Goal: Transaction & Acquisition: Purchase product/service

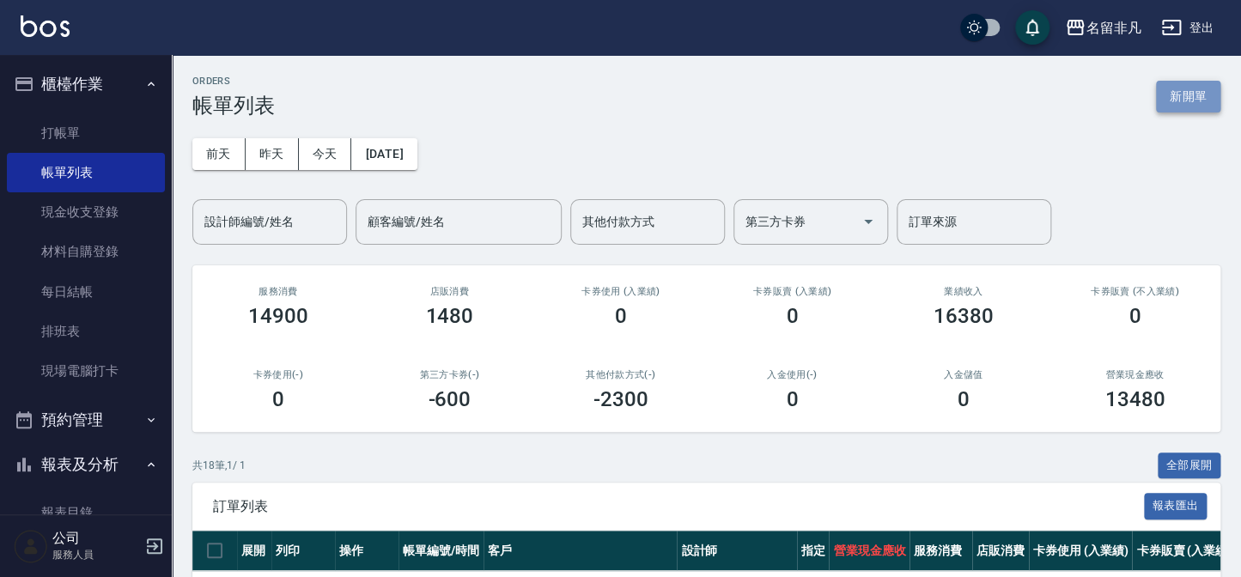
click at [1191, 88] on button "新開單" at bounding box center [1188, 97] width 64 height 32
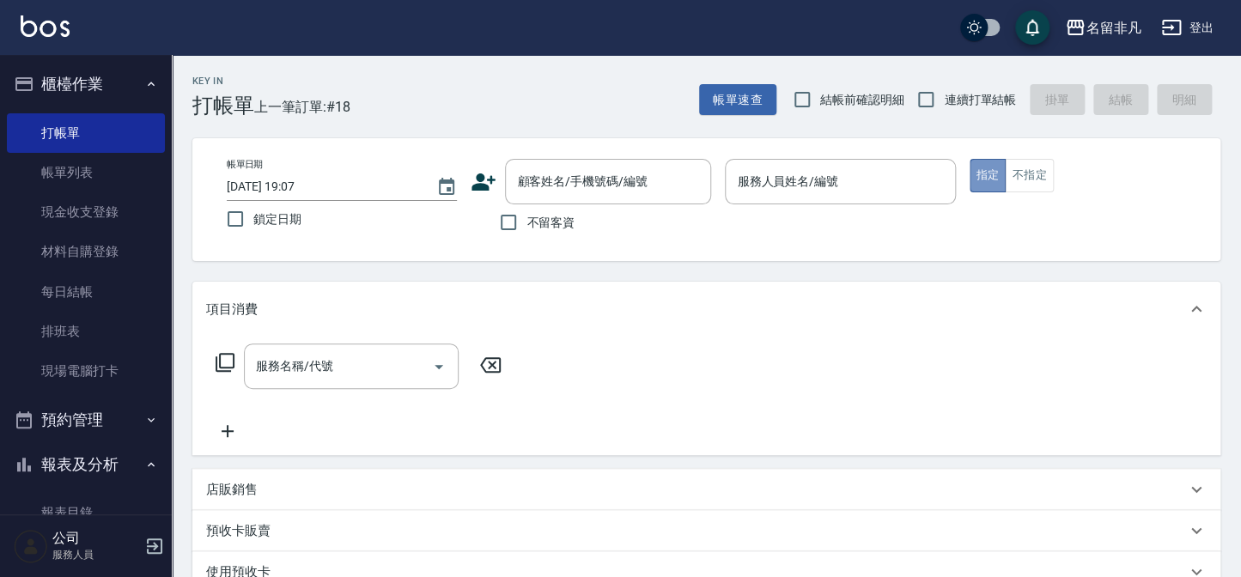
drag, startPoint x: 990, startPoint y: 178, endPoint x: 669, endPoint y: 153, distance: 322.2
click at [989, 178] on button "指定" at bounding box center [988, 175] width 37 height 33
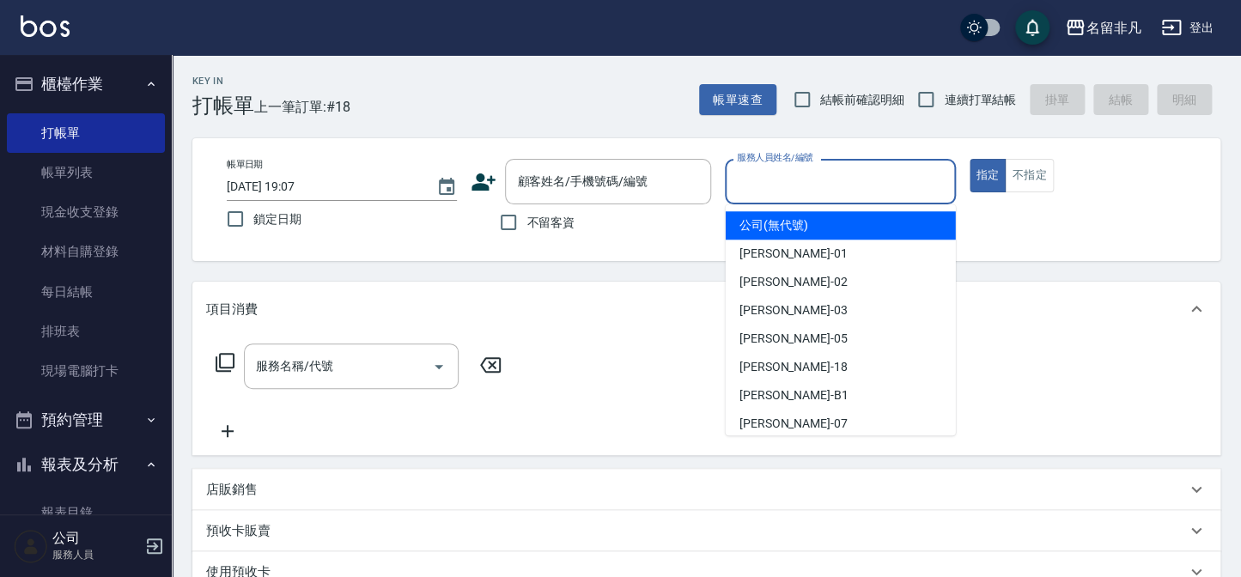
click at [785, 180] on input "服務人員姓名/編號" at bounding box center [840, 182] width 215 height 30
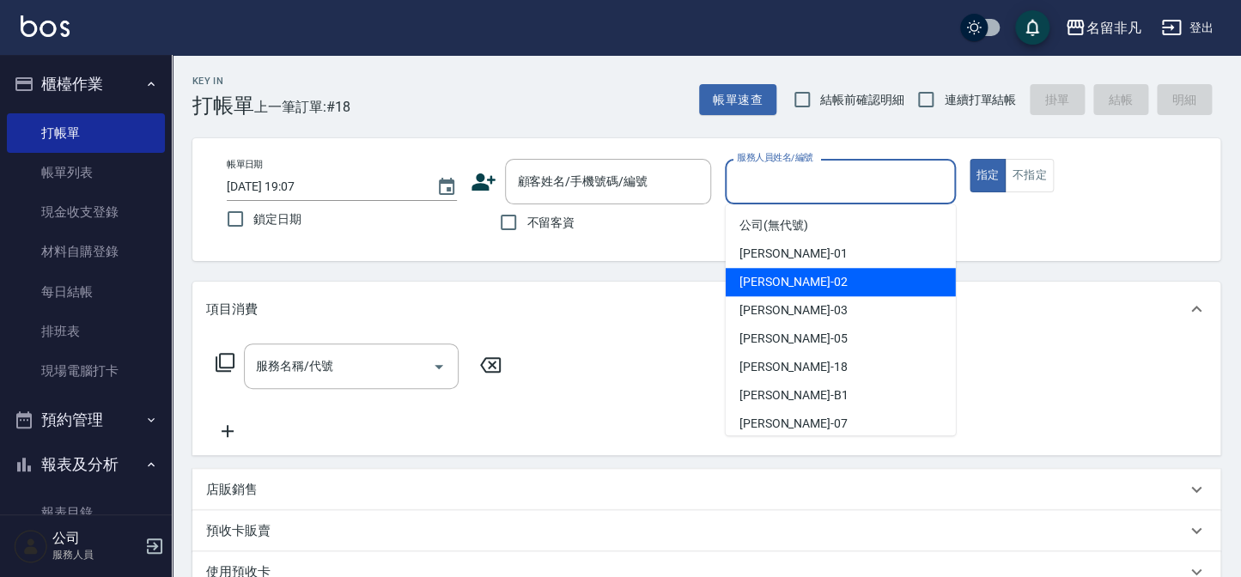
drag, startPoint x: 755, startPoint y: 283, endPoint x: 679, endPoint y: 277, distance: 76.6
click at [755, 283] on span "[PERSON_NAME]-02" at bounding box center [794, 282] width 108 height 18
type input "[PERSON_NAME]-02"
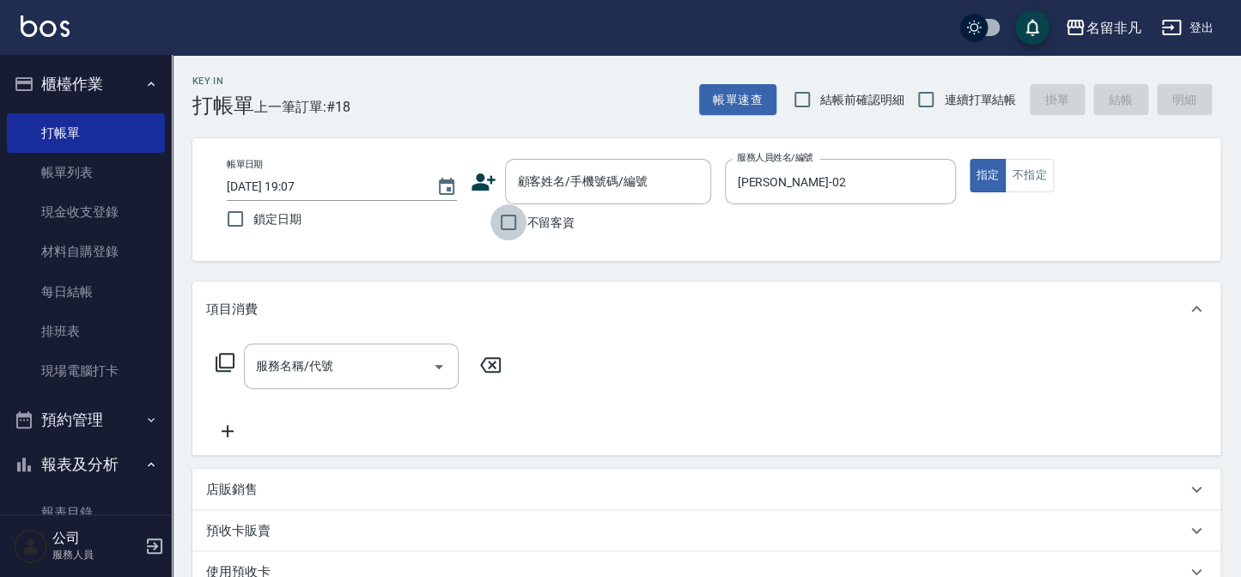
click at [512, 222] on input "不留客資" at bounding box center [508, 222] width 36 height 36
checkbox input "true"
click at [224, 360] on icon at bounding box center [225, 362] width 21 height 21
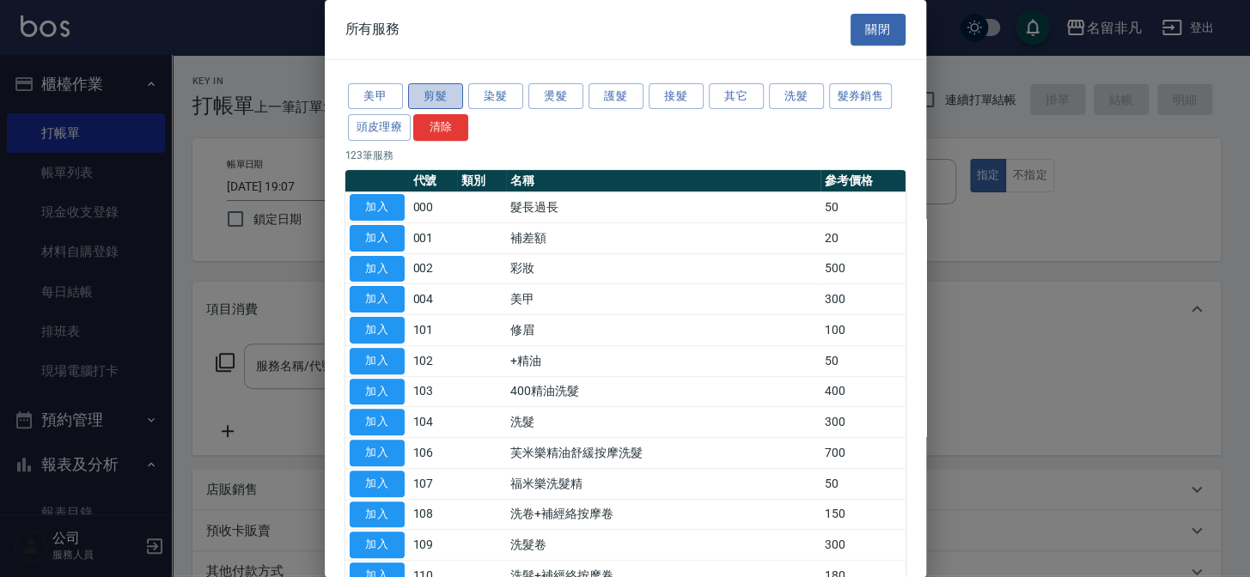
click at [418, 89] on button "剪髮" at bounding box center [435, 96] width 55 height 27
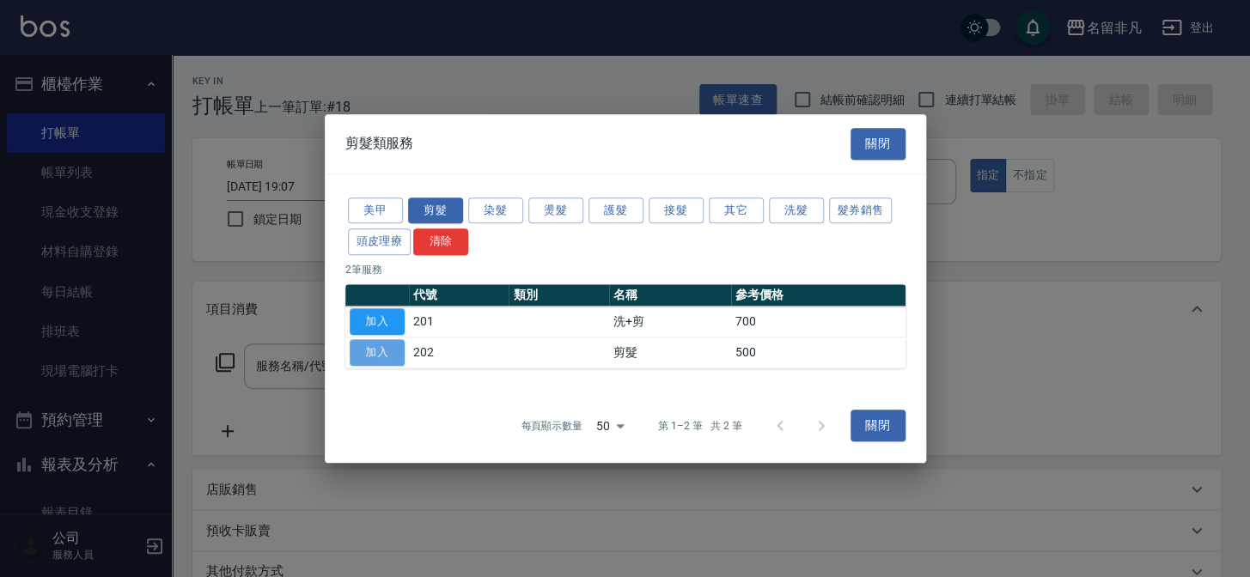
click at [370, 354] on button "加入" at bounding box center [377, 352] width 55 height 27
type input "剪髮(202)"
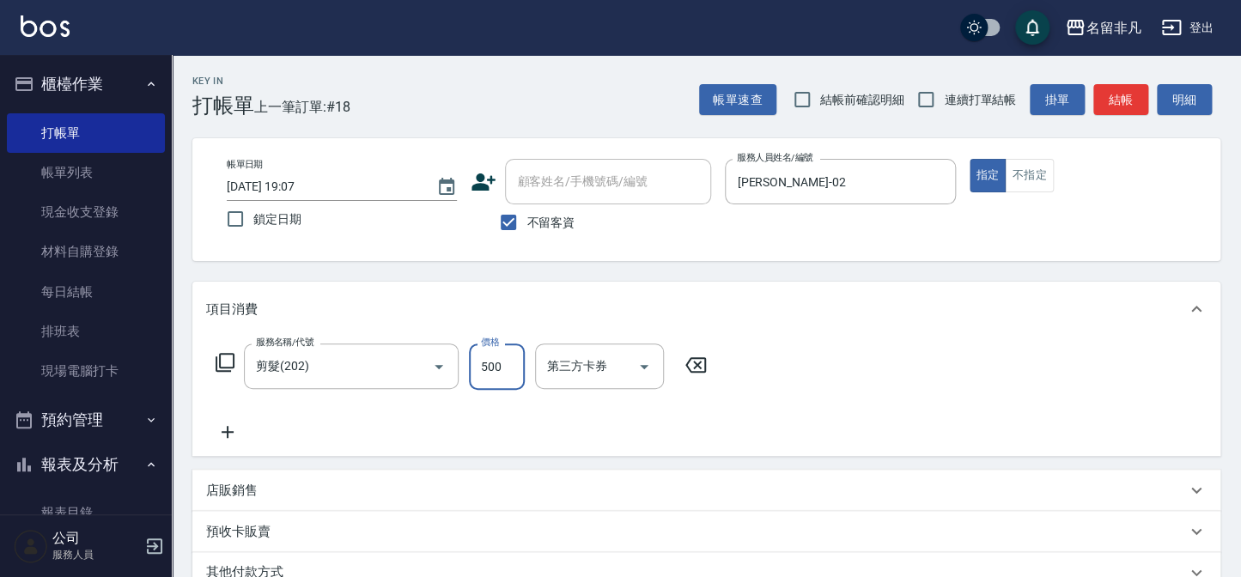
drag, startPoint x: 496, startPoint y: 370, endPoint x: 494, endPoint y: 356, distance: 14.0
click at [496, 370] on input "500" at bounding box center [497, 367] width 56 height 46
click at [485, 362] on input "11000" at bounding box center [497, 367] width 56 height 46
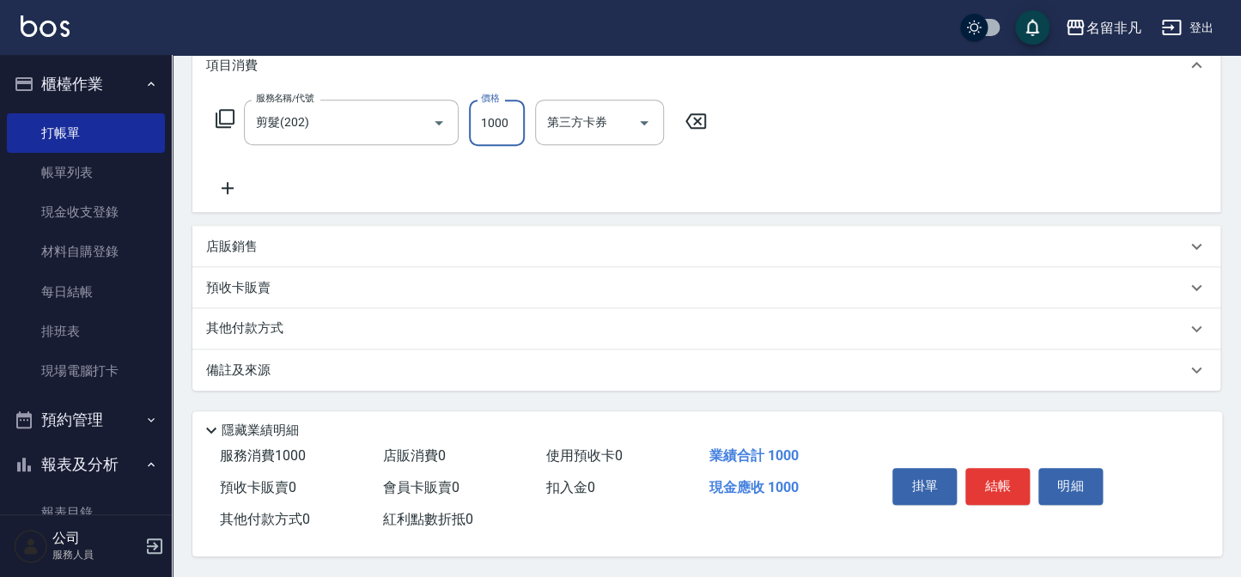
scroll to position [248, 0]
type input "1000"
click at [990, 474] on button "結帳" at bounding box center [997, 486] width 64 height 36
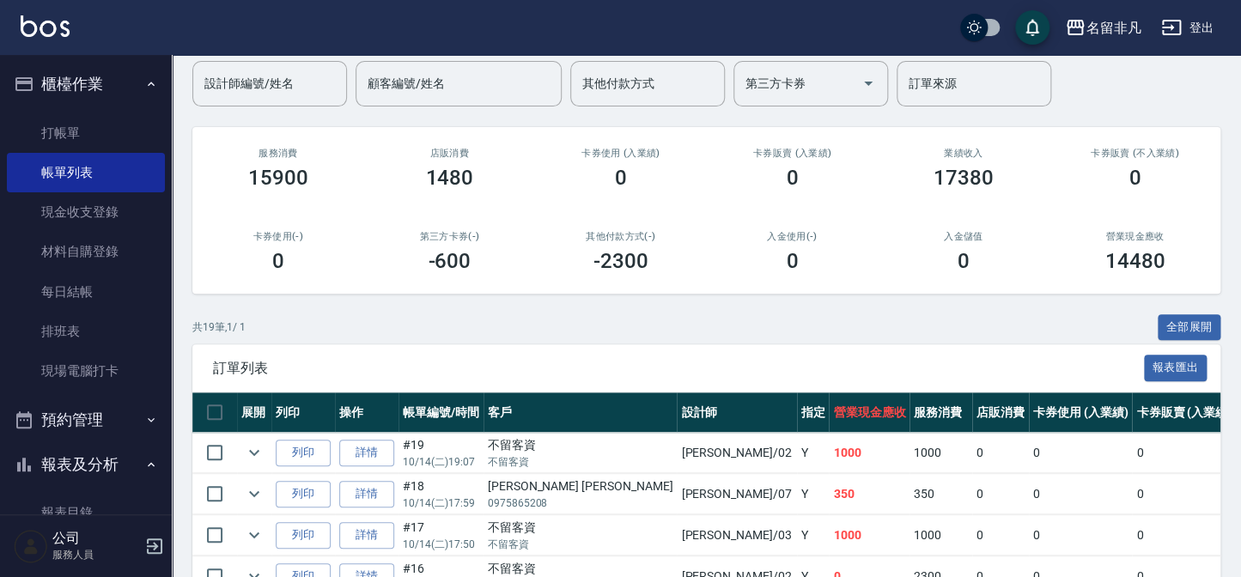
scroll to position [234, 0]
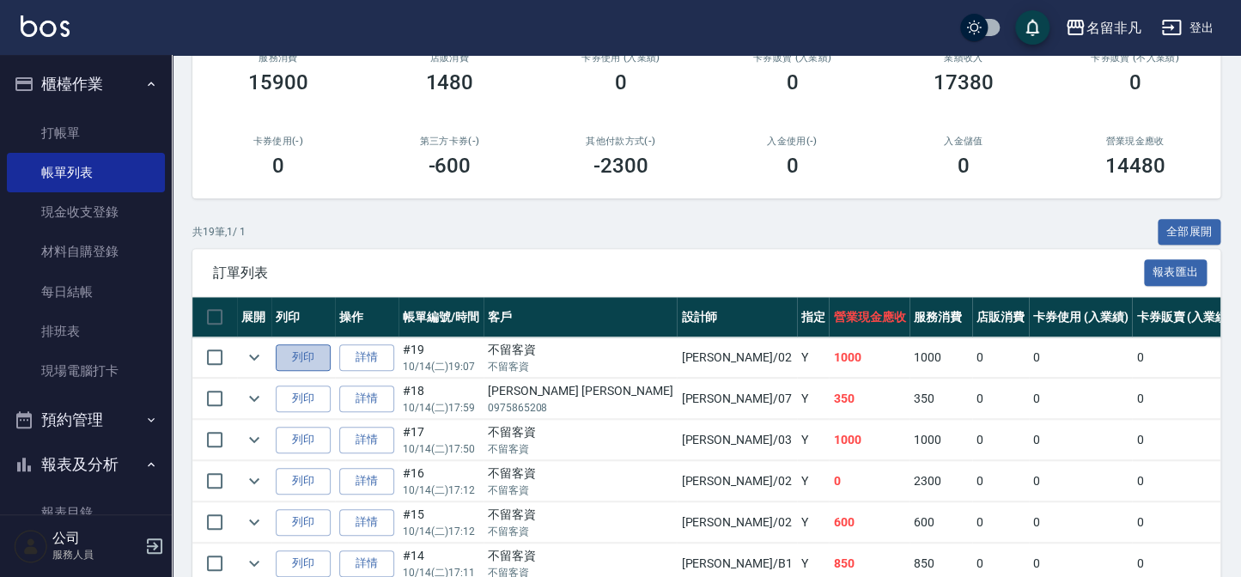
click at [302, 360] on button "列印" at bounding box center [303, 357] width 55 height 27
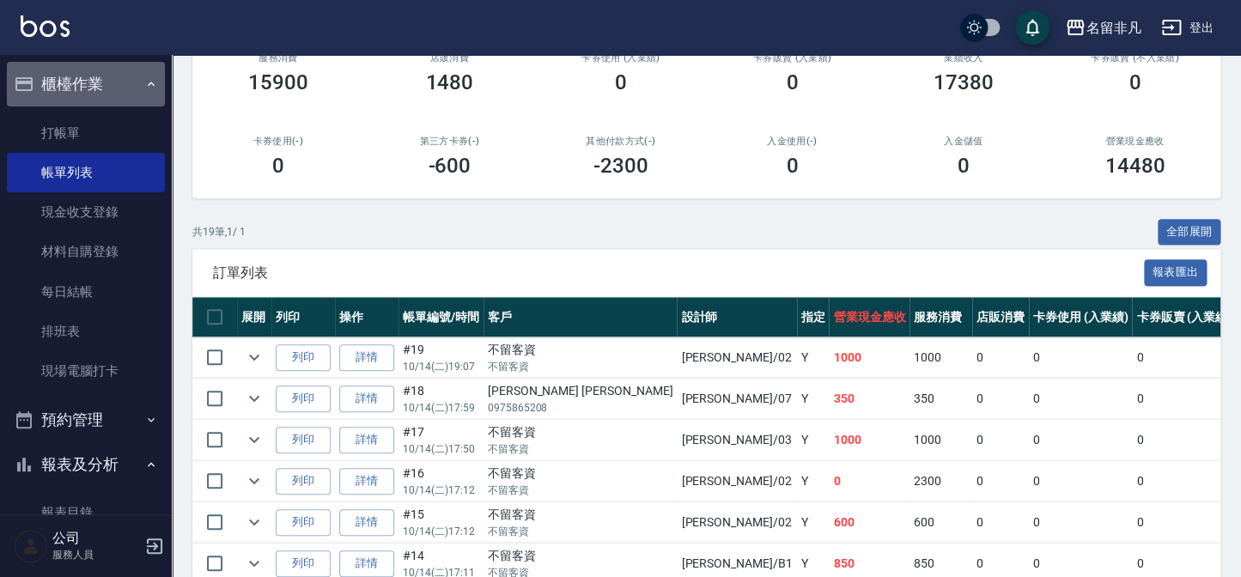
click at [94, 84] on button "櫃檯作業" at bounding box center [86, 84] width 158 height 45
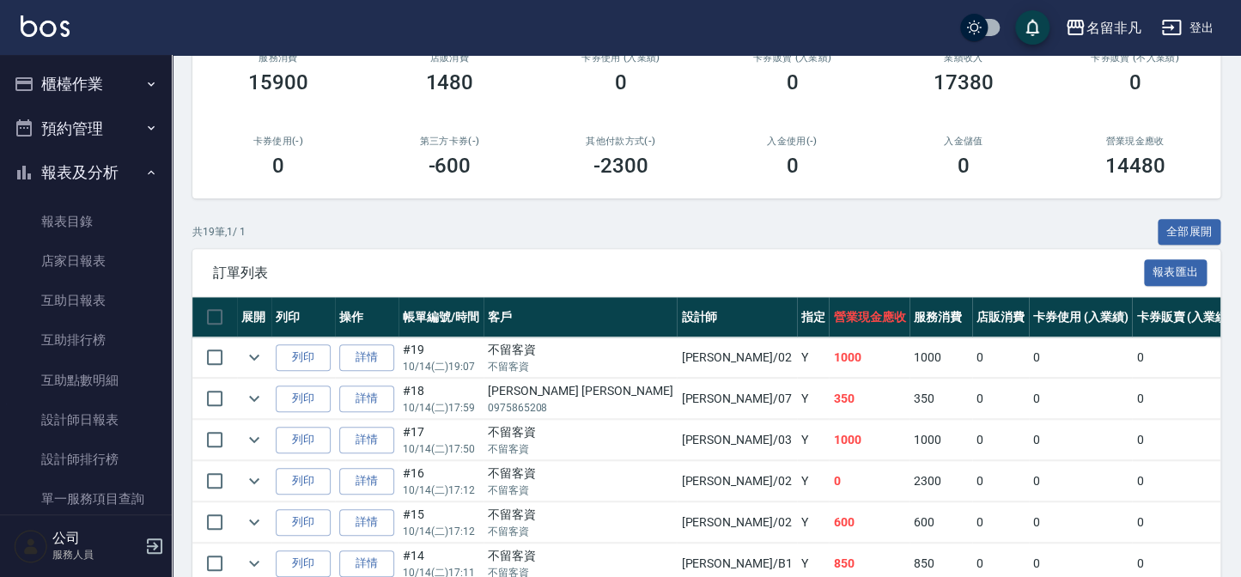
drag, startPoint x: 100, startPoint y: 414, endPoint x: 378, endPoint y: 490, distance: 288.4
click at [100, 414] on link "設計師日報表" at bounding box center [86, 420] width 158 height 40
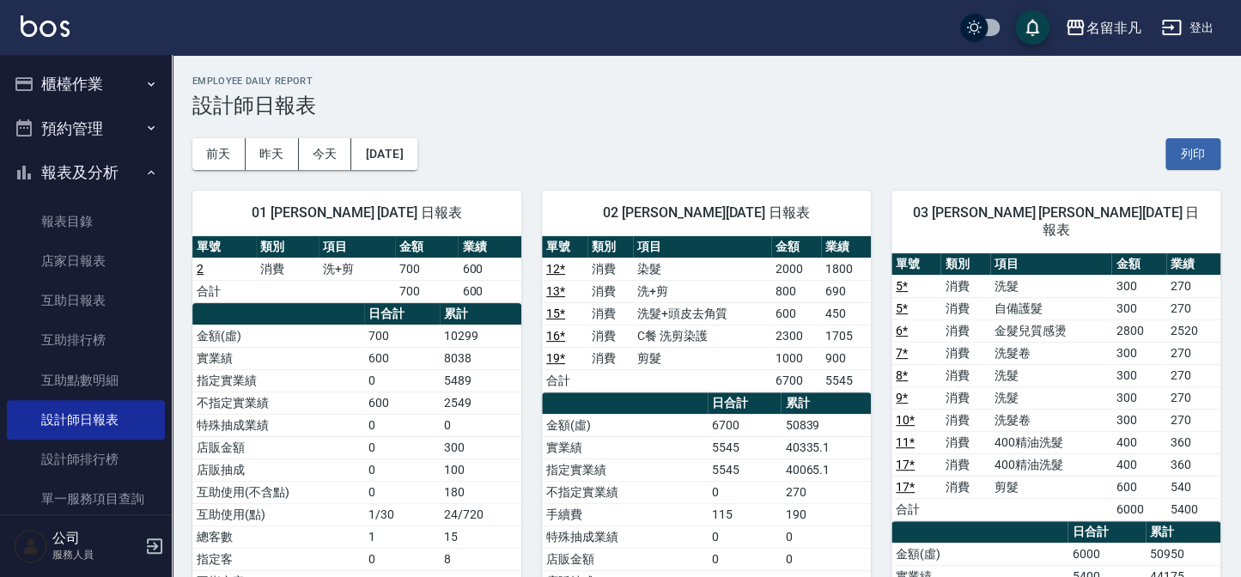
click at [91, 74] on button "櫃檯作業" at bounding box center [86, 84] width 158 height 45
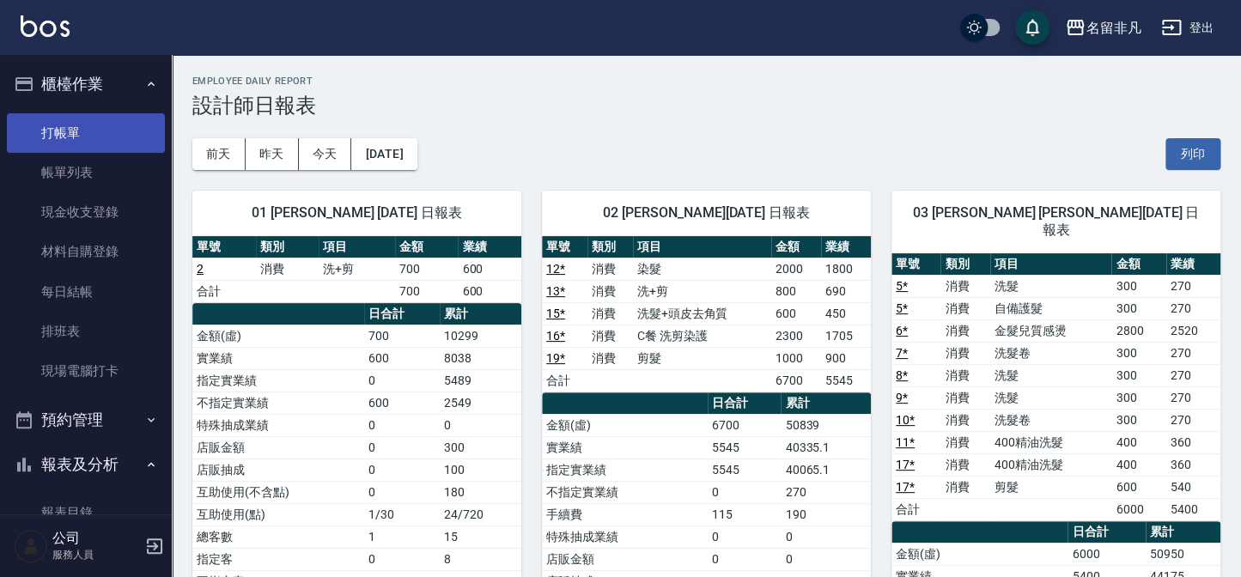
click at [69, 128] on link "打帳單" at bounding box center [86, 133] width 158 height 40
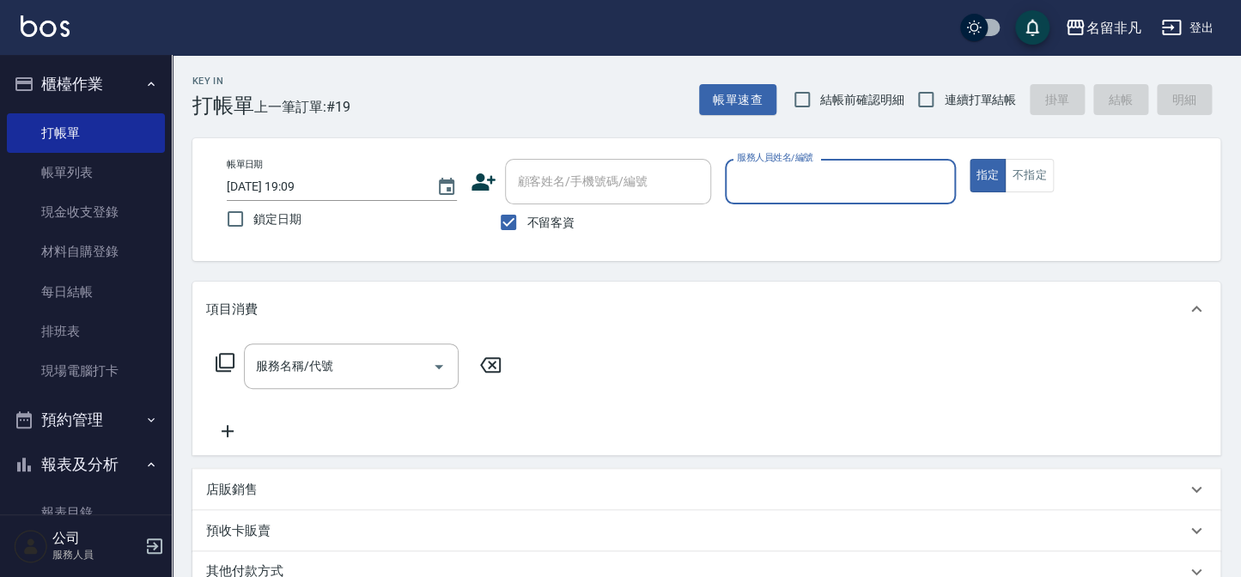
click at [800, 173] on input "服務人員姓名/編號" at bounding box center [840, 182] width 215 height 30
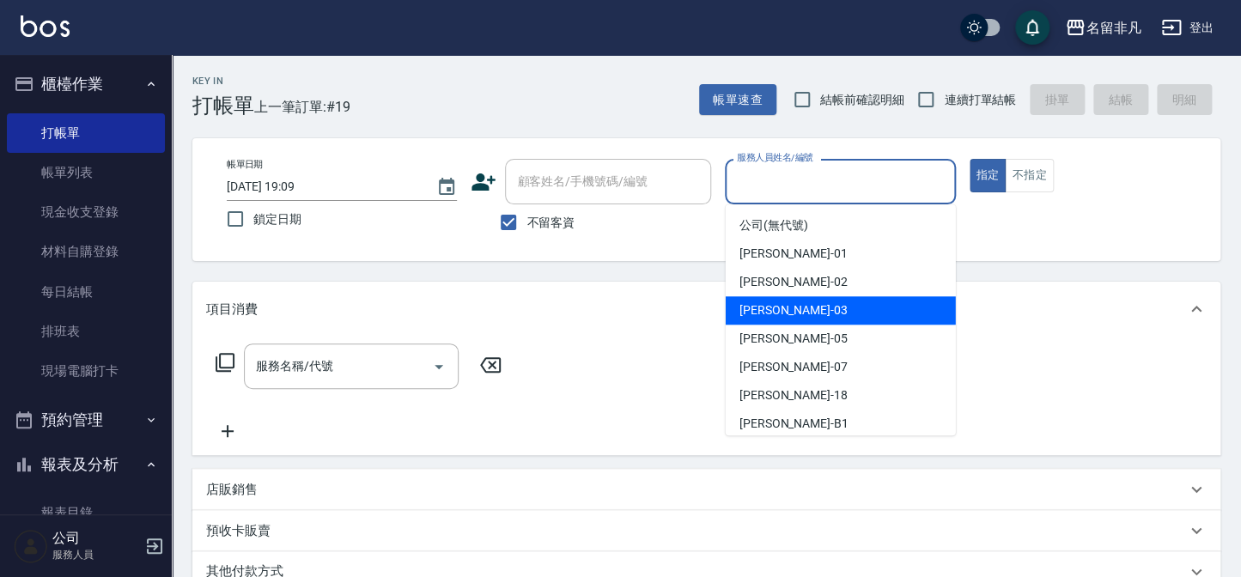
click at [819, 305] on div "[PERSON_NAME] -03" at bounding box center [841, 310] width 230 height 28
type input "[PERSON_NAME]-03"
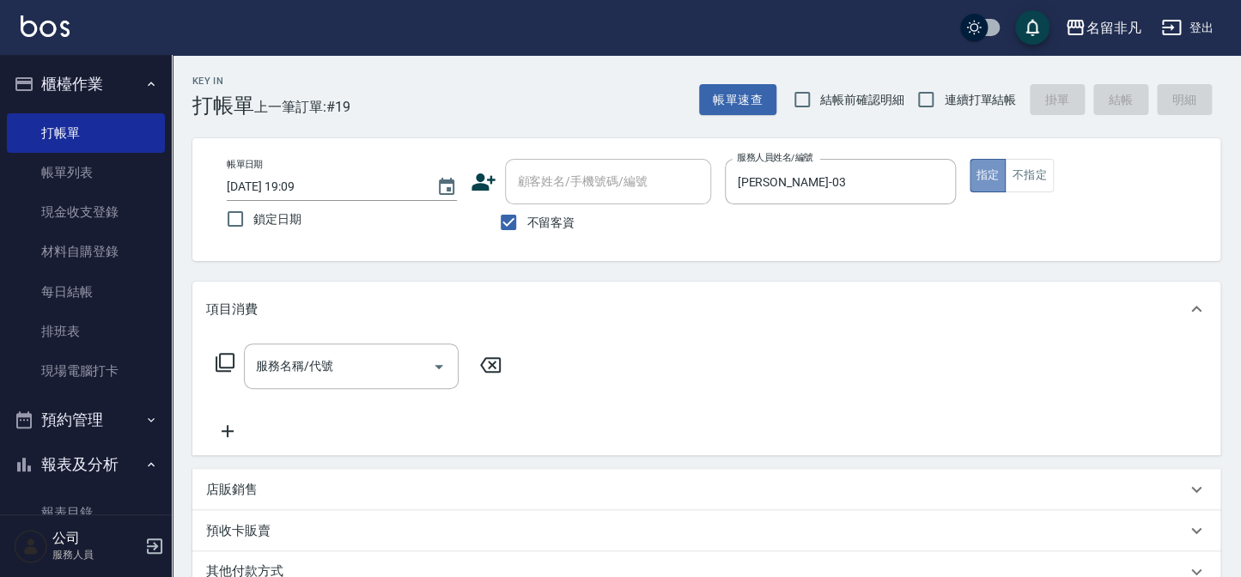
drag, startPoint x: 992, startPoint y: 168, endPoint x: 606, endPoint y: 228, distance: 390.3
click at [988, 168] on button "指定" at bounding box center [988, 175] width 37 height 33
click at [228, 361] on icon at bounding box center [225, 362] width 21 height 21
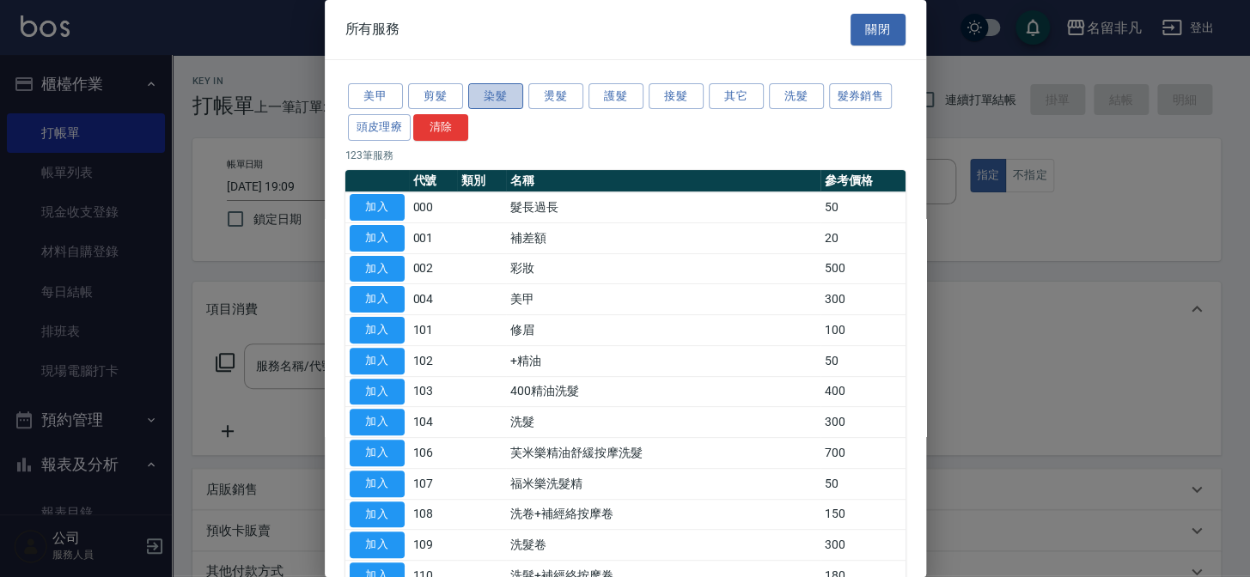
click at [493, 94] on button "染髮" at bounding box center [495, 96] width 55 height 27
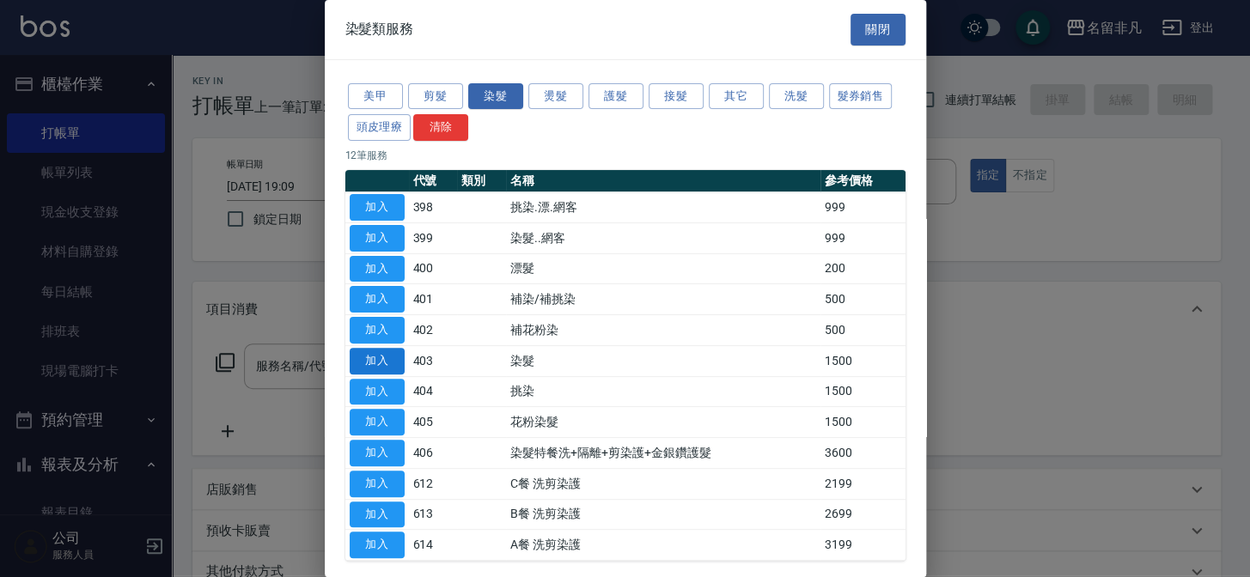
click at [386, 358] on button "加入" at bounding box center [377, 361] width 55 height 27
type input "染髮(403)"
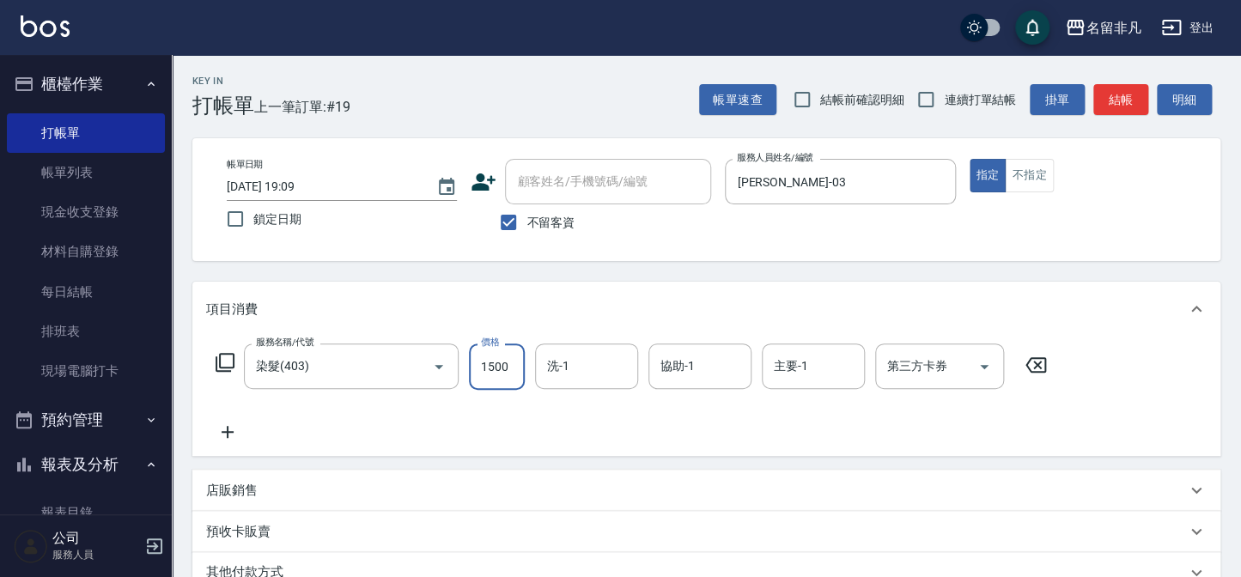
click at [507, 357] on input "1500" at bounding box center [497, 367] width 56 height 46
click at [486, 364] on input "22800" at bounding box center [497, 367] width 56 height 46
type input "2800"
click at [233, 433] on icon at bounding box center [227, 432] width 43 height 21
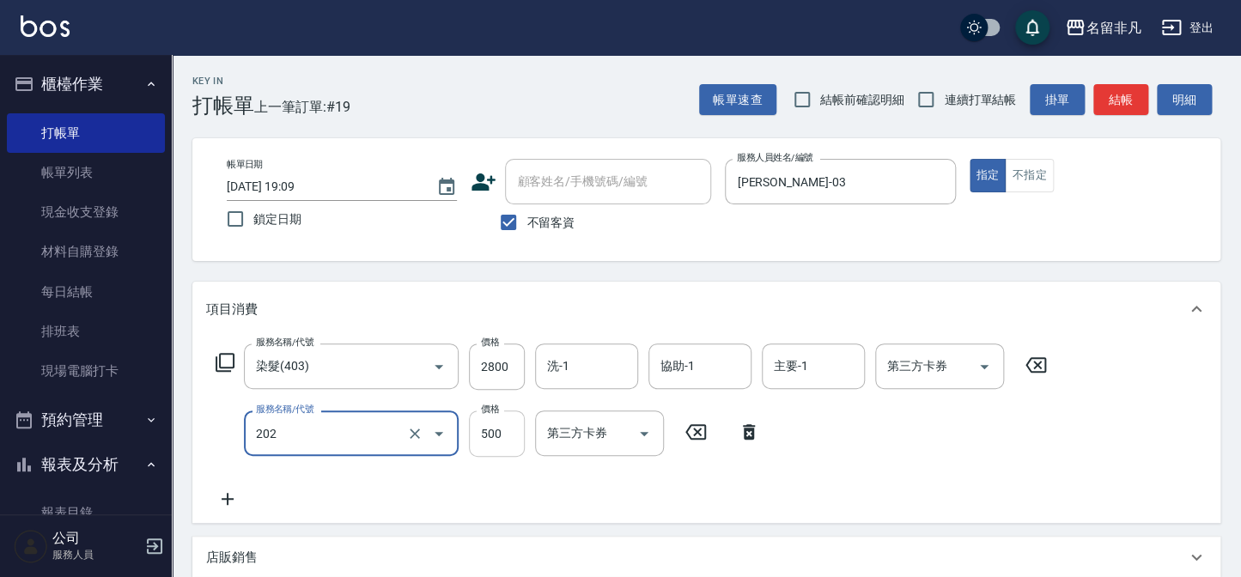
type input "剪髮(202)"
click at [485, 428] on input "500" at bounding box center [497, 434] width 56 height 46
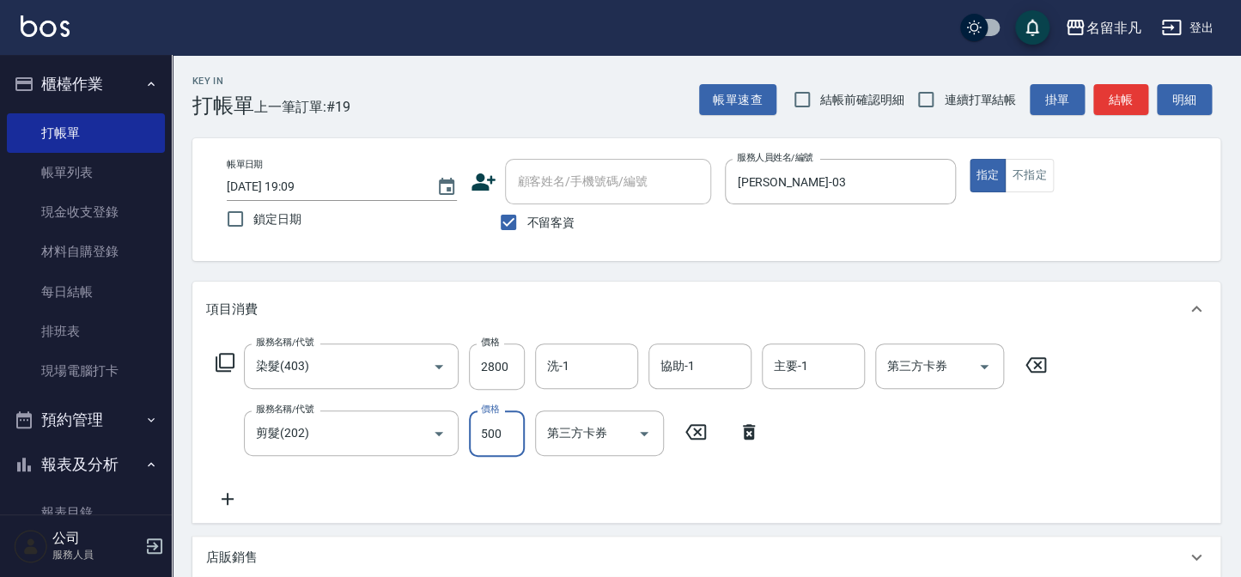
click at [485, 428] on input "500" at bounding box center [497, 434] width 56 height 46
click at [485, 427] on input "500" at bounding box center [497, 434] width 56 height 46
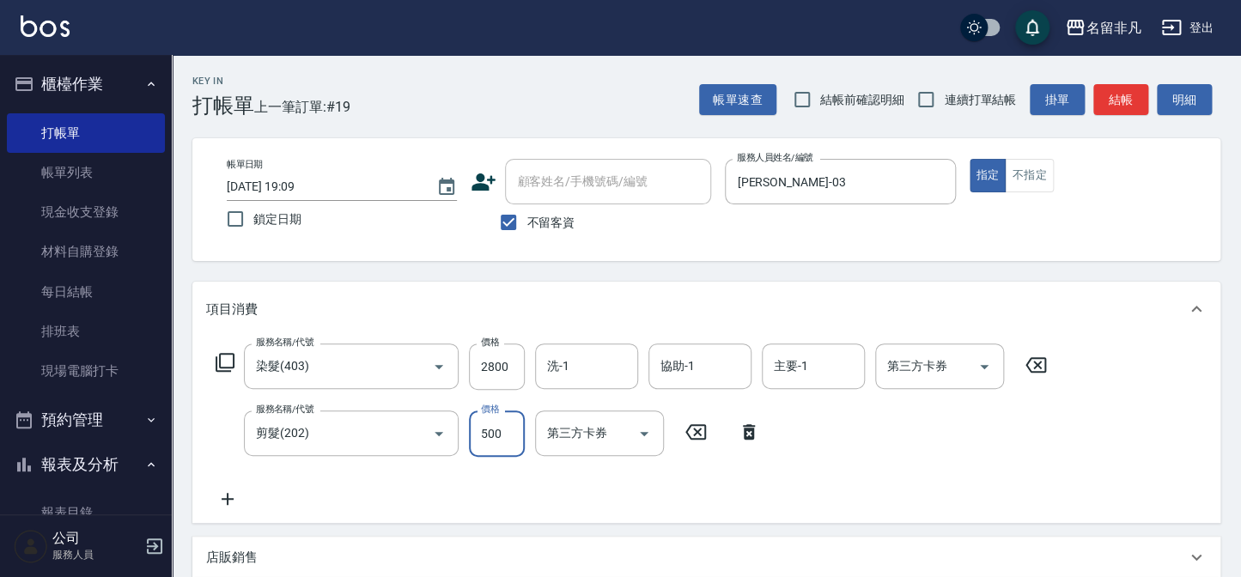
click at [485, 427] on input "500" at bounding box center [497, 434] width 56 height 46
click at [487, 433] on input "500" at bounding box center [497, 434] width 56 height 46
click at [487, 429] on input "6600" at bounding box center [497, 434] width 56 height 46
type input "600"
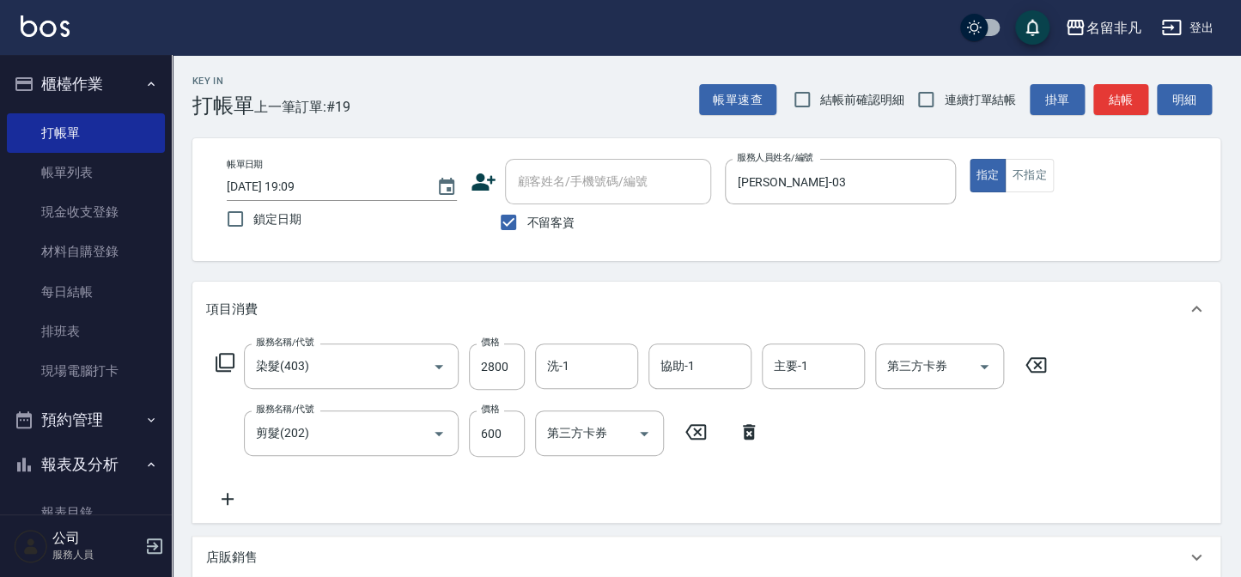
click at [226, 502] on icon at bounding box center [227, 499] width 43 height 21
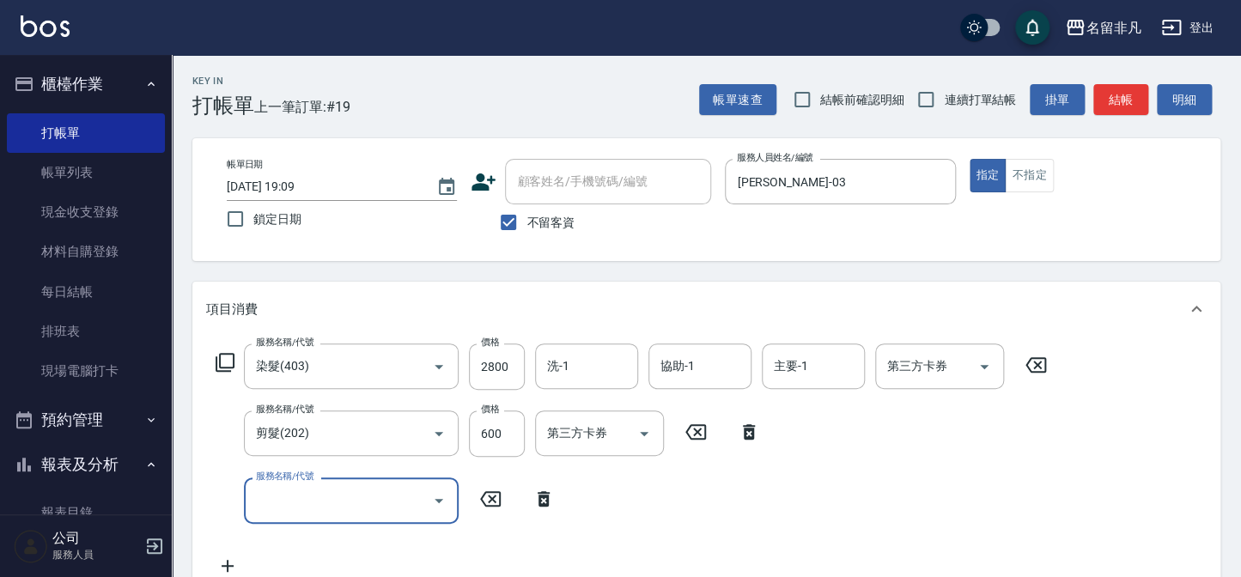
click at [225, 356] on icon at bounding box center [225, 362] width 21 height 21
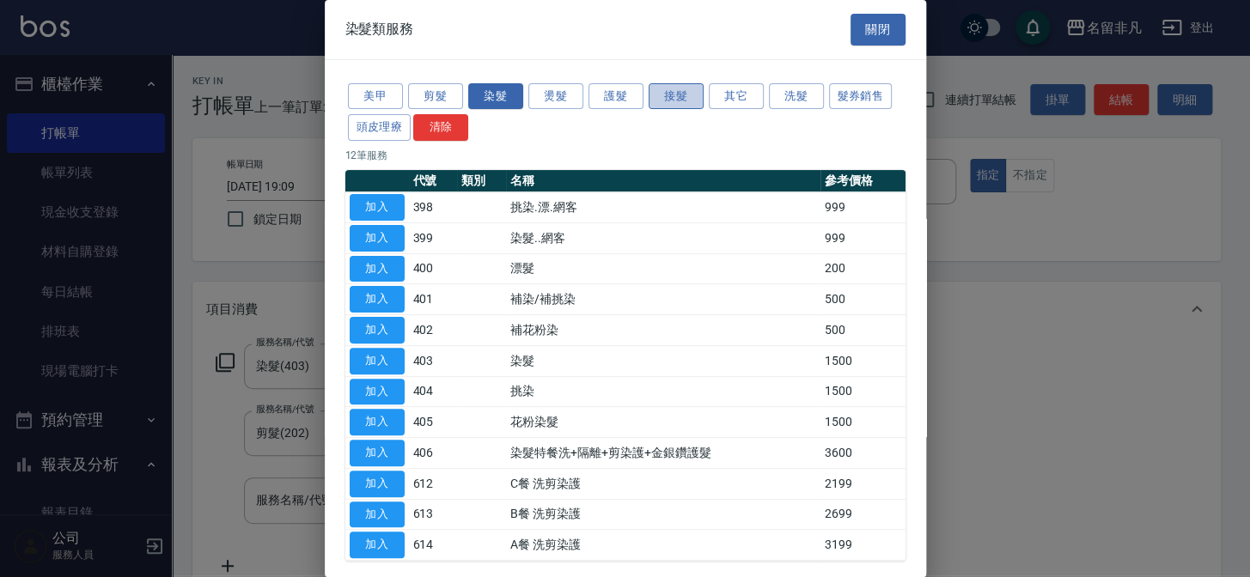
click at [673, 95] on button "接髮" at bounding box center [675, 96] width 55 height 27
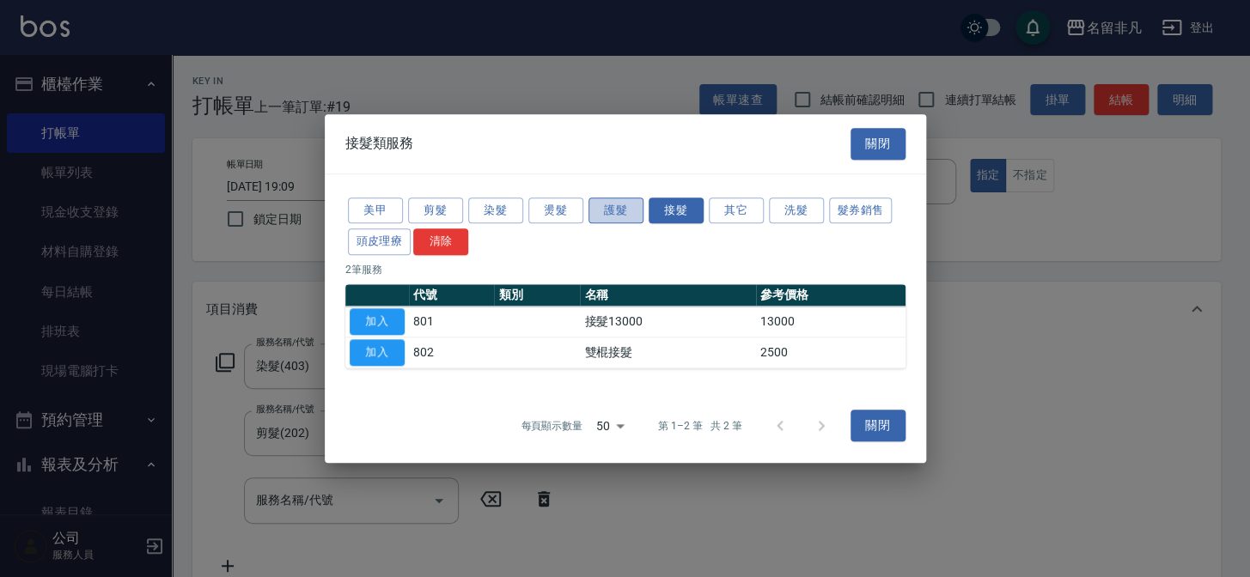
click at [611, 200] on button "護髮" at bounding box center [615, 211] width 55 height 27
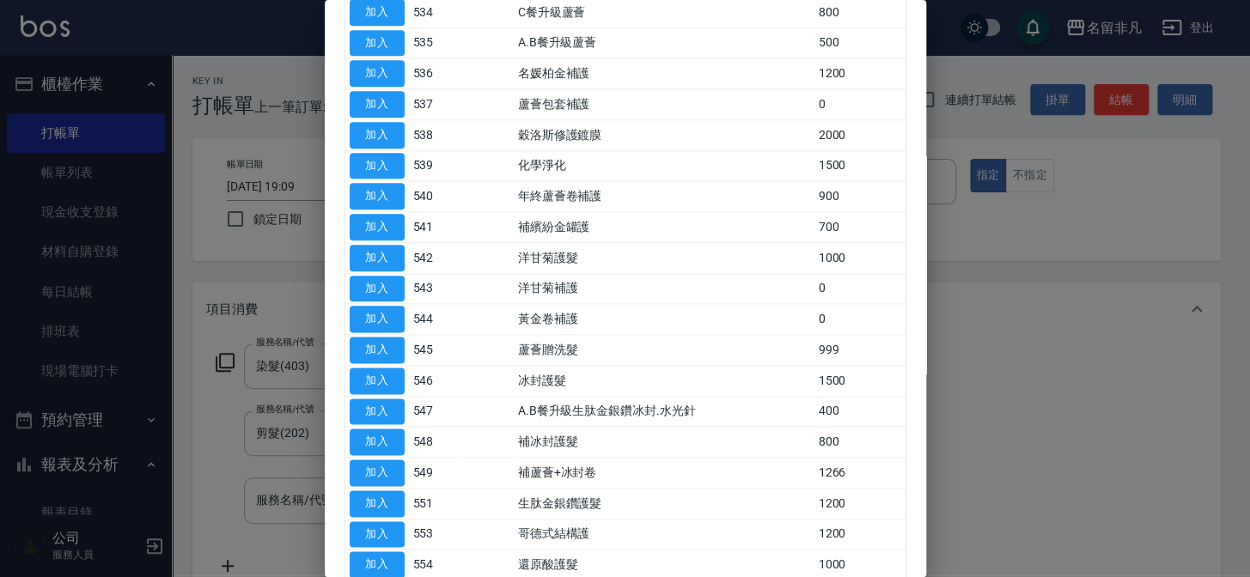
scroll to position [664, 0]
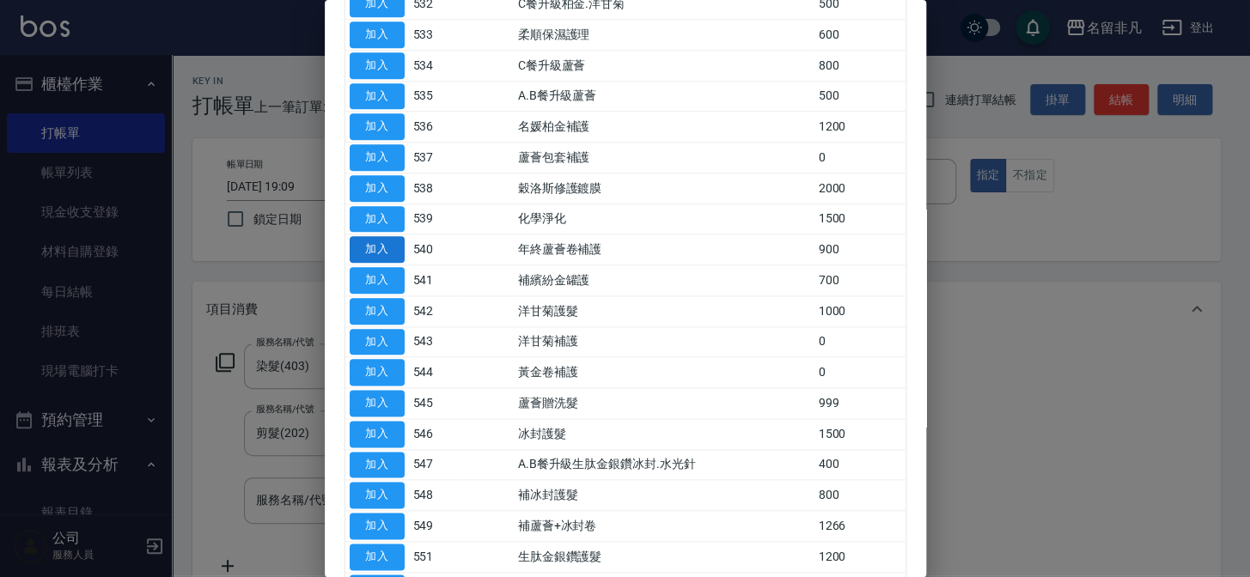
click at [388, 245] on button "加入" at bounding box center [377, 249] width 55 height 27
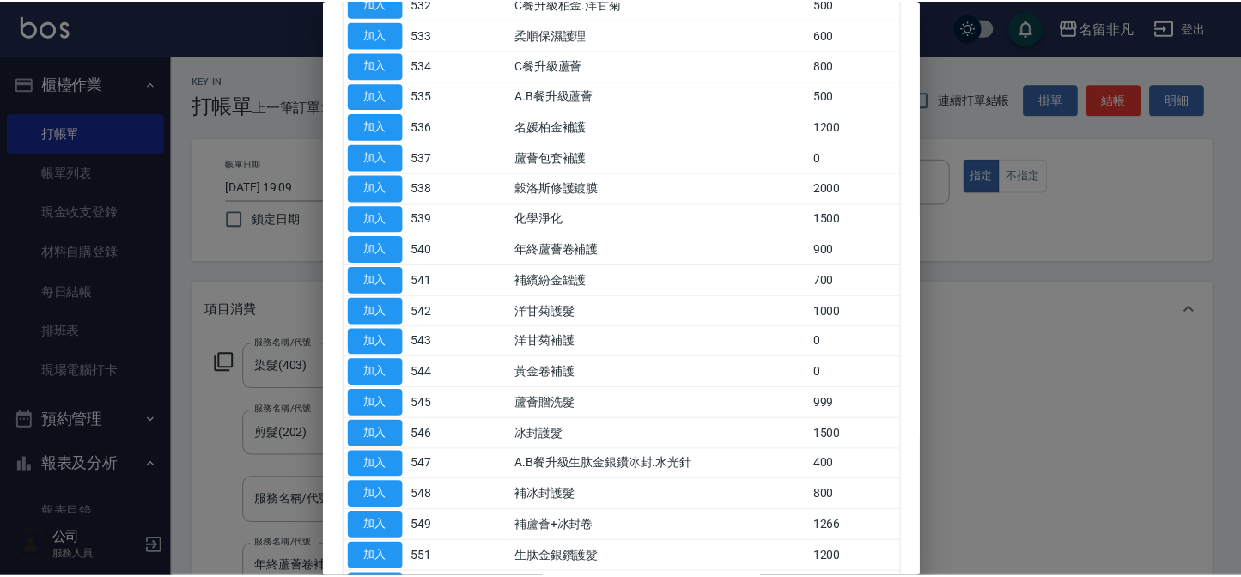
scroll to position [4, 0]
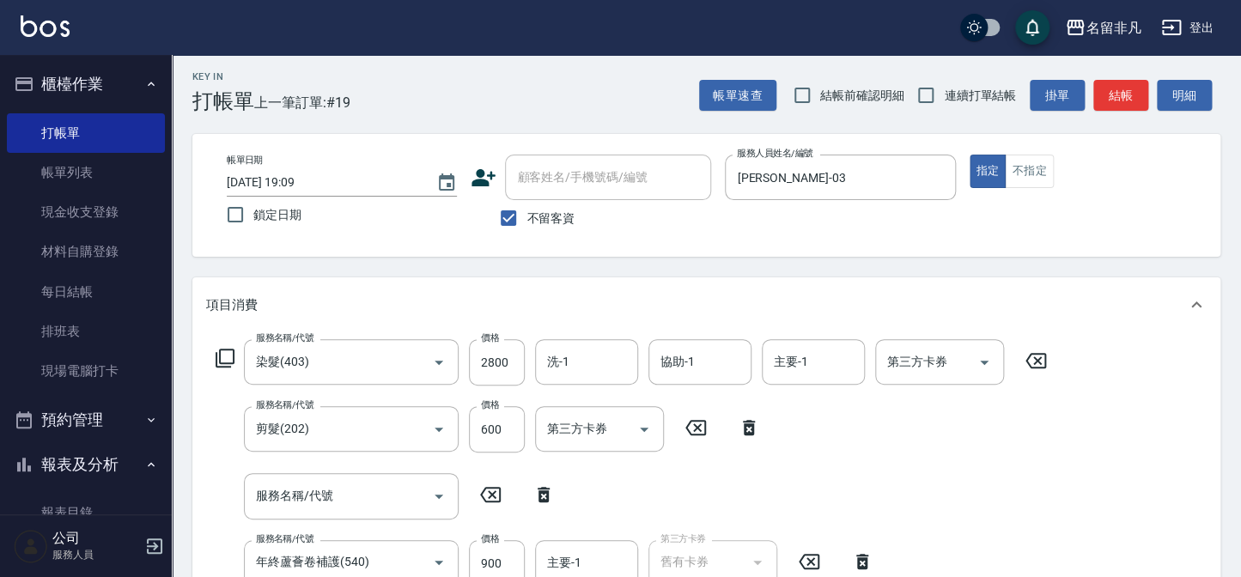
click at [547, 495] on icon at bounding box center [544, 494] width 12 height 15
type input "年終蘆薈卷補護(540)"
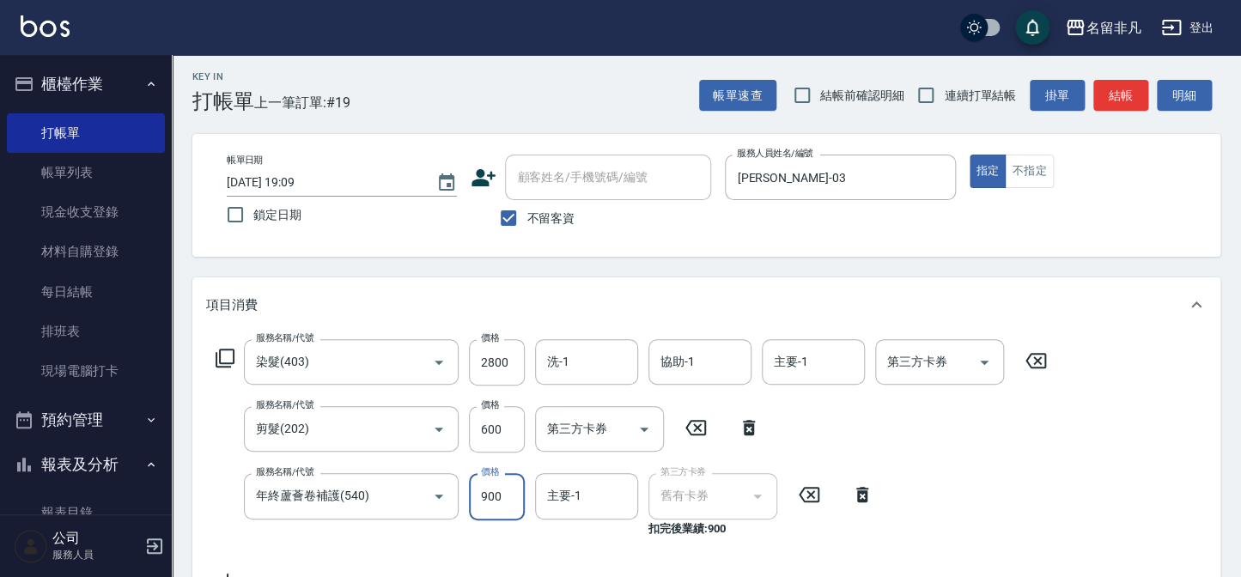
click at [485, 493] on input "900" at bounding box center [497, 496] width 56 height 46
click at [487, 490] on input "11000" at bounding box center [497, 496] width 56 height 46
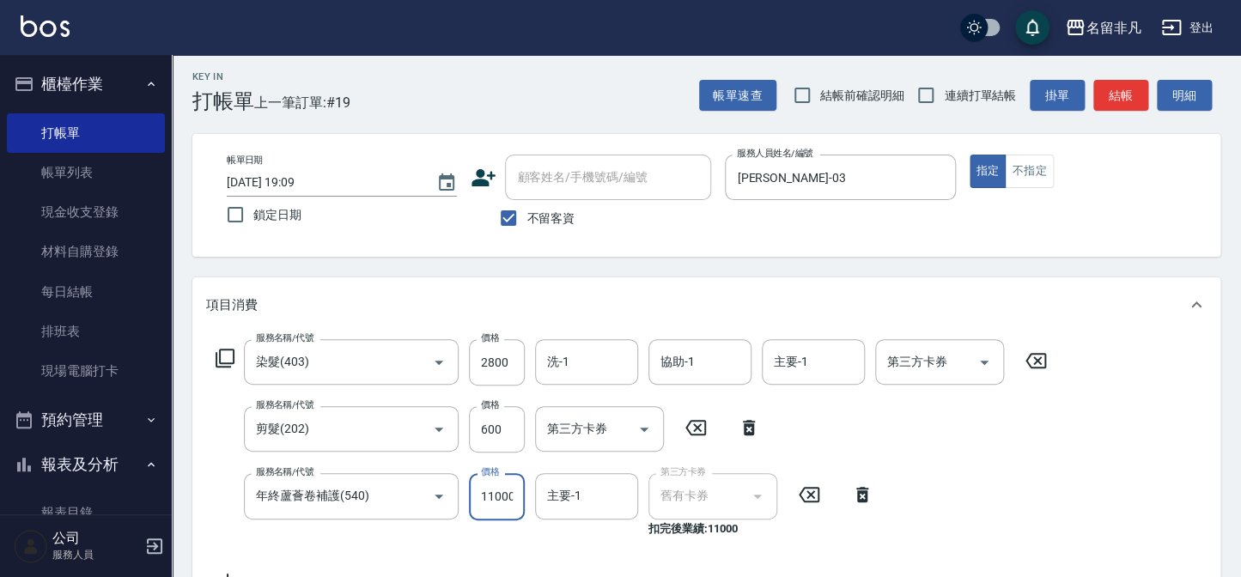
click at [487, 490] on input "11000" at bounding box center [497, 496] width 56 height 46
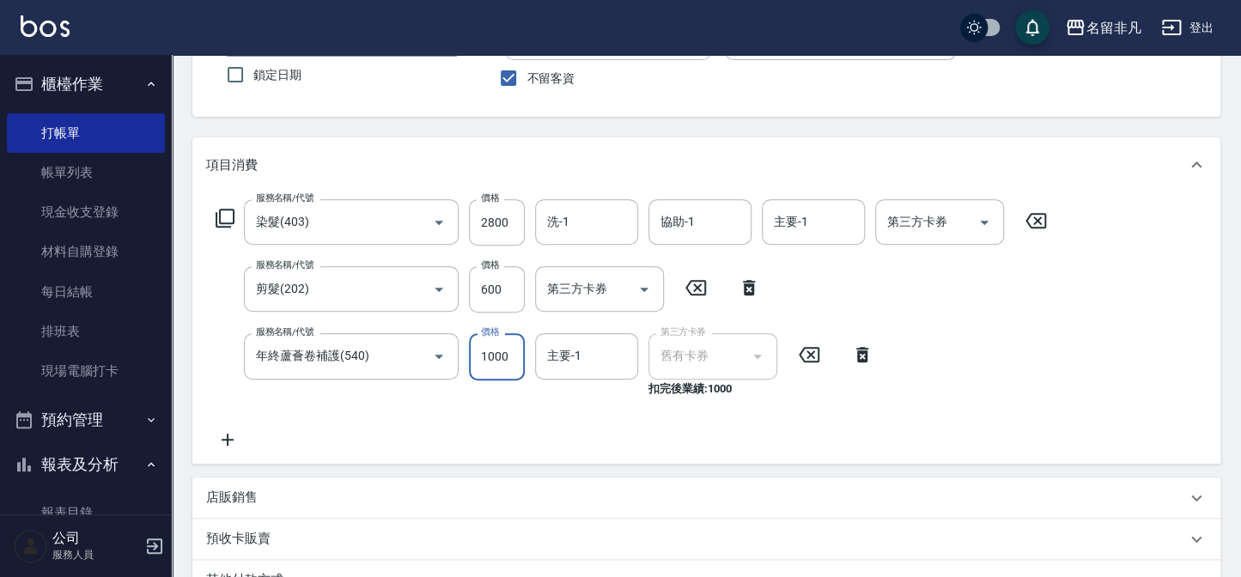
scroll to position [9, 0]
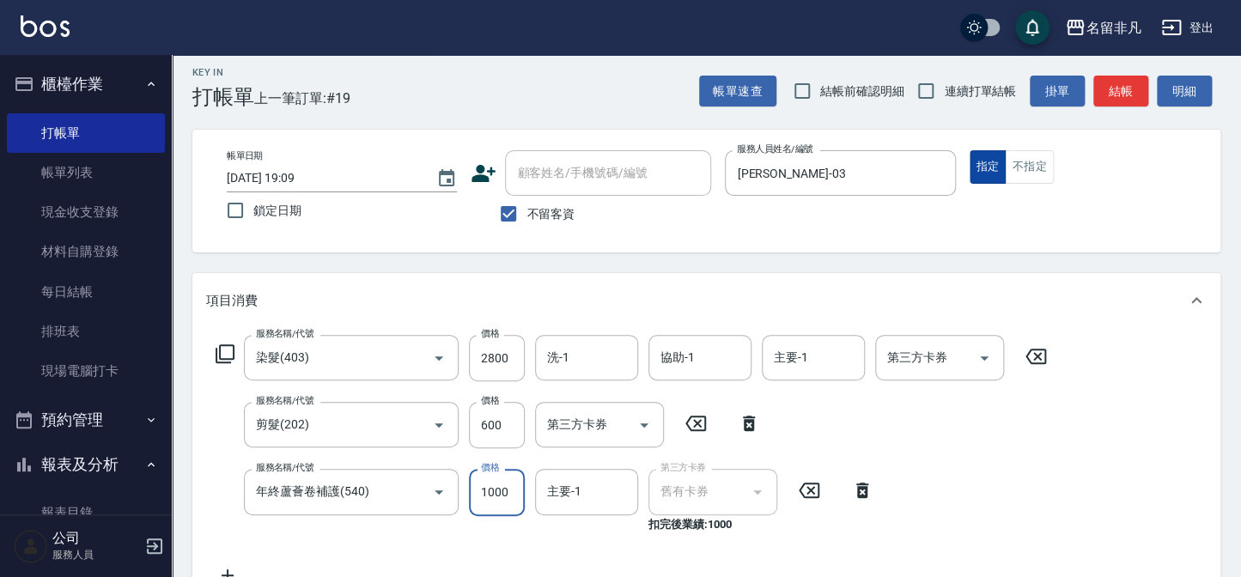
type input "1000"
click at [991, 169] on button "指定" at bounding box center [988, 166] width 37 height 33
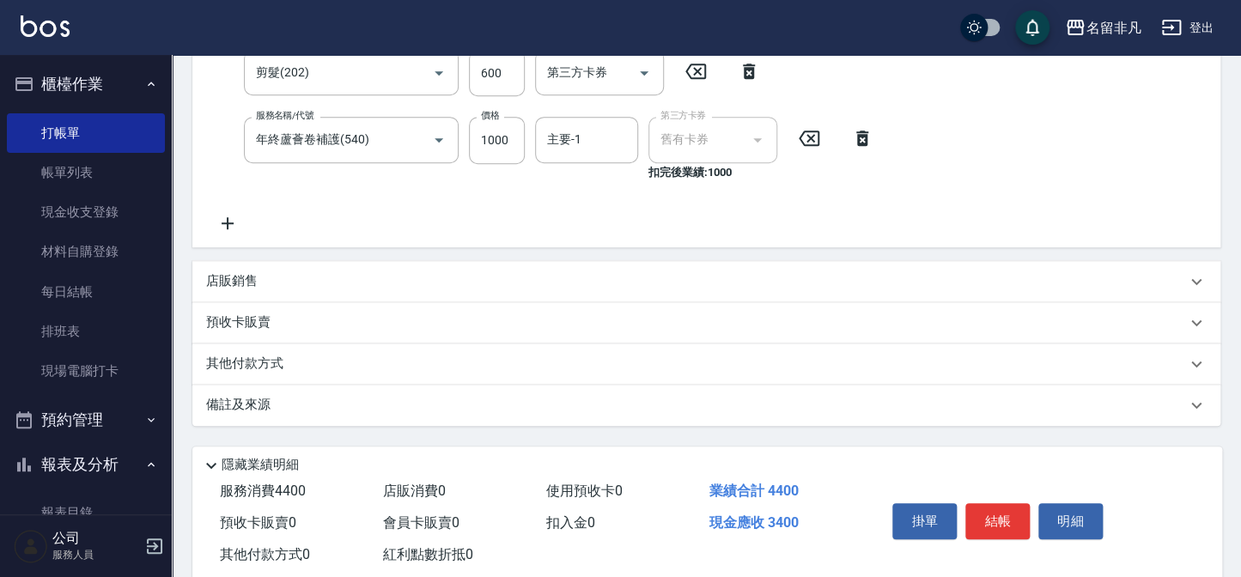
scroll to position [399, 0]
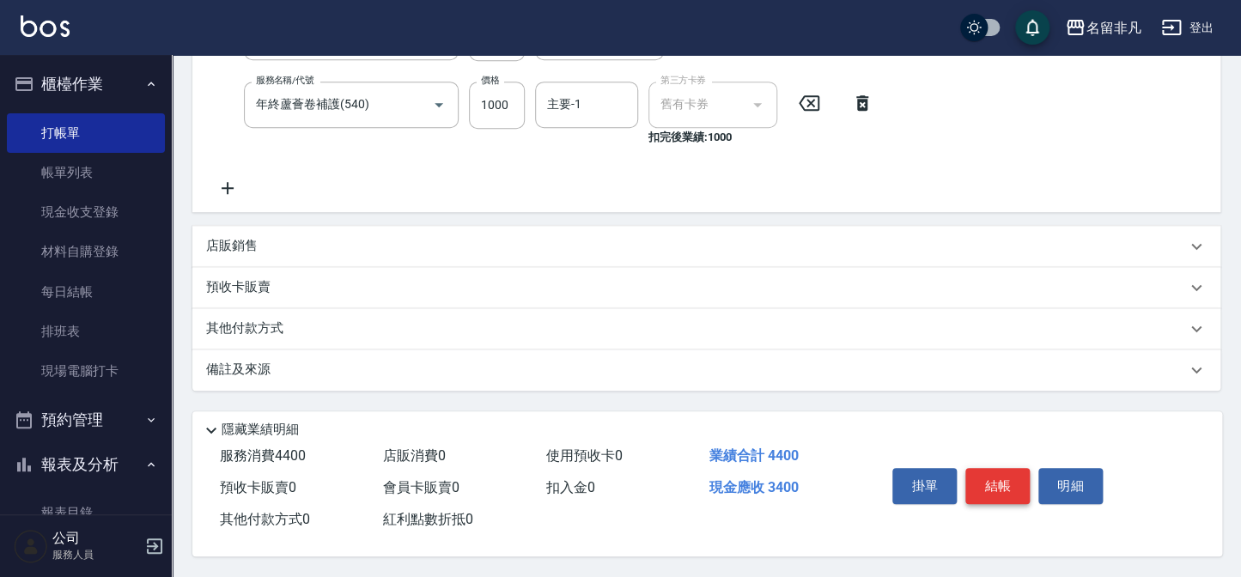
click at [993, 472] on button "結帳" at bounding box center [997, 486] width 64 height 36
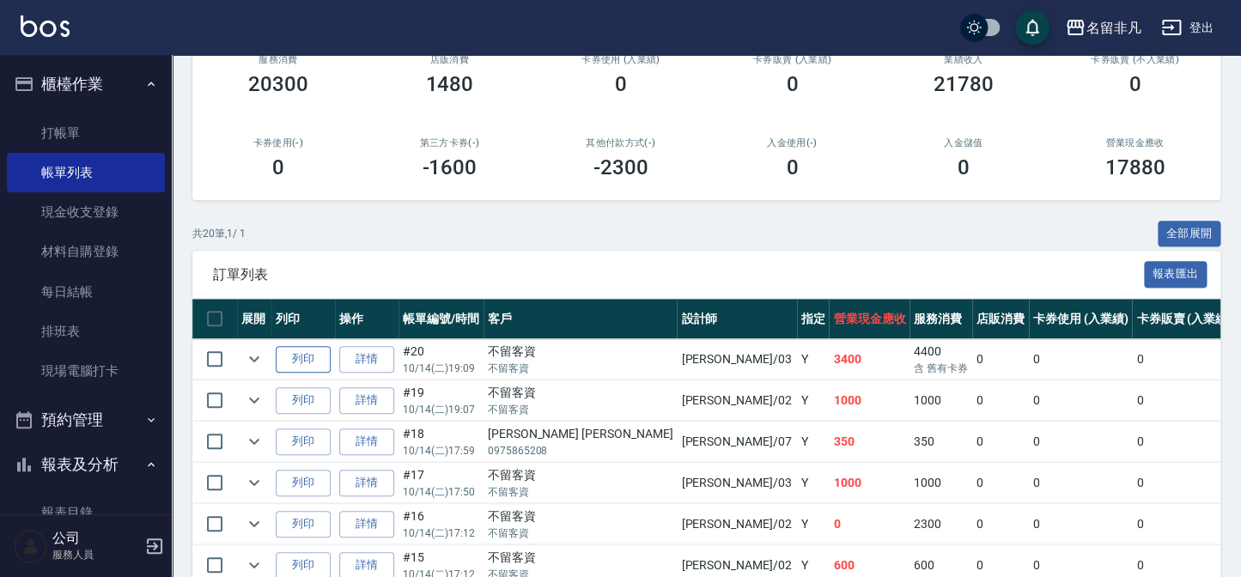
scroll to position [234, 0]
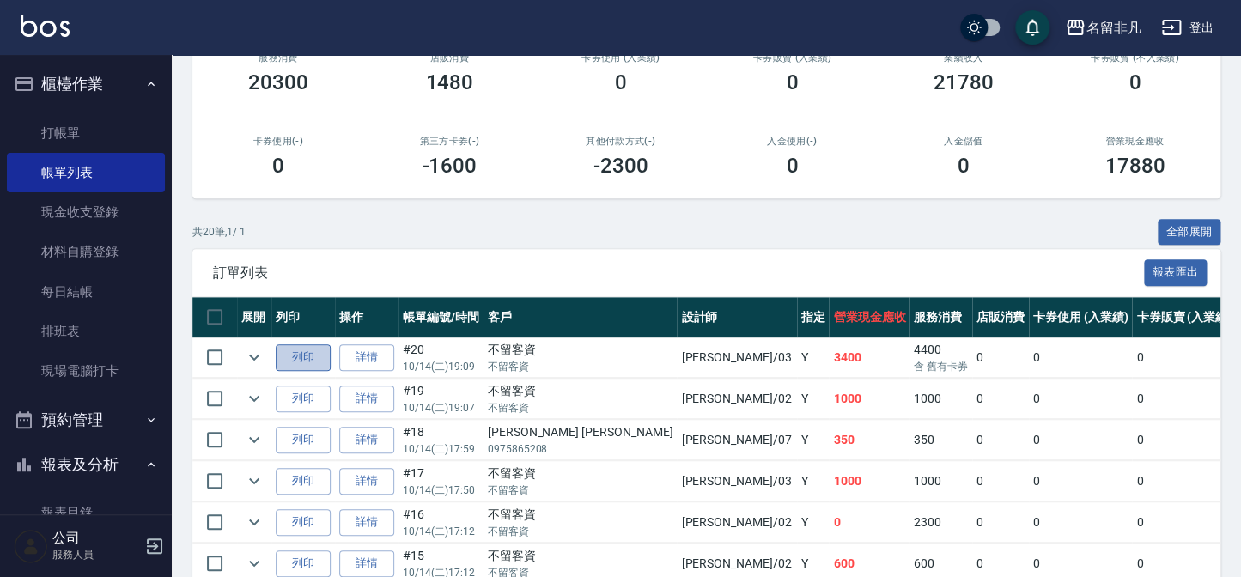
click at [294, 351] on button "列印" at bounding box center [303, 357] width 55 height 27
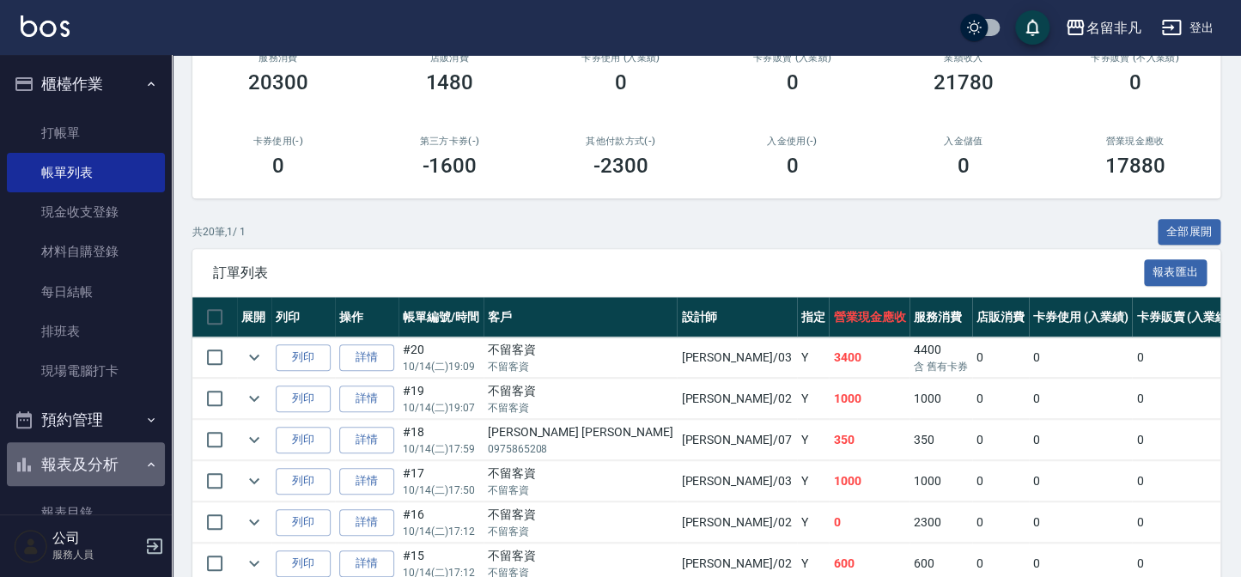
click at [92, 463] on button "報表及分析" at bounding box center [86, 464] width 158 height 45
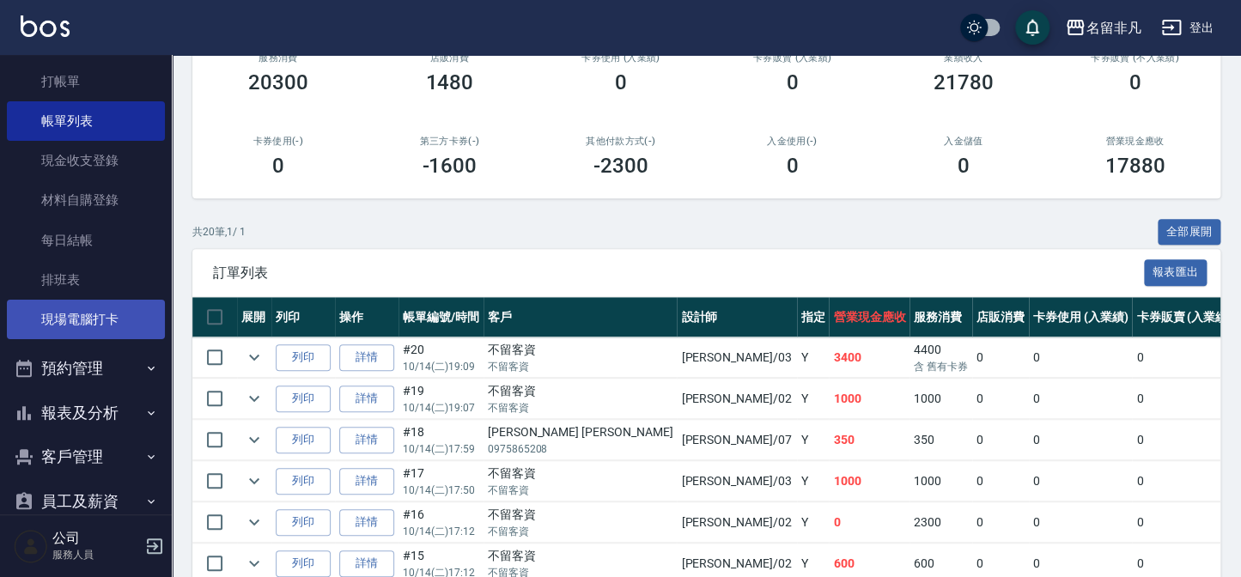
scroll to position [125, 0]
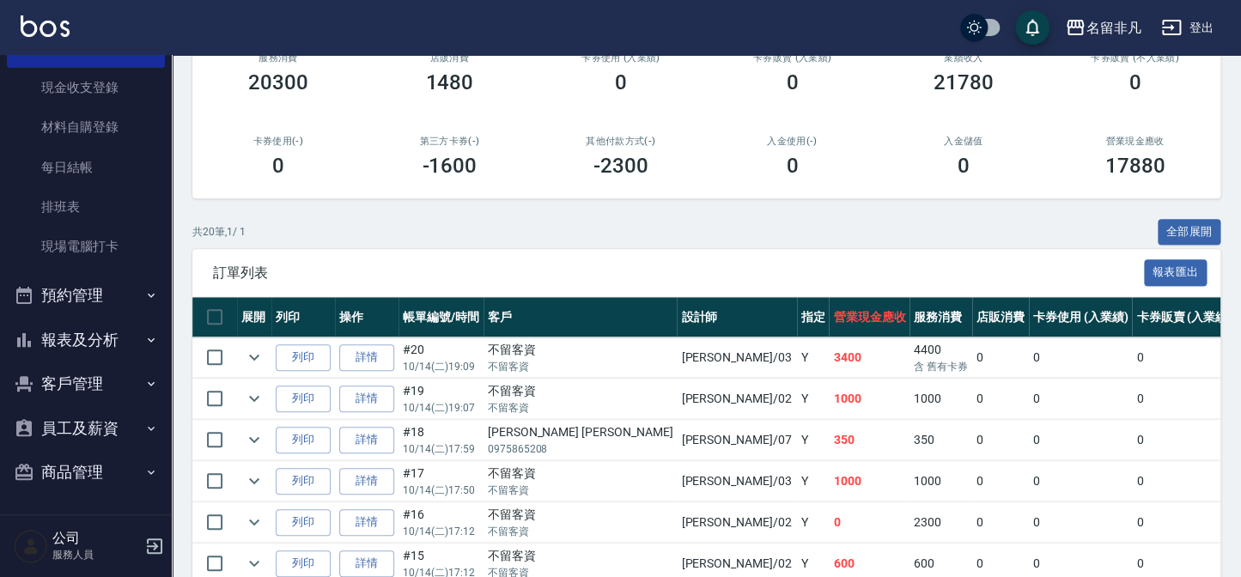
click at [100, 345] on button "報表及分析" at bounding box center [86, 340] width 158 height 45
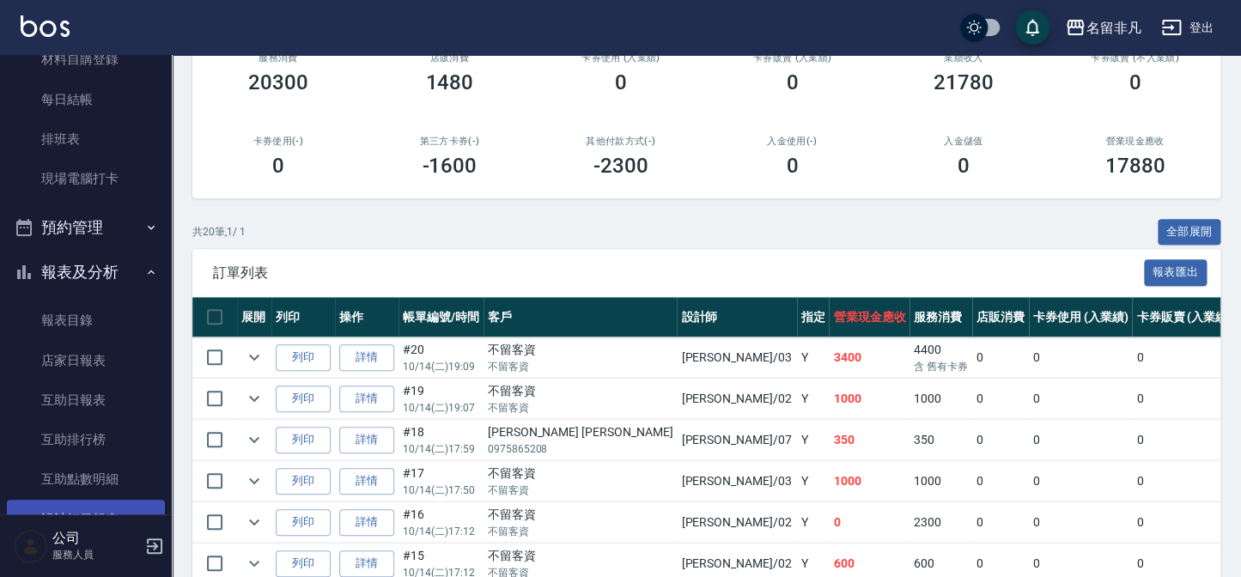
scroll to position [281, 0]
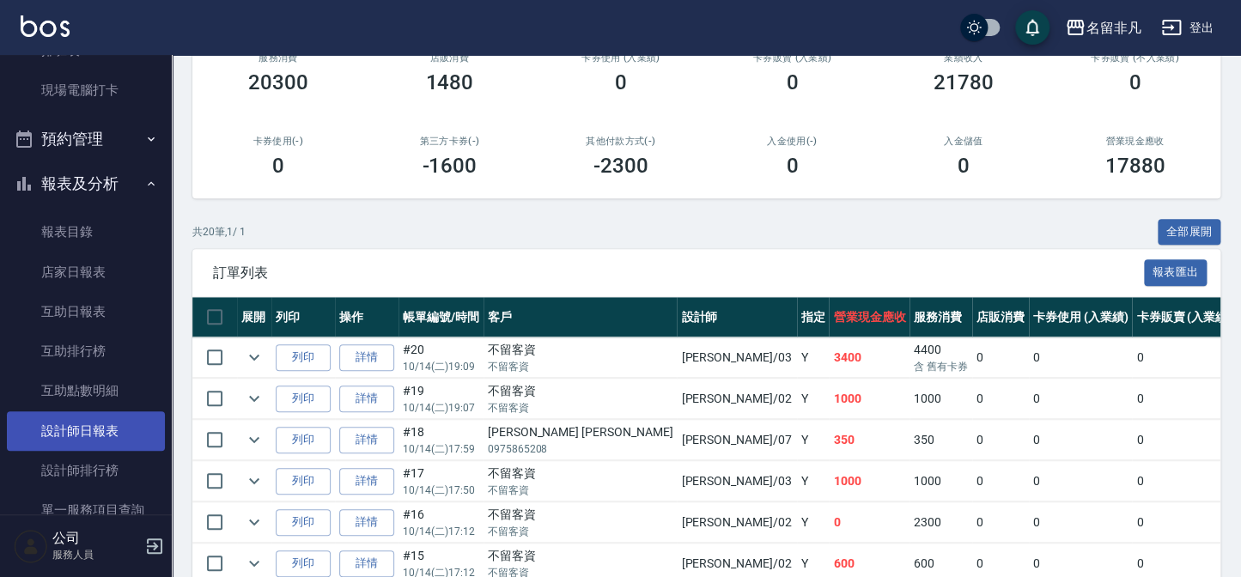
click at [124, 426] on link "設計師日報表" at bounding box center [86, 431] width 158 height 40
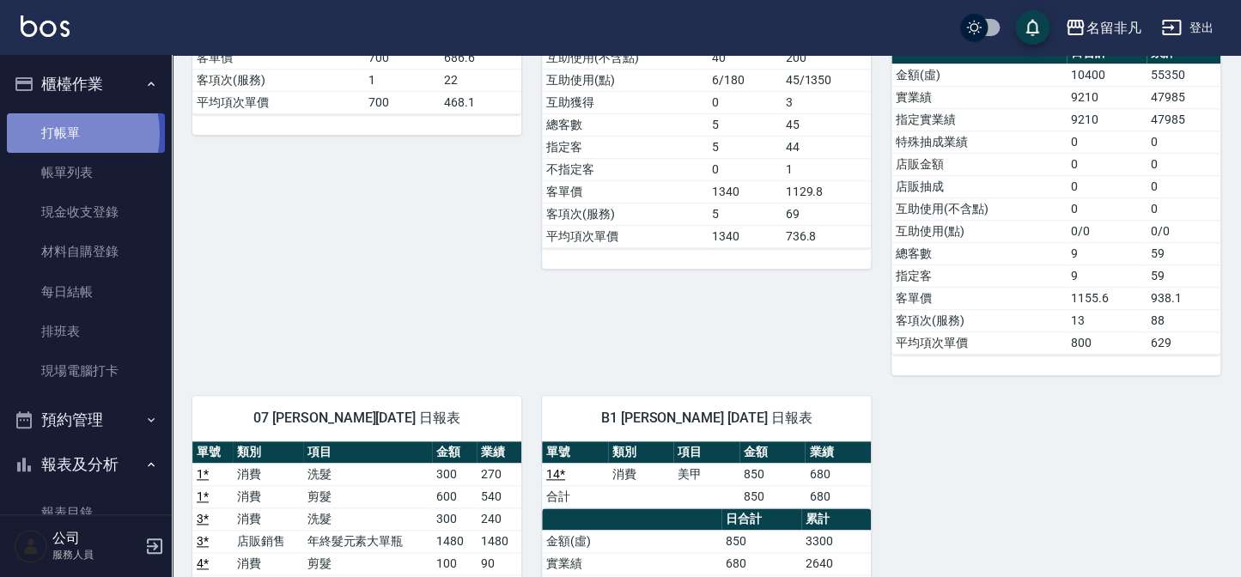
click at [60, 133] on link "打帳單" at bounding box center [86, 133] width 158 height 40
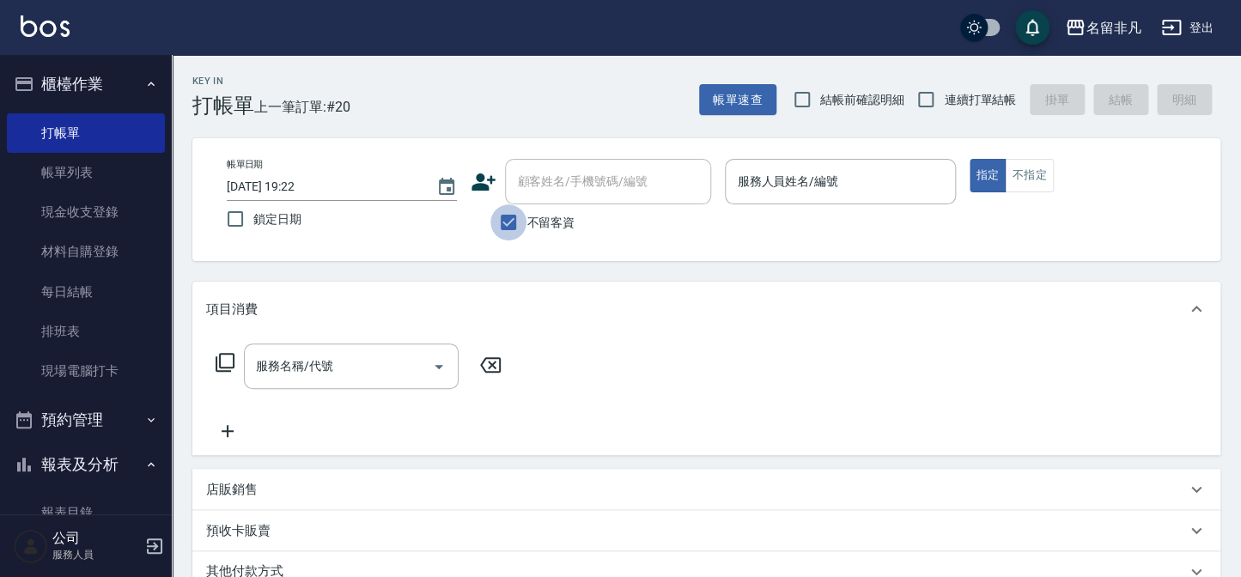
click at [511, 223] on input "不留客資" at bounding box center [508, 222] width 36 height 36
checkbox input "false"
click at [534, 175] on div "顧客姓名/手機號碼/編號 顧客姓名/手機號碼/編號" at bounding box center [608, 182] width 206 height 46
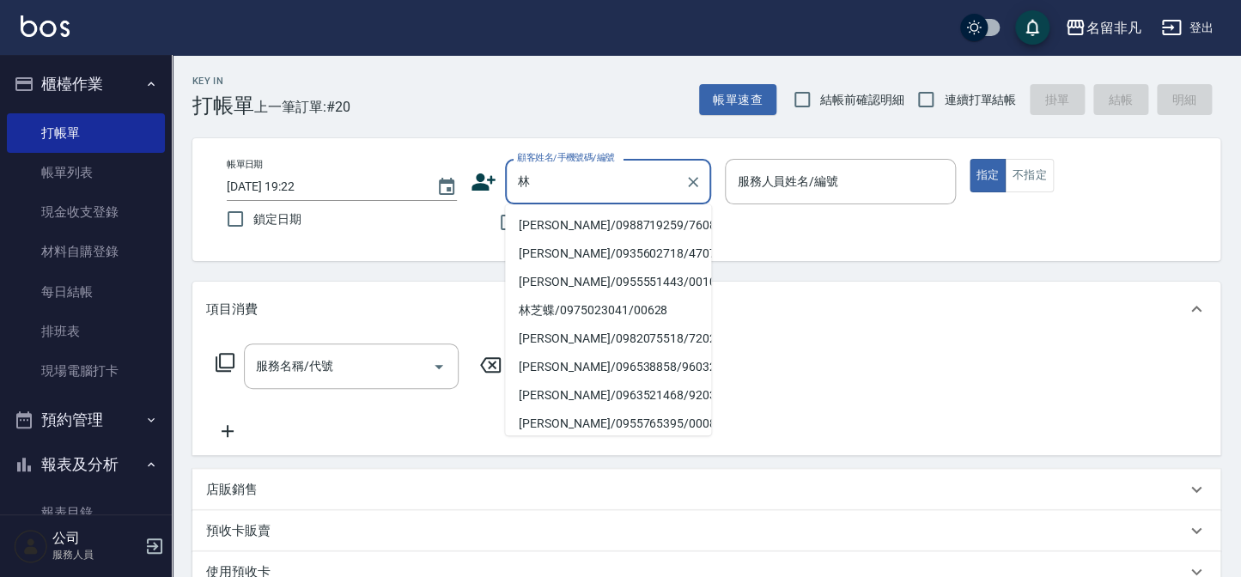
click at [594, 233] on li "[PERSON_NAME]/0988719259/760818" at bounding box center [608, 225] width 206 height 28
type input "[PERSON_NAME]/0988719259/760818"
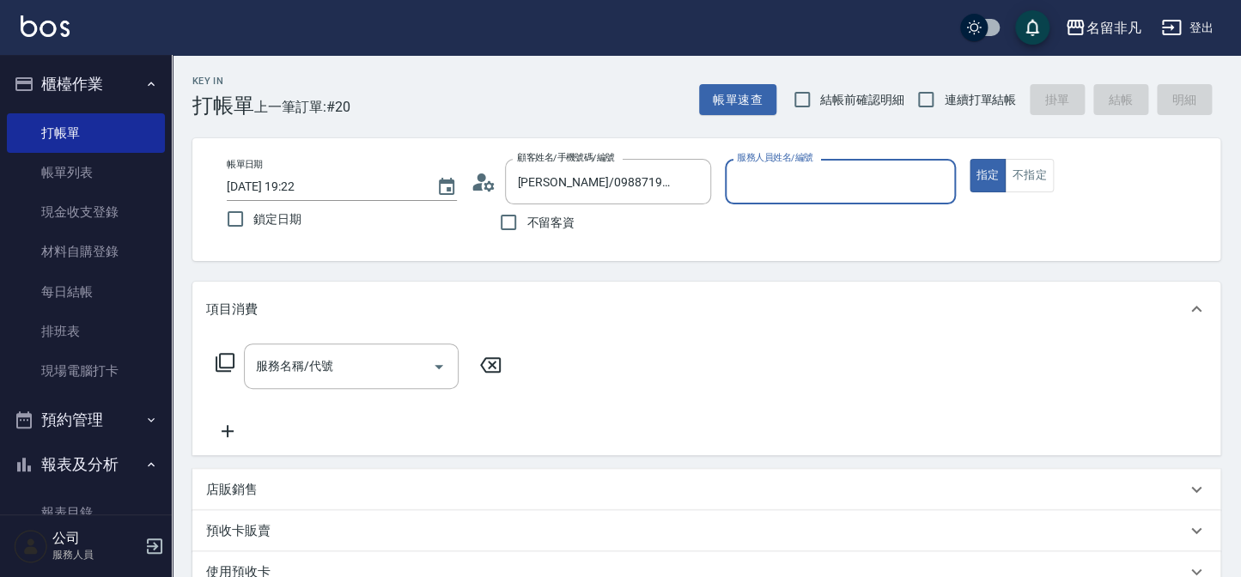
type input "[PERSON_NAME]-07"
click at [408, 367] on input "服務名稱/代號" at bounding box center [338, 366] width 173 height 30
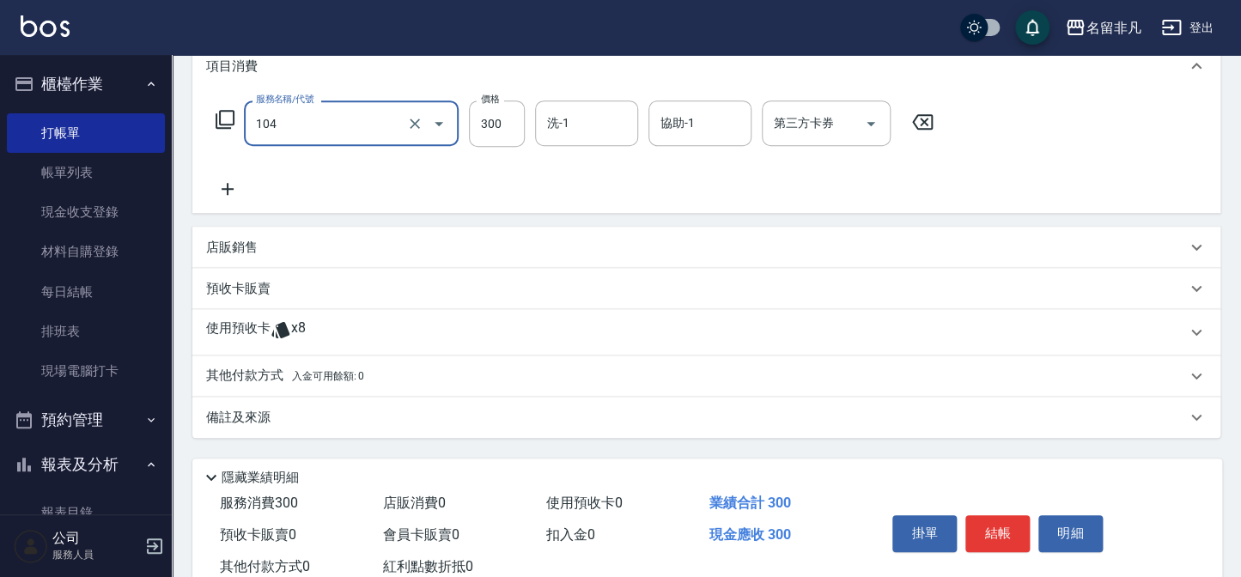
scroll to position [294, 0]
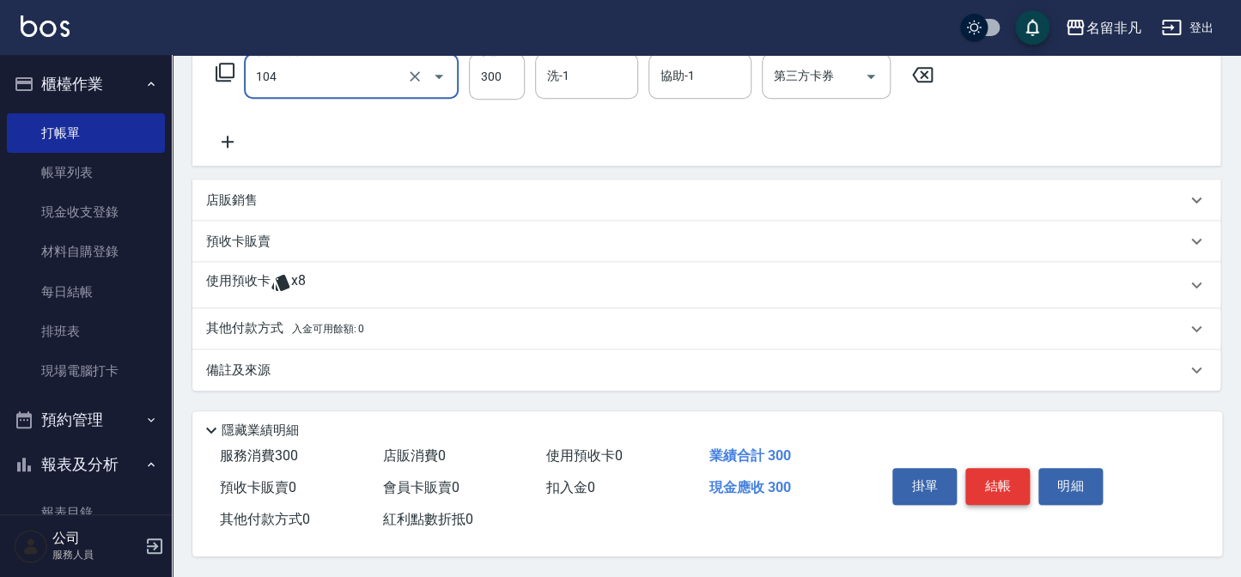
type input "洗髮(104)"
click at [996, 478] on button "結帳" at bounding box center [997, 486] width 64 height 36
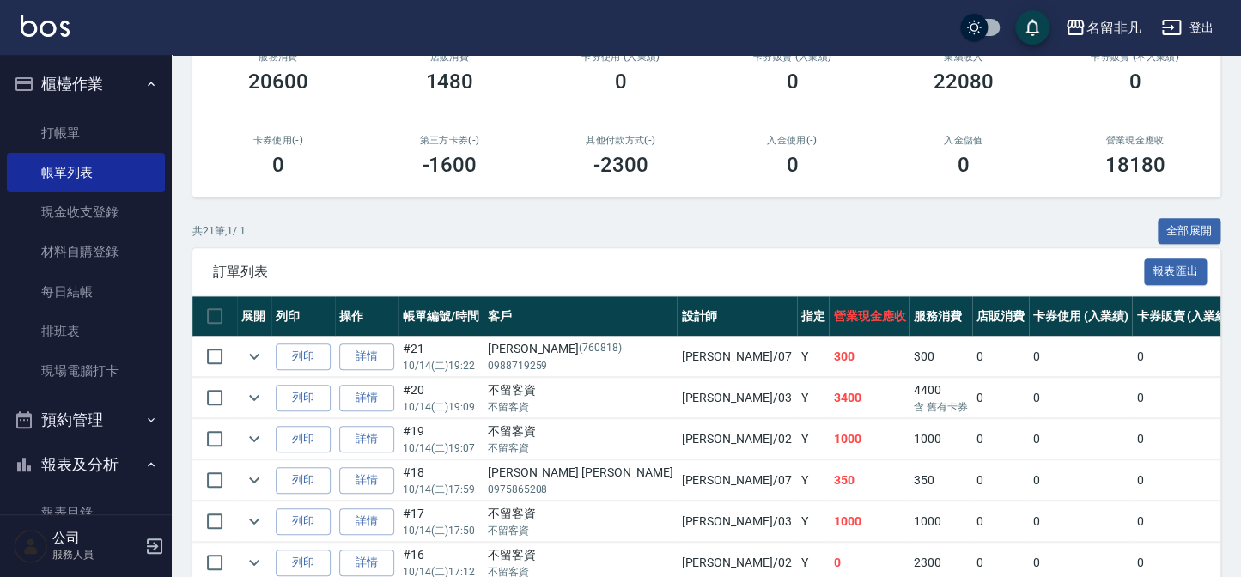
scroll to position [312, 0]
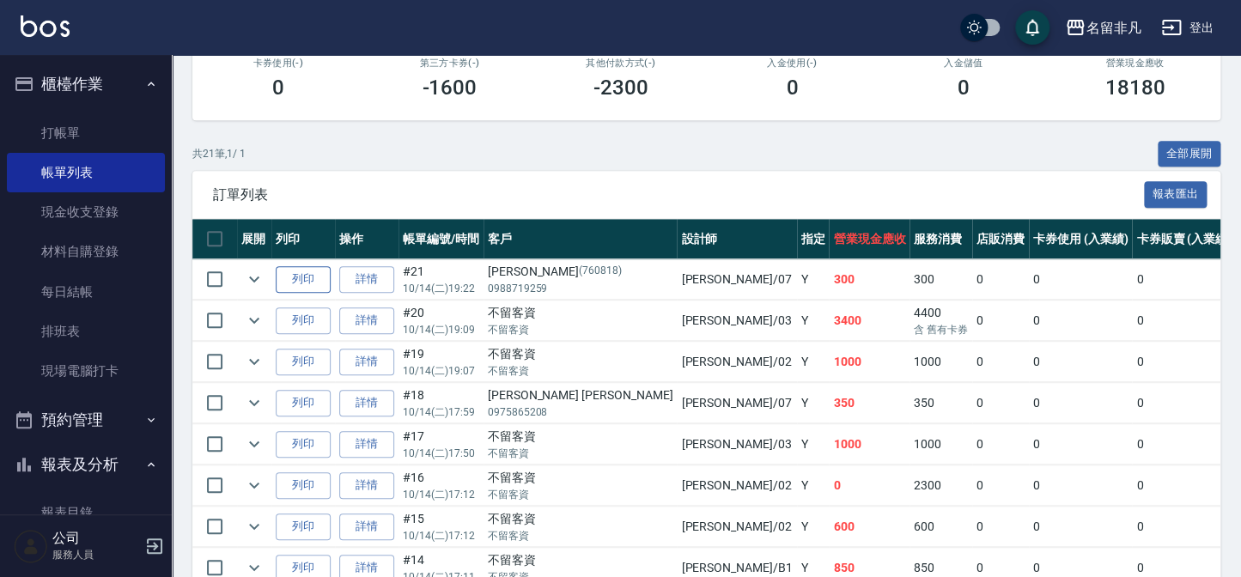
click at [315, 277] on button "列印" at bounding box center [303, 279] width 55 height 27
click at [63, 94] on button "櫃檯作業" at bounding box center [86, 84] width 158 height 45
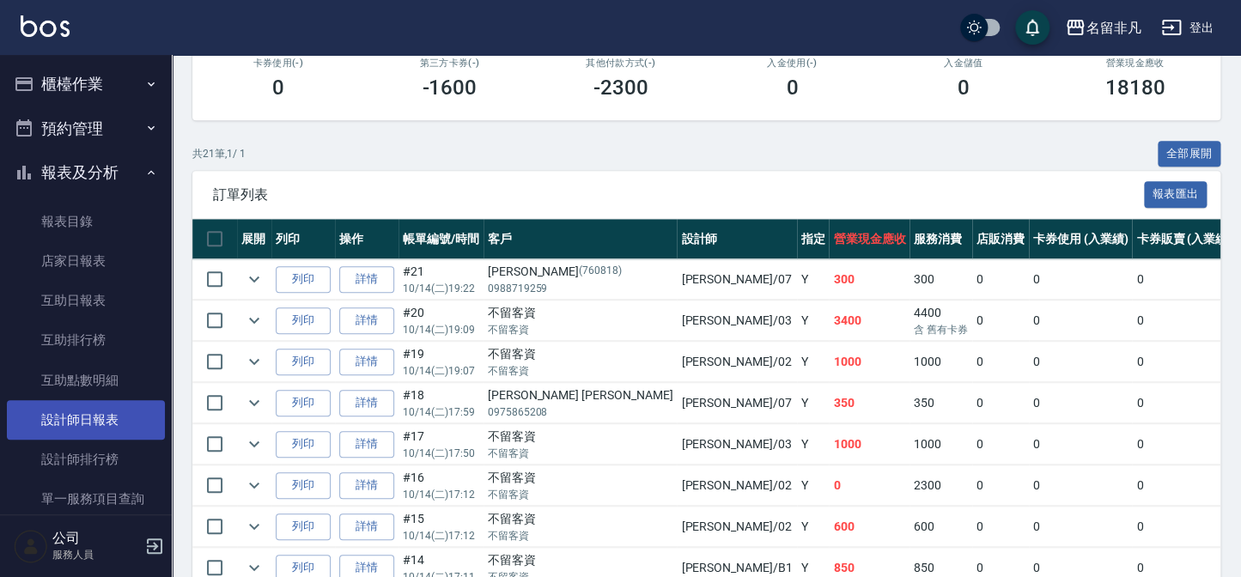
click at [113, 425] on link "設計師日報表" at bounding box center [86, 420] width 158 height 40
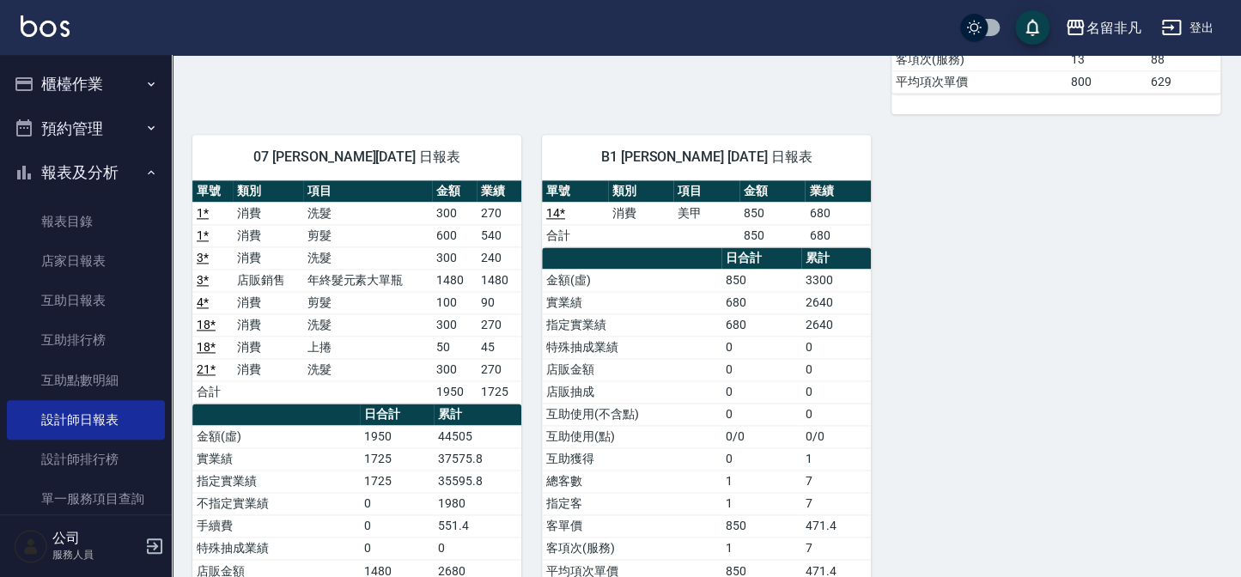
scroll to position [781, 0]
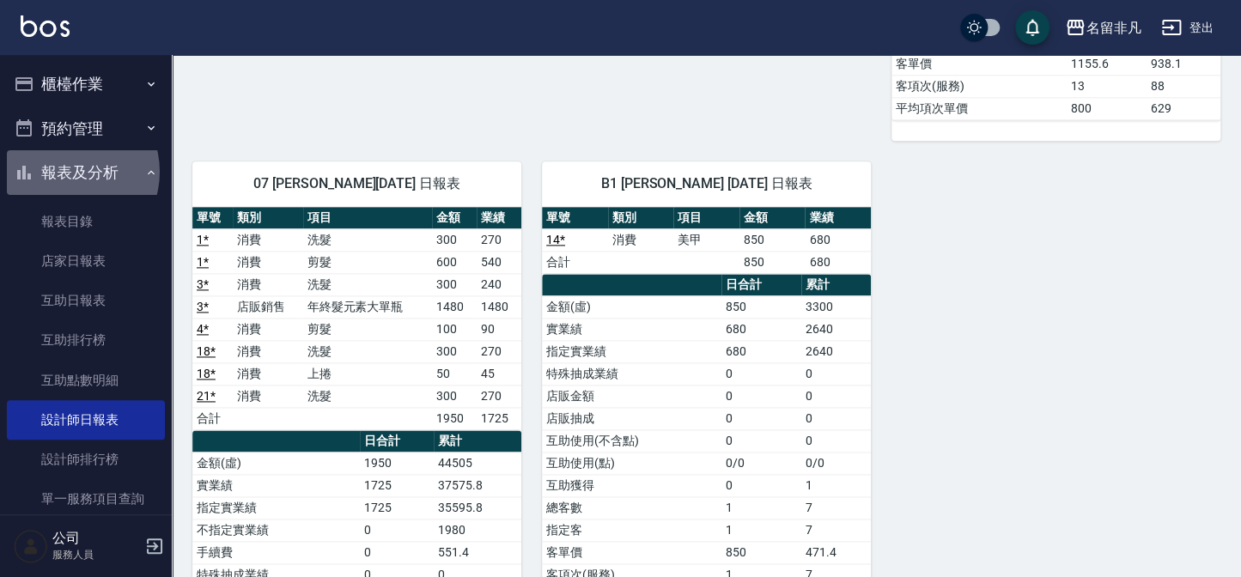
click at [66, 172] on button "報表及分析" at bounding box center [86, 172] width 158 height 45
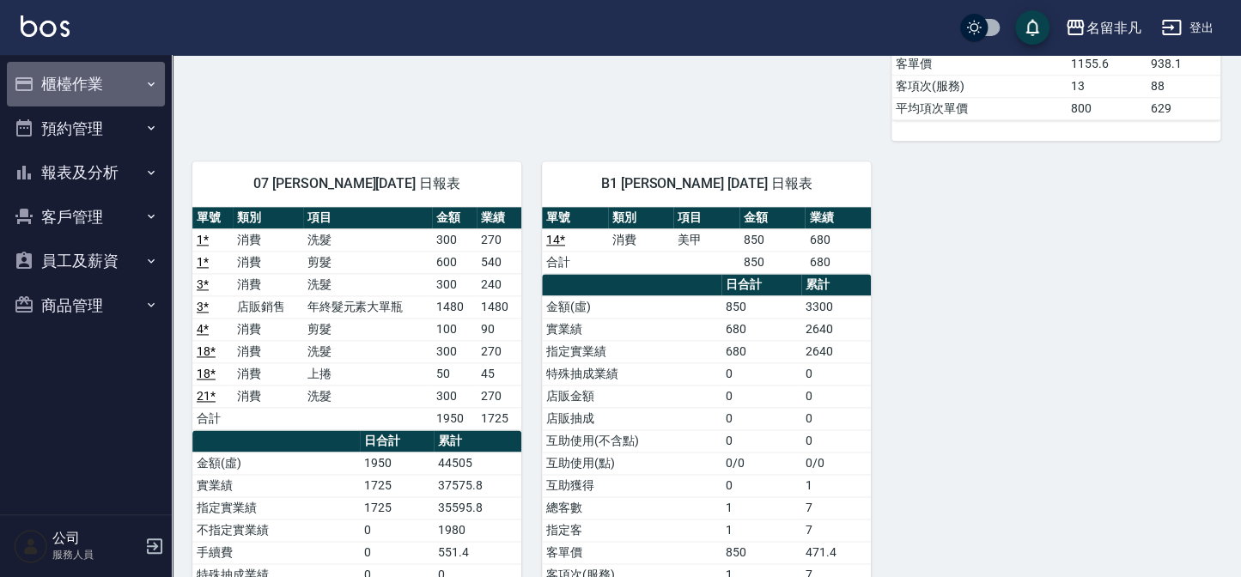
click at [86, 94] on button "櫃檯作業" at bounding box center [86, 84] width 158 height 45
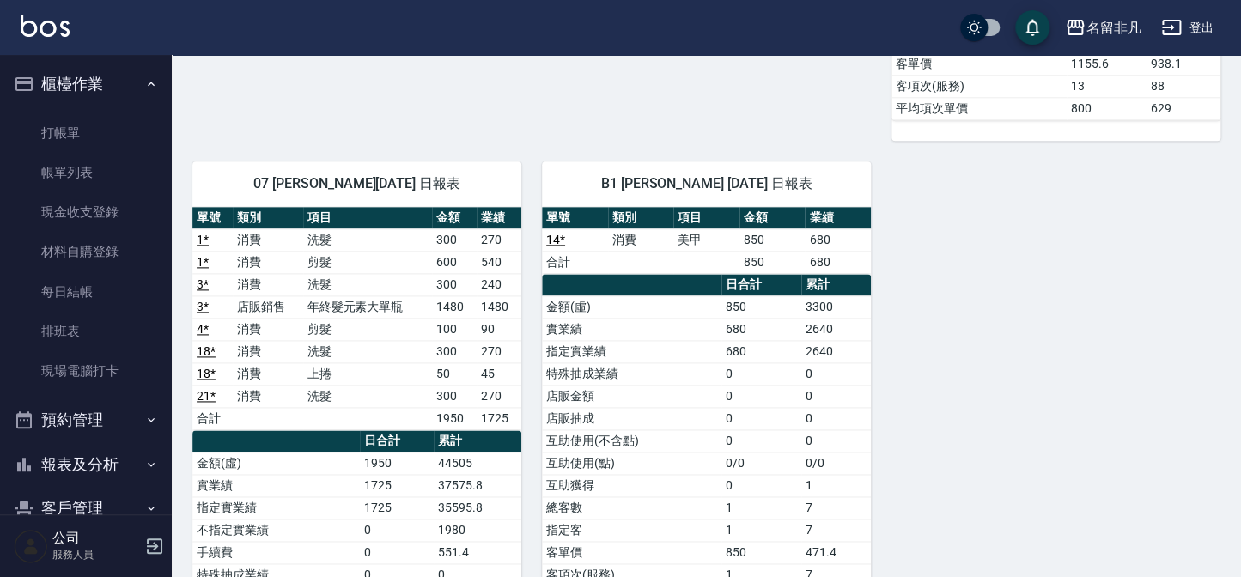
click at [84, 110] on ul "打帳單 帳單列表 現金收支登錄 材料自購登錄 每日結帳 排班表 現場電腦打卡" at bounding box center [86, 253] width 158 height 292
click at [88, 135] on link "打帳單" at bounding box center [86, 133] width 158 height 40
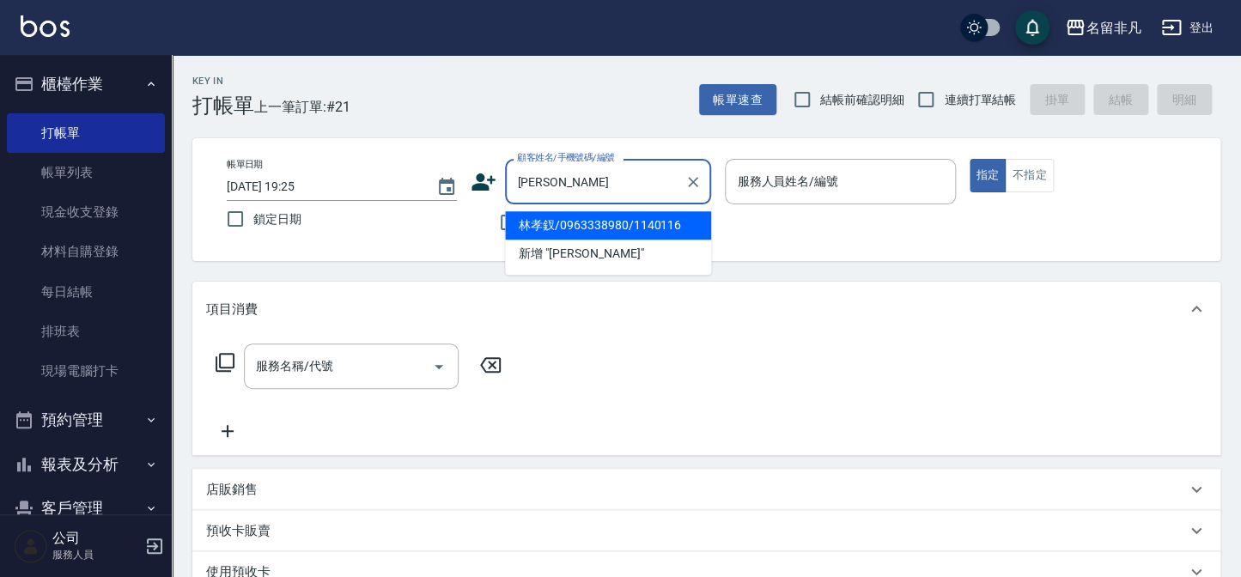
click at [550, 234] on li "林孝釵/0963338980/1140116" at bounding box center [608, 225] width 206 height 28
type input "林孝釵/0963338980/1140116"
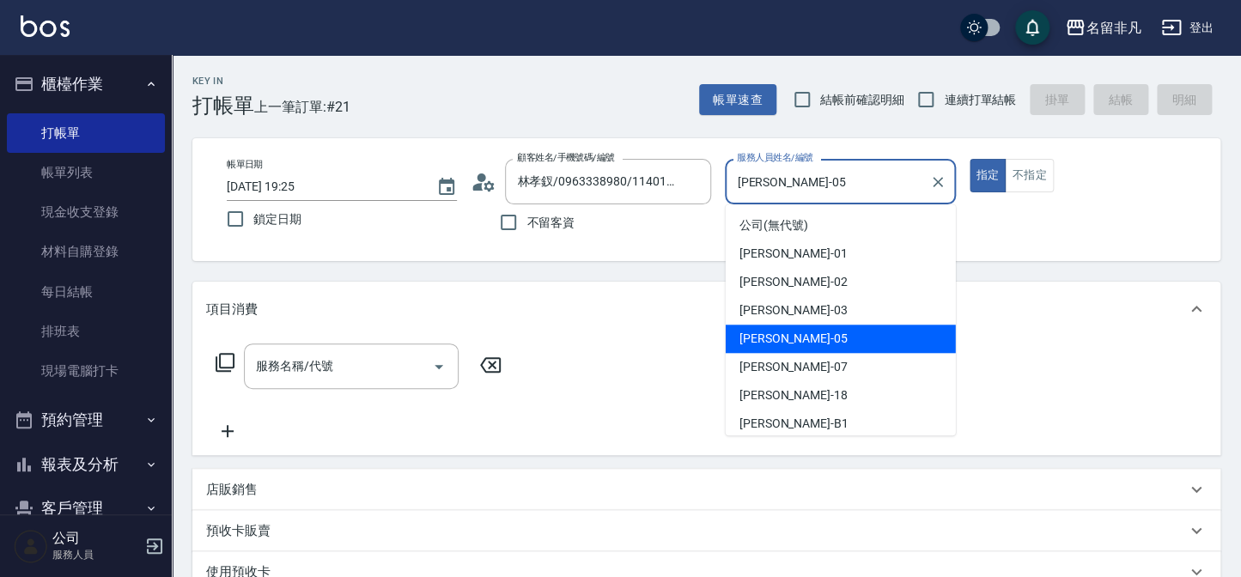
drag, startPoint x: 830, startPoint y: 176, endPoint x: 614, endPoint y: 151, distance: 217.0
click at [618, 154] on div "帳單日期 [DATE] 19:25 鎖定日期 顧客姓名/手機號碼/編號 林孝釵/0963338980/1140116 顧客姓名/手機號碼/編號 不留客資 服務…" at bounding box center [706, 199] width 1028 height 123
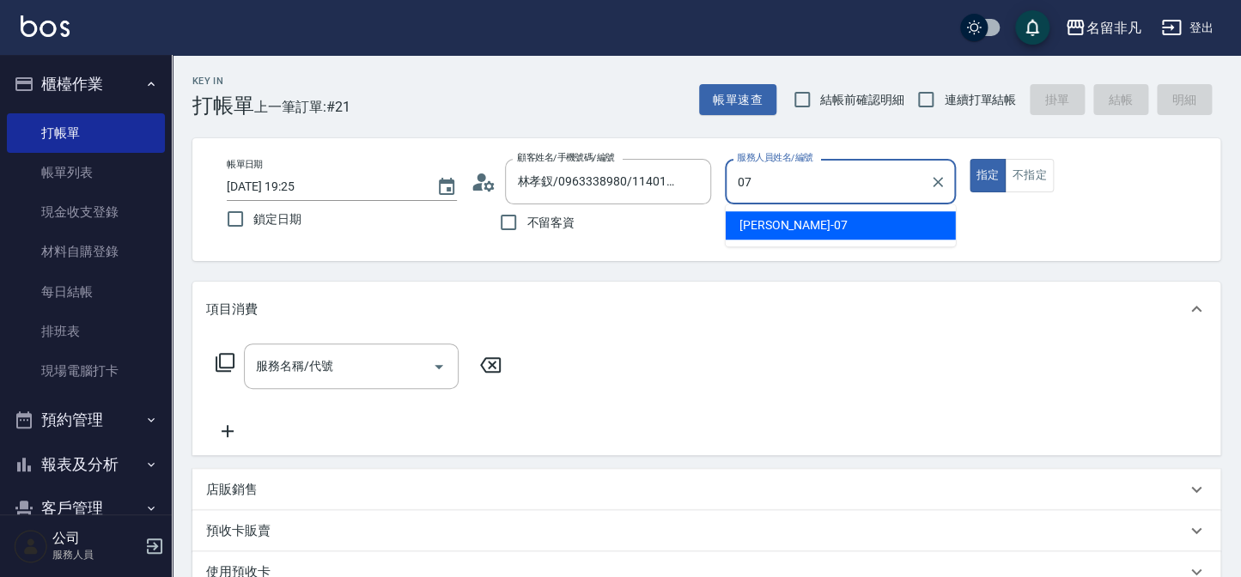
type input "[PERSON_NAME]-07"
type button "true"
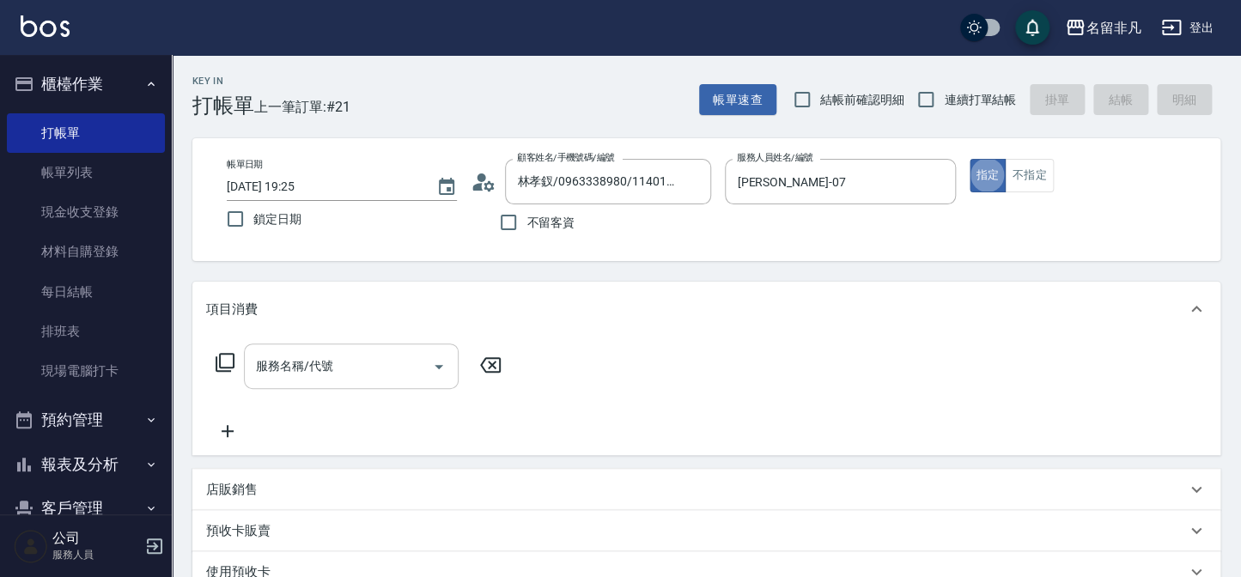
click at [394, 383] on div "服務名稱/代號" at bounding box center [351, 367] width 215 height 46
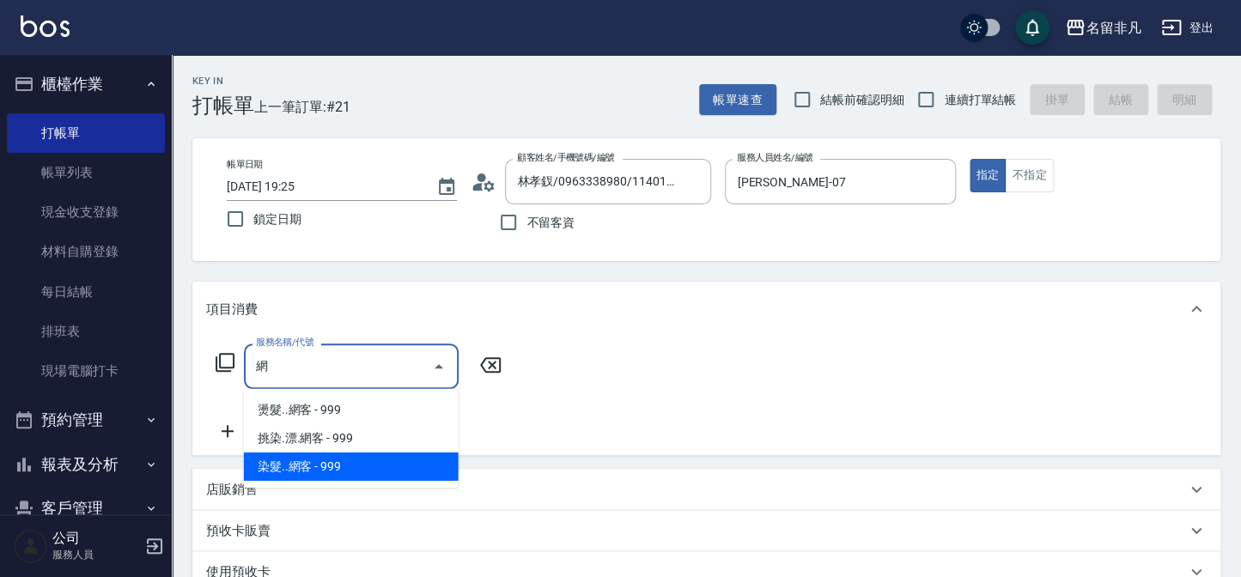
type input "網"
click at [368, 488] on div "店販銷售" at bounding box center [696, 490] width 980 height 18
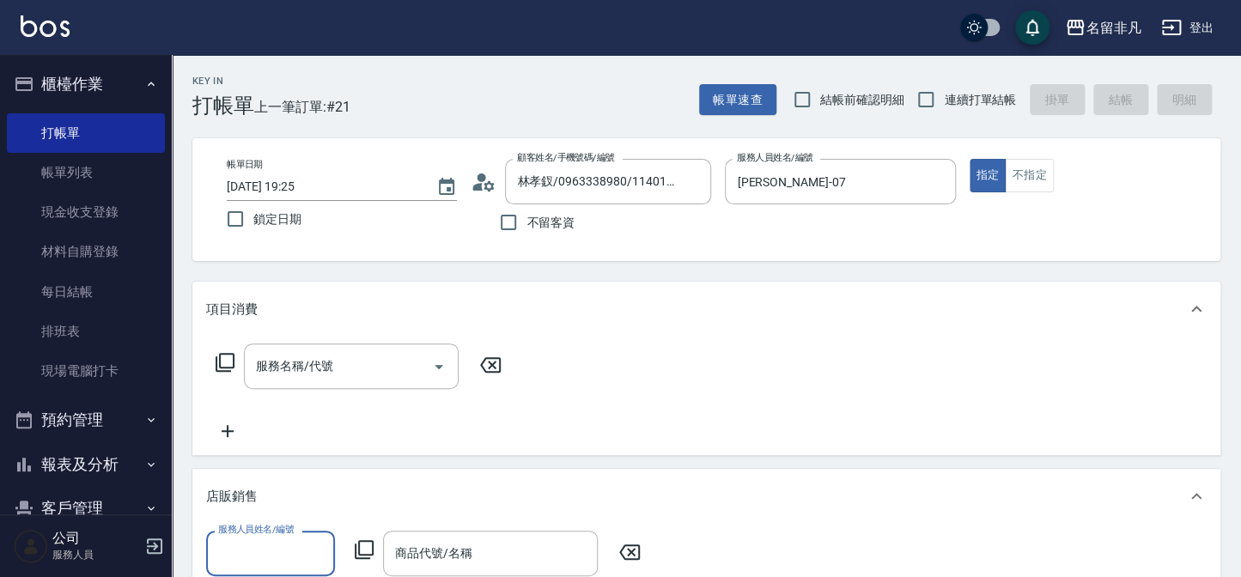
click at [326, 502] on div "店販銷售" at bounding box center [696, 497] width 980 height 18
click at [309, 383] on div "服務名稱/代號" at bounding box center [351, 367] width 215 height 46
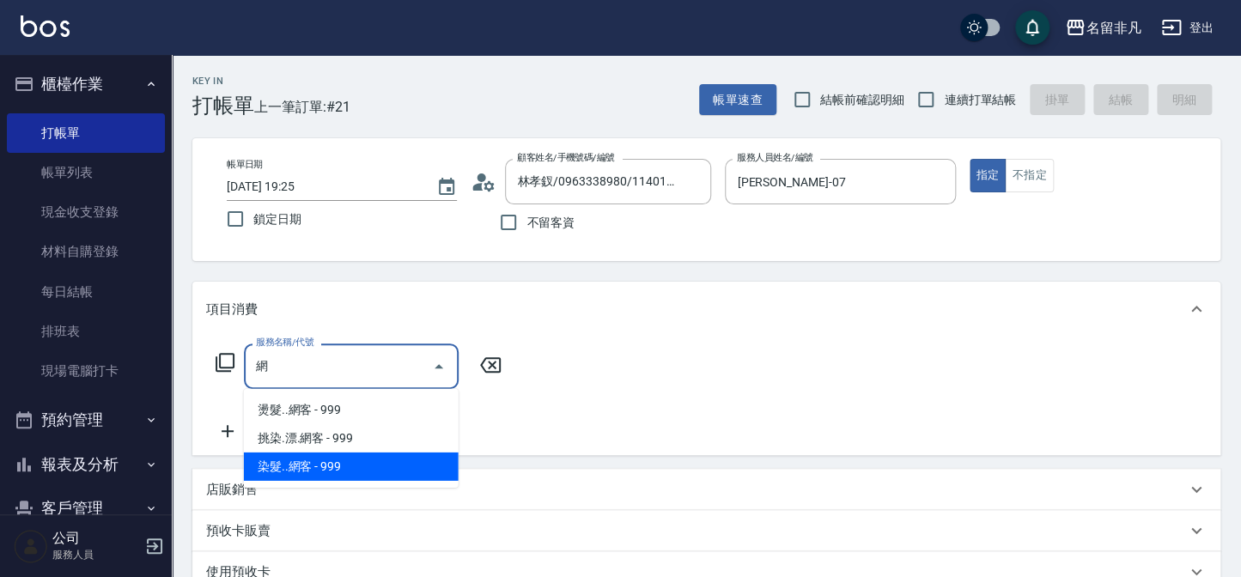
click at [335, 465] on span "染髮..網客 - 999" at bounding box center [351, 467] width 215 height 28
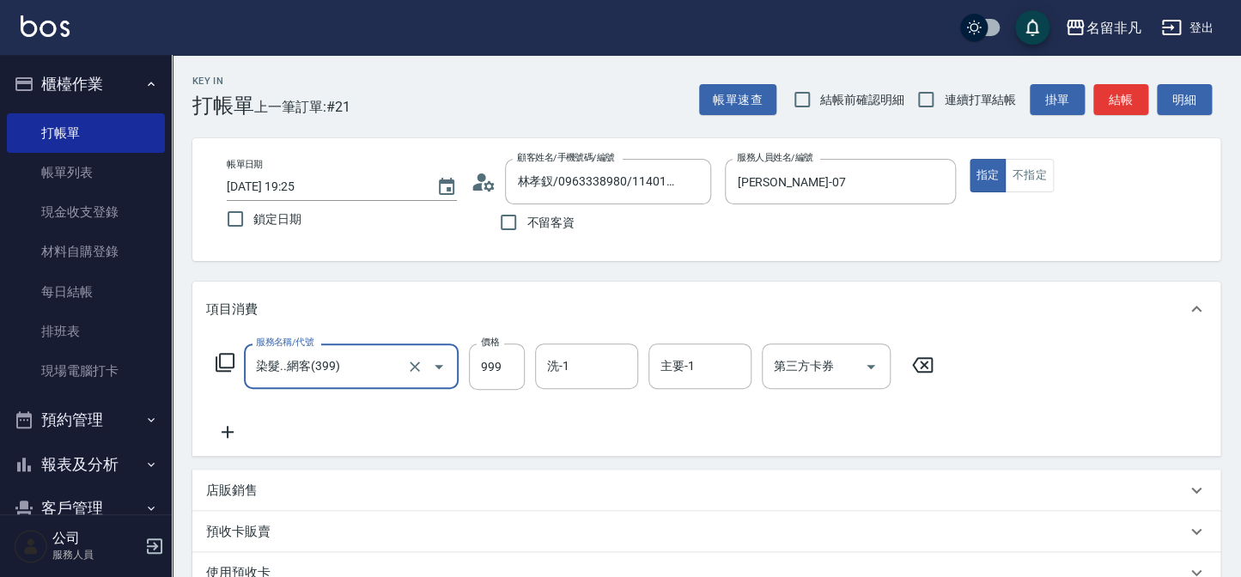
type input "染髮..網客(399)"
click at [247, 443] on div "服務名稱/代號 染髮..網客(399) 服務名稱/代號 價格 999 價格 洗-1 洗-1 主要-1 主要-1 第三方卡券 第三方卡券" at bounding box center [706, 396] width 1028 height 119
click at [250, 436] on div "服務名稱/代號 染髮..網客(399) 服務名稱/代號 價格 999 價格 洗-1 洗-1 主要-1 主要-1 第三方卡券 第三方卡券" at bounding box center [575, 393] width 738 height 99
drag, startPoint x: 214, startPoint y: 425, endPoint x: 223, endPoint y: 427, distance: 9.6
click at [223, 427] on icon at bounding box center [227, 432] width 43 height 21
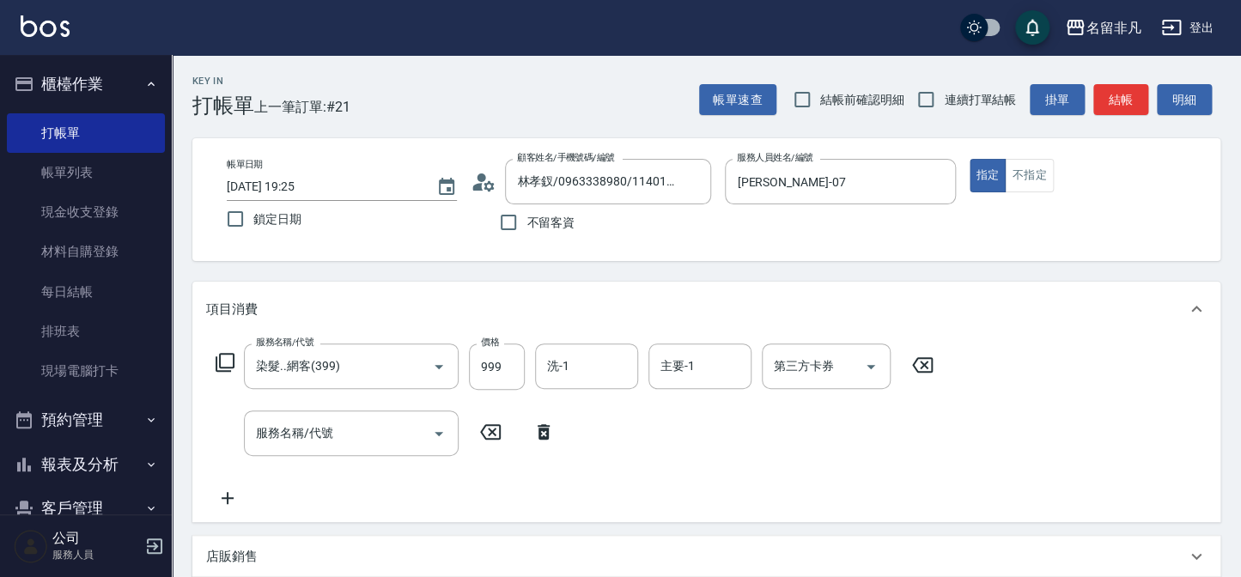
click at [226, 427] on div "服務名稱/代號 服務名稱/代號" at bounding box center [385, 434] width 359 height 46
click at [307, 450] on div "服務名稱/代號" at bounding box center [351, 434] width 215 height 46
click at [294, 437] on input "服務名稱/代號" at bounding box center [338, 433] width 173 height 30
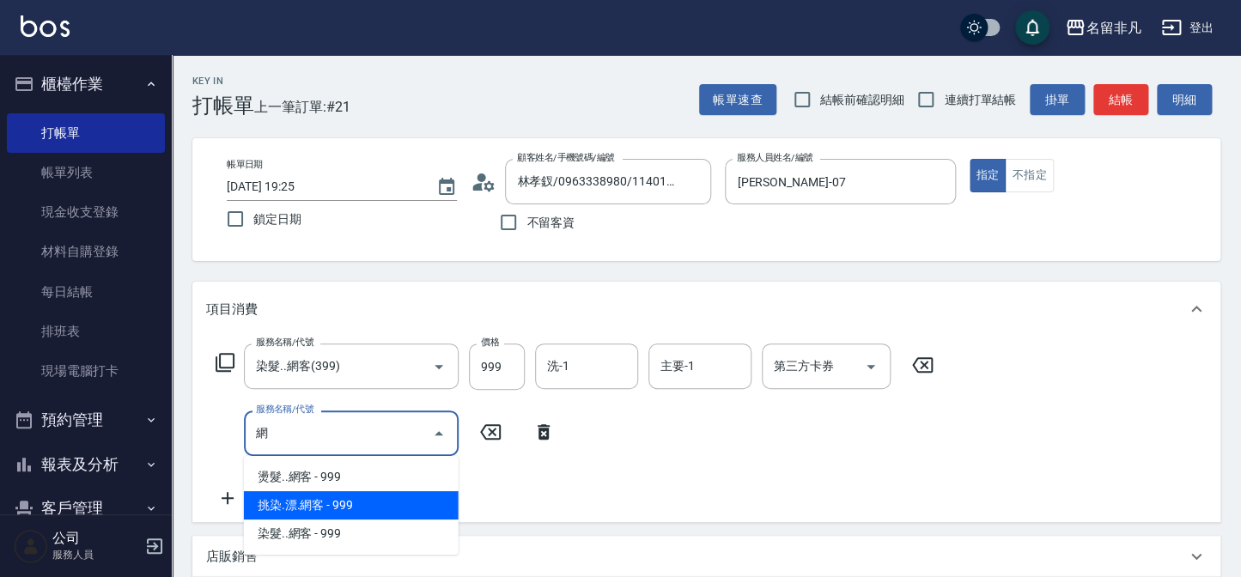
click at [324, 508] on span "挑染.漂.網客 - 999" at bounding box center [351, 505] width 215 height 28
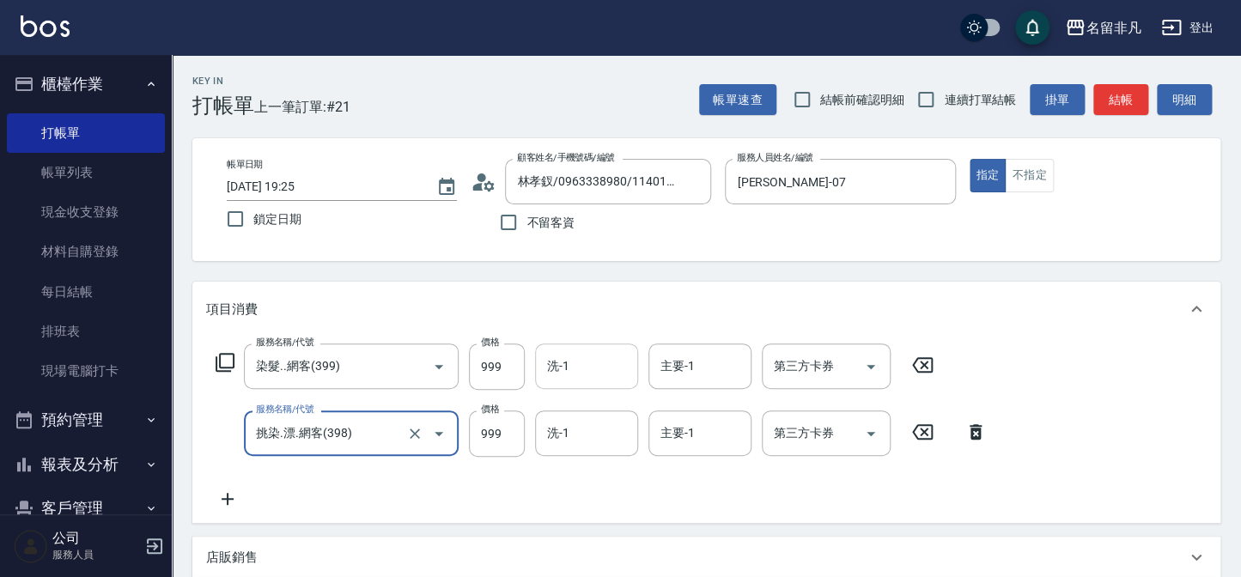
type input "挑染.漂.網客(398)"
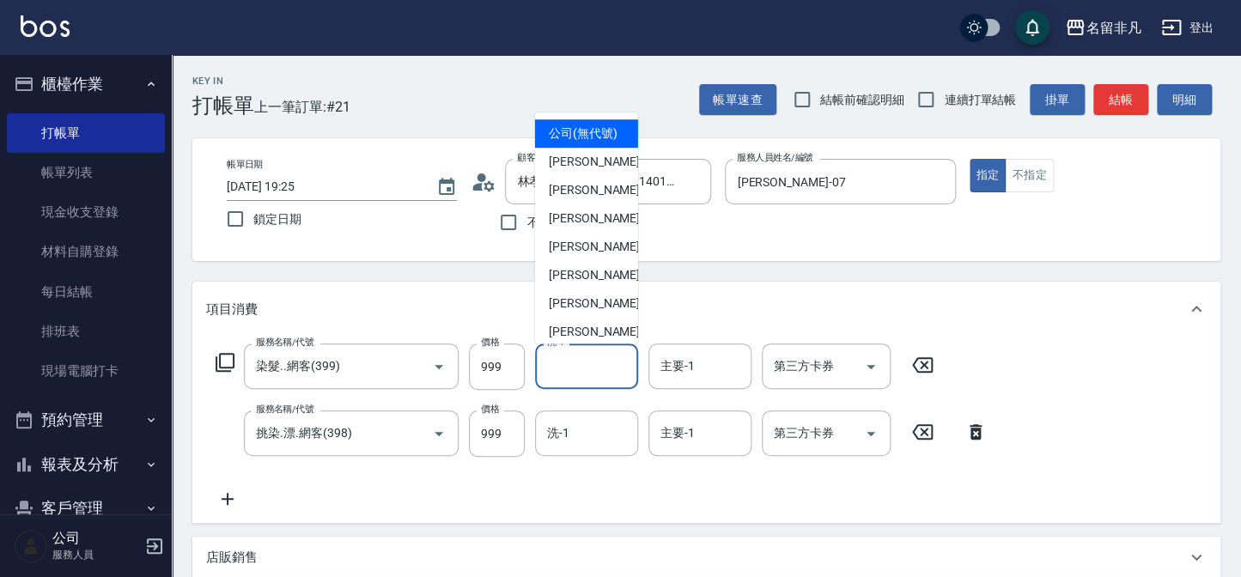
click at [556, 372] on div "洗-1 洗-1" at bounding box center [586, 367] width 103 height 46
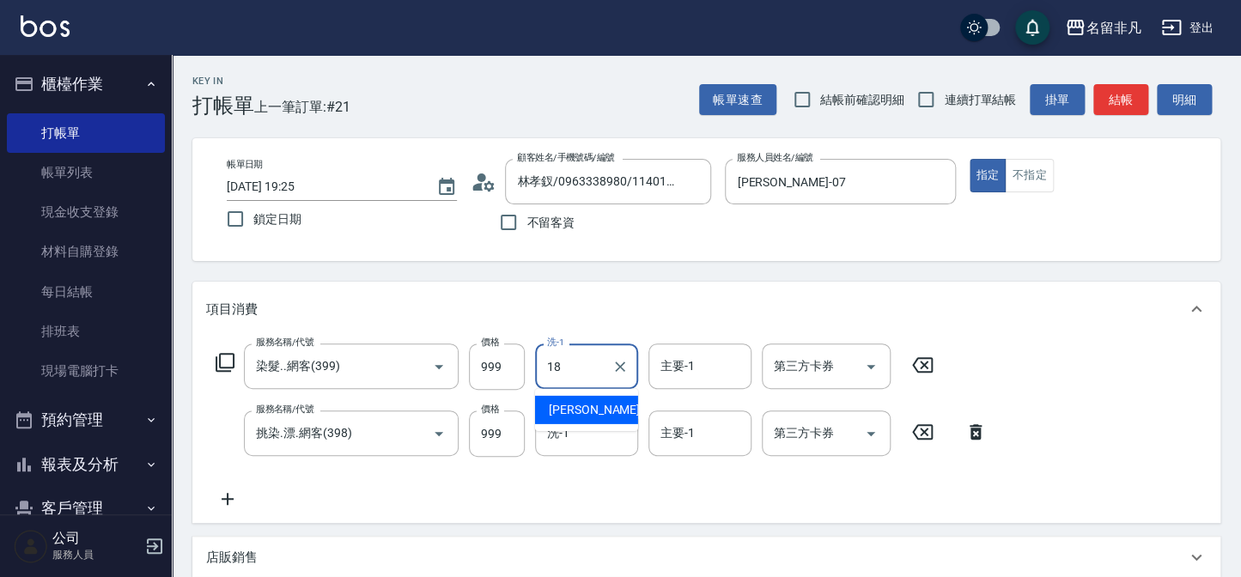
type input "[PERSON_NAME]-18"
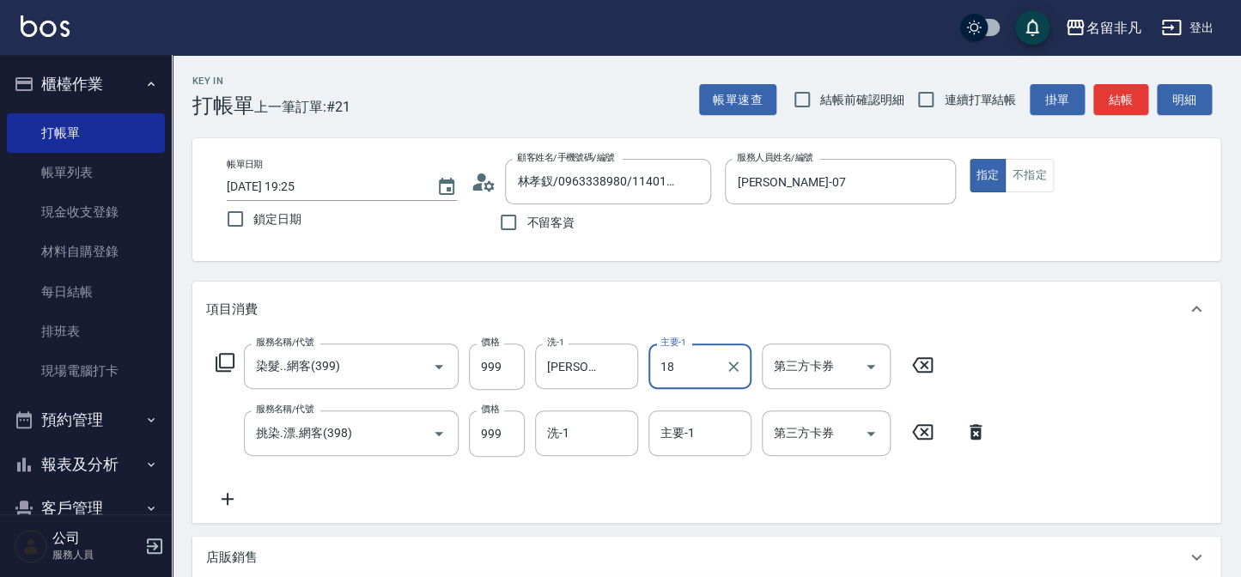
type input "[PERSON_NAME]-18"
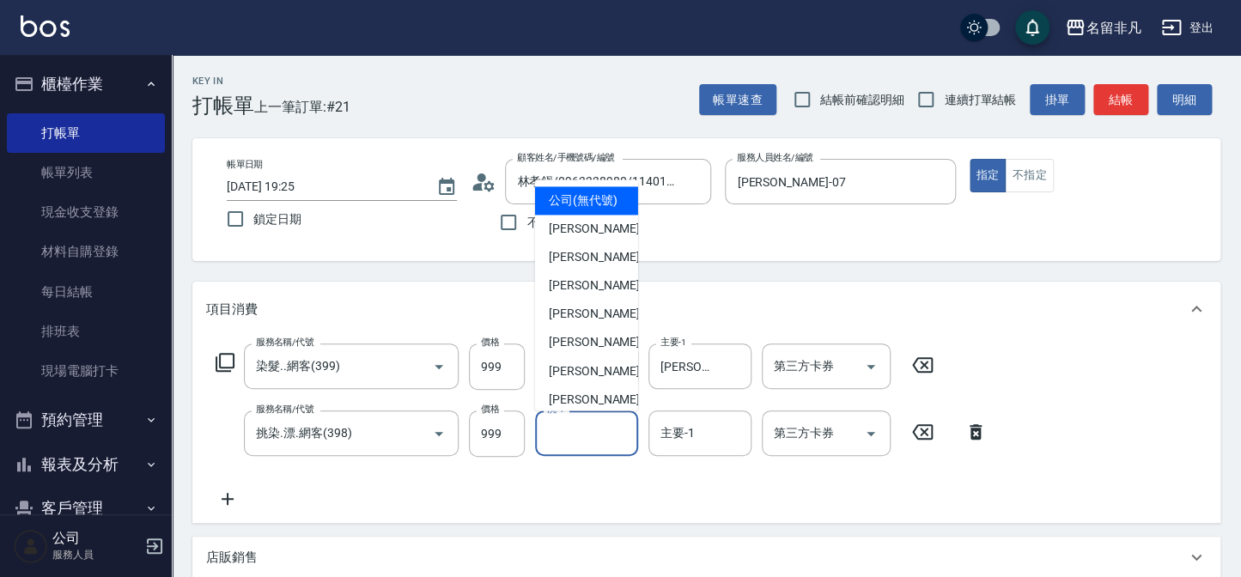
click at [558, 440] on div "洗-1 洗-1" at bounding box center [586, 434] width 103 height 46
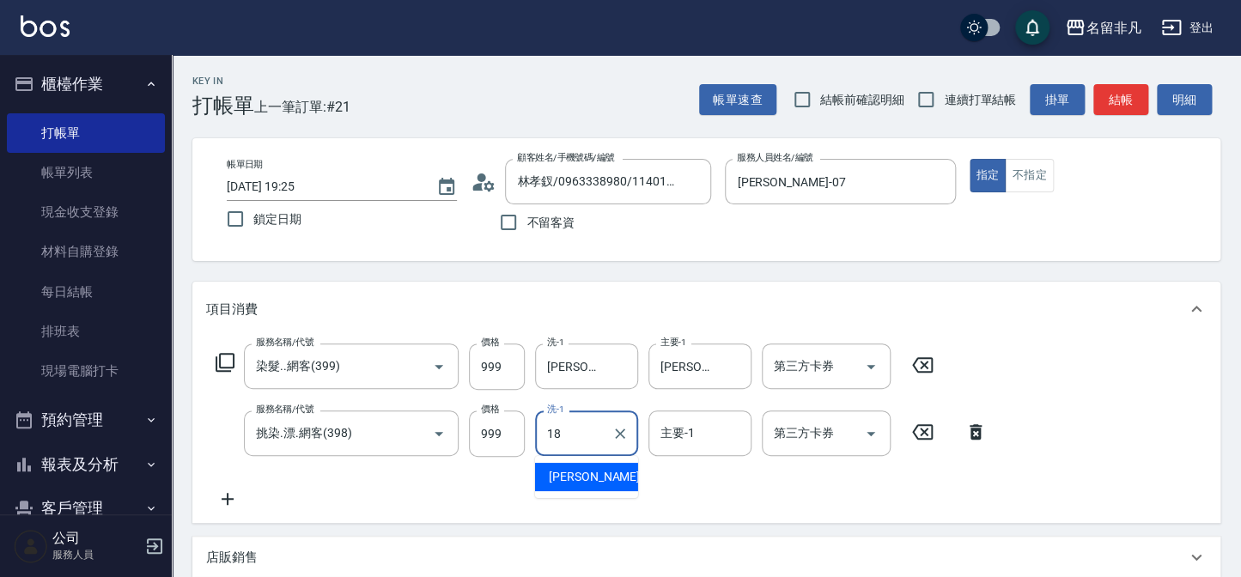
type input "[PERSON_NAME]-18"
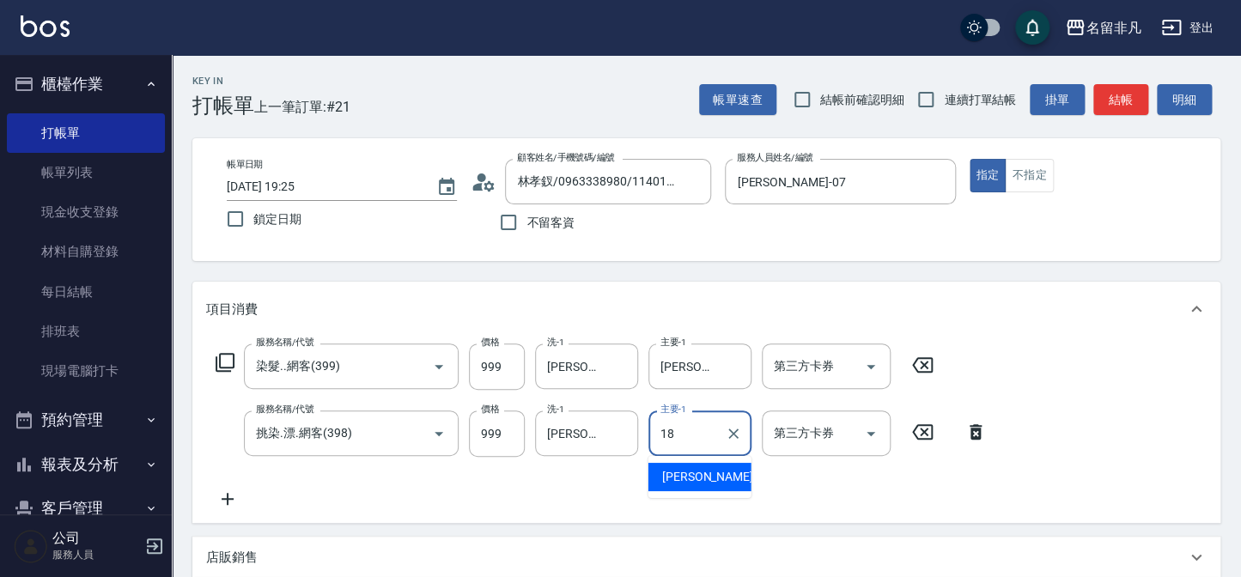
type input "[PERSON_NAME]-18"
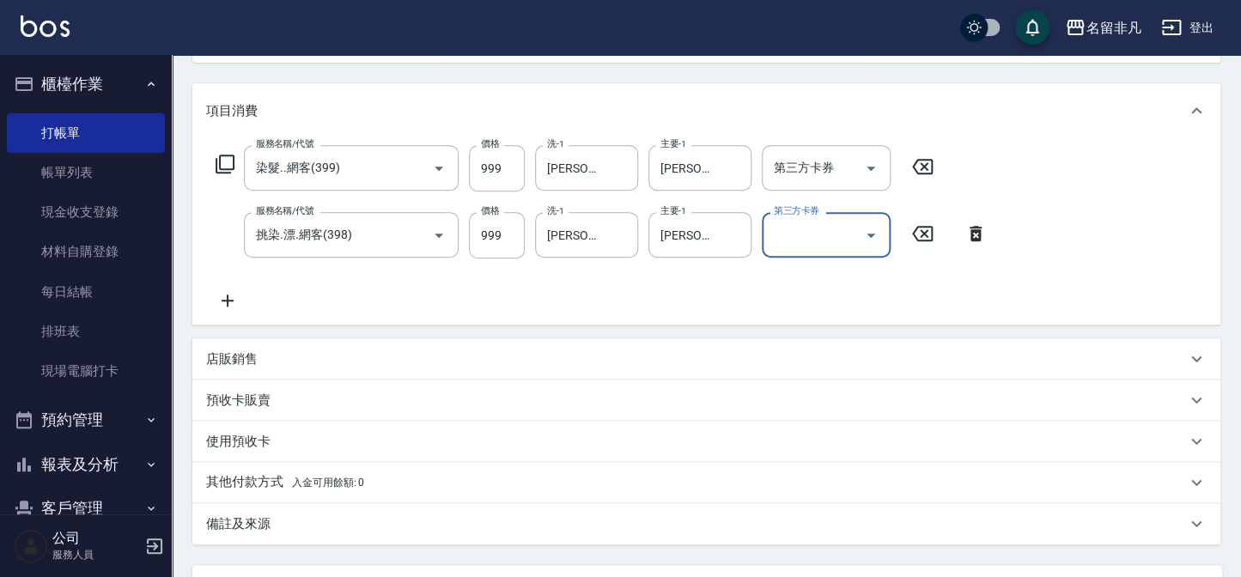
scroll to position [234, 0]
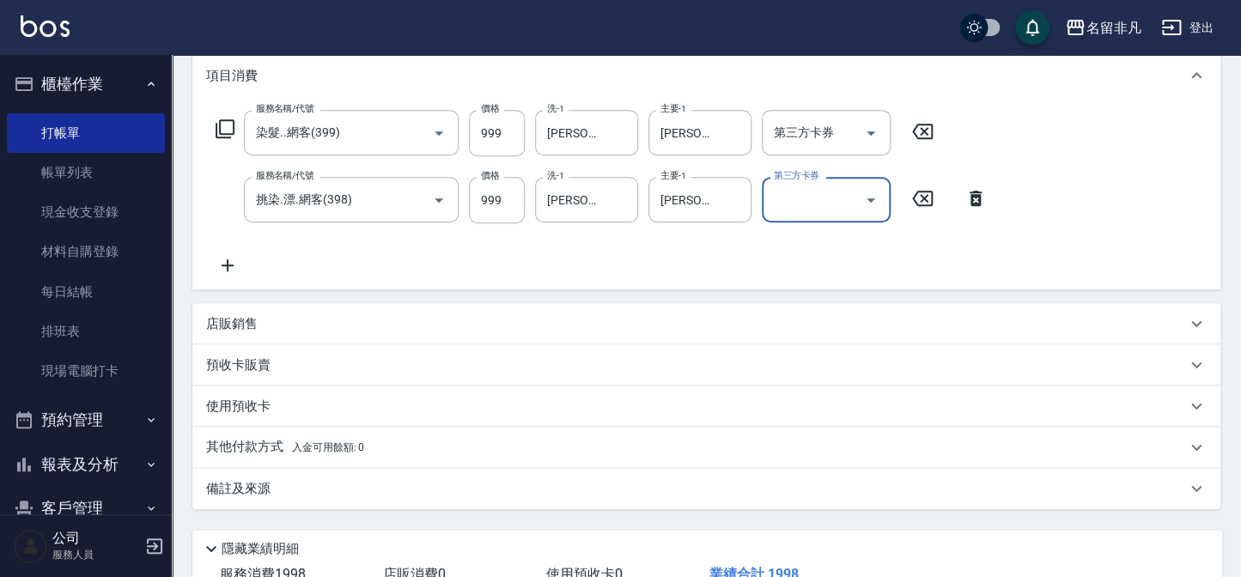
click at [233, 265] on icon at bounding box center [228, 265] width 12 height 12
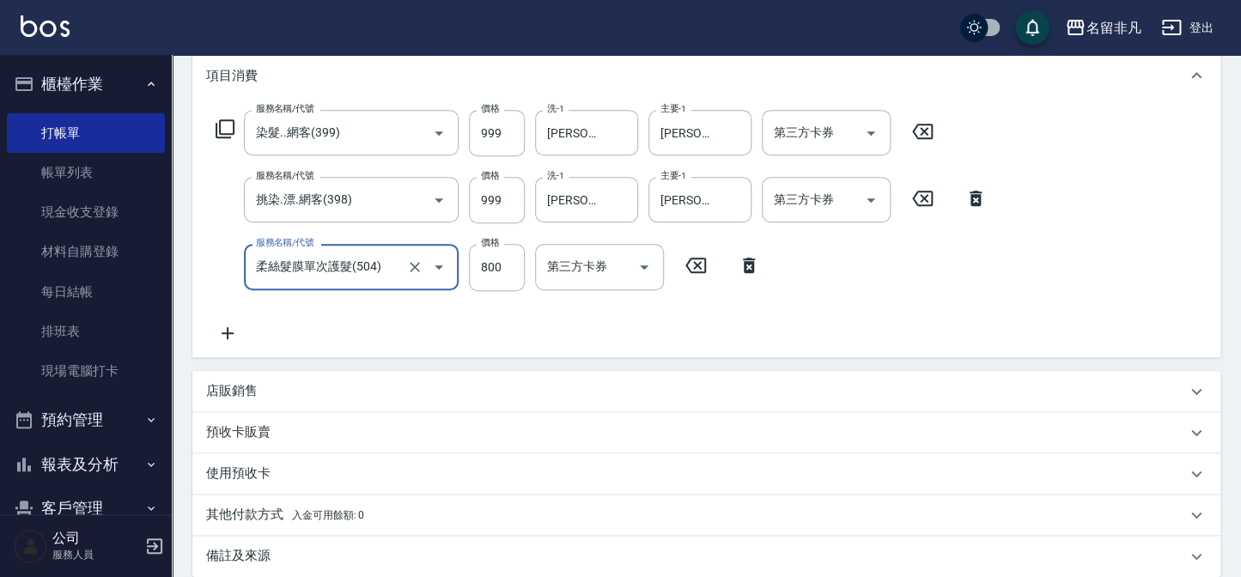
type input "柔絲髮膜單次護髮(504)"
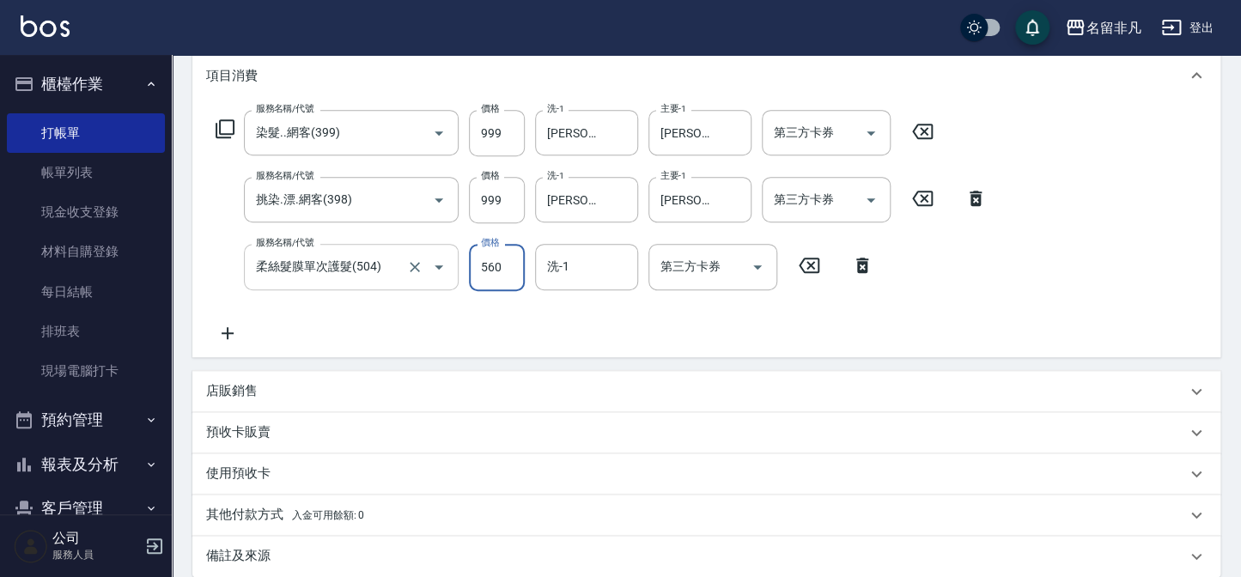
type input "560"
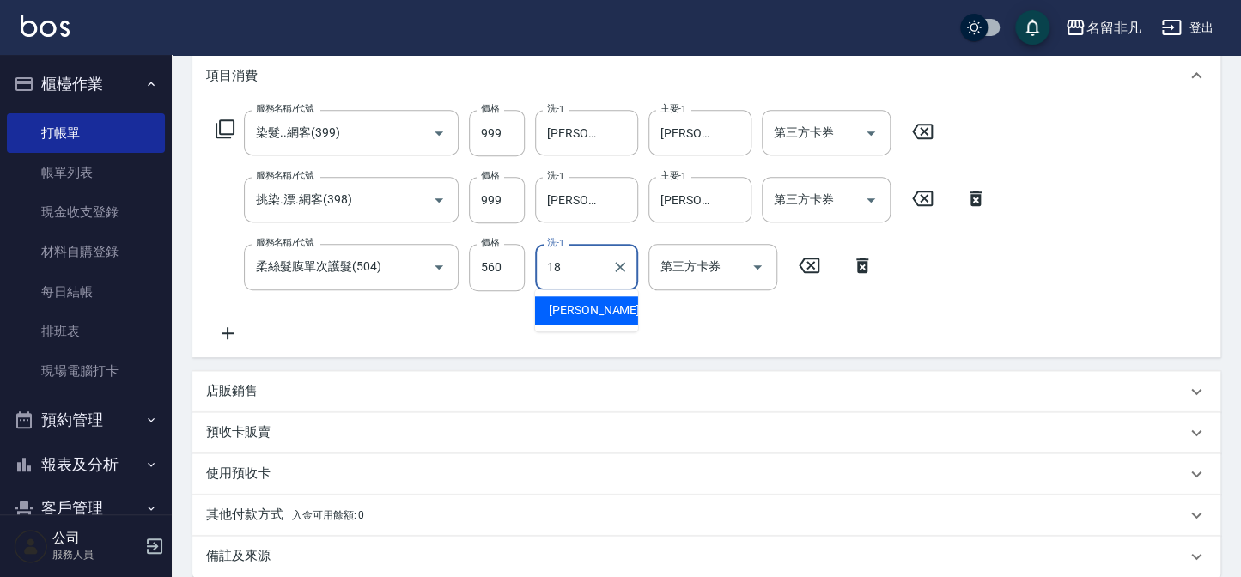
type input "[PERSON_NAME]-18"
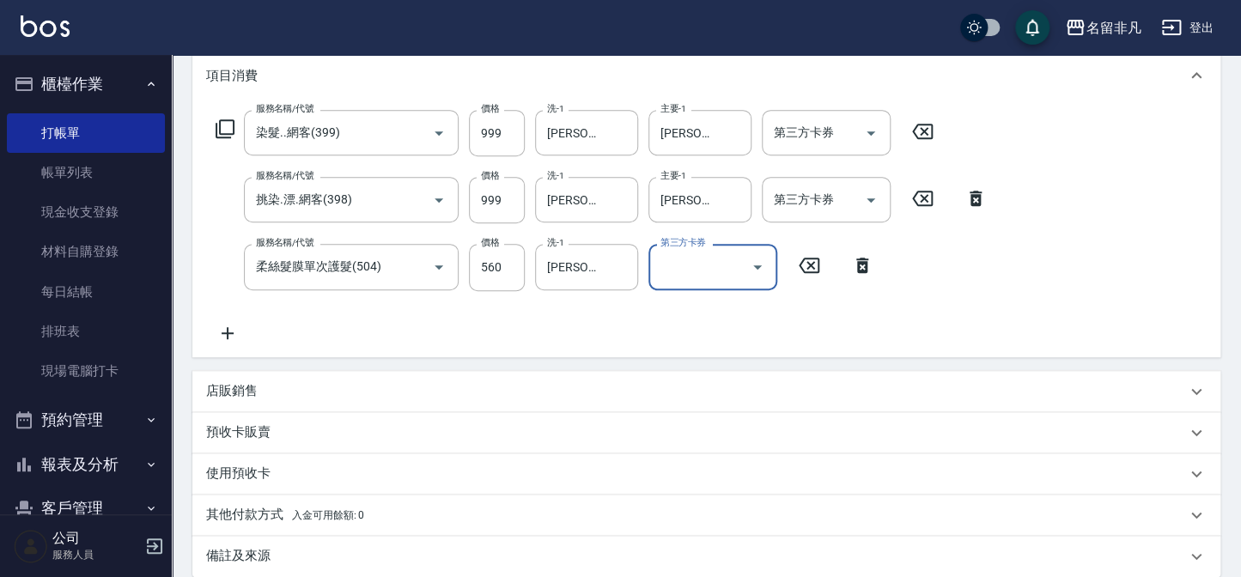
click at [242, 392] on p "店販銷售" at bounding box center [232, 391] width 52 height 18
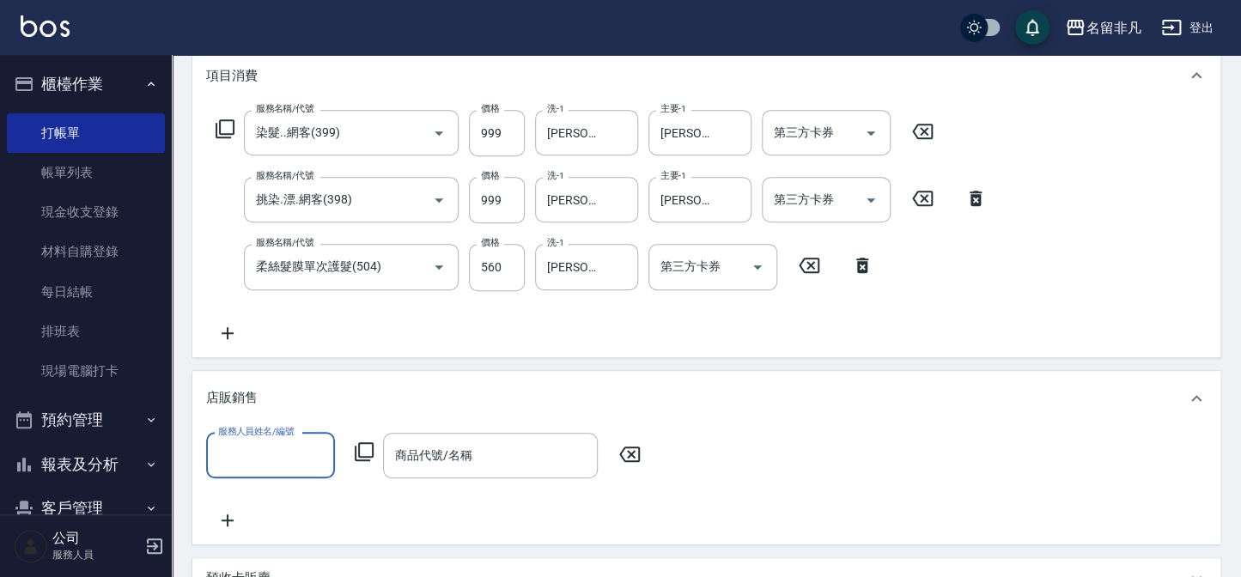
scroll to position [0, 0]
type input "[PERSON_NAME]-07"
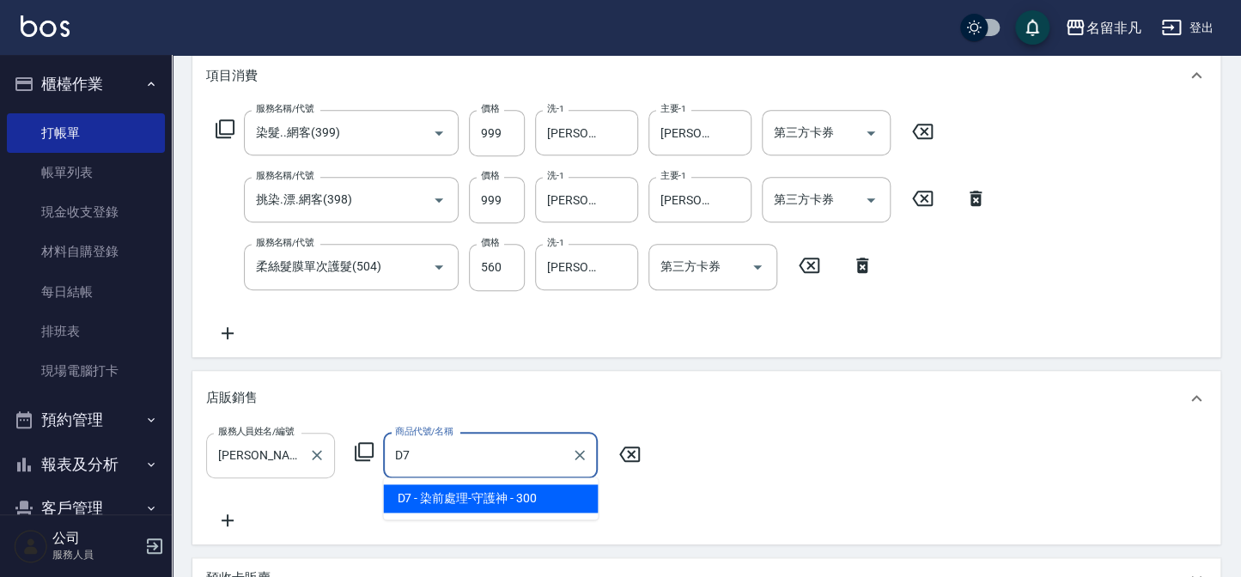
type input "染前處理-守護神"
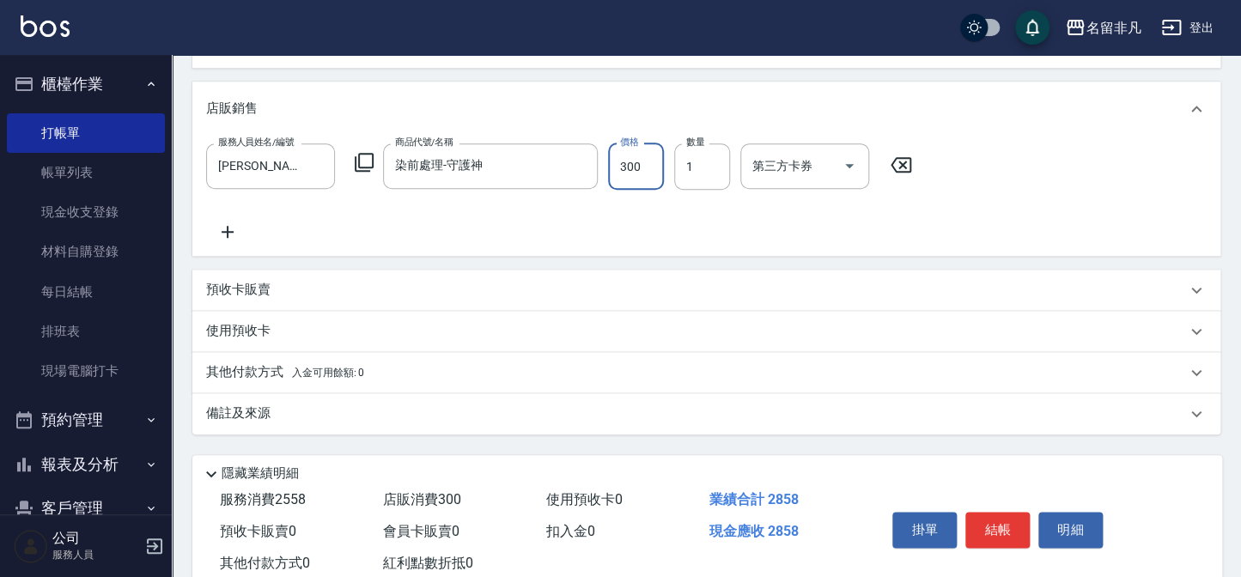
scroll to position [570, 0]
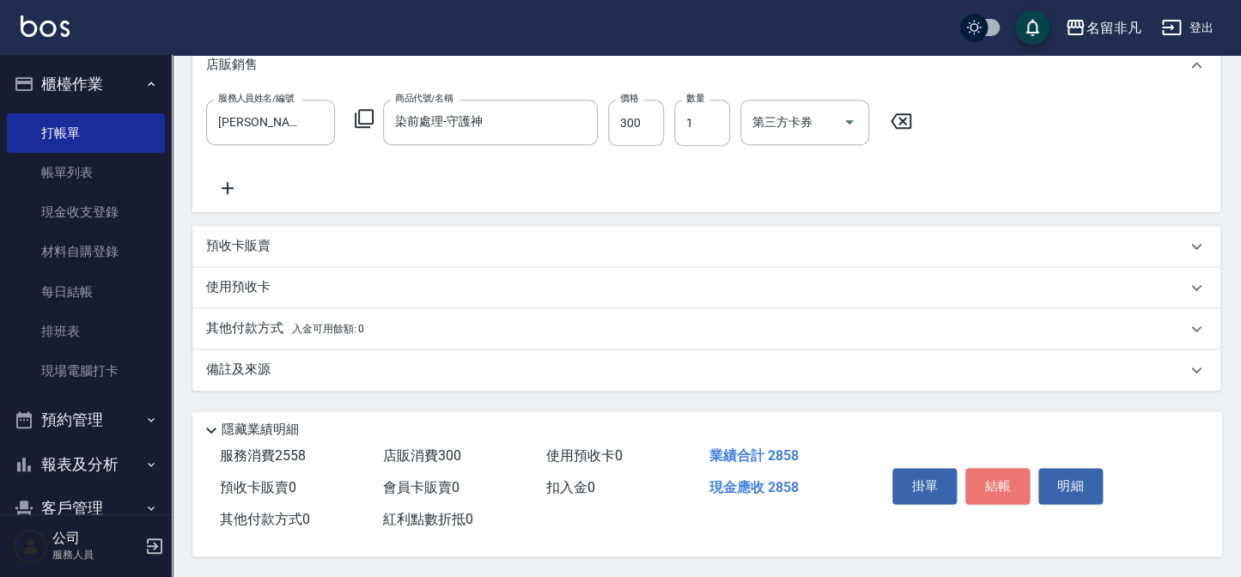
click at [987, 475] on button "結帳" at bounding box center [997, 486] width 64 height 36
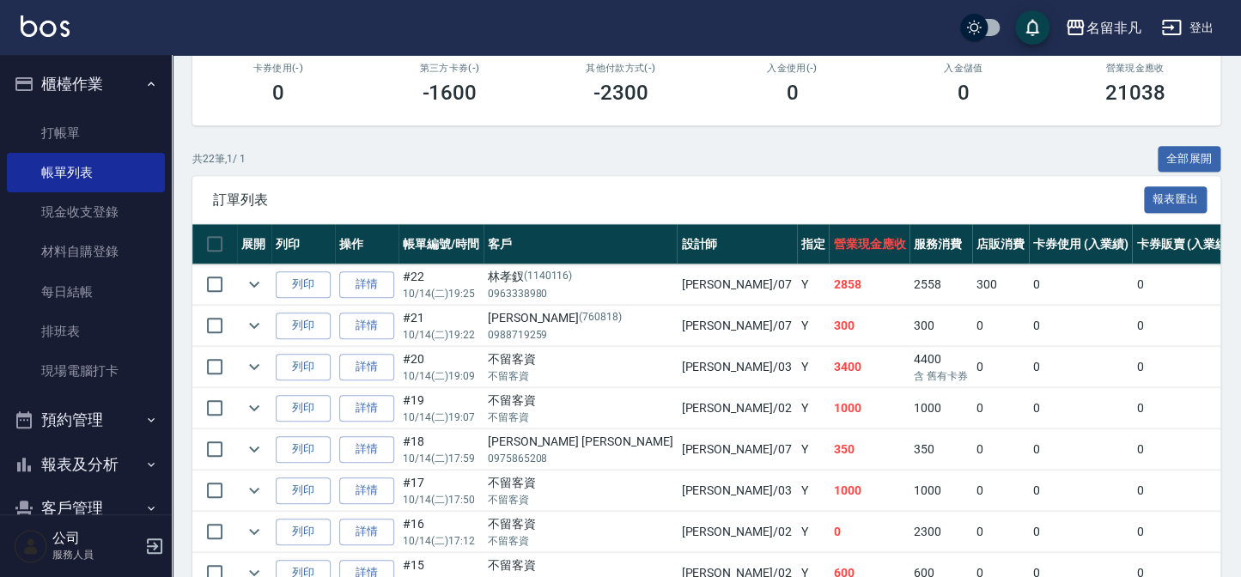
scroll to position [312, 0]
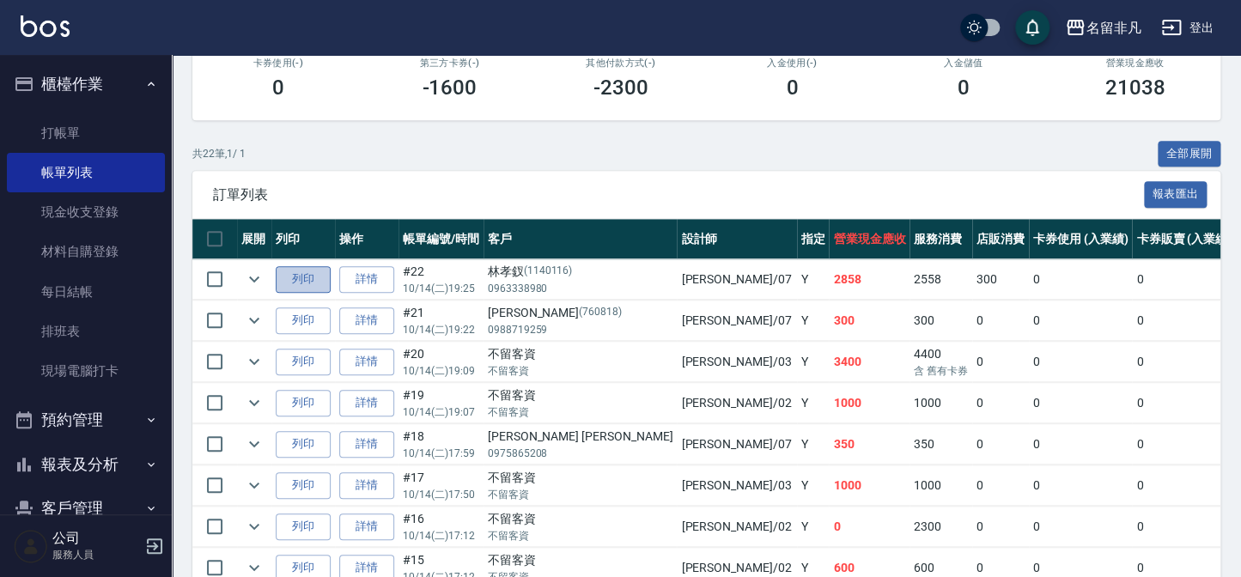
click at [326, 275] on button "列印" at bounding box center [303, 279] width 55 height 27
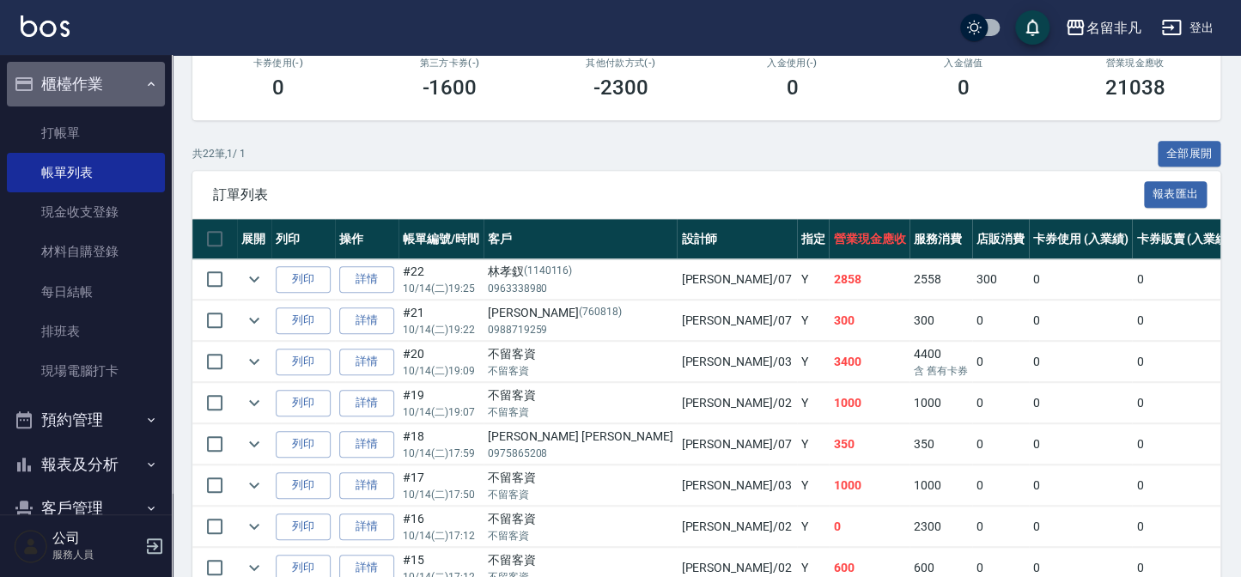
click at [123, 86] on button "櫃檯作業" at bounding box center [86, 84] width 158 height 45
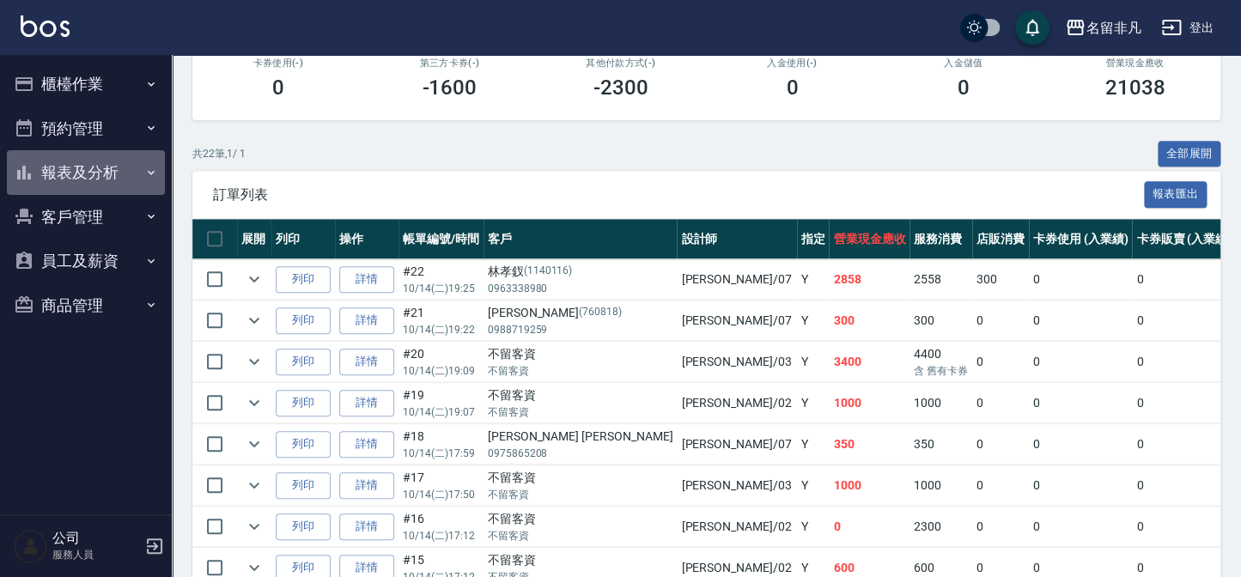
click at [86, 150] on button "報表及分析" at bounding box center [86, 172] width 158 height 45
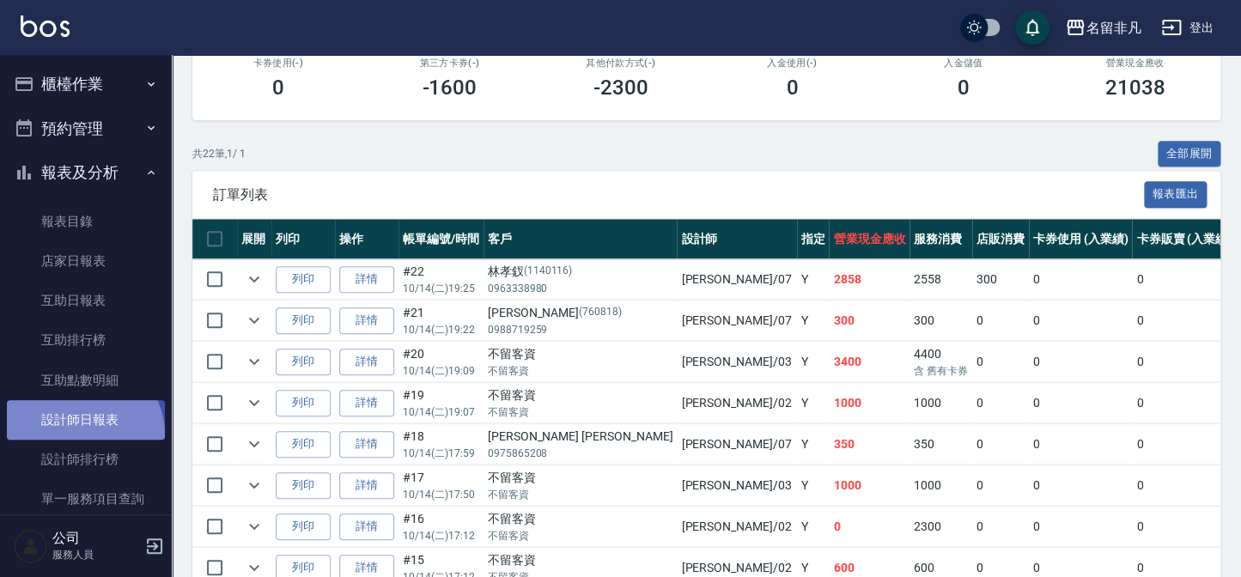
click at [81, 435] on link "設計師日報表" at bounding box center [86, 420] width 158 height 40
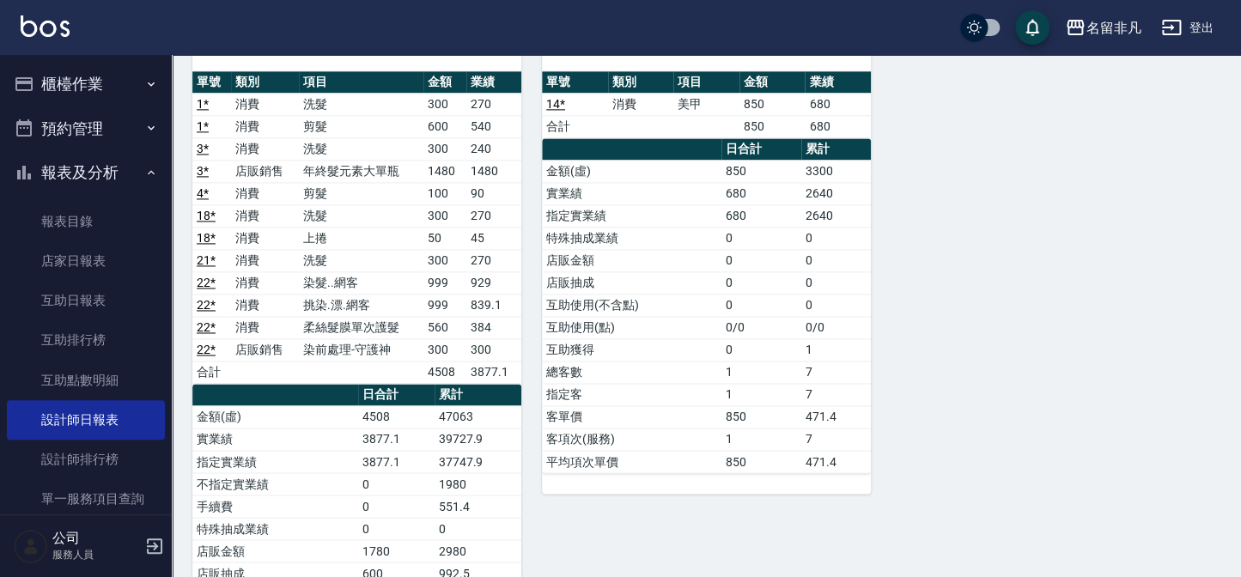
scroll to position [859, 0]
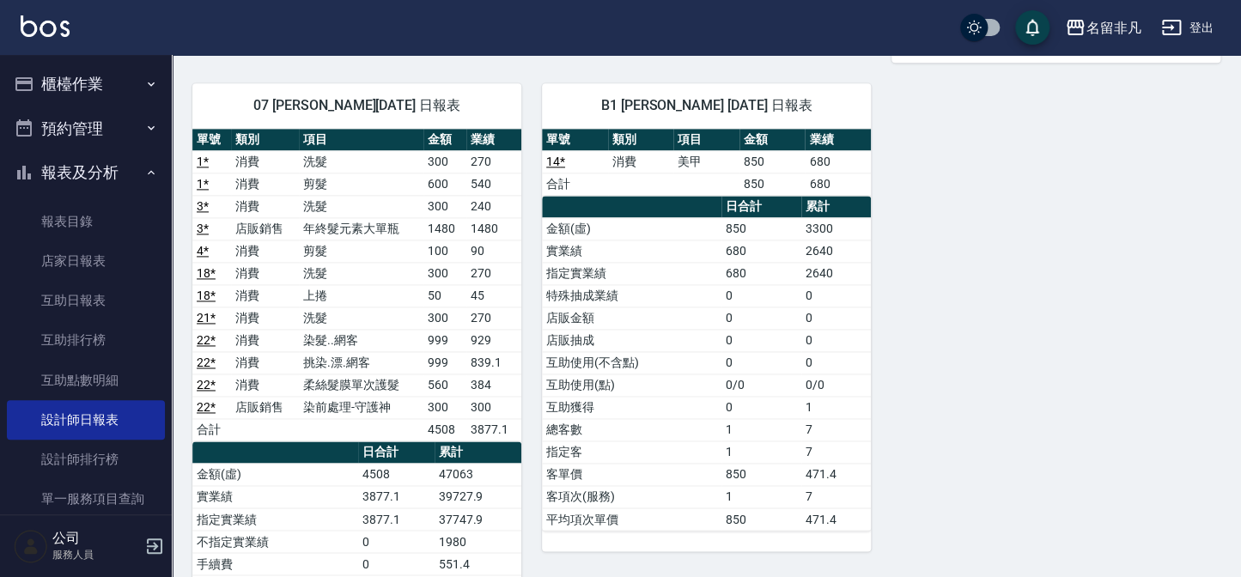
click at [106, 180] on button "報表及分析" at bounding box center [86, 172] width 158 height 45
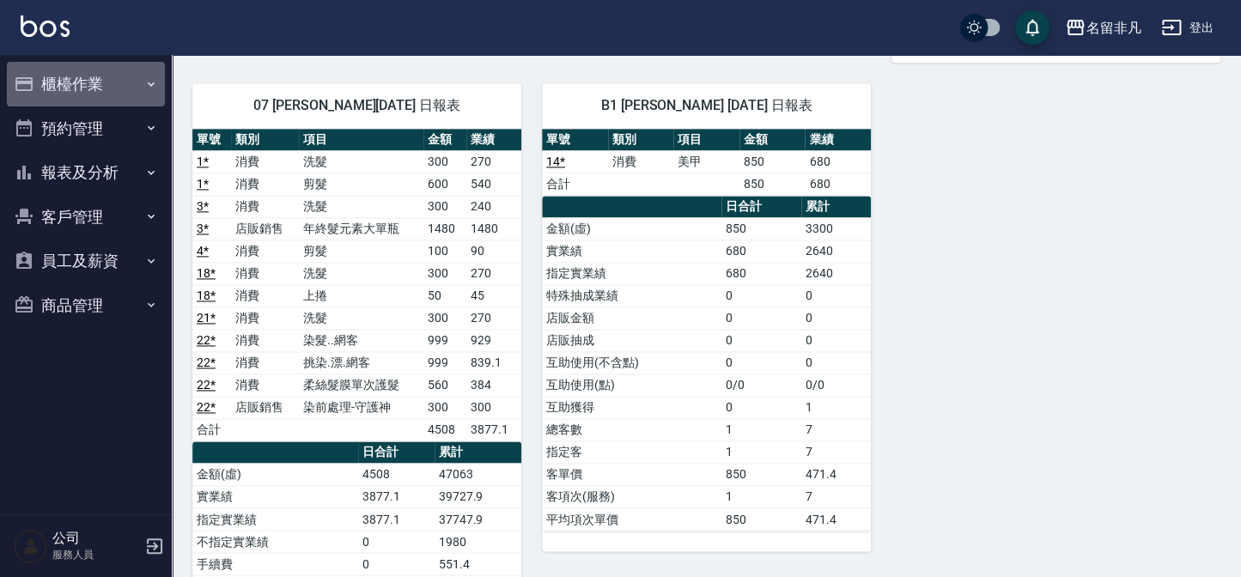
click at [95, 77] on button "櫃檯作業" at bounding box center [86, 84] width 158 height 45
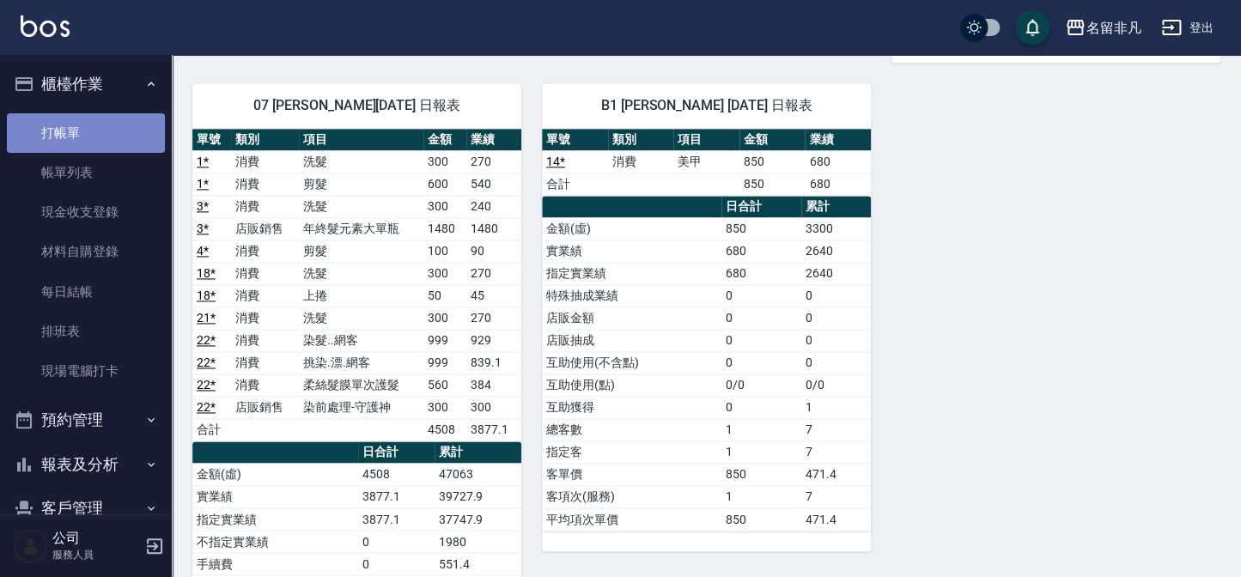
click at [94, 127] on link "打帳單" at bounding box center [86, 133] width 158 height 40
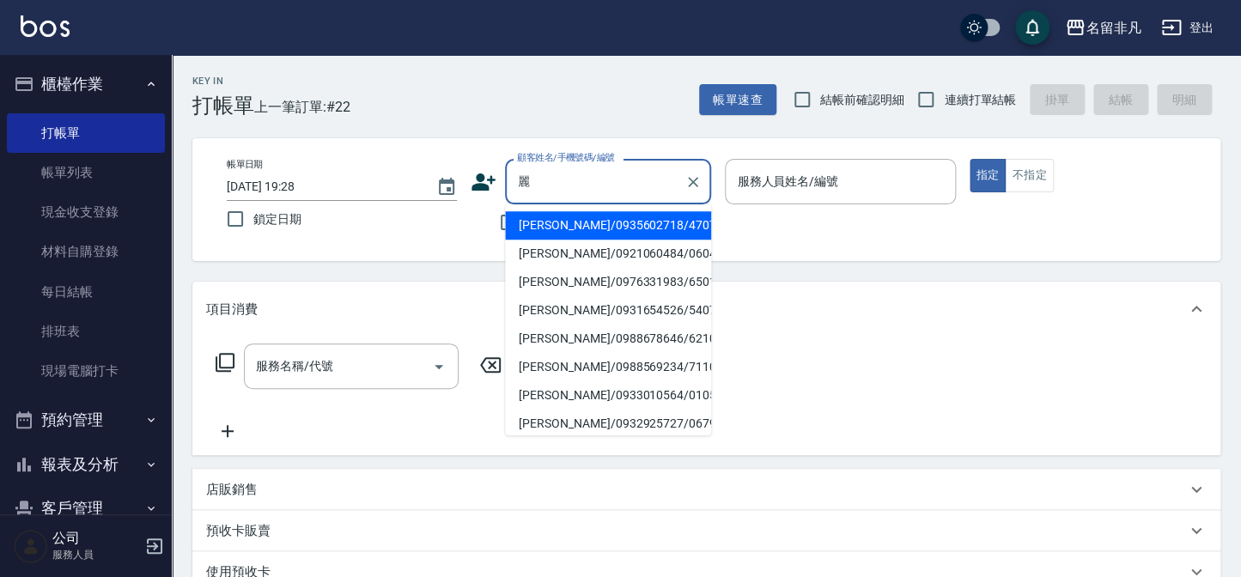
click at [557, 231] on li "[PERSON_NAME]/0935602718/470702" at bounding box center [608, 225] width 206 height 28
type input "[PERSON_NAME]/0935602718/470702"
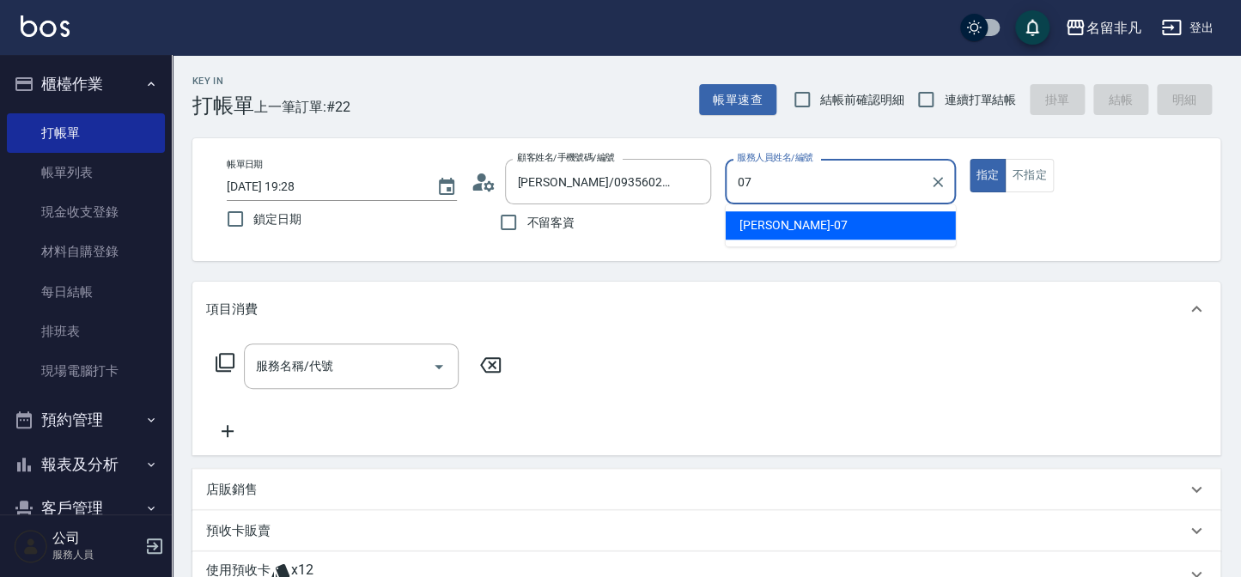
type input "[PERSON_NAME]-07"
type button "true"
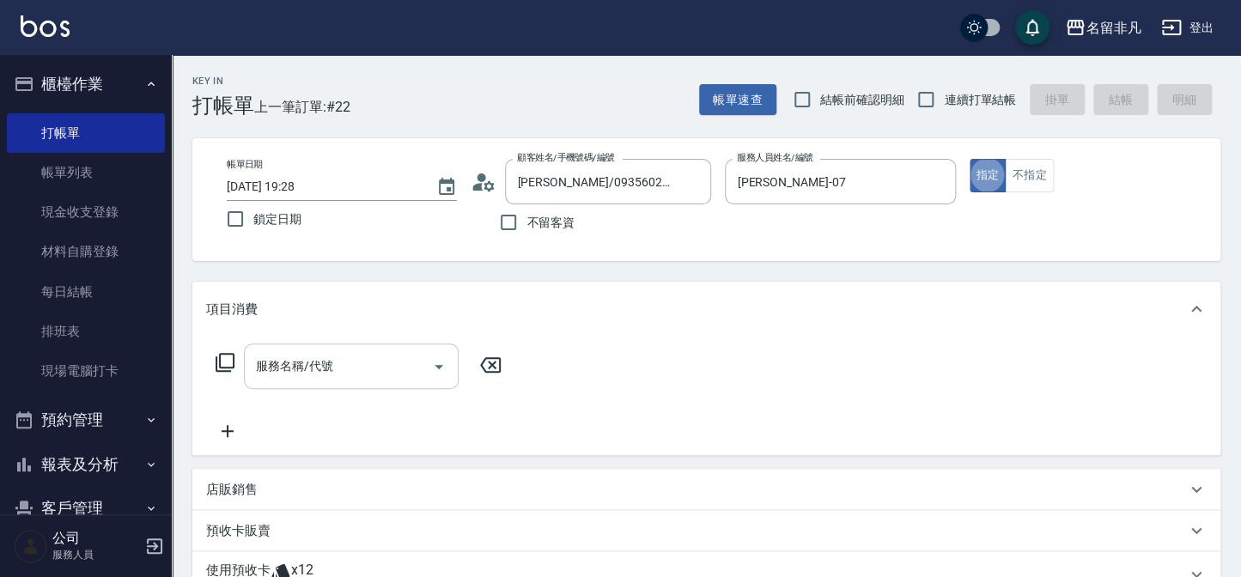
click at [385, 365] on input "服務名稱/代號" at bounding box center [338, 366] width 173 height 30
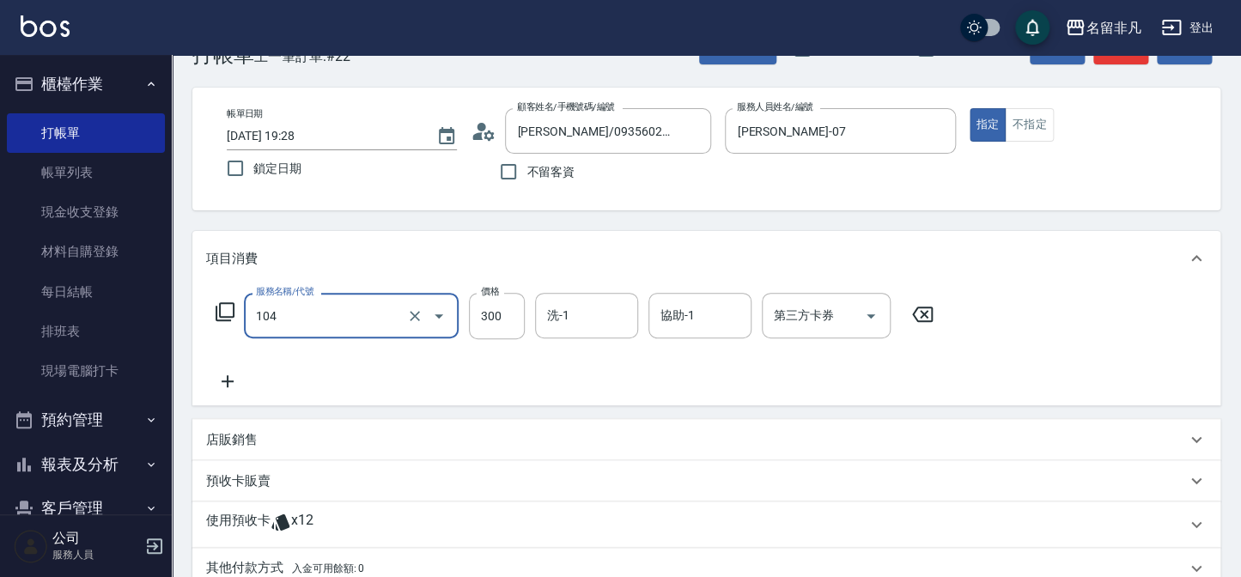
scroll to position [77, 0]
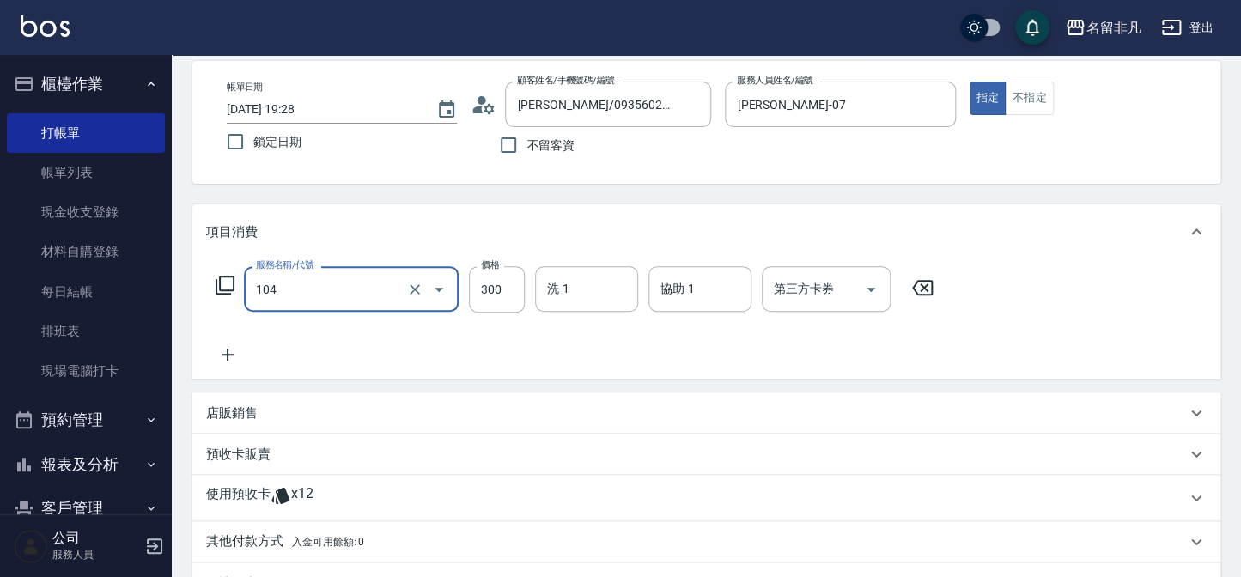
type input "洗髮(104)"
click at [237, 362] on icon at bounding box center [227, 354] width 43 height 21
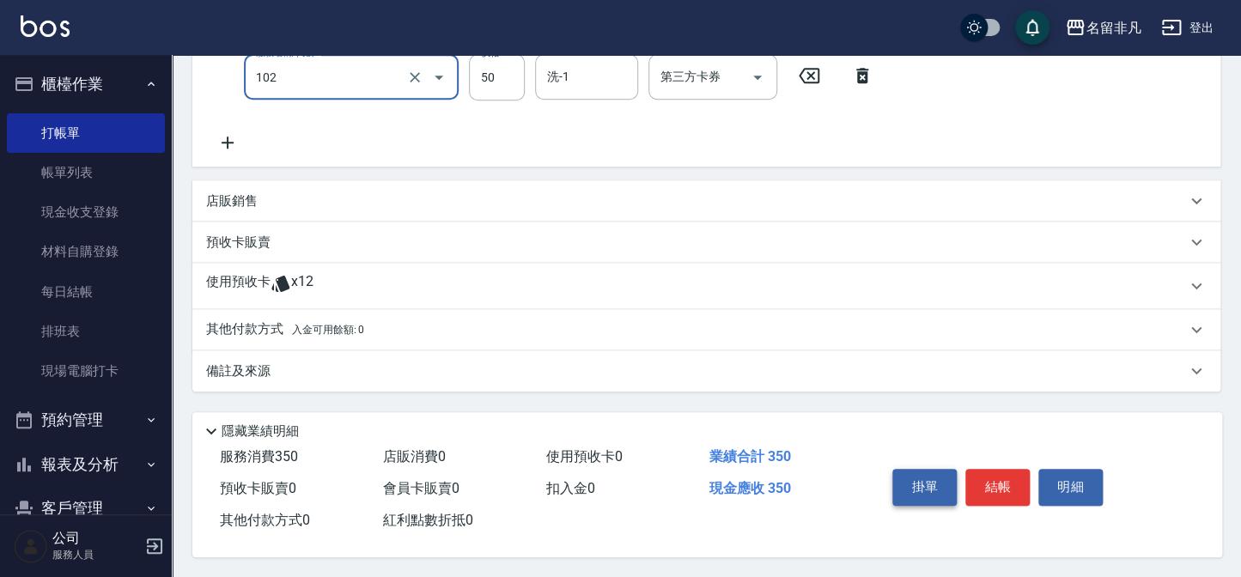
scroll to position [361, 0]
type input "+精油(102)"
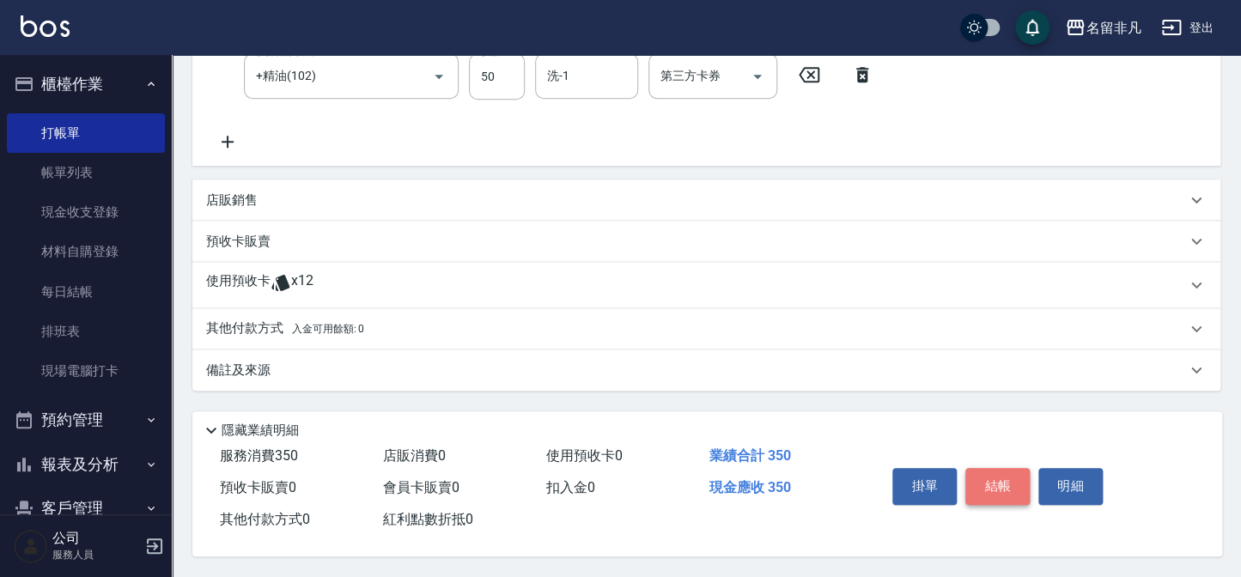
click at [968, 493] on button "結帳" at bounding box center [997, 486] width 64 height 36
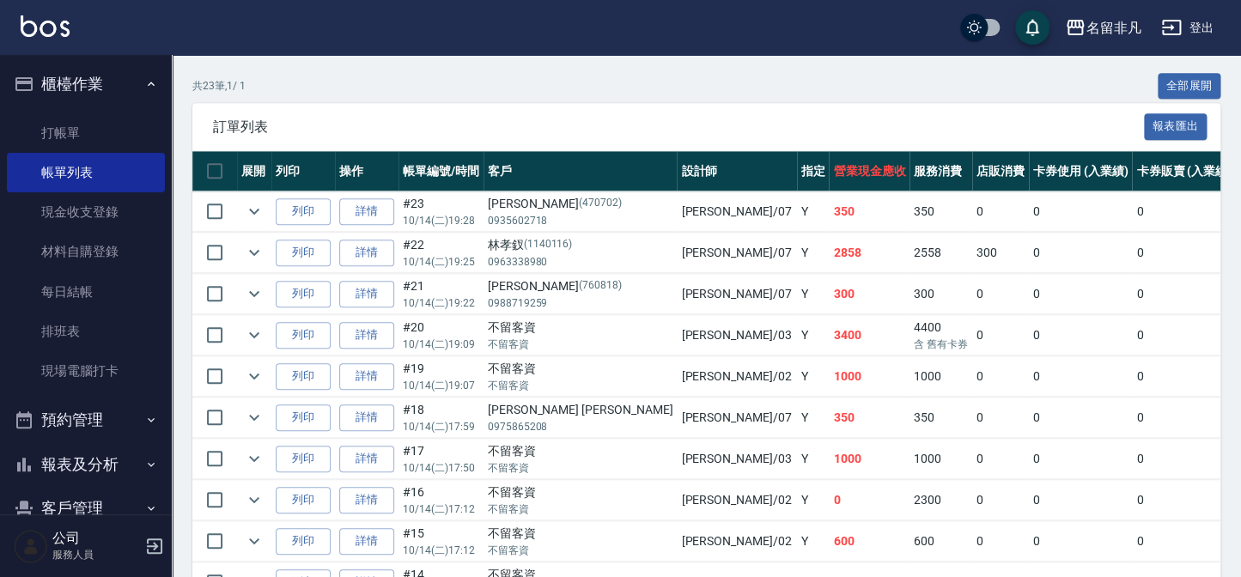
scroll to position [390, 0]
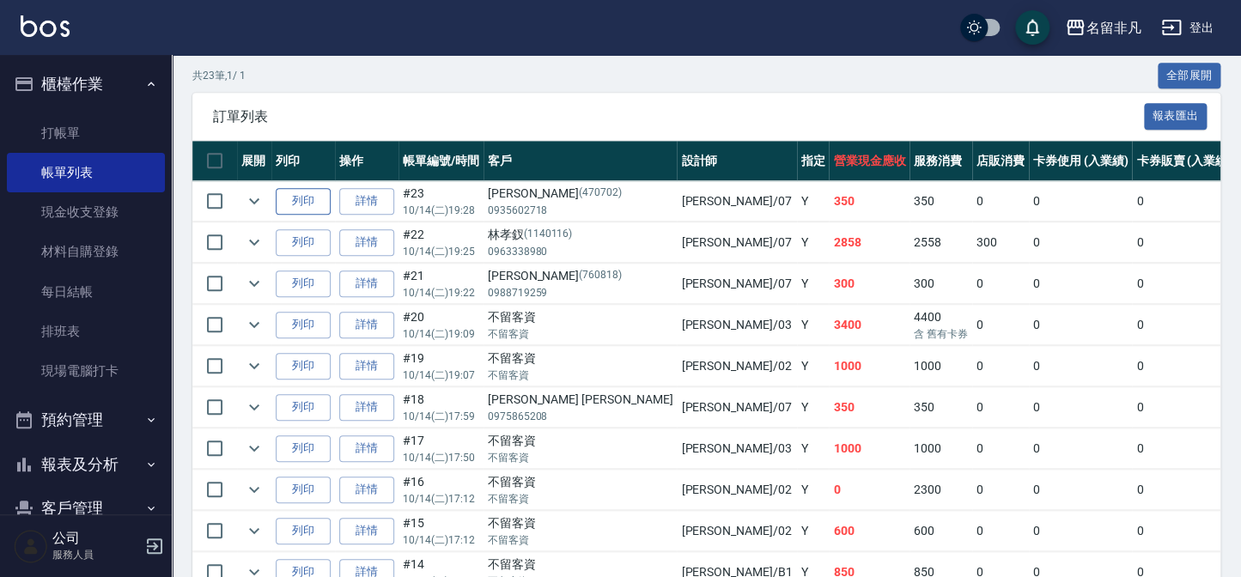
click at [311, 189] on button "列印" at bounding box center [303, 201] width 55 height 27
click at [107, 60] on ul "櫃檯作業 打帳單 帳單列表 現金收支登錄 材料自購登錄 每日結帳 排班表 現場電腦打卡 預約管理 預約管理 單日預約紀錄 單週預約紀錄 報表及分析 報表目錄 …" at bounding box center [86, 340] width 158 height 571
click at [104, 72] on button "櫃檯作業" at bounding box center [86, 84] width 158 height 45
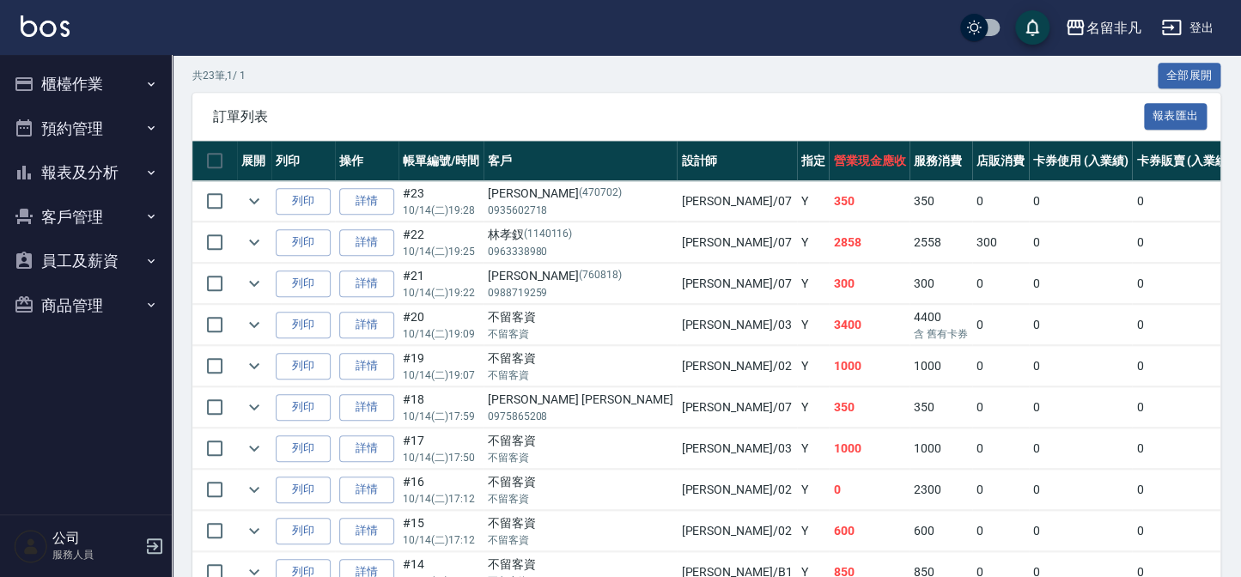
click at [105, 144] on button "預約管理" at bounding box center [86, 129] width 158 height 45
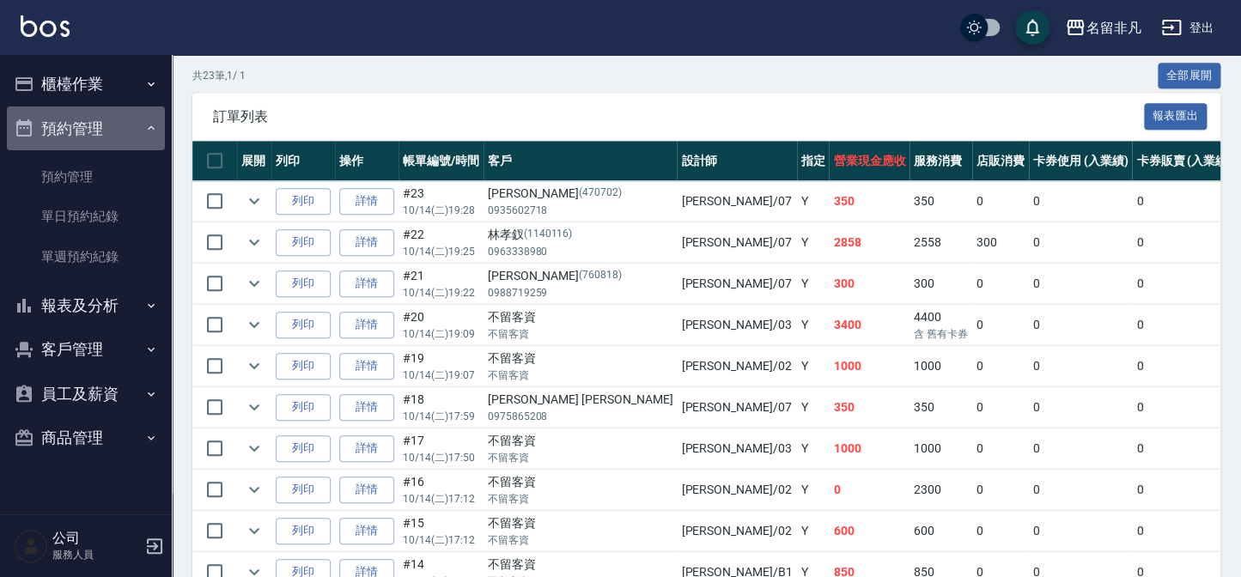
click at [105, 144] on button "預約管理" at bounding box center [86, 129] width 158 height 45
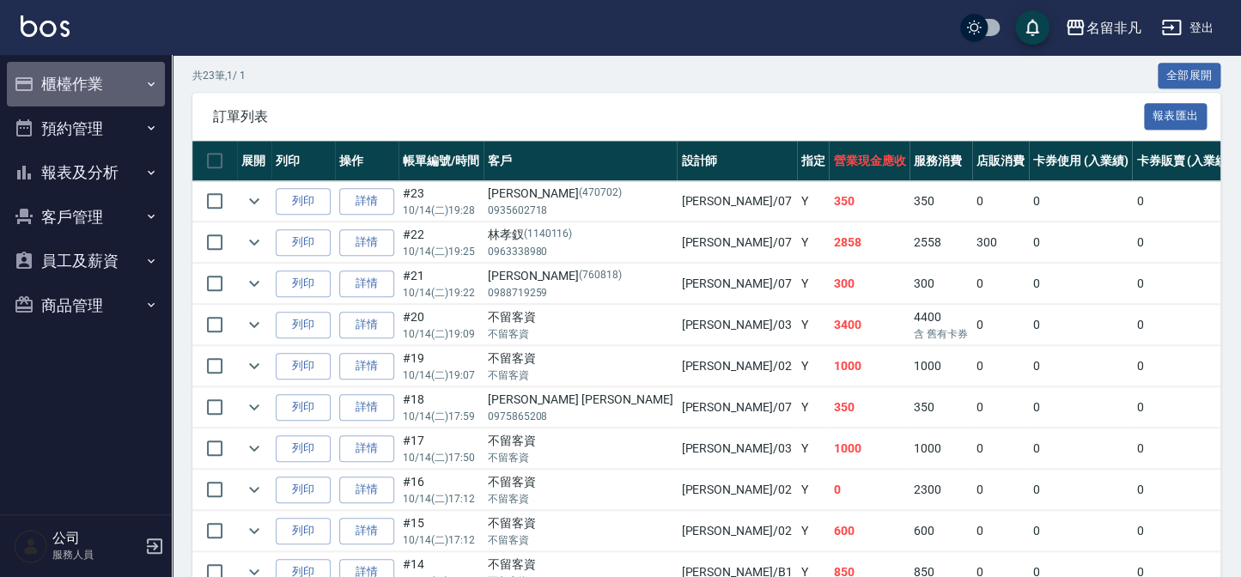
click at [96, 76] on button "櫃檯作業" at bounding box center [86, 84] width 158 height 45
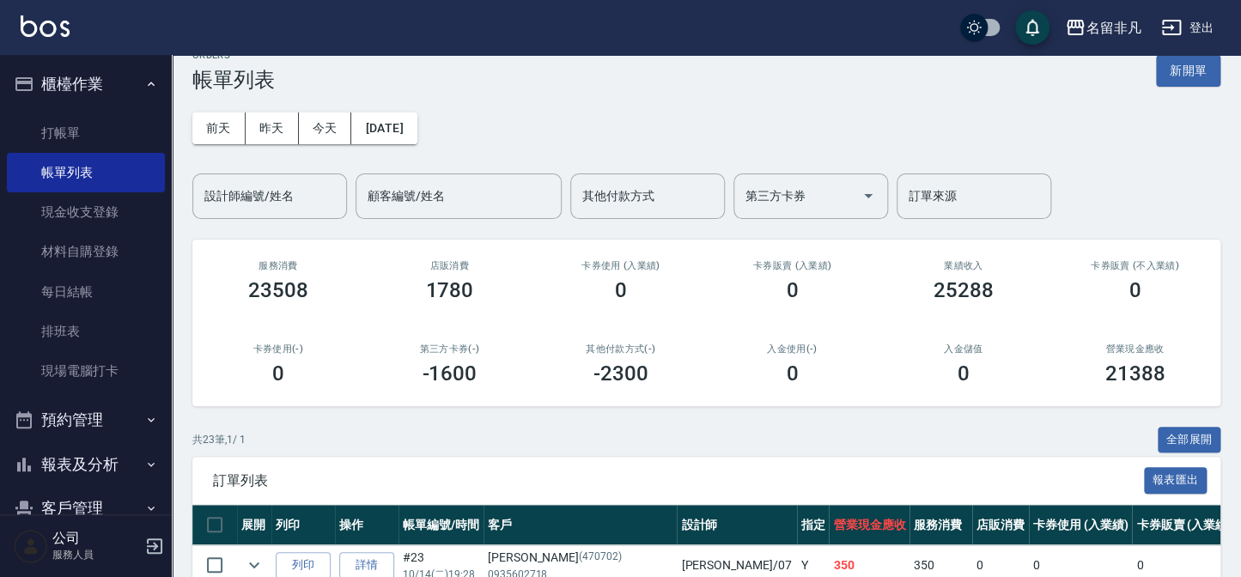
scroll to position [0, 0]
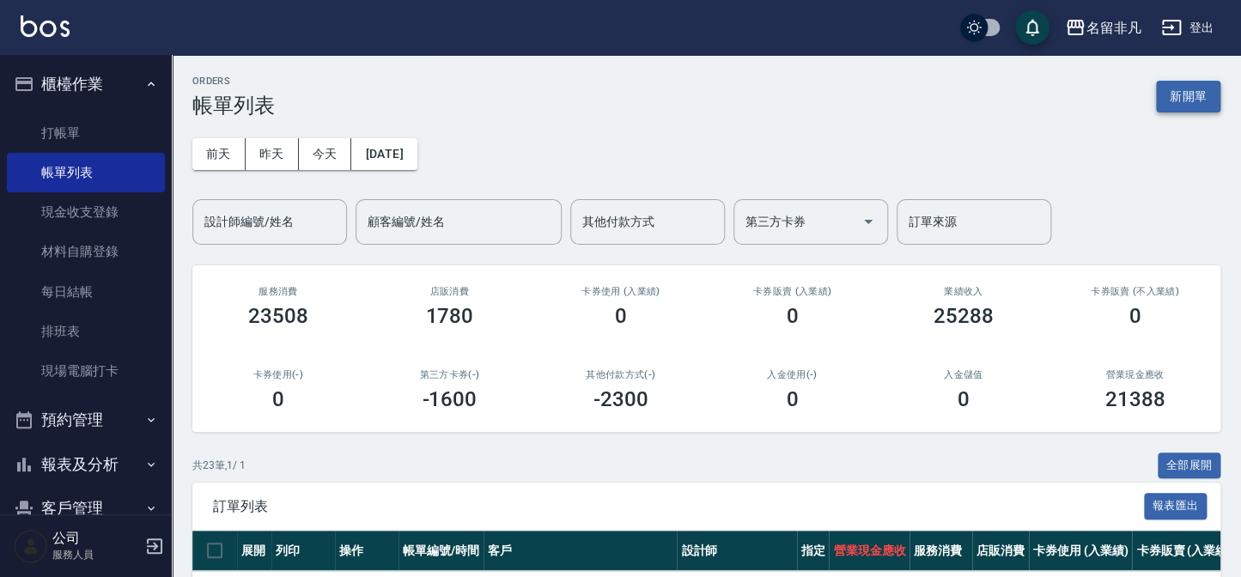
click at [1160, 110] on button "新開單" at bounding box center [1188, 97] width 64 height 32
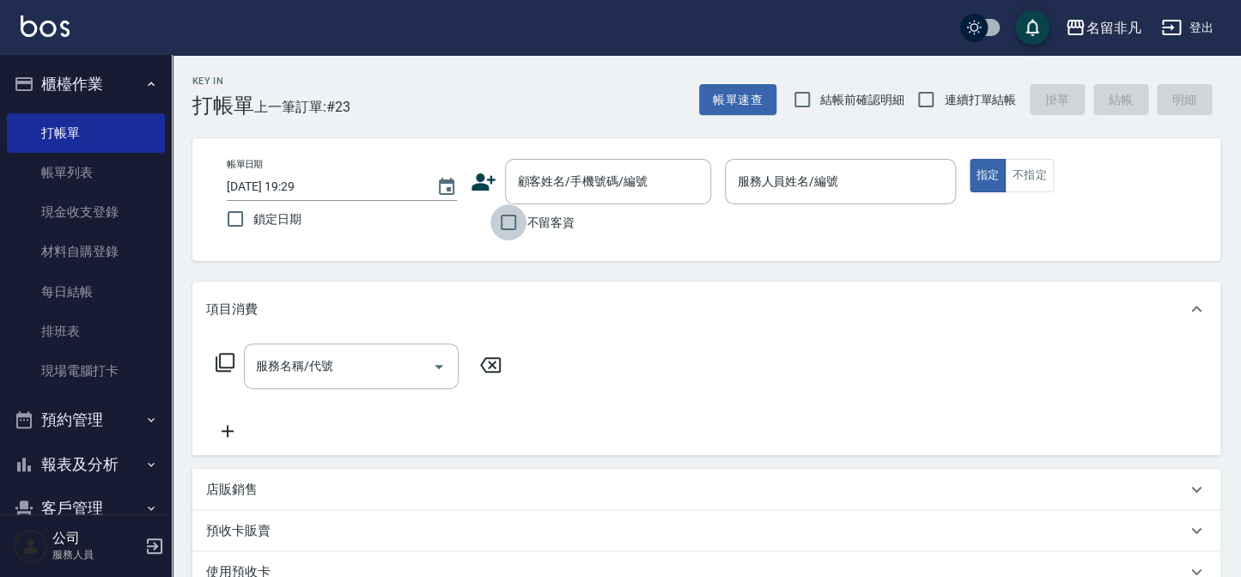
click at [514, 221] on input "不留客資" at bounding box center [508, 222] width 36 height 36
checkbox input "true"
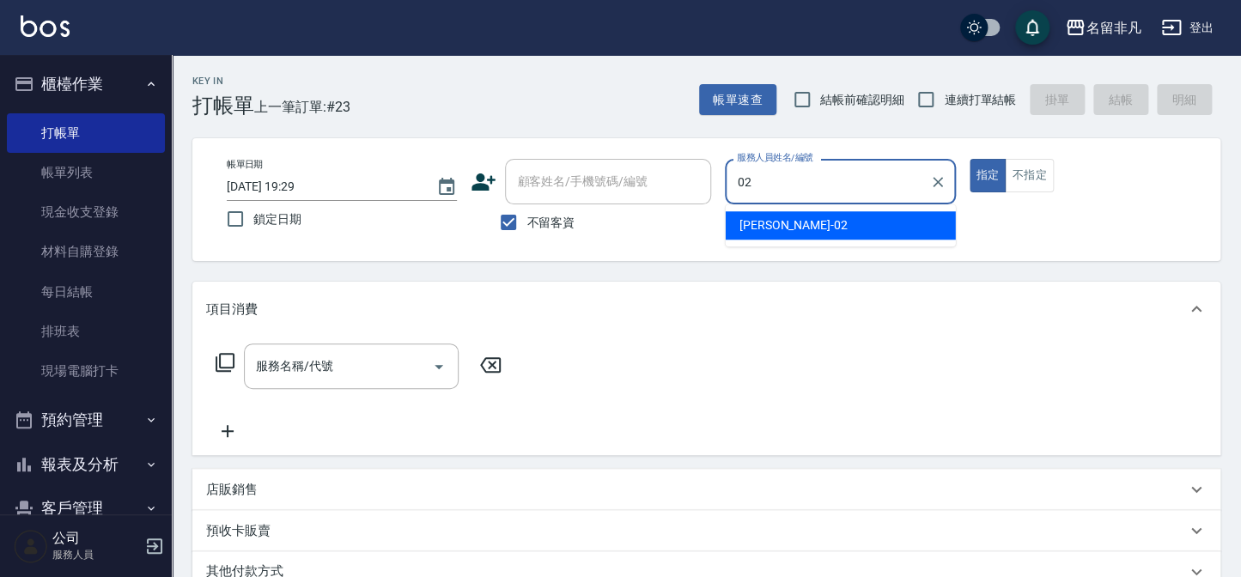
type input "[PERSON_NAME]-02"
type button "true"
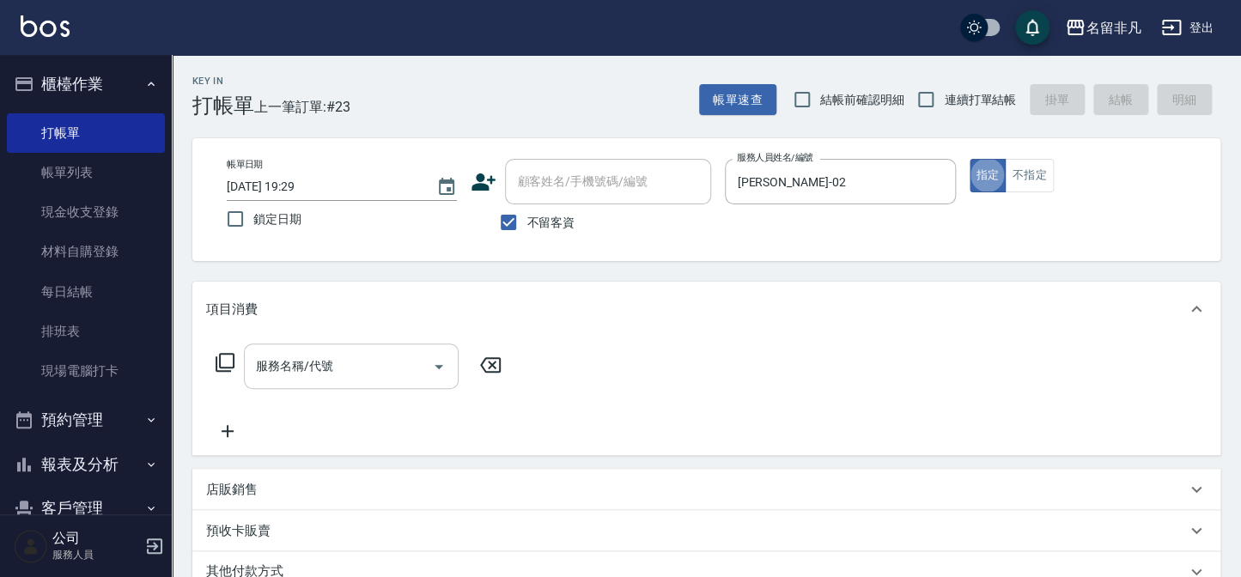
click at [289, 346] on div "服務名稱/代號" at bounding box center [351, 367] width 215 height 46
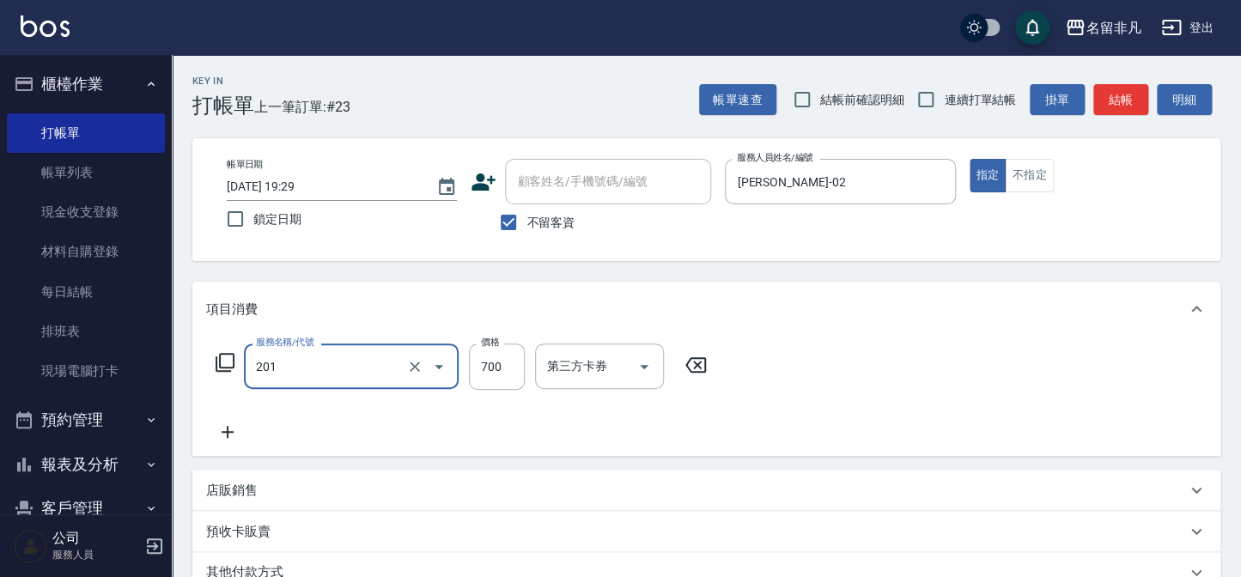
type input "洗+剪(201)"
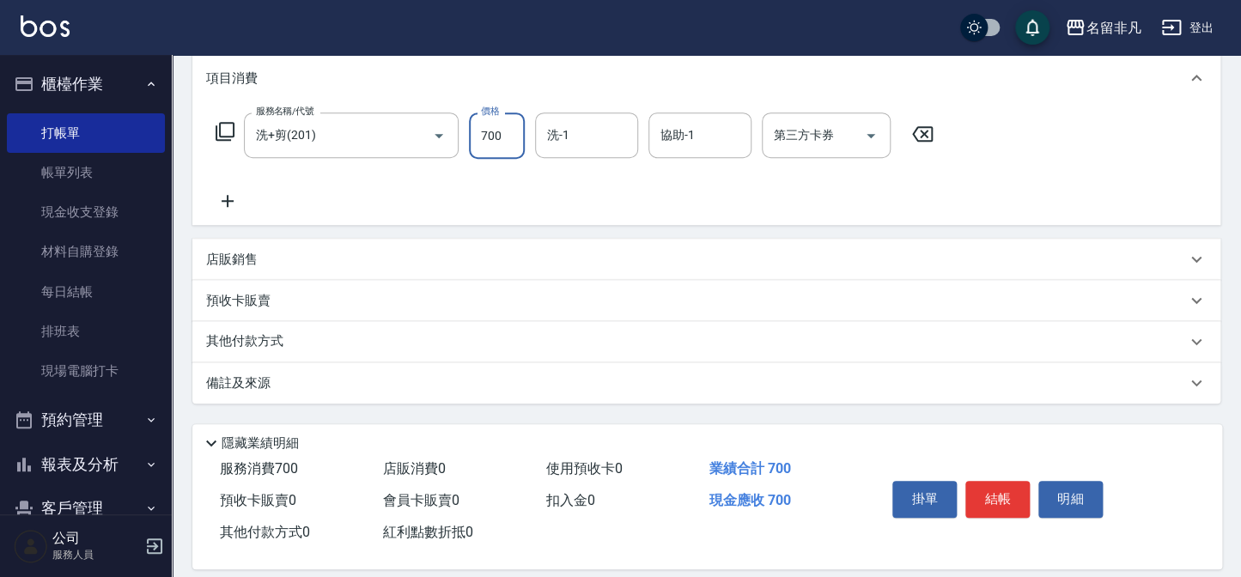
scroll to position [234, 0]
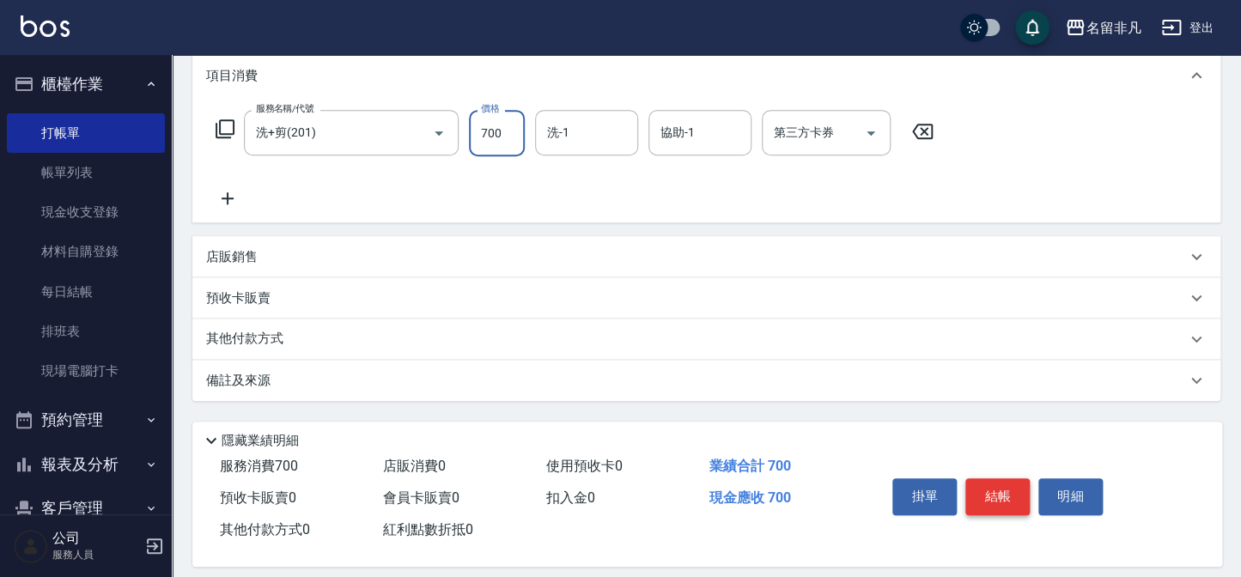
click at [1016, 487] on button "結帳" at bounding box center [997, 496] width 64 height 36
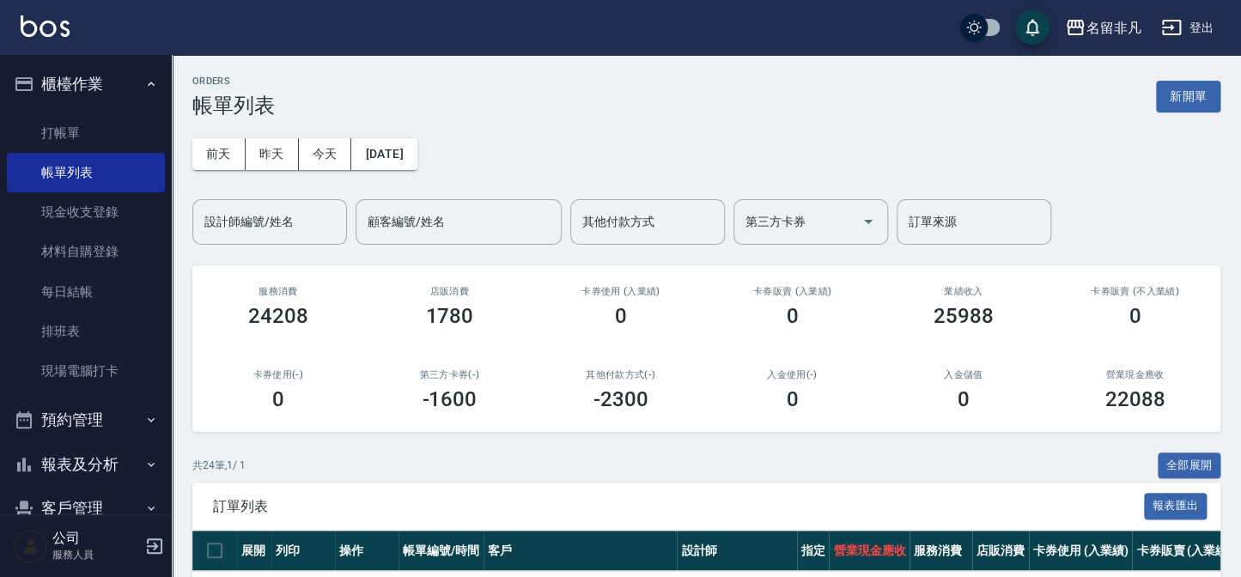
scroll to position [234, 0]
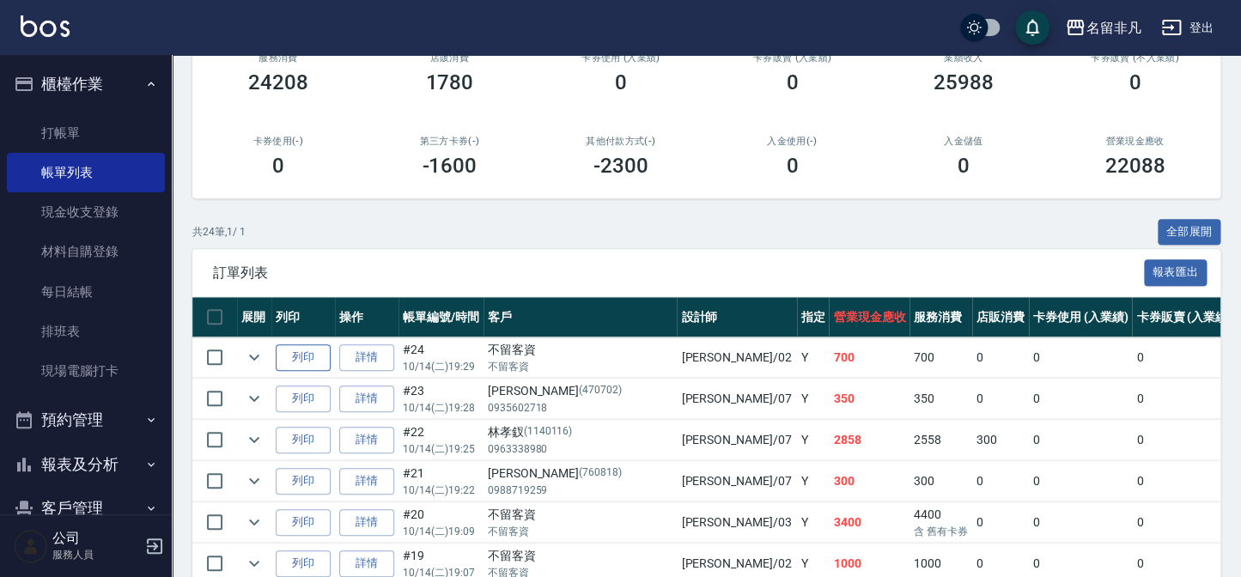
click at [301, 360] on button "列印" at bounding box center [303, 357] width 55 height 27
click at [34, 94] on button "櫃檯作業" at bounding box center [86, 84] width 158 height 45
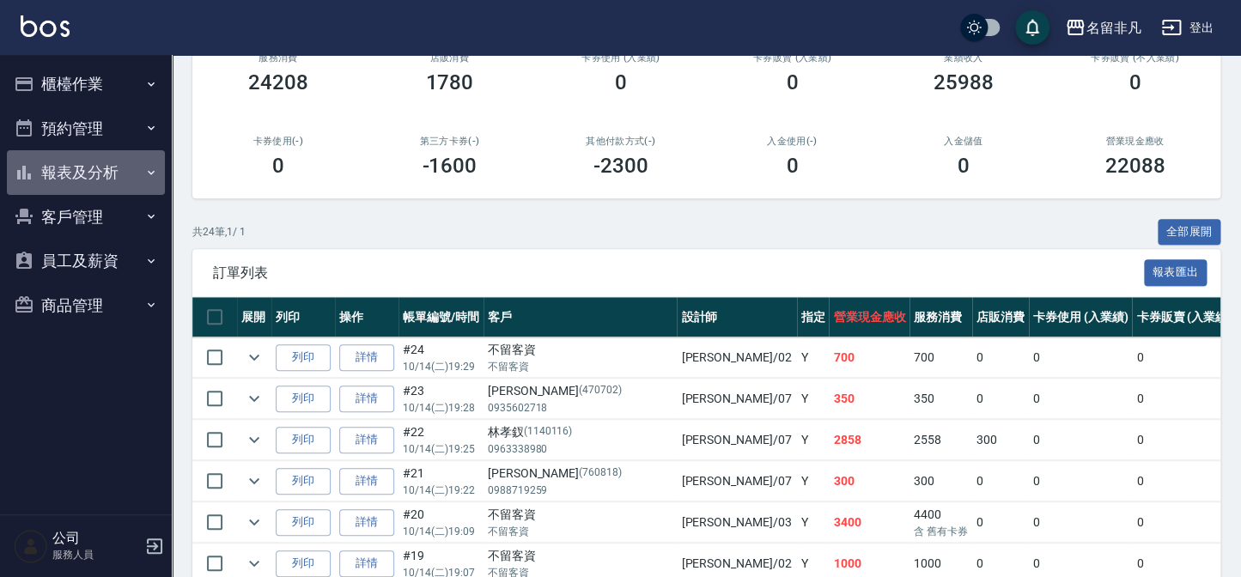
click at [92, 159] on button "報表及分析" at bounding box center [86, 172] width 158 height 45
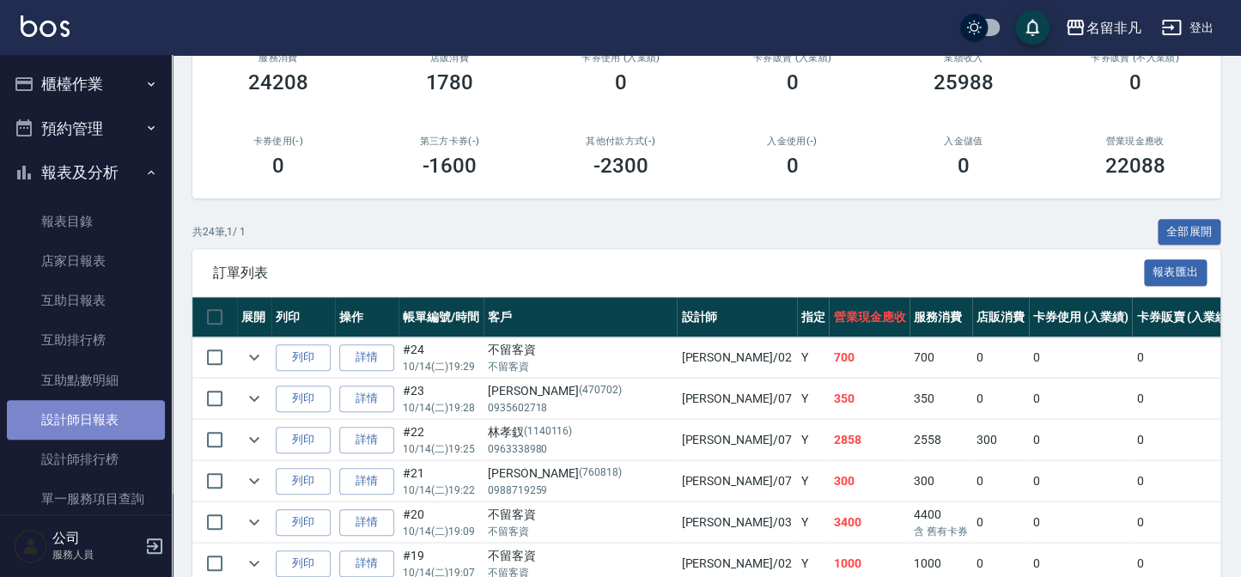
click at [110, 423] on link "設計師日報表" at bounding box center [86, 420] width 158 height 40
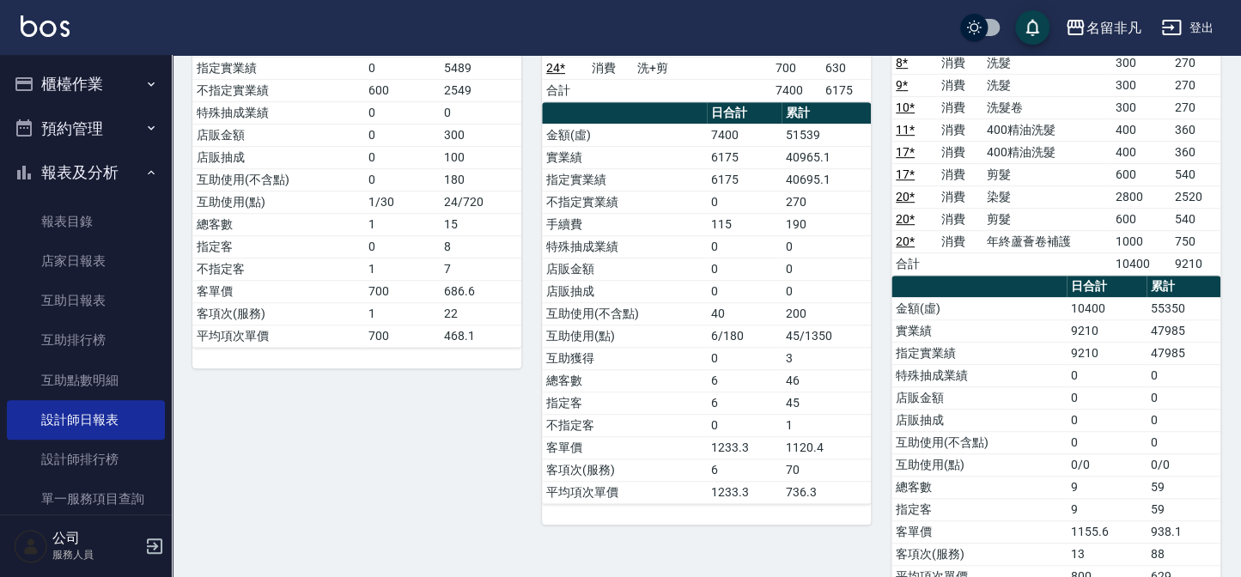
scroll to position [312, 0]
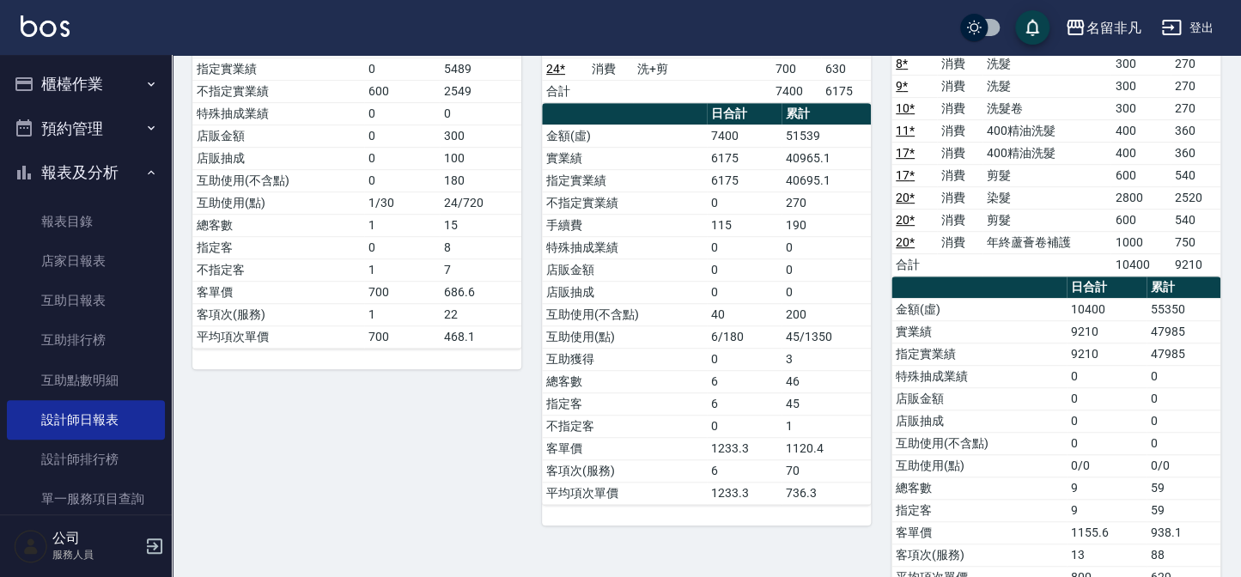
click at [117, 167] on button "報表及分析" at bounding box center [86, 172] width 158 height 45
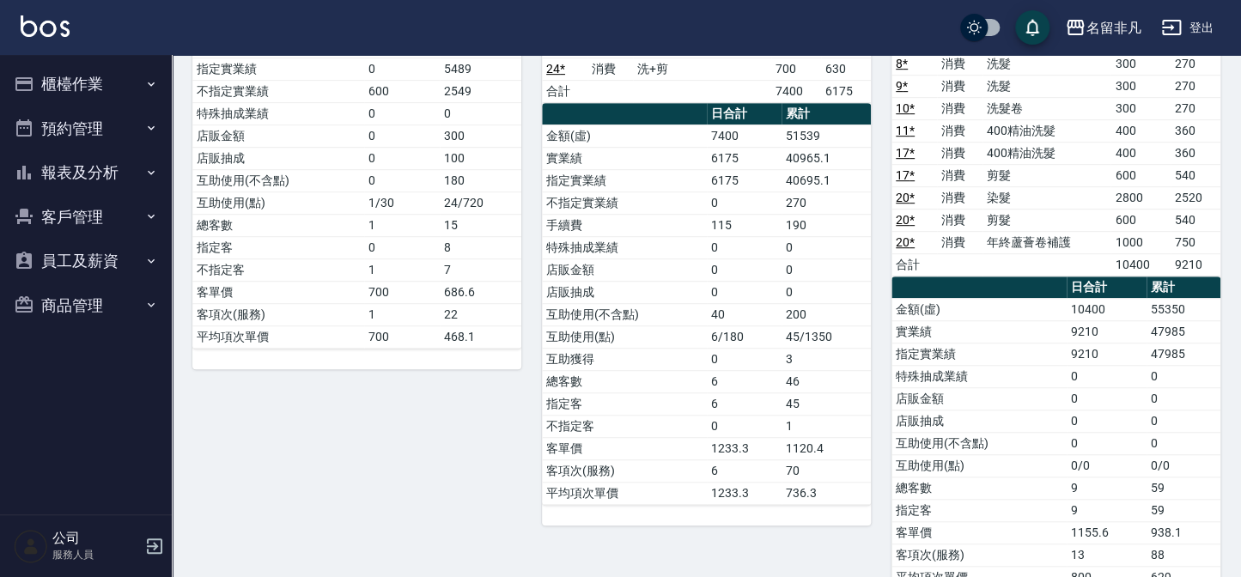
click at [98, 176] on button "報表及分析" at bounding box center [86, 172] width 158 height 45
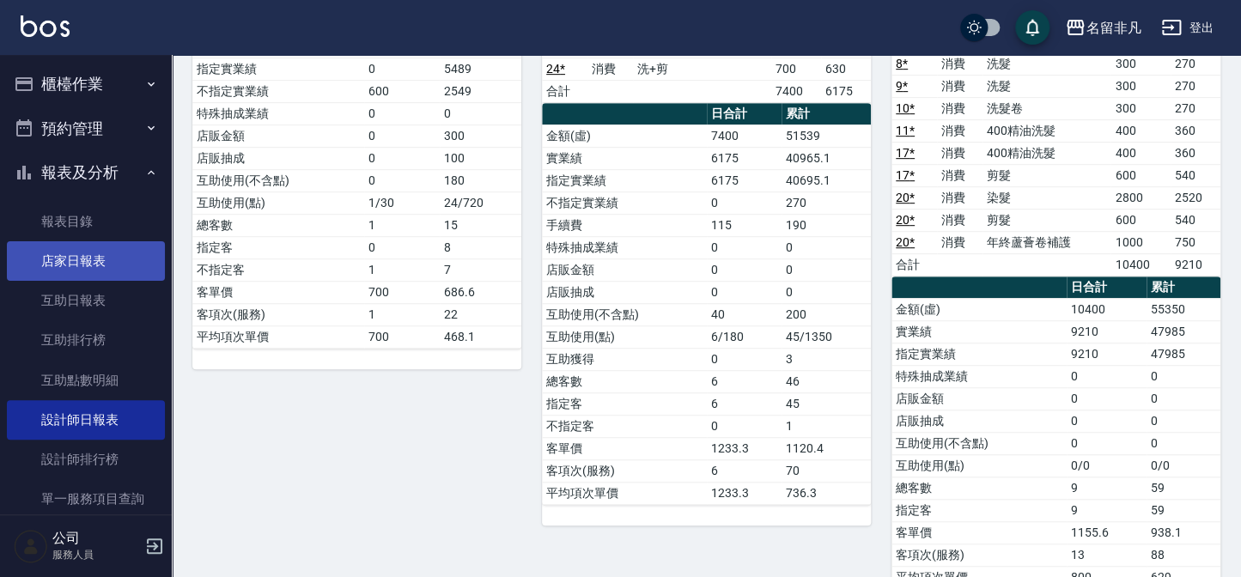
click at [105, 270] on link "店家日報表" at bounding box center [86, 261] width 158 height 40
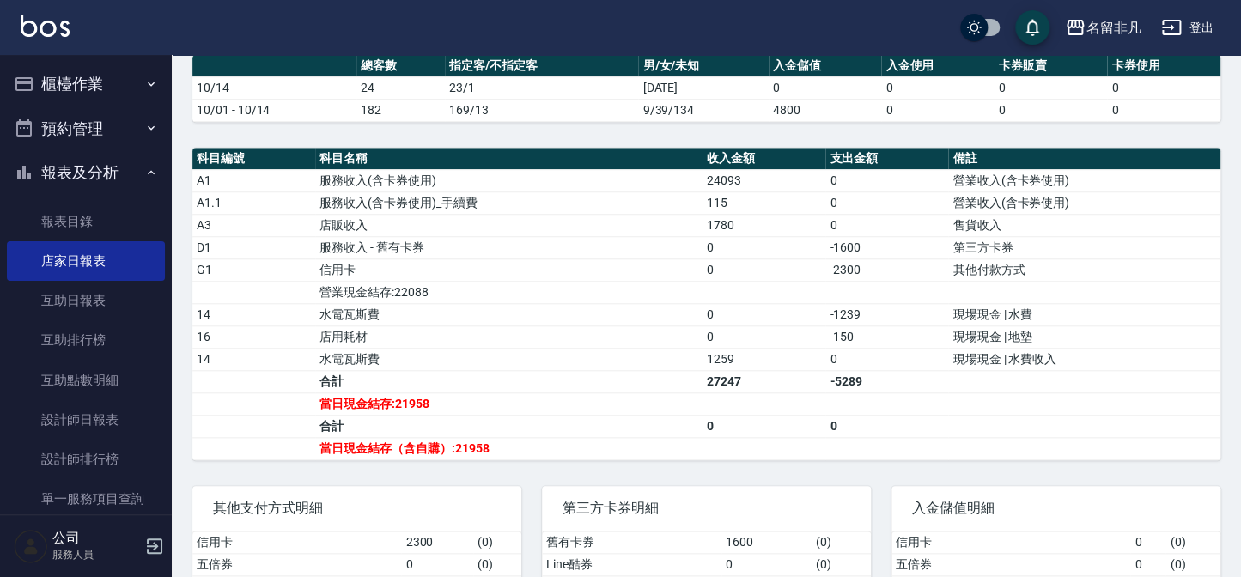
scroll to position [468, 0]
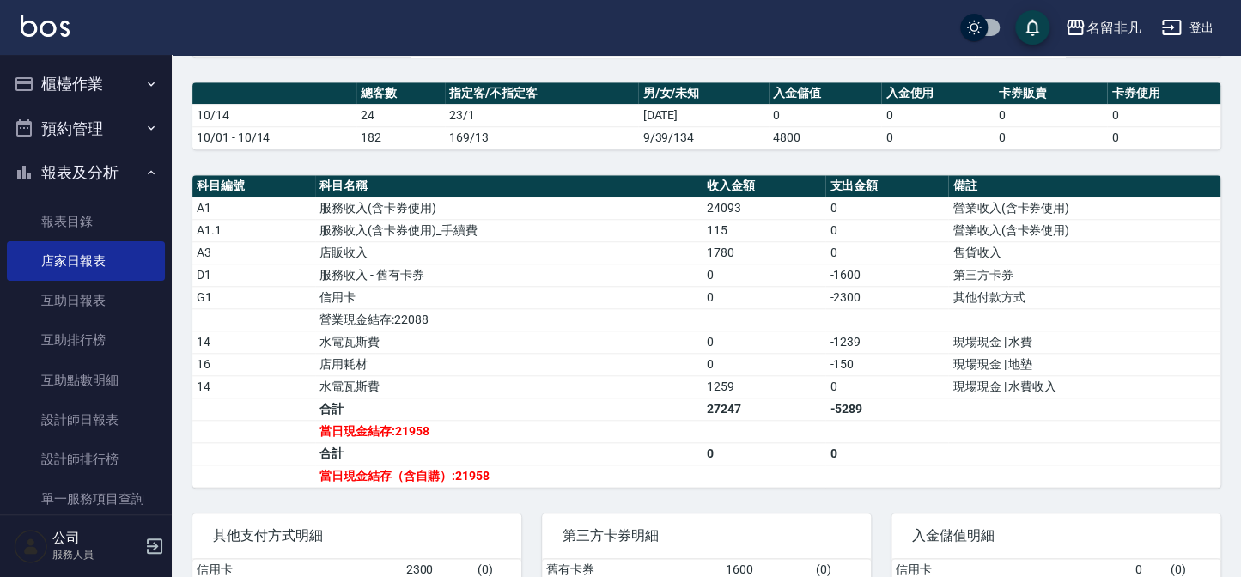
click at [87, 175] on button "報表及分析" at bounding box center [86, 172] width 158 height 45
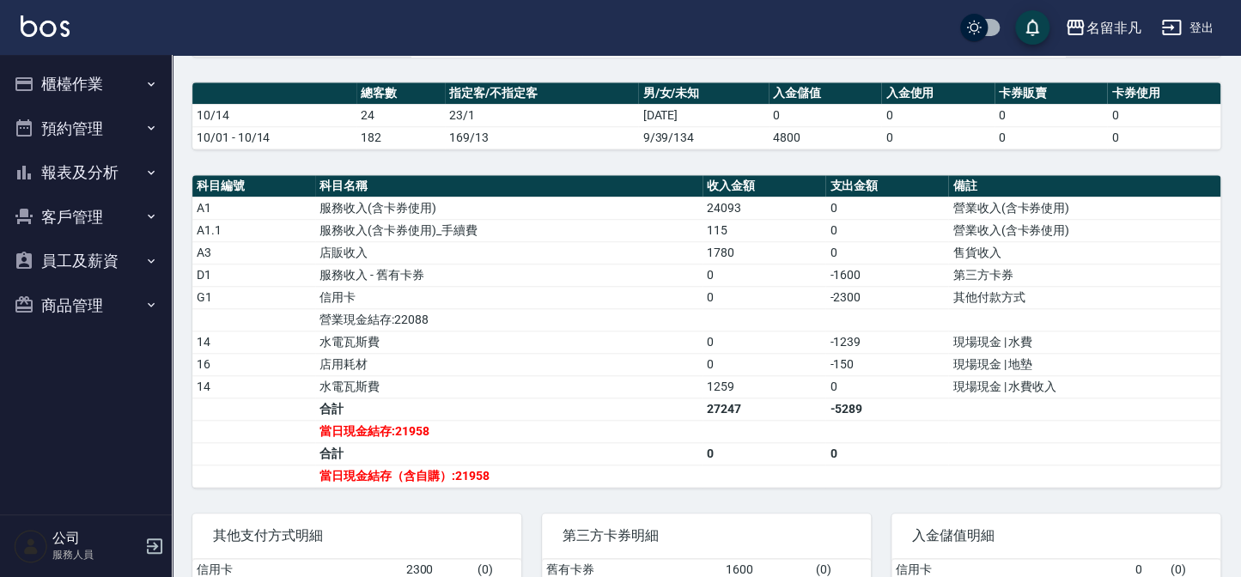
click at [124, 91] on button "櫃檯作業" at bounding box center [86, 84] width 158 height 45
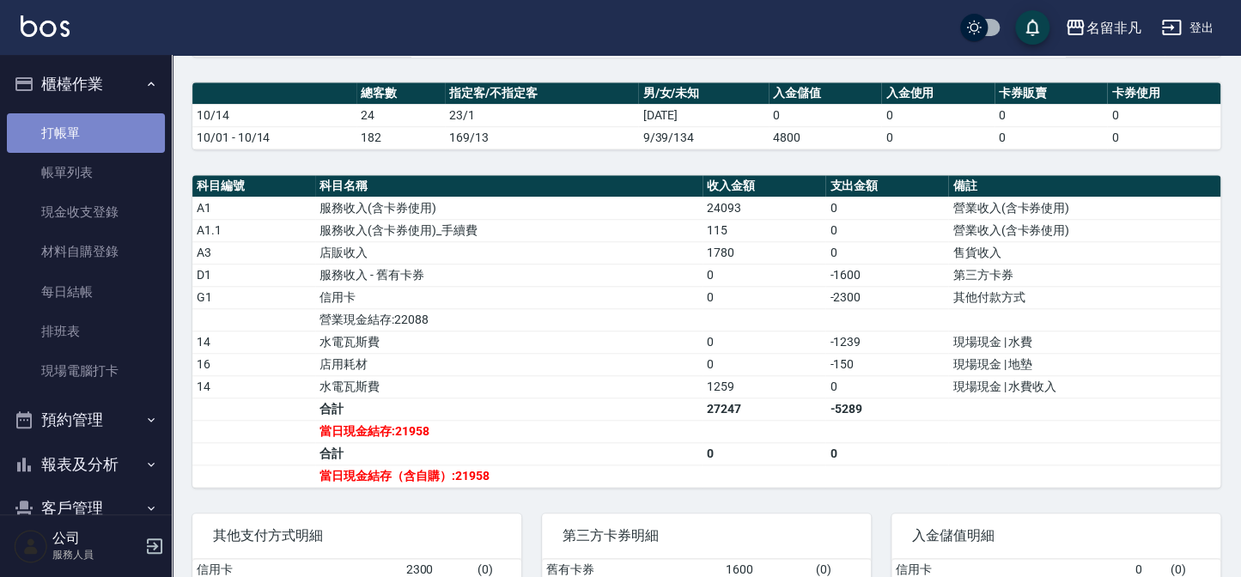
click at [105, 116] on link "打帳單" at bounding box center [86, 133] width 158 height 40
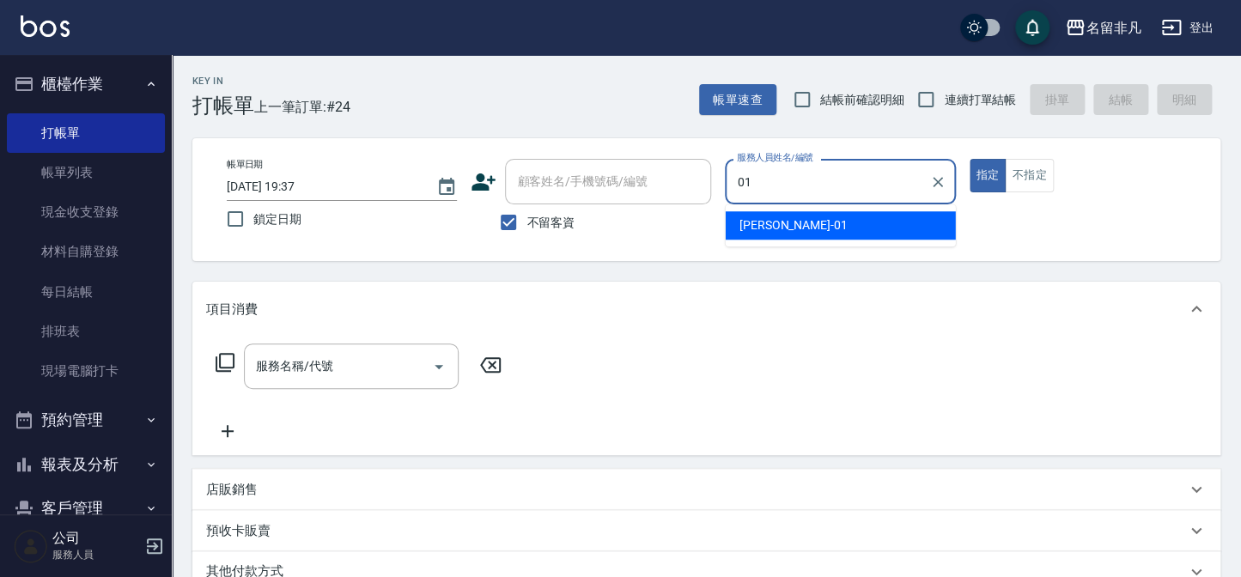
type input "[PERSON_NAME]-01"
type button "true"
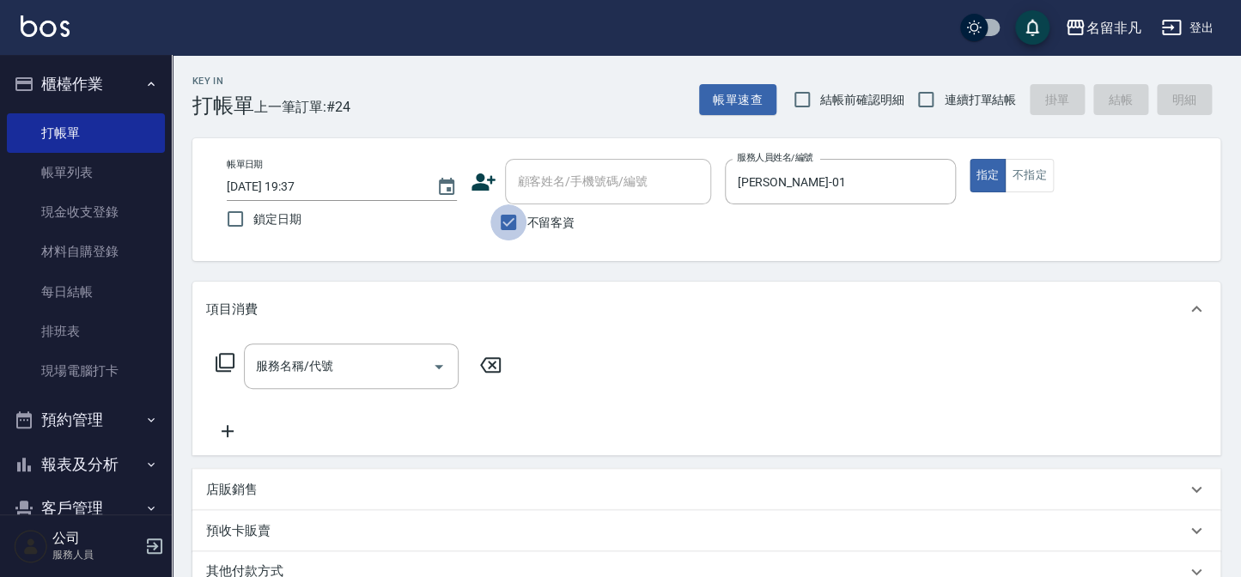
click at [518, 218] on input "不留客資" at bounding box center [508, 222] width 36 height 36
checkbox input "false"
click at [571, 200] on div "顧客姓名/手機號碼/編號" at bounding box center [608, 182] width 206 height 46
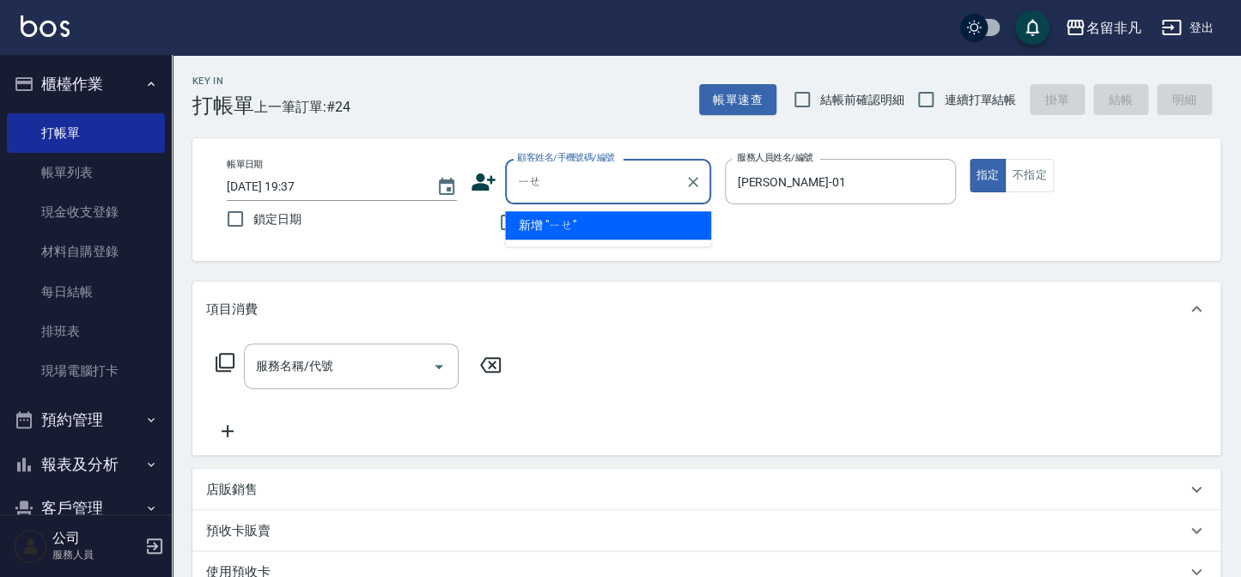
type input "葉"
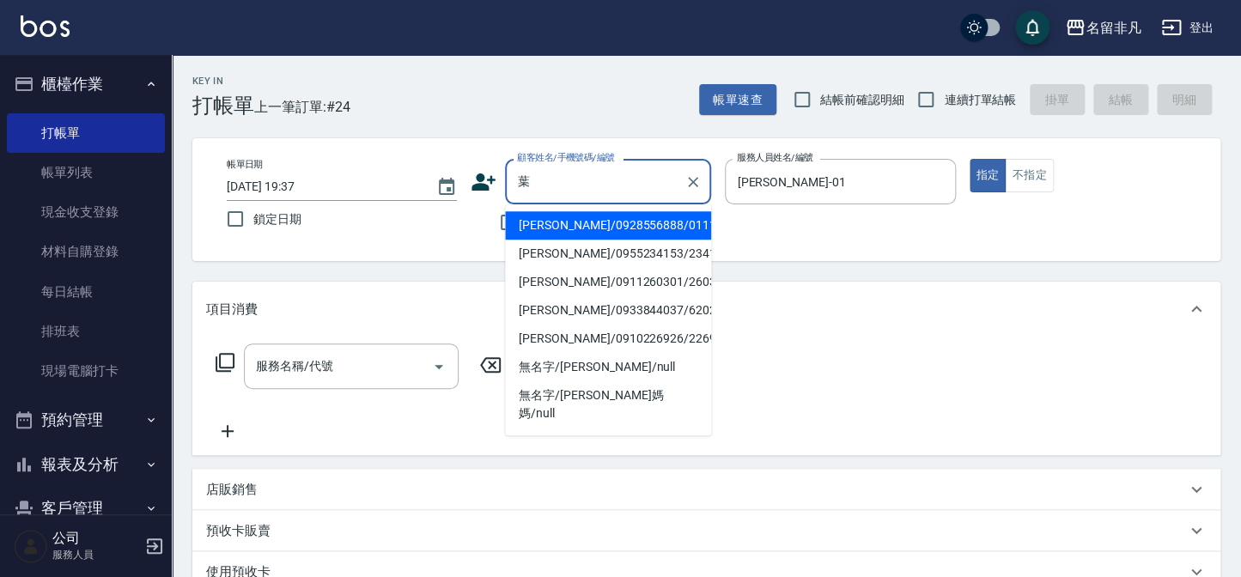
click at [614, 183] on input "葉" at bounding box center [595, 182] width 165 height 30
click at [693, 187] on icon "Clear" at bounding box center [693, 181] width 17 height 17
click at [478, 210] on div "不留客資" at bounding box center [591, 222] width 240 height 36
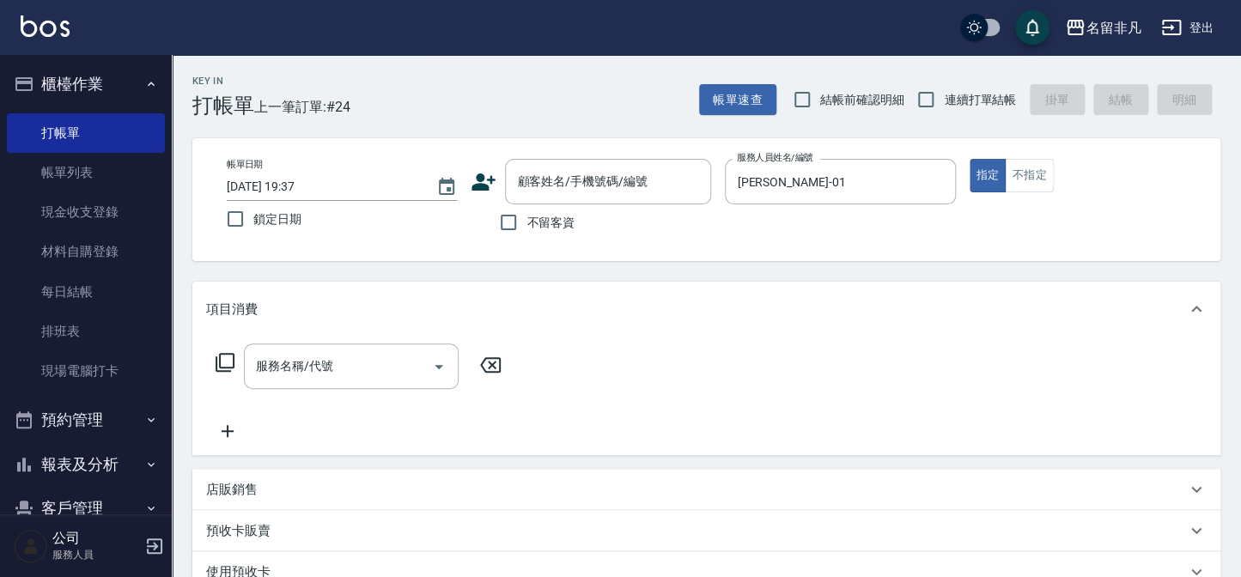
click at [537, 224] on span "不留客資" at bounding box center [551, 223] width 48 height 18
click at [527, 224] on input "不留客資" at bounding box center [508, 222] width 36 height 36
checkbox input "true"
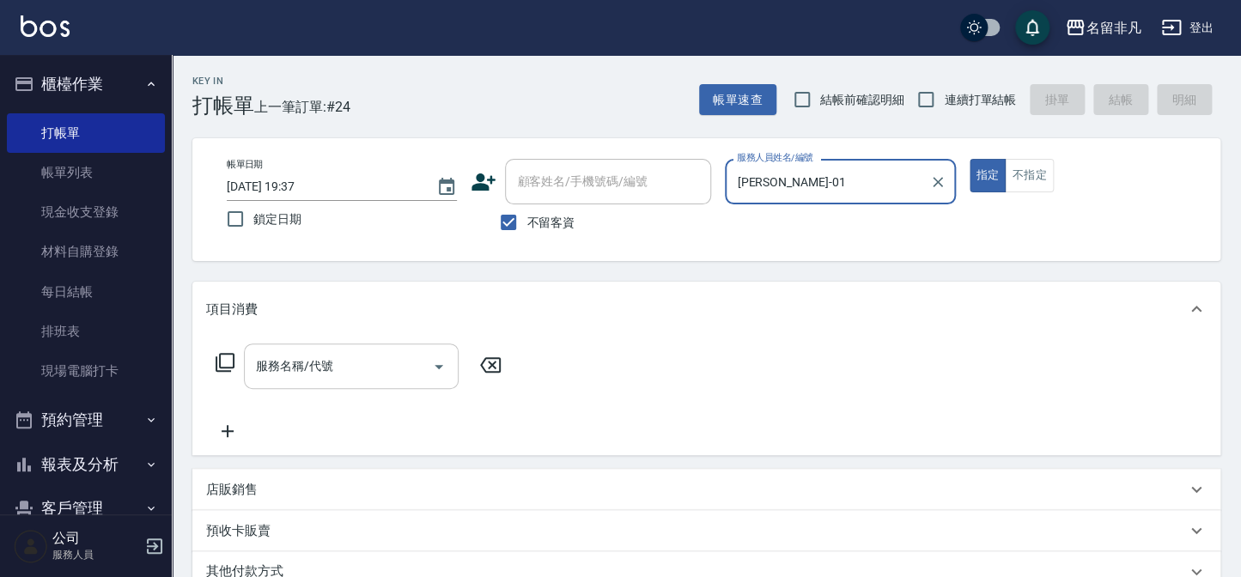
click at [338, 368] on input "服務名稱/代號" at bounding box center [338, 366] width 173 height 30
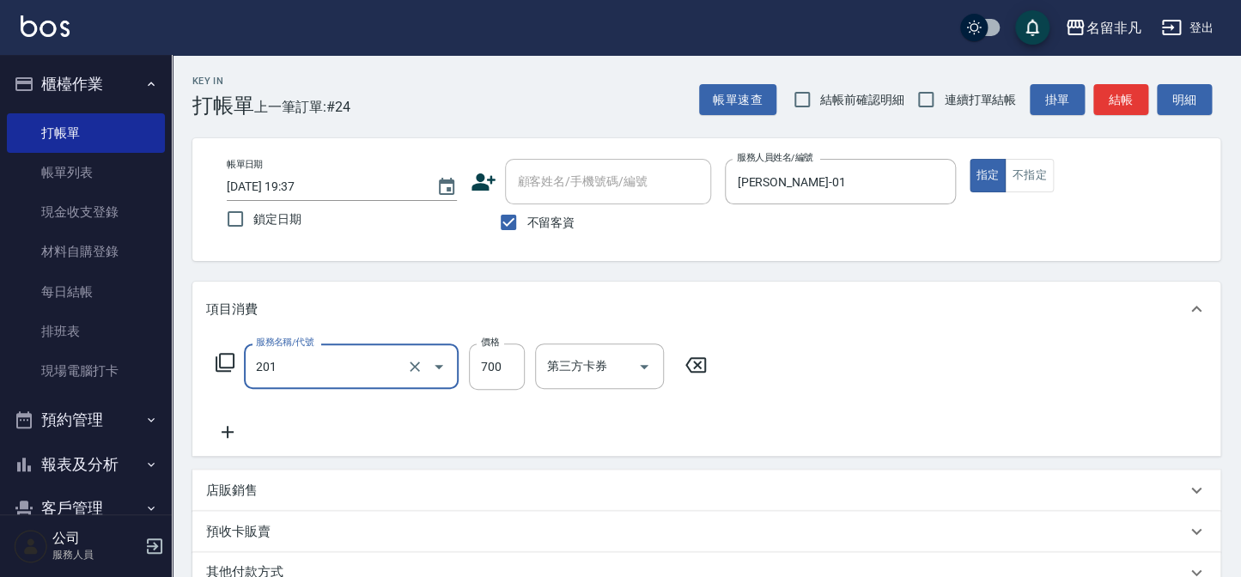
type input "洗+剪(201)"
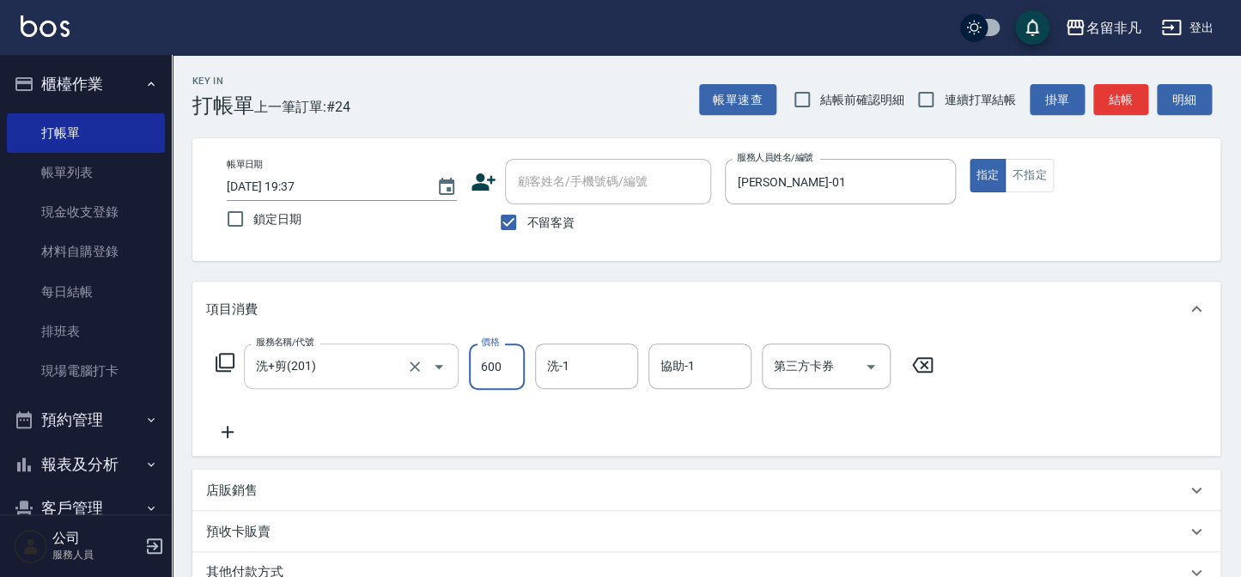
type input "600"
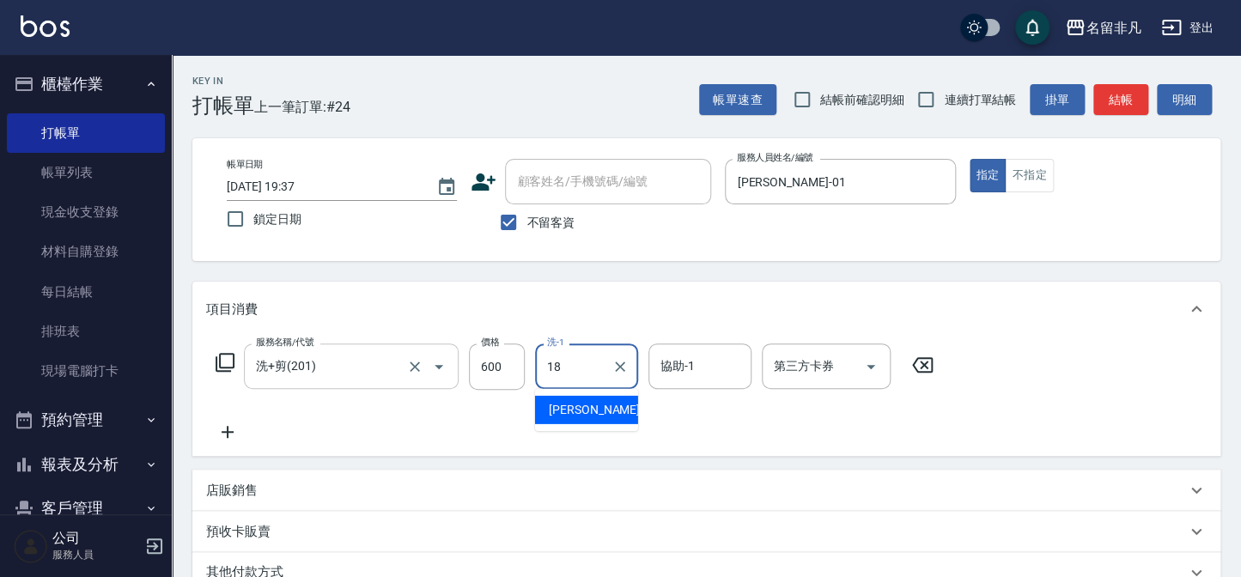
type input "[PERSON_NAME]-18"
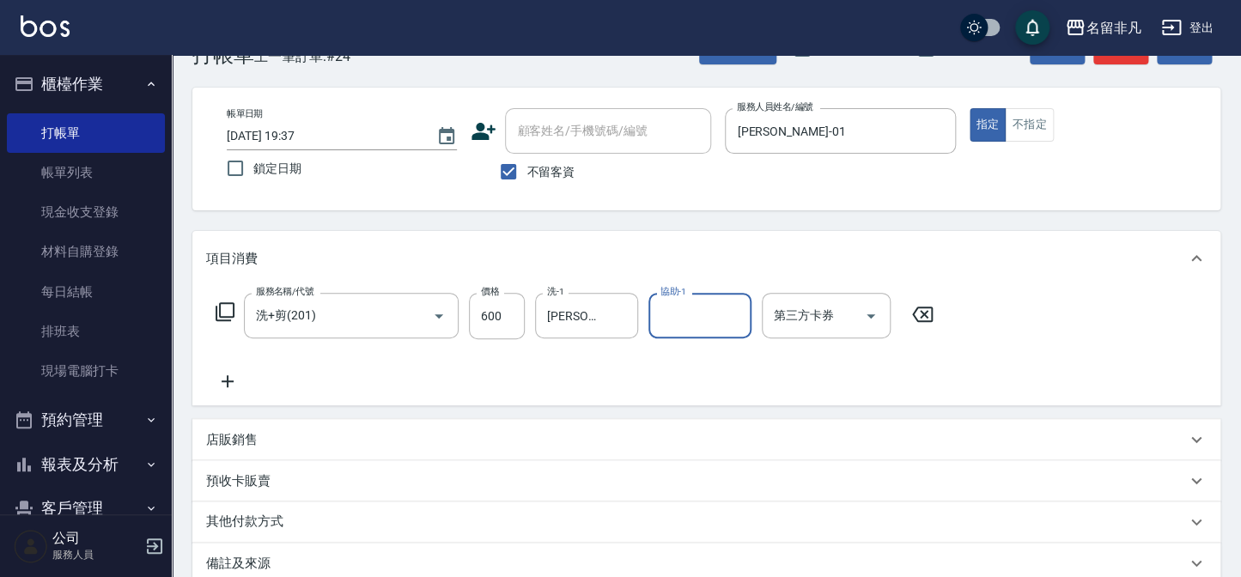
scroll to position [248, 0]
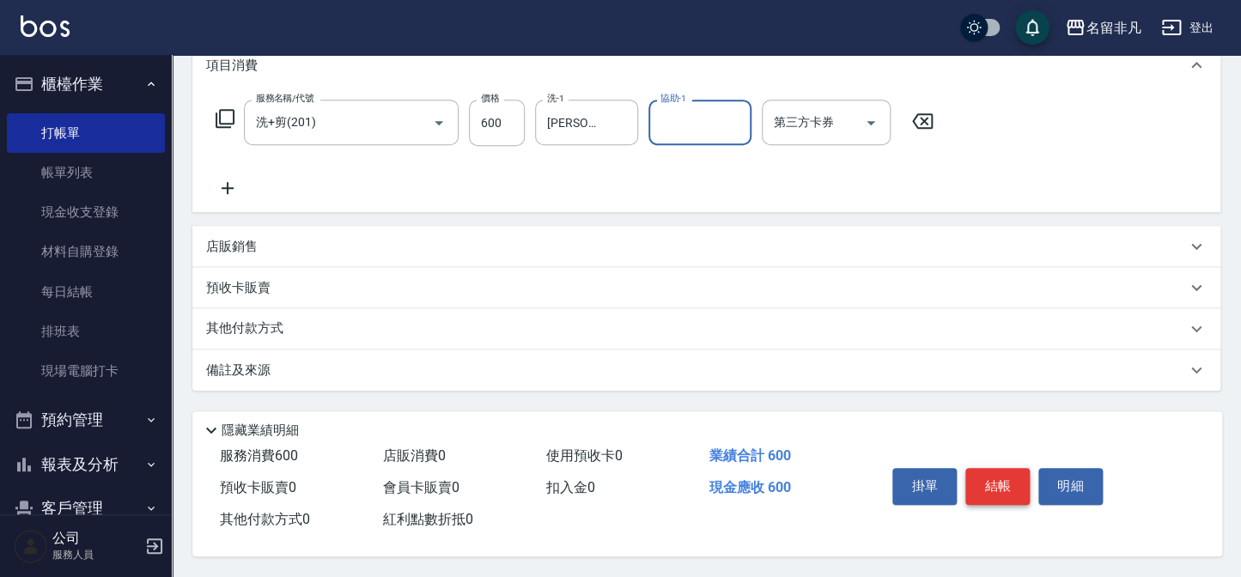
click at [1017, 497] on button "結帳" at bounding box center [997, 486] width 64 height 36
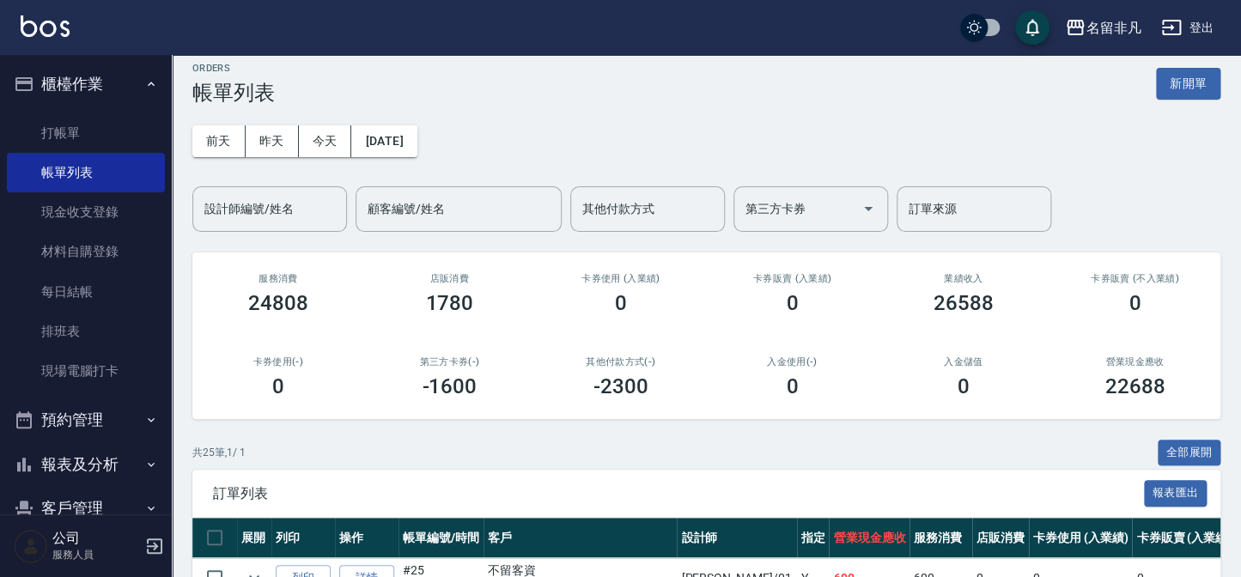
scroll to position [312, 0]
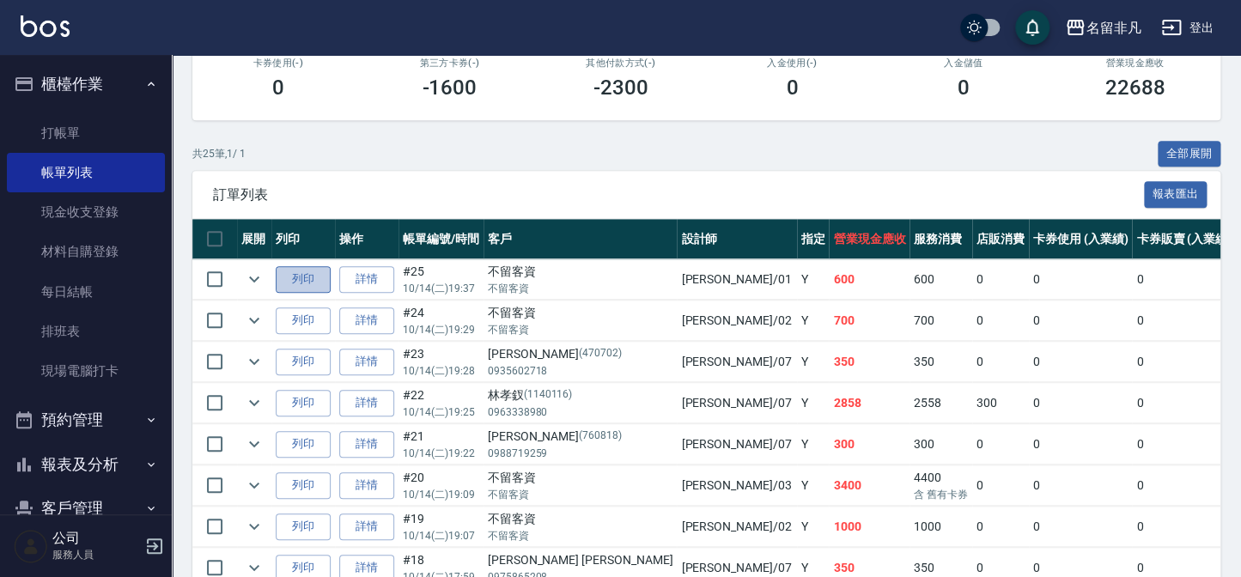
click at [323, 280] on button "列印" at bounding box center [303, 279] width 55 height 27
click at [96, 107] on ul "打帳單 帳單列表 現金收支登錄 材料自購登錄 每日結帳 排班表 現場電腦打卡" at bounding box center [86, 253] width 158 height 292
click at [98, 97] on button "櫃檯作業" at bounding box center [86, 84] width 158 height 45
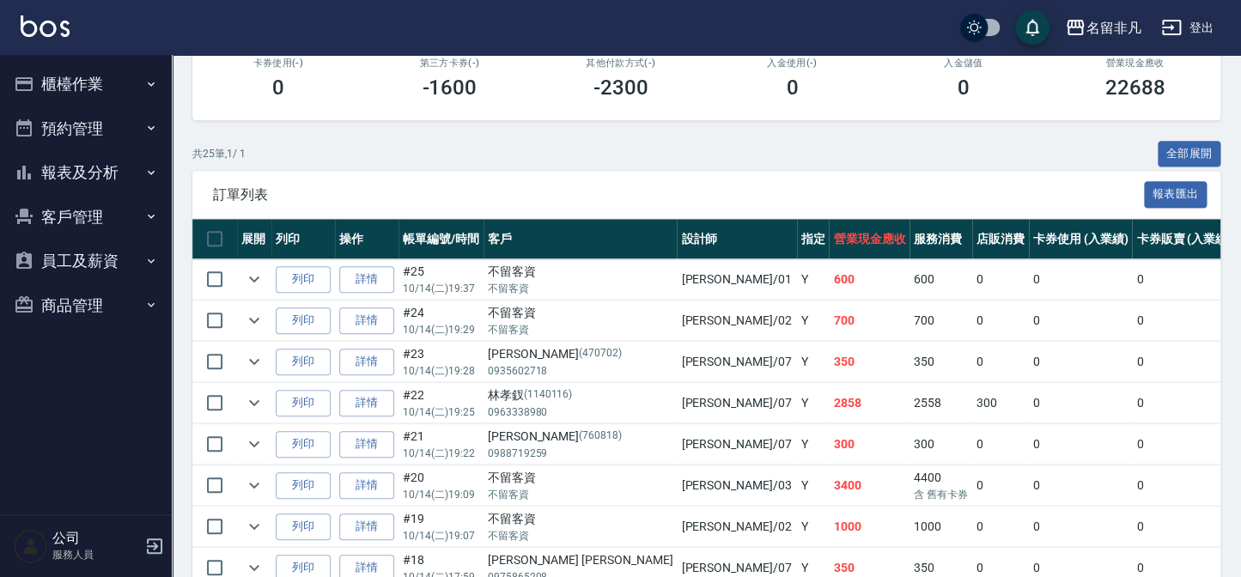
click at [90, 183] on button "報表及分析" at bounding box center [86, 172] width 158 height 45
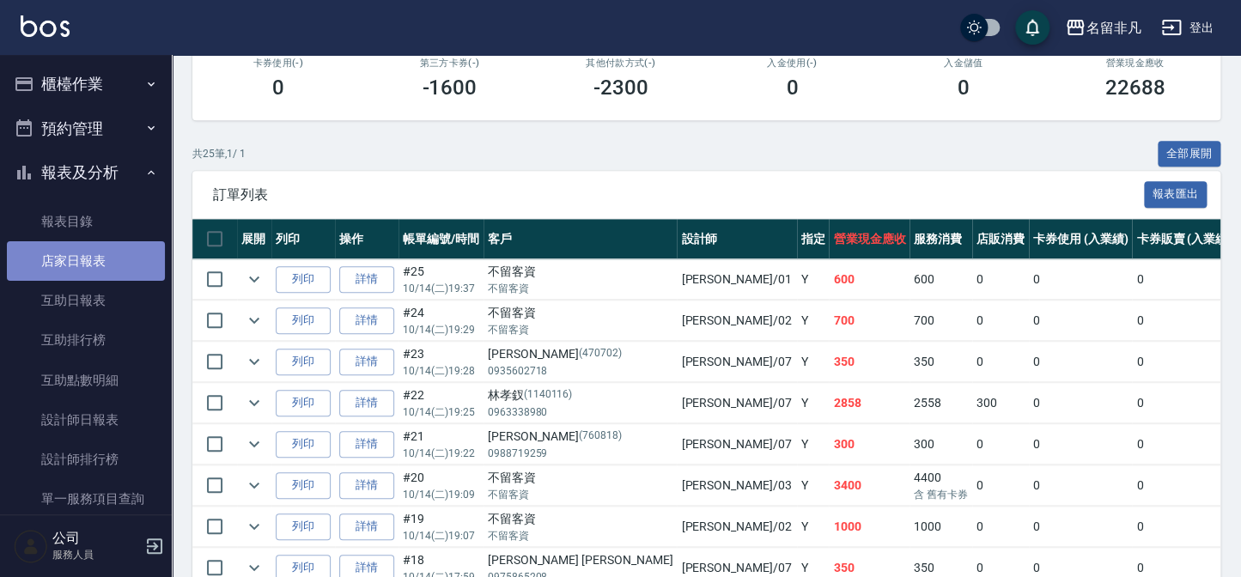
click at [95, 264] on link "店家日報表" at bounding box center [86, 261] width 158 height 40
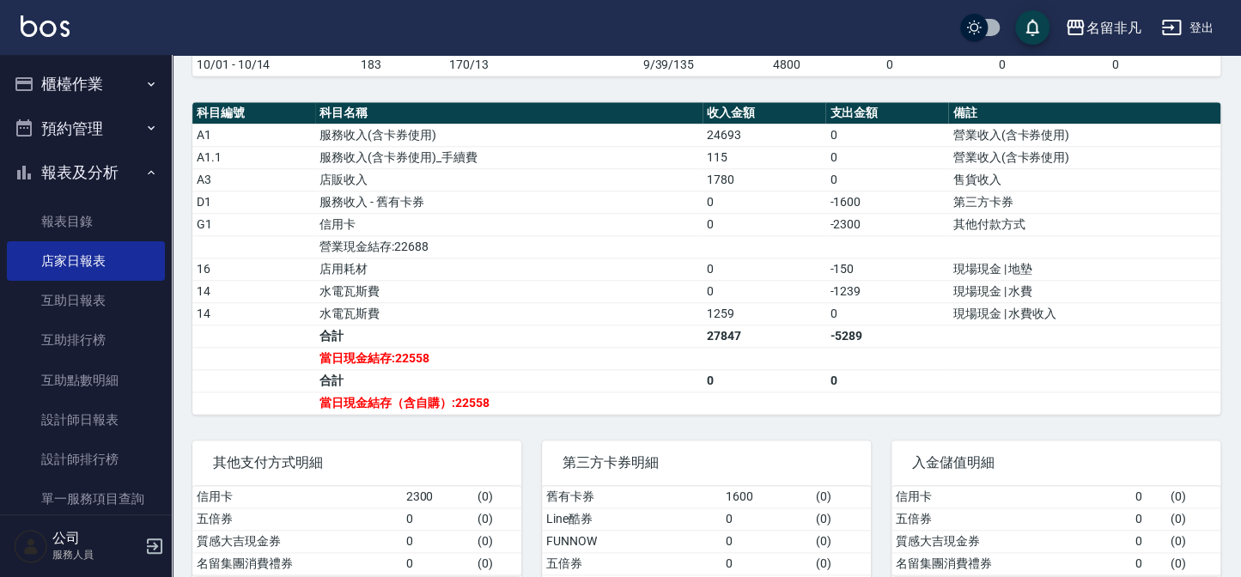
scroll to position [546, 0]
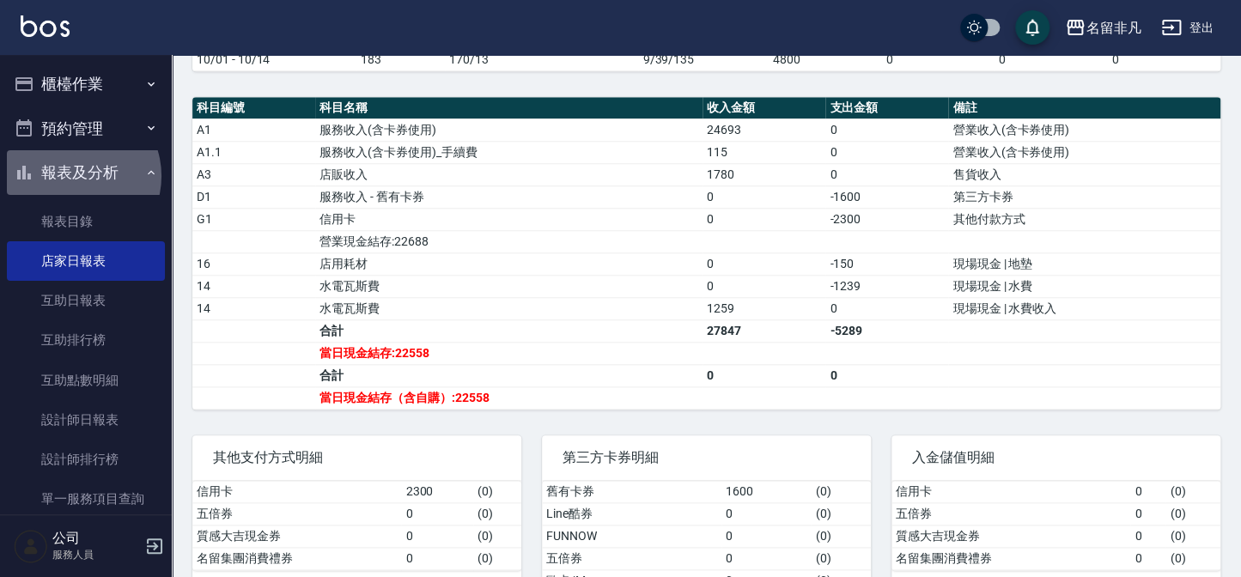
click at [73, 176] on button "報表及分析" at bounding box center [86, 172] width 158 height 45
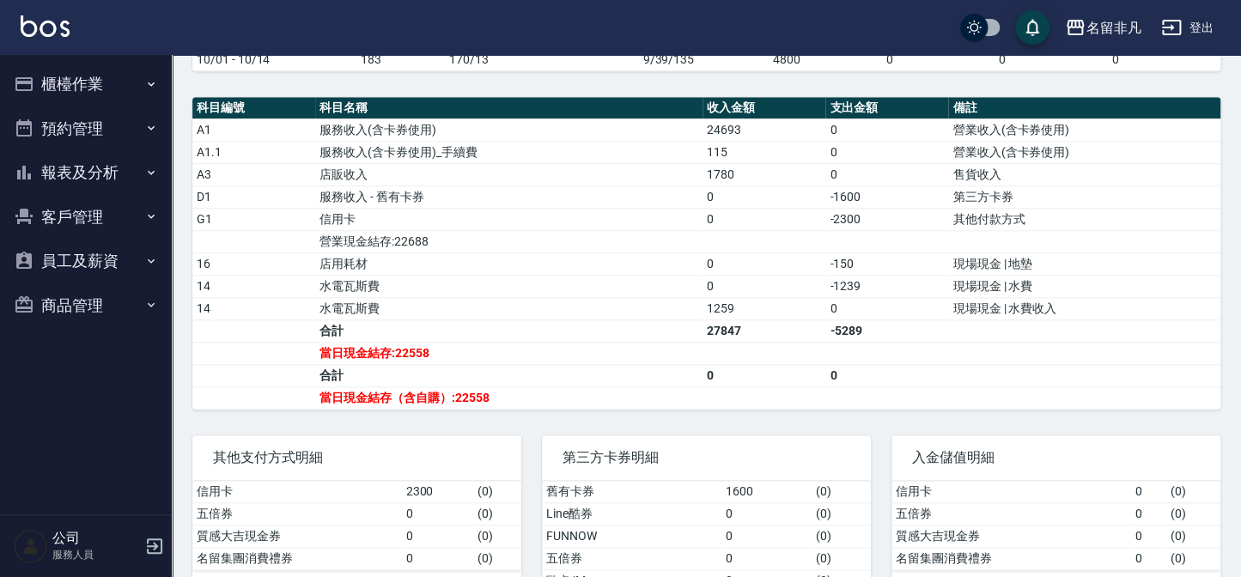
click at [92, 179] on button "報表及分析" at bounding box center [86, 172] width 158 height 45
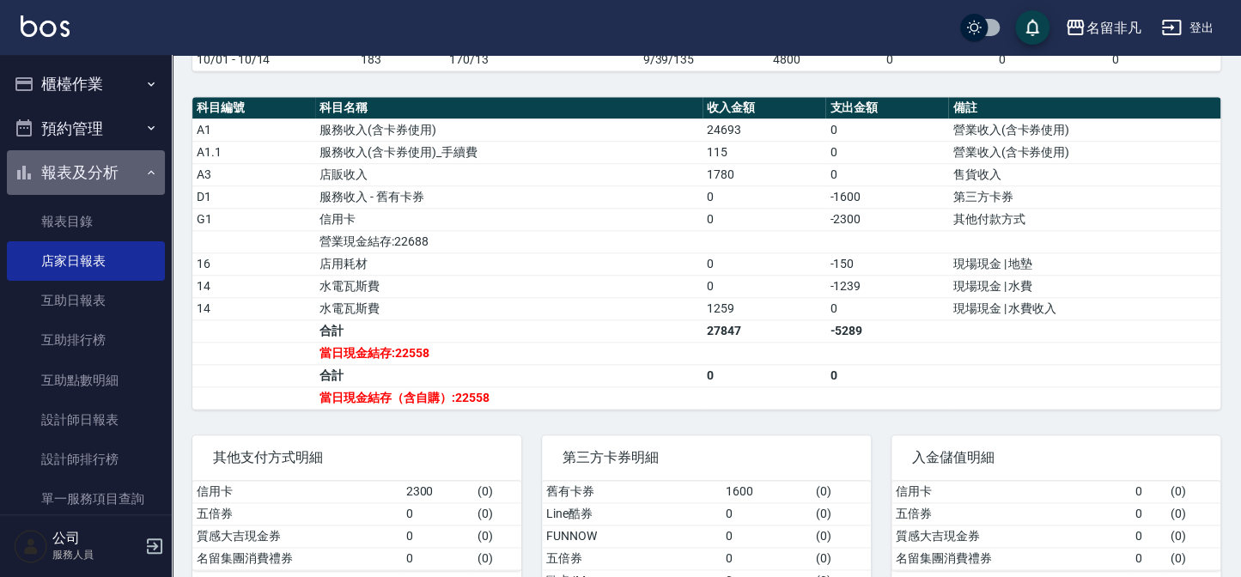
click at [92, 179] on button "報表及分析" at bounding box center [86, 172] width 158 height 45
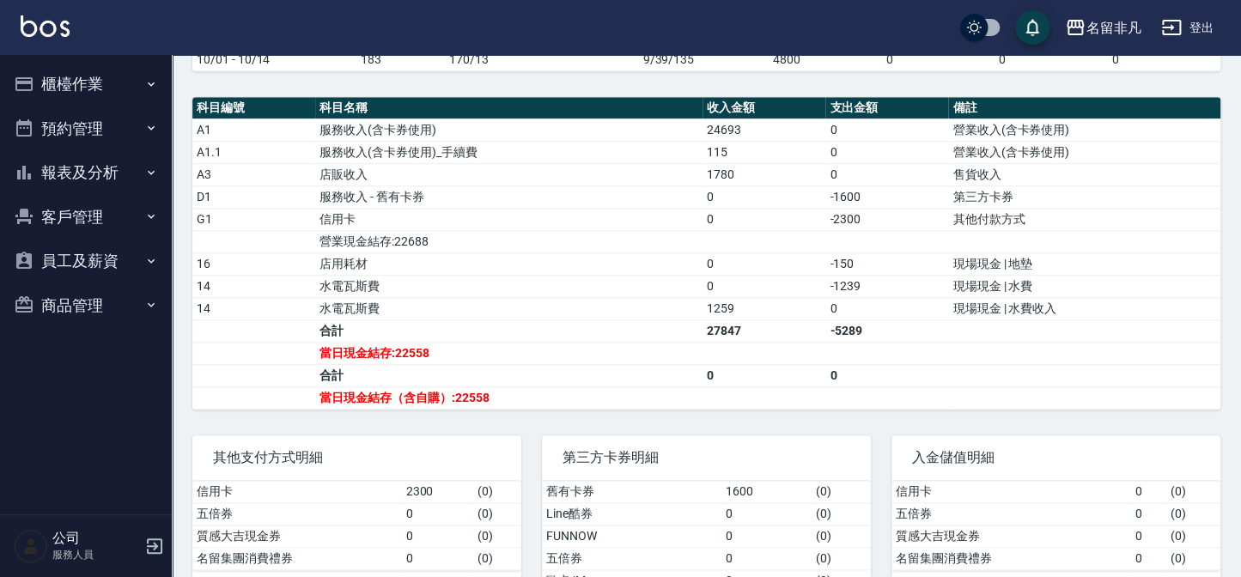
click at [147, 91] on button "櫃檯作業" at bounding box center [86, 84] width 158 height 45
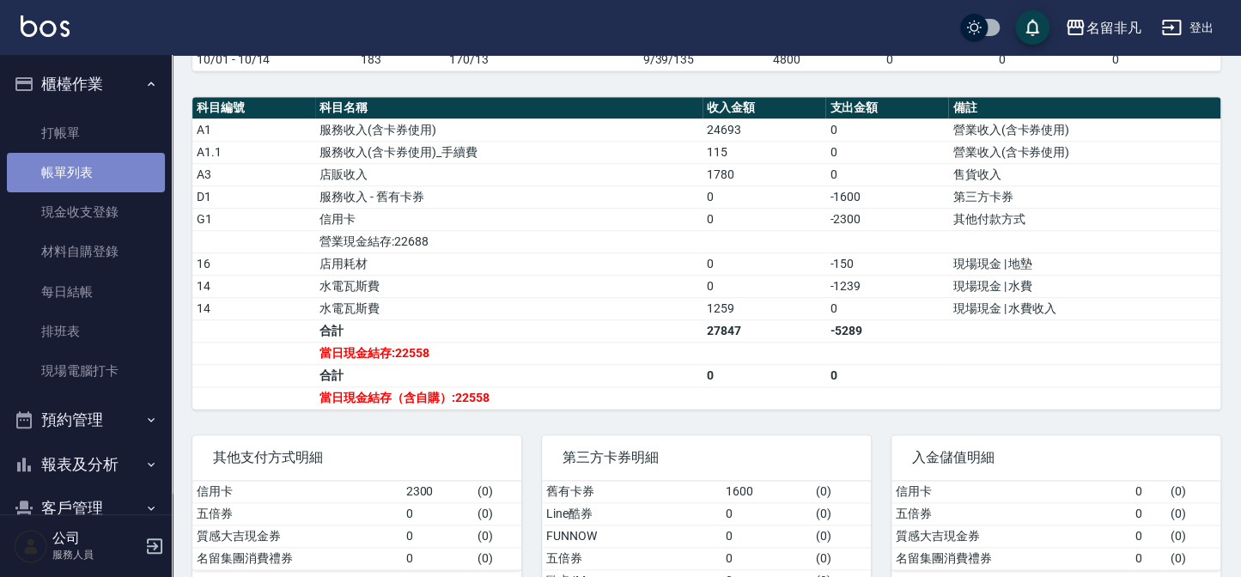
click at [130, 174] on link "帳單列表" at bounding box center [86, 173] width 158 height 40
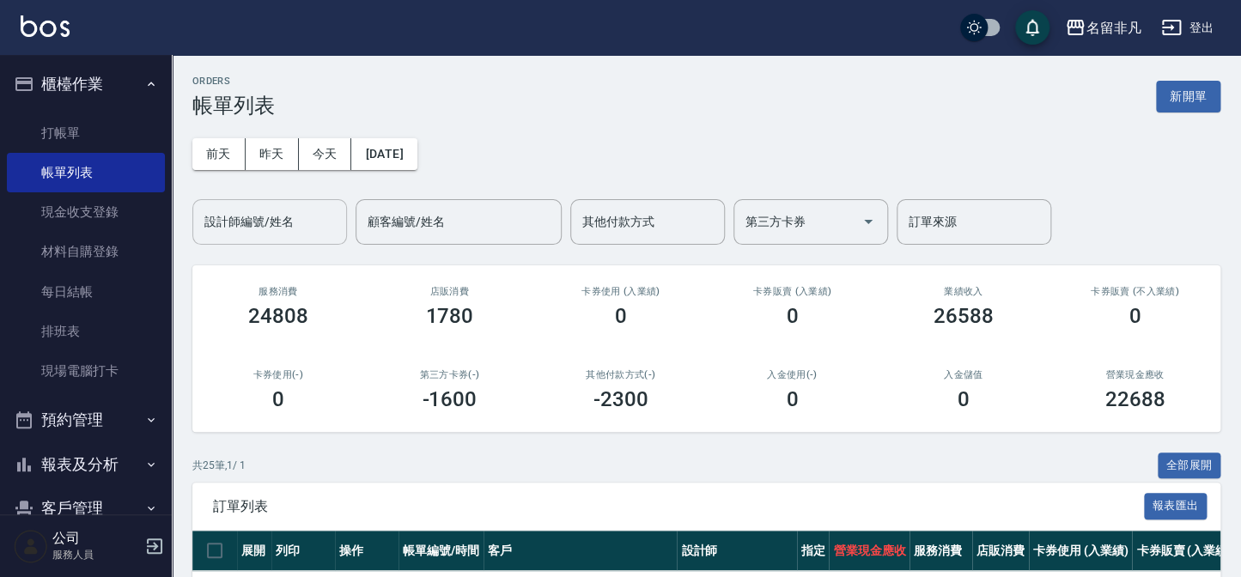
click at [263, 217] on input "設計師編號/姓名" at bounding box center [269, 222] width 139 height 30
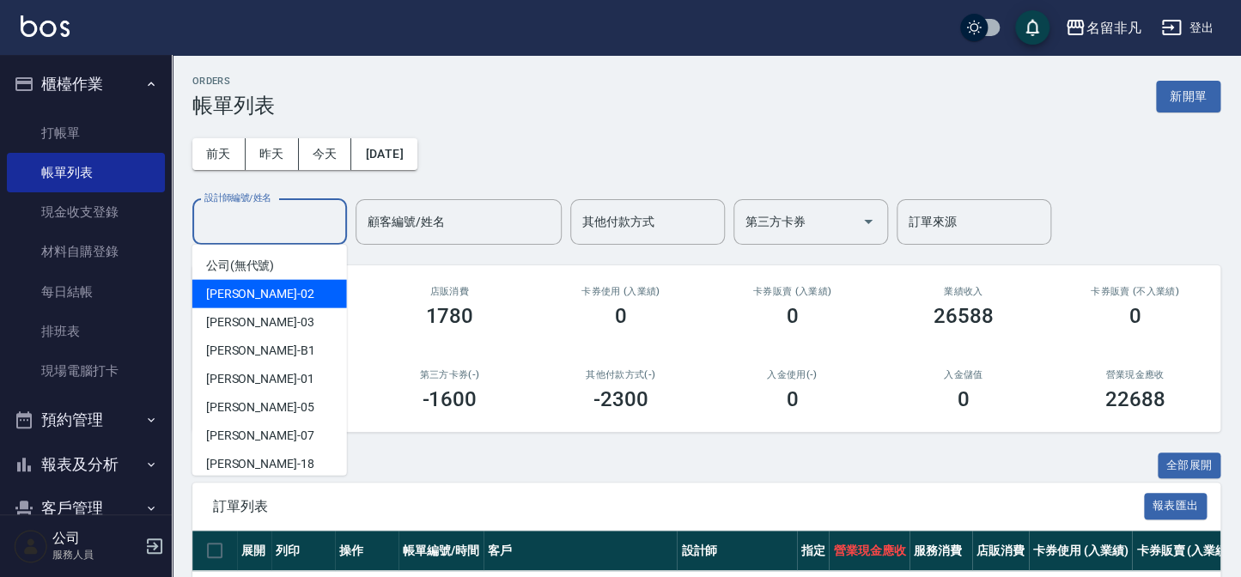
click at [294, 286] on div "[PERSON_NAME]-02" at bounding box center [269, 294] width 155 height 28
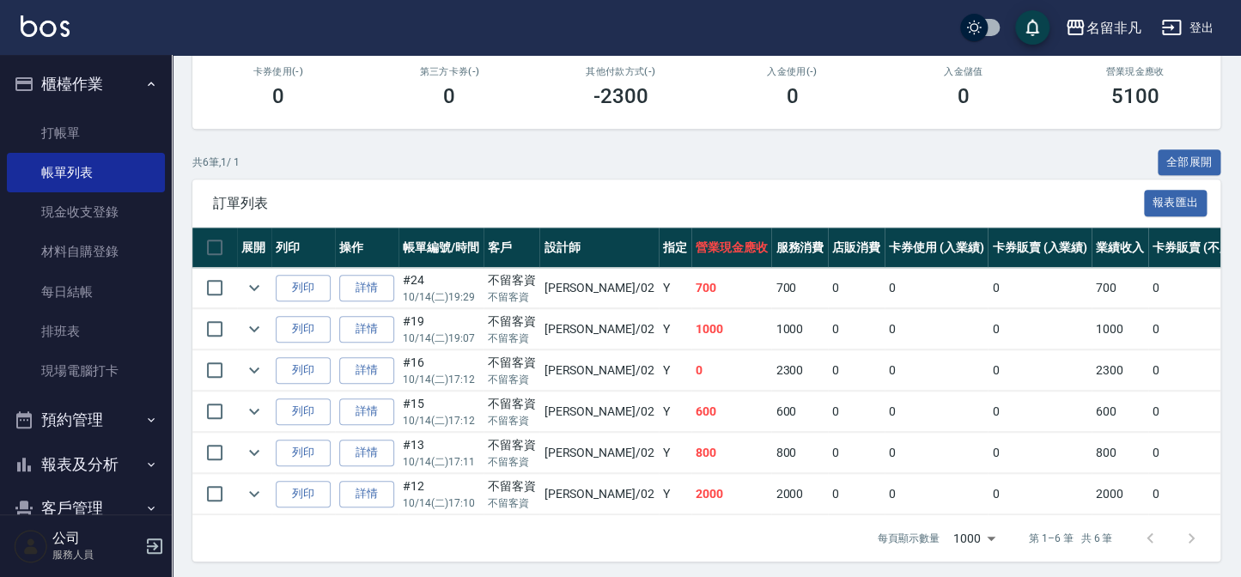
scroll to position [312, 0]
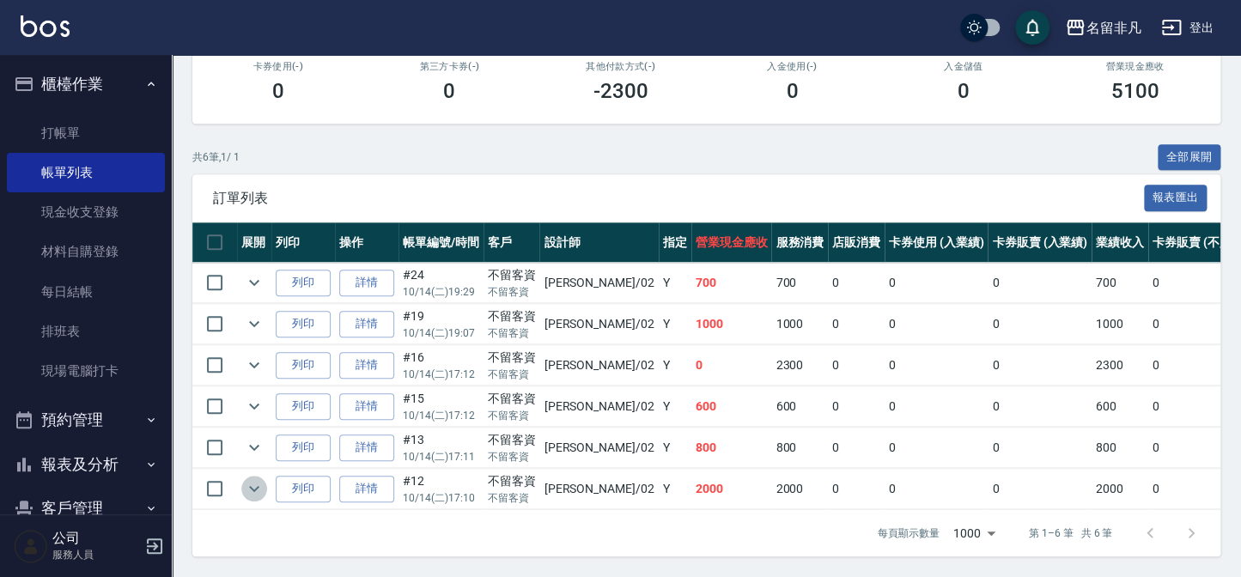
click at [253, 486] on icon "expand row" at bounding box center [254, 489] width 10 height 6
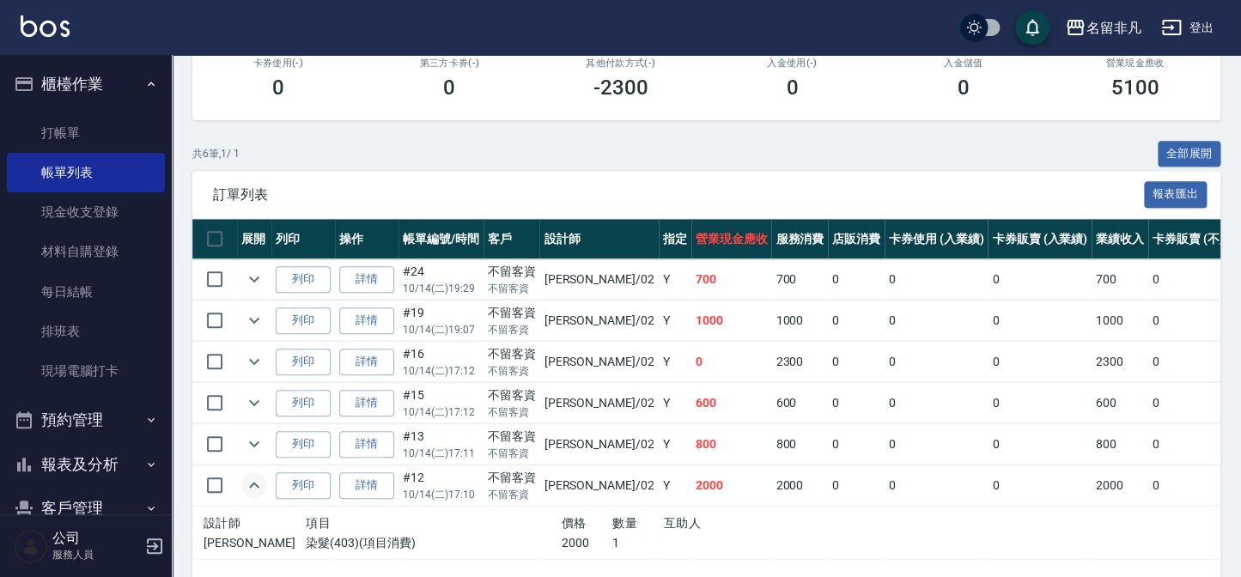
click at [253, 486] on icon "expand row" at bounding box center [254, 485] width 21 height 21
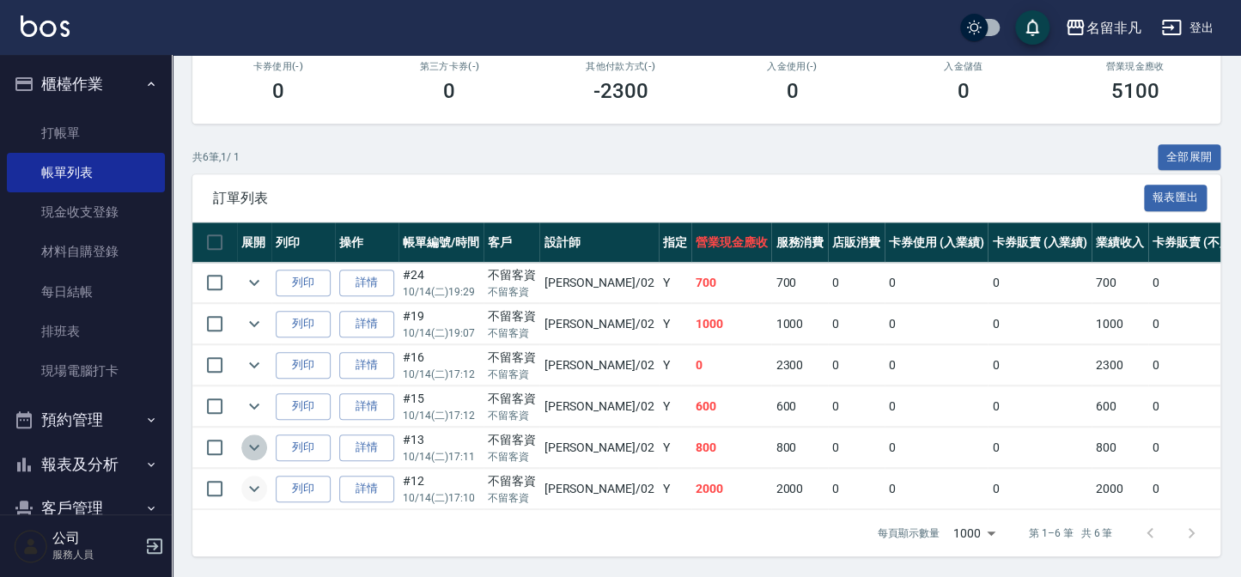
click at [257, 444] on icon "expand row" at bounding box center [254, 447] width 21 height 21
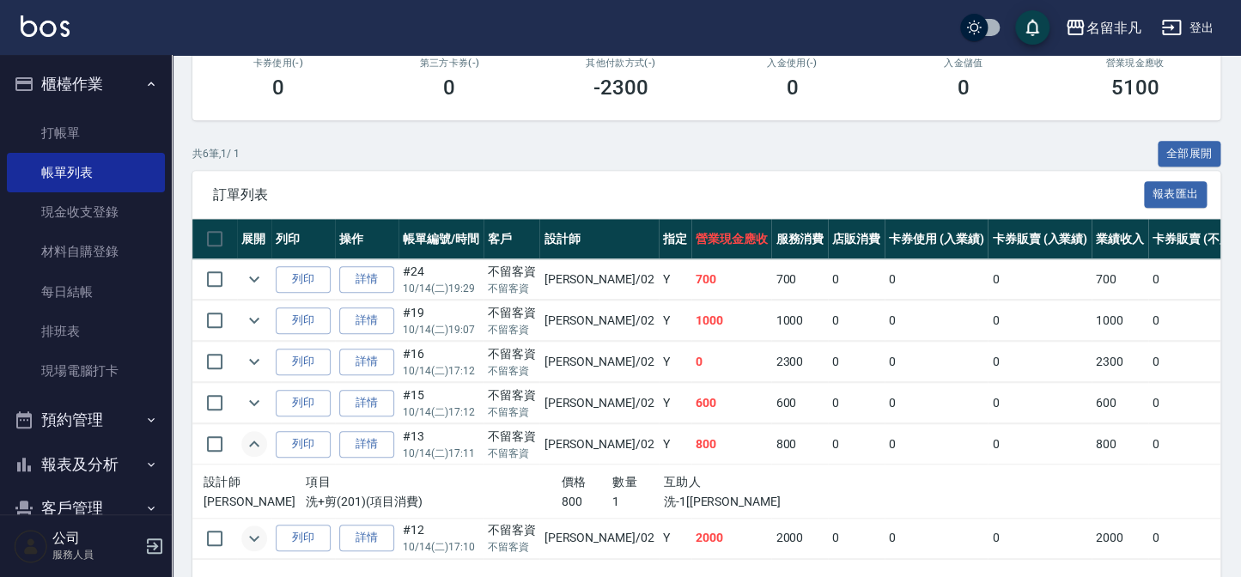
click at [257, 444] on icon "expand row" at bounding box center [254, 444] width 21 height 21
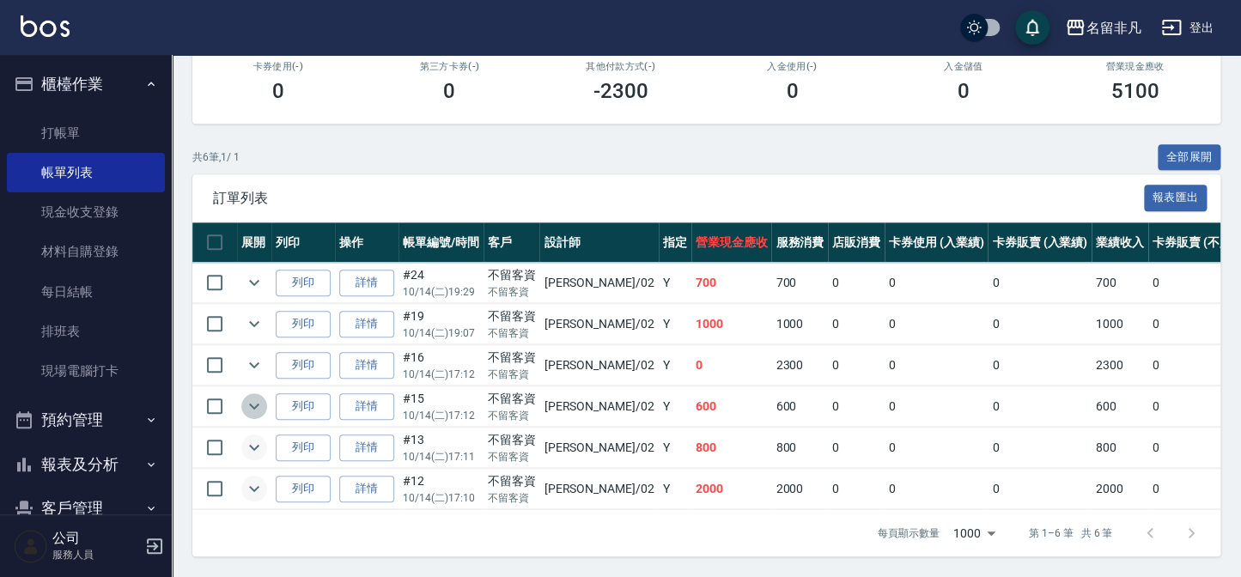
click at [255, 411] on button "expand row" at bounding box center [254, 406] width 26 height 26
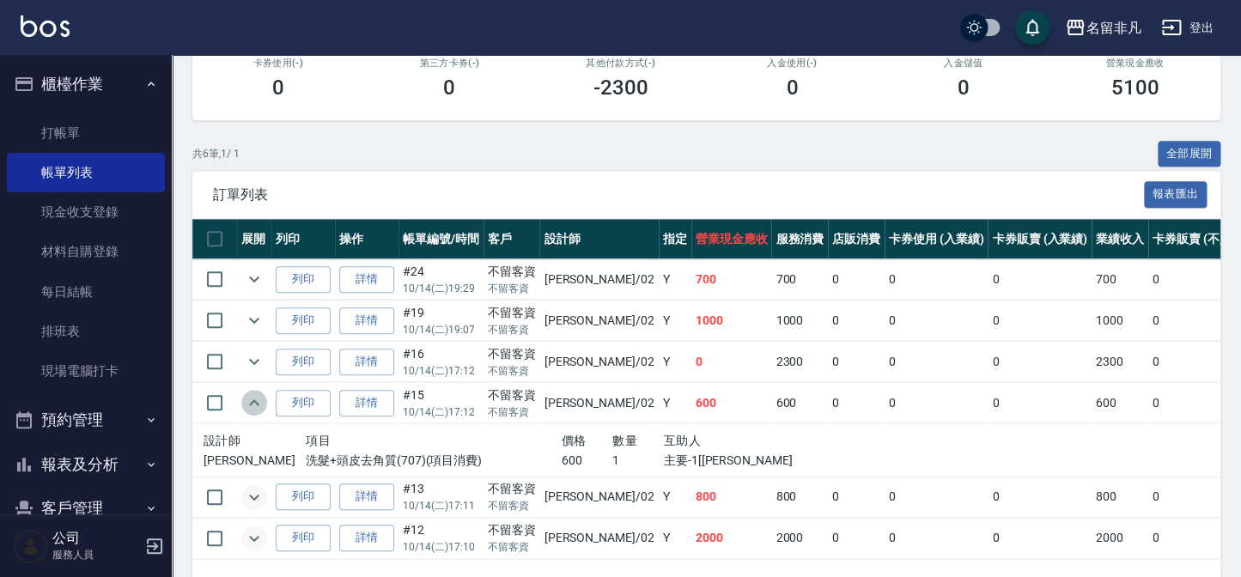
click at [255, 411] on button "expand row" at bounding box center [254, 403] width 26 height 26
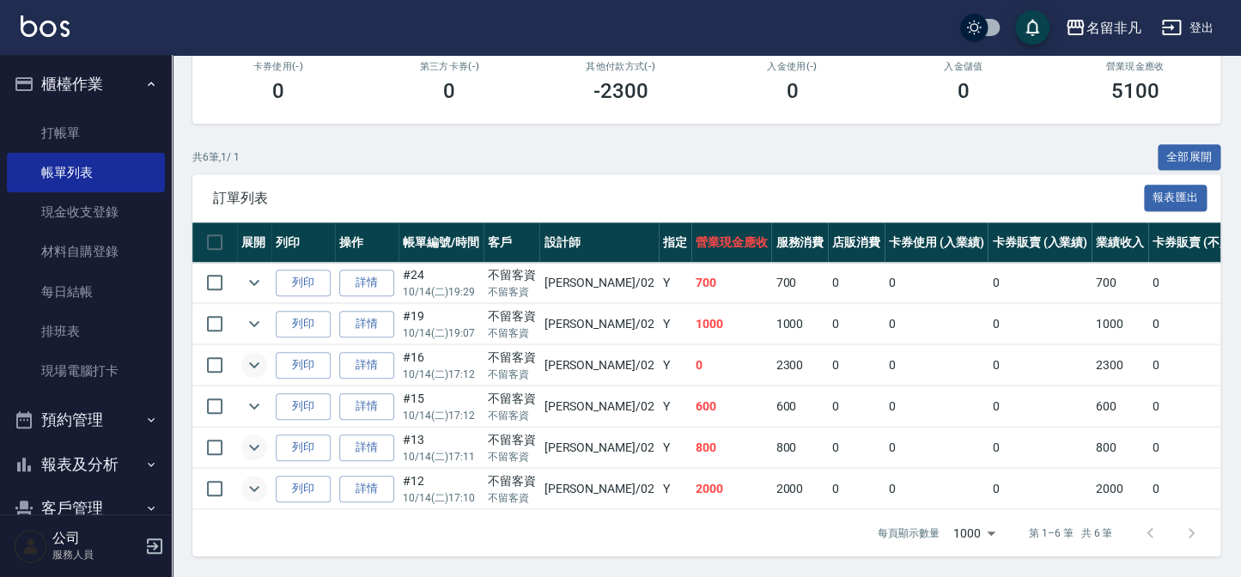
click at [256, 368] on icon "expand row" at bounding box center [254, 365] width 21 height 21
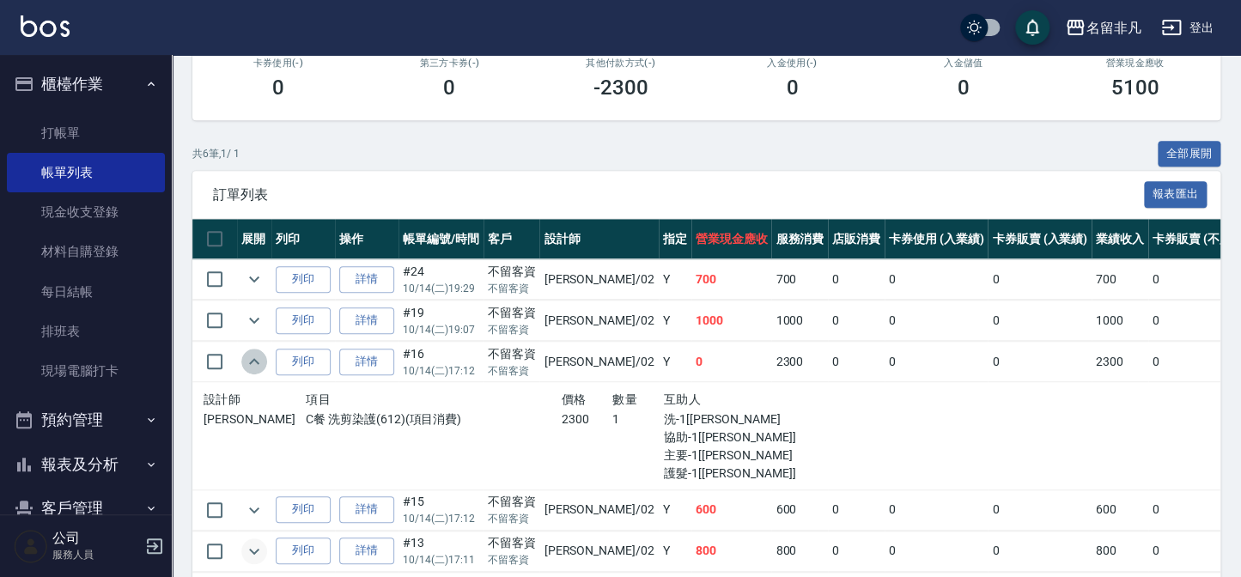
click at [256, 368] on icon "expand row" at bounding box center [254, 361] width 21 height 21
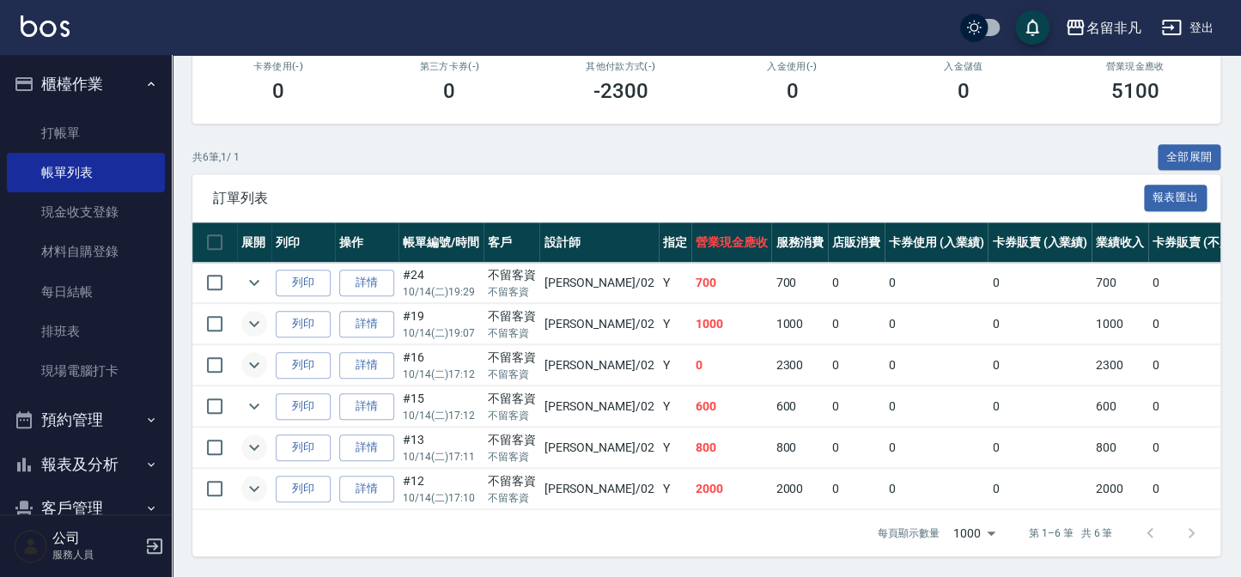
click at [257, 321] on icon "expand row" at bounding box center [254, 324] width 10 height 6
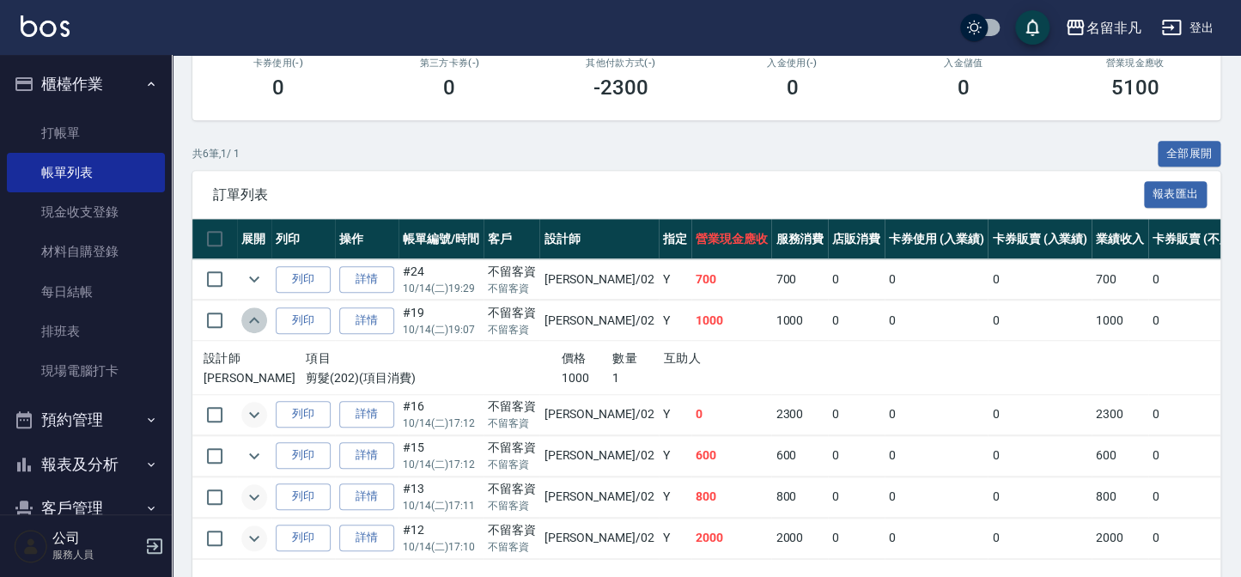
click at [257, 318] on icon "expand row" at bounding box center [254, 320] width 21 height 21
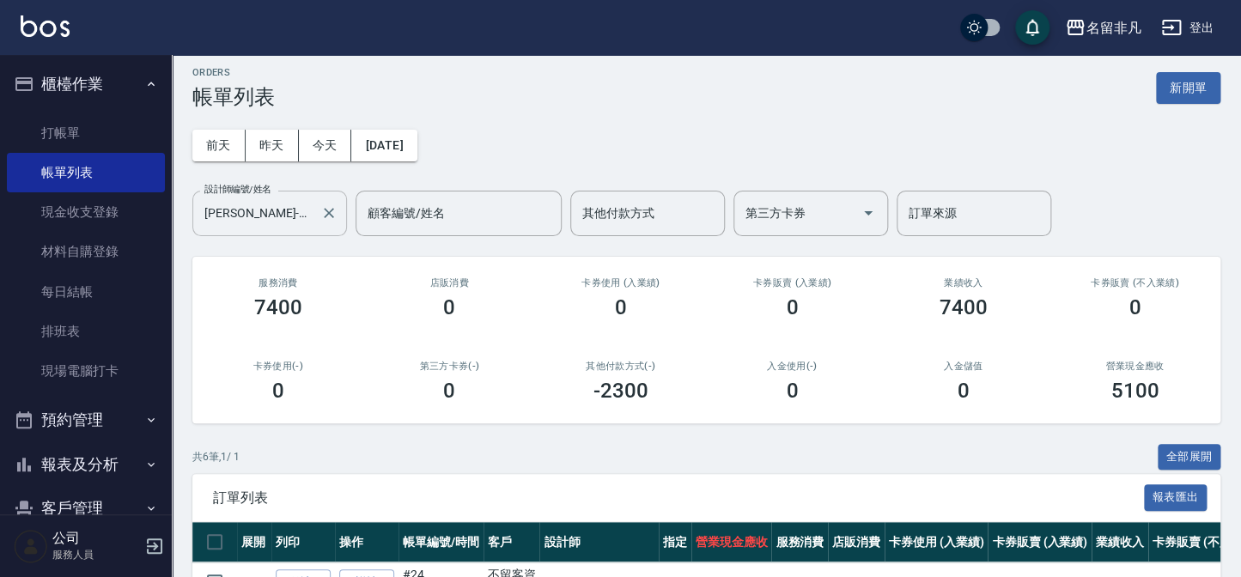
scroll to position [0, 0]
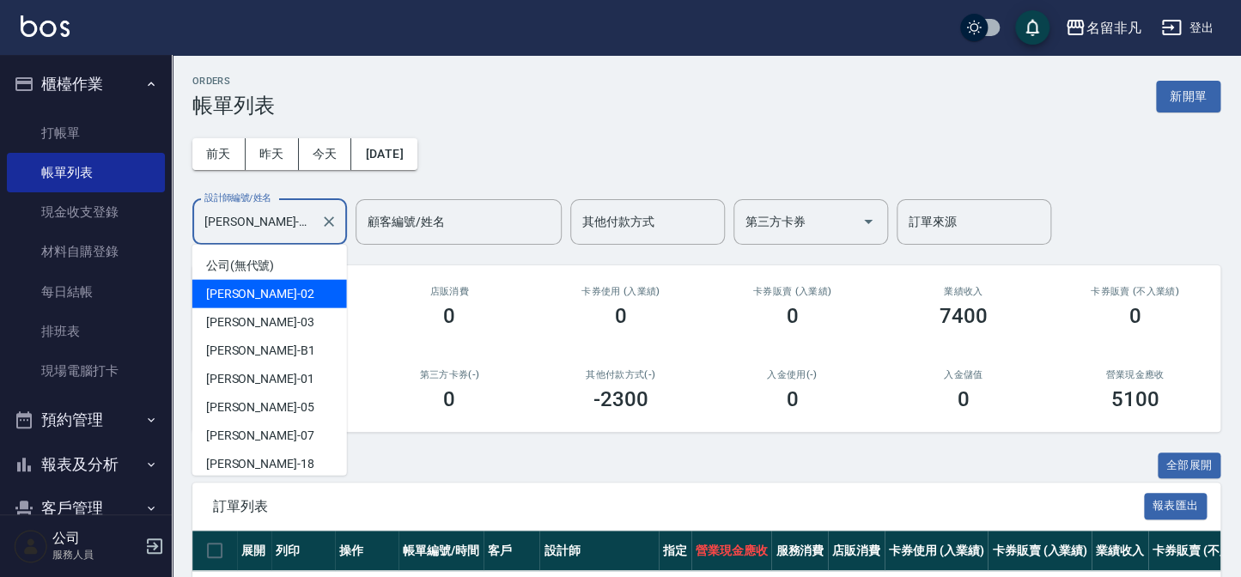
click at [271, 228] on input "[PERSON_NAME]-02" at bounding box center [256, 222] width 113 height 30
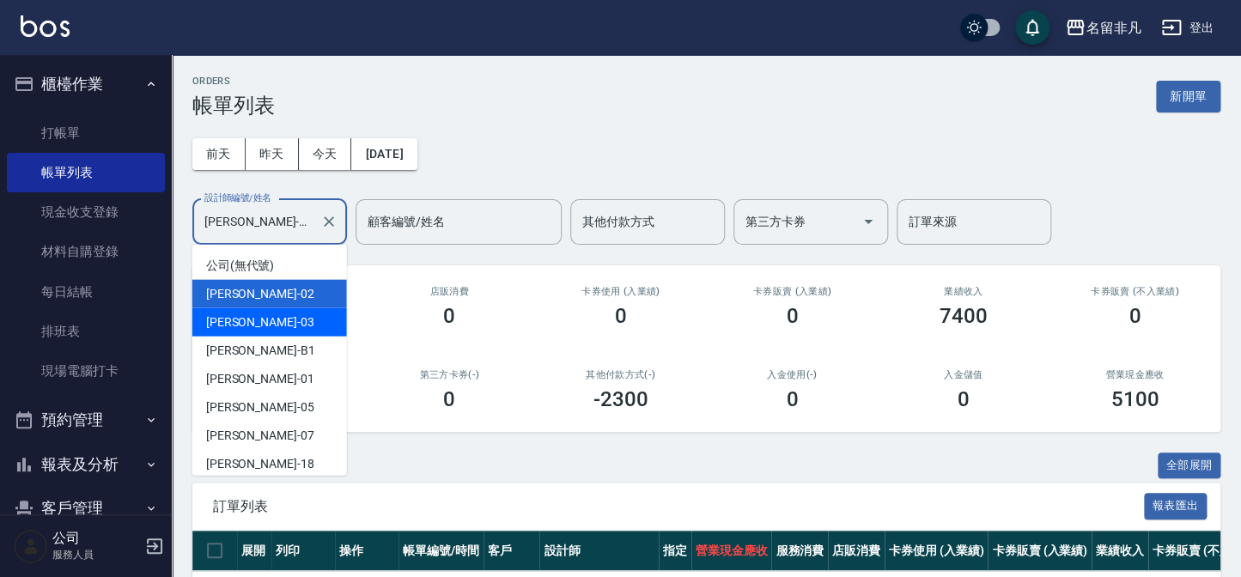
click at [271, 311] on div "[PERSON_NAME] -03" at bounding box center [269, 322] width 155 height 28
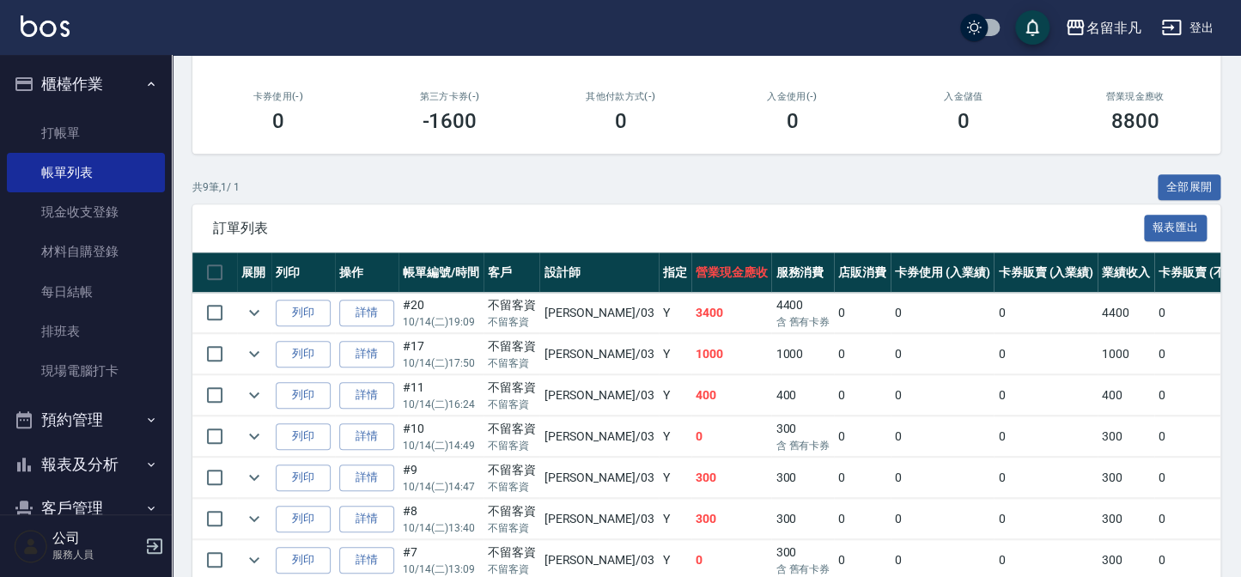
scroll to position [390, 0]
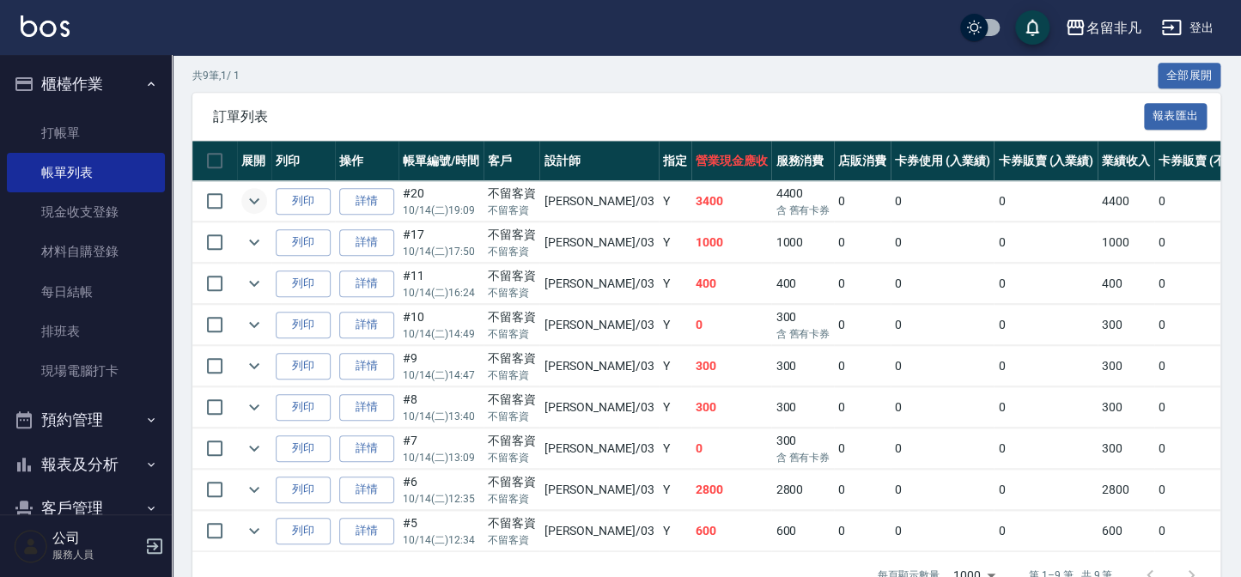
click at [251, 200] on icon "expand row" at bounding box center [254, 201] width 10 height 6
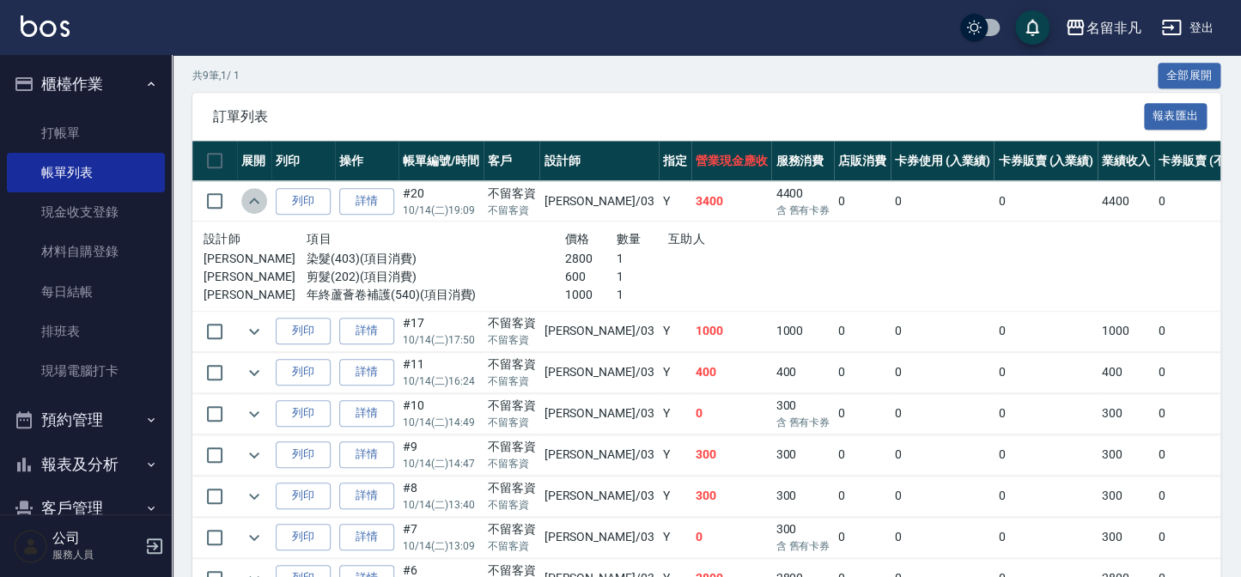
click at [251, 205] on icon "expand row" at bounding box center [254, 201] width 21 height 21
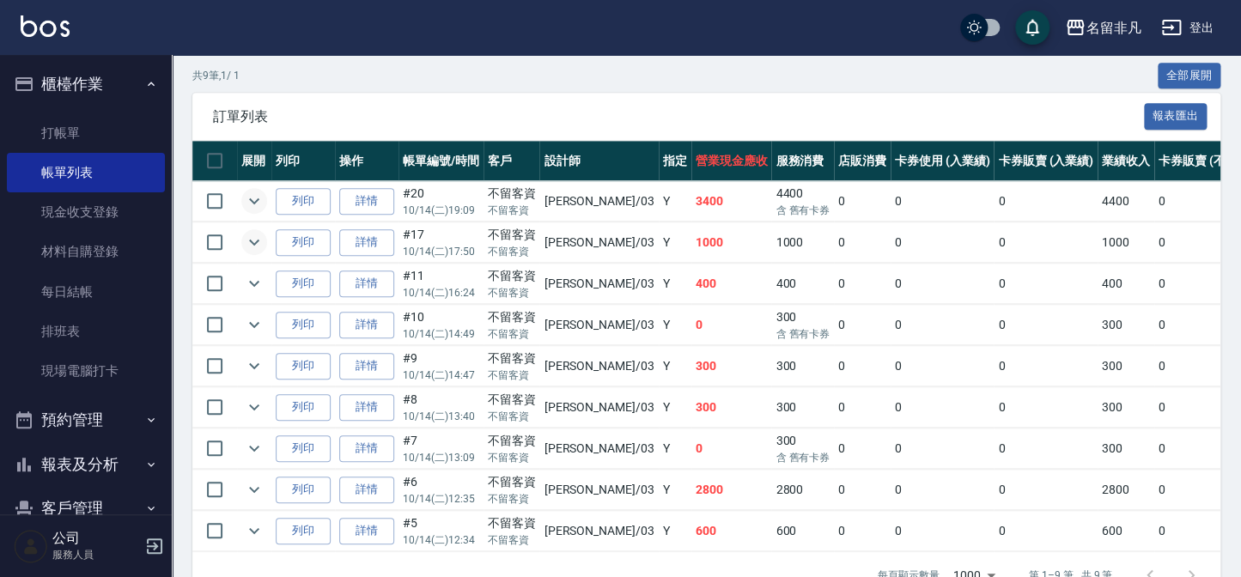
click at [257, 242] on icon "expand row" at bounding box center [254, 242] width 21 height 21
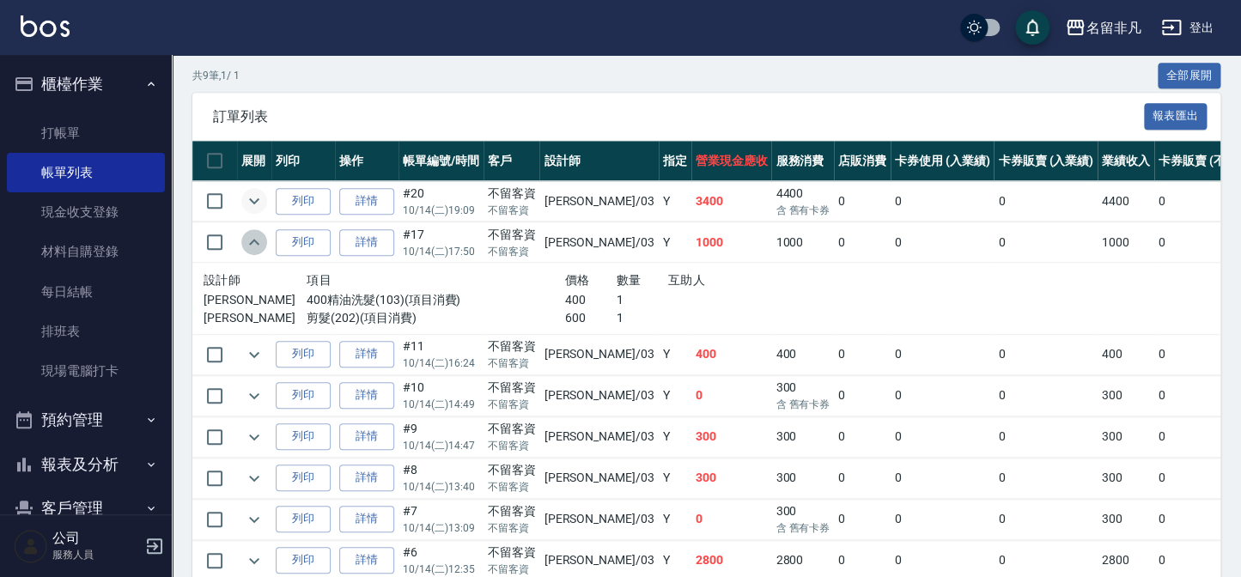
click at [257, 242] on icon "expand row" at bounding box center [254, 242] width 10 height 6
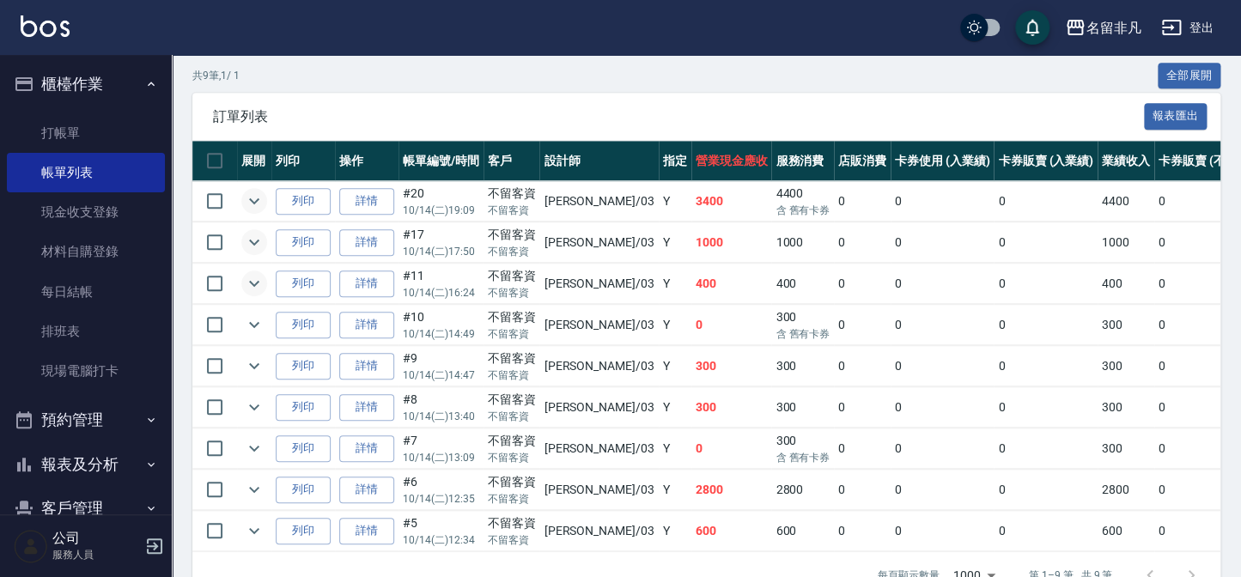
click at [255, 290] on icon "expand row" at bounding box center [254, 283] width 21 height 21
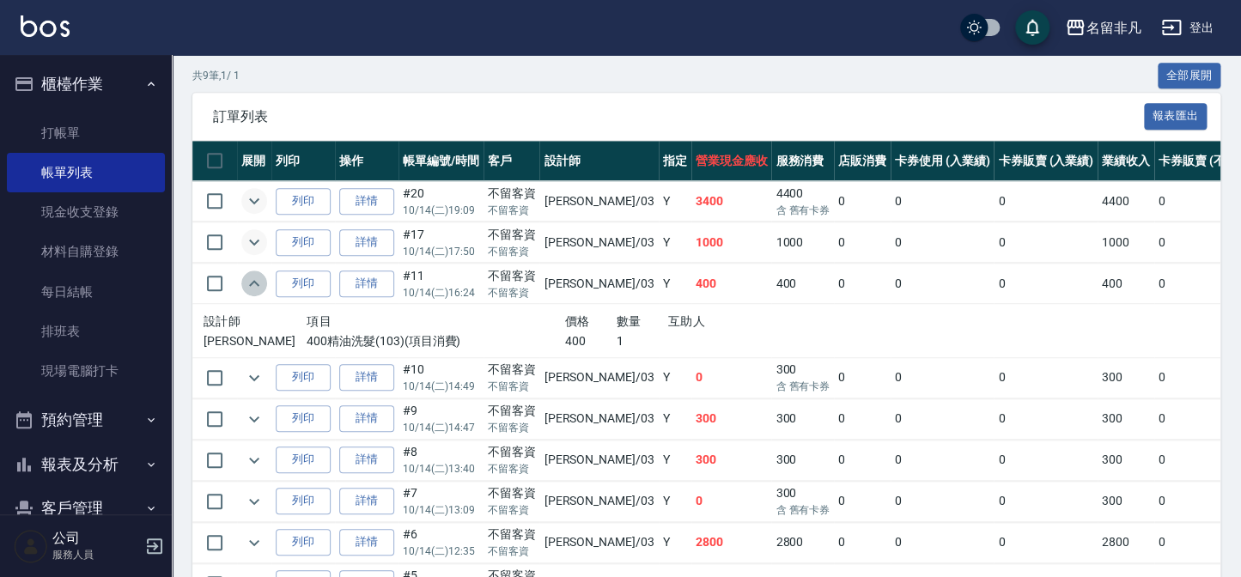
click at [255, 290] on icon "expand row" at bounding box center [254, 283] width 21 height 21
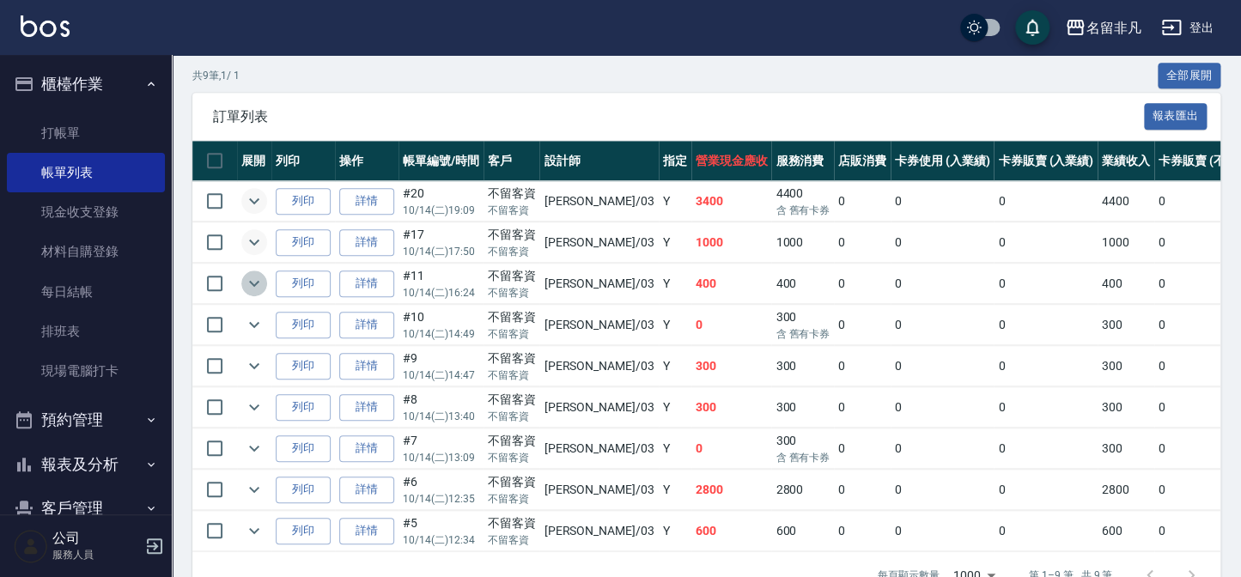
click at [260, 278] on icon "expand row" at bounding box center [254, 283] width 21 height 21
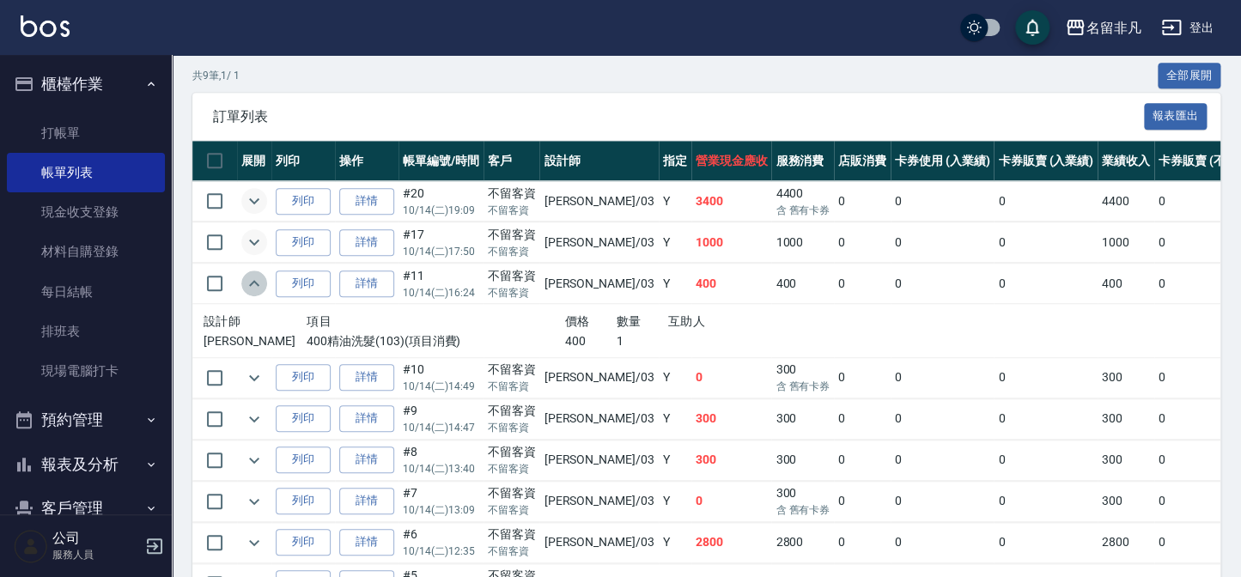
click at [260, 278] on icon "expand row" at bounding box center [254, 283] width 21 height 21
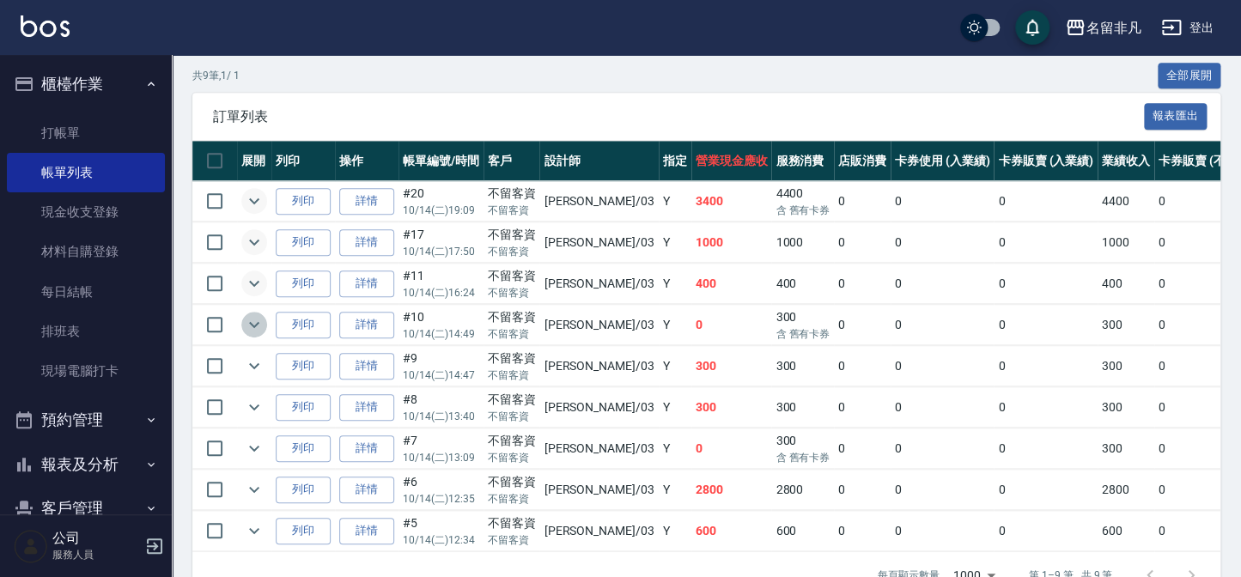
click at [261, 318] on icon "expand row" at bounding box center [254, 324] width 21 height 21
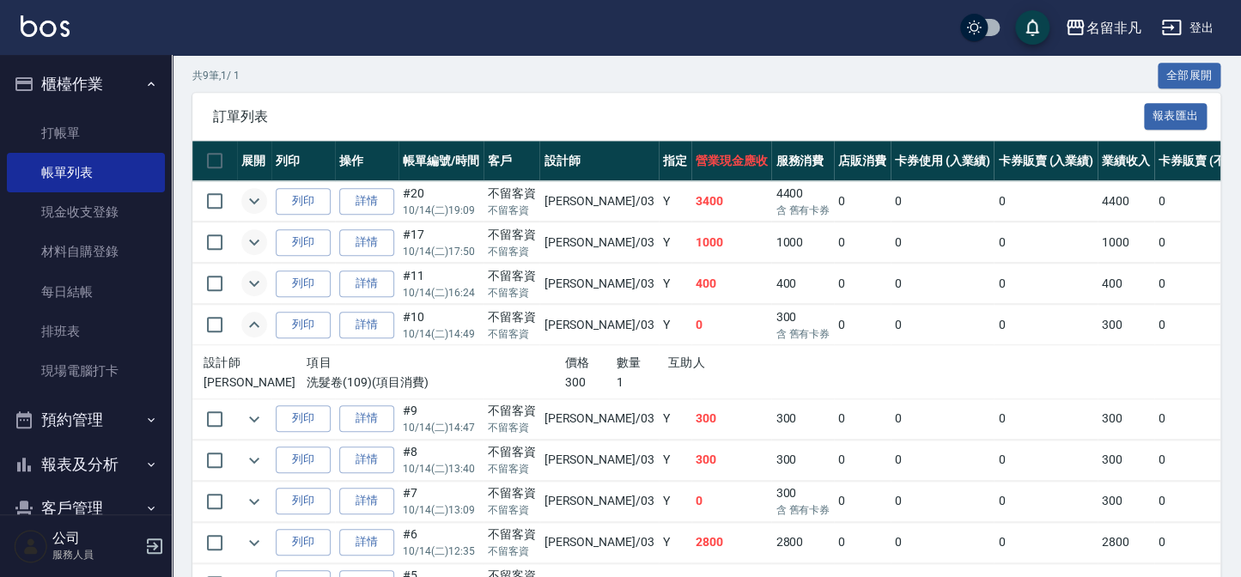
click at [261, 318] on icon "expand row" at bounding box center [254, 324] width 21 height 21
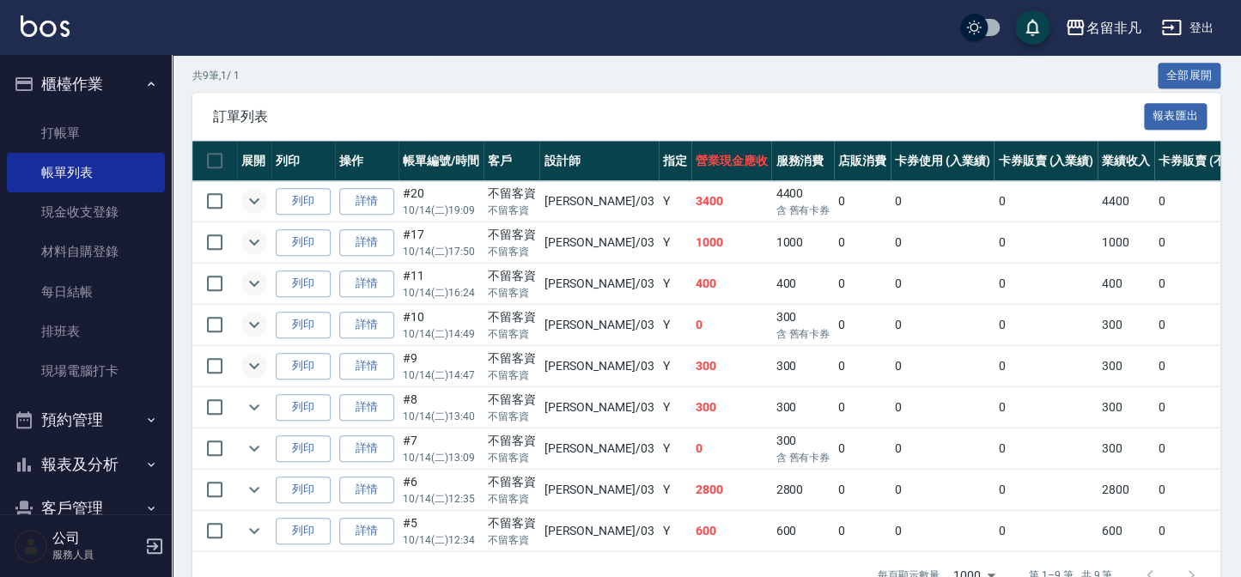
click at [257, 374] on button "expand row" at bounding box center [254, 366] width 26 height 26
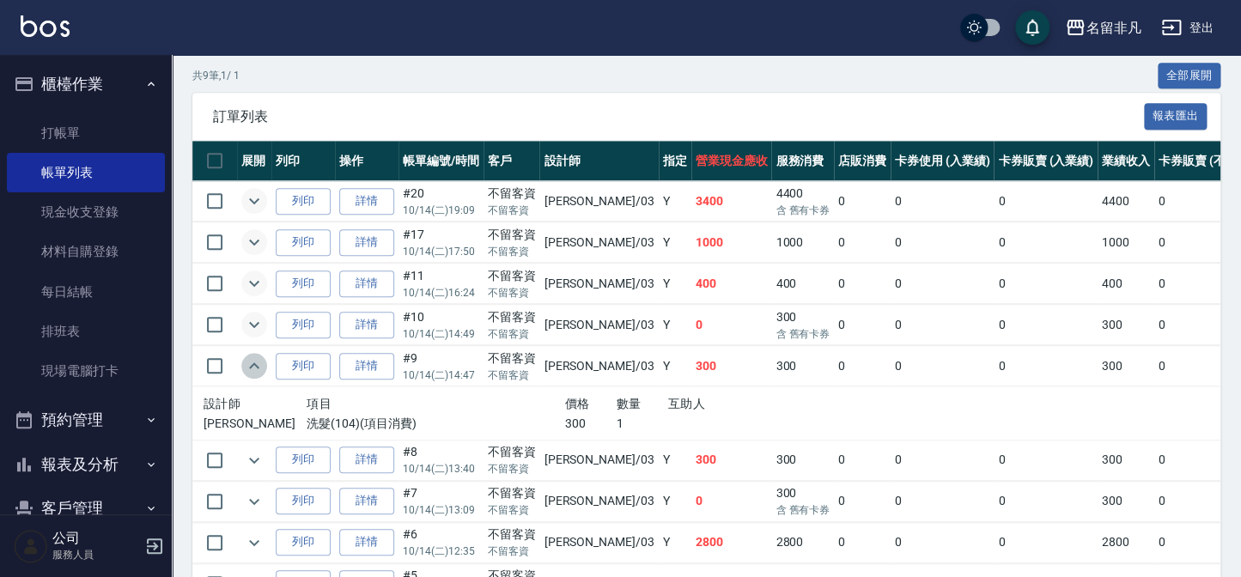
click at [257, 374] on button "expand row" at bounding box center [254, 366] width 26 height 26
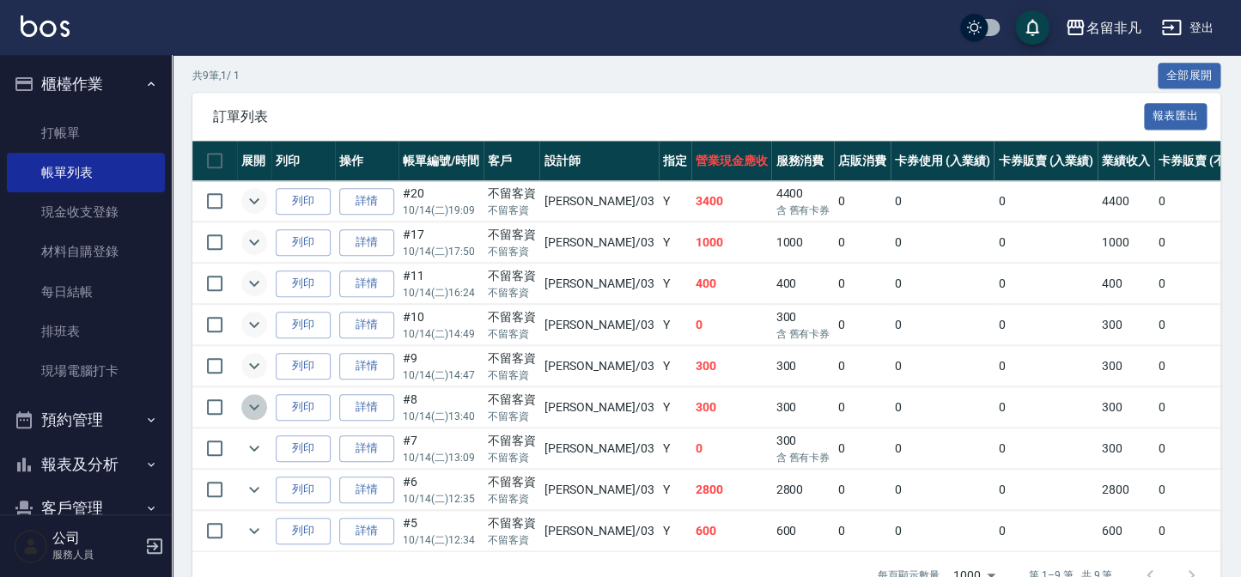
click at [265, 411] on button "expand row" at bounding box center [254, 407] width 26 height 26
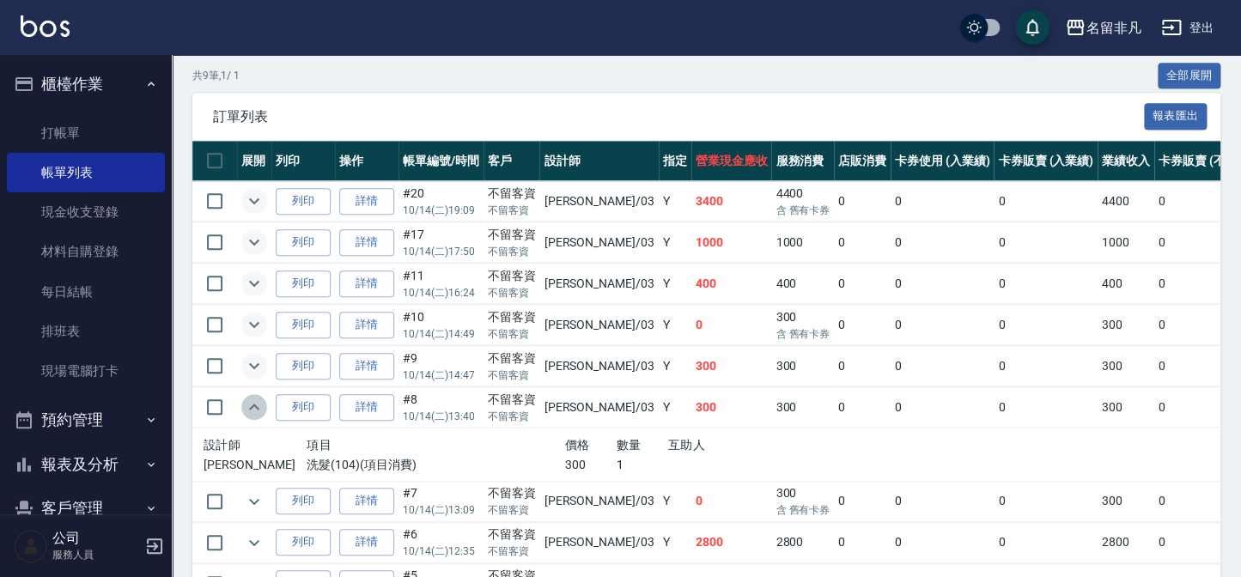
click at [259, 410] on icon "expand row" at bounding box center [254, 407] width 21 height 21
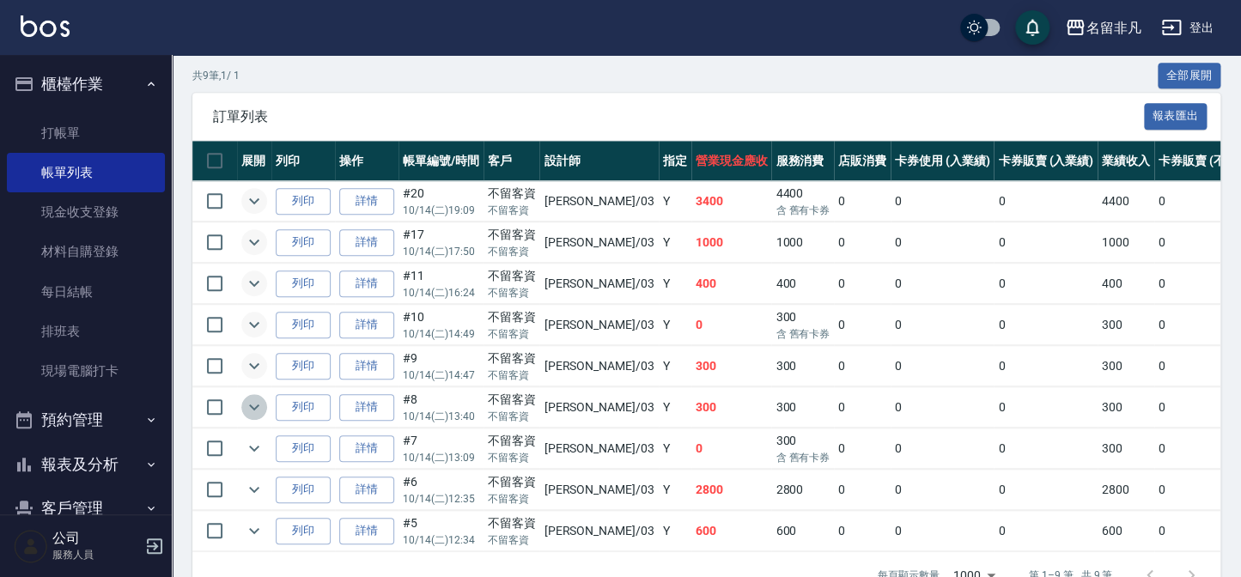
click at [257, 415] on icon "expand row" at bounding box center [254, 407] width 21 height 21
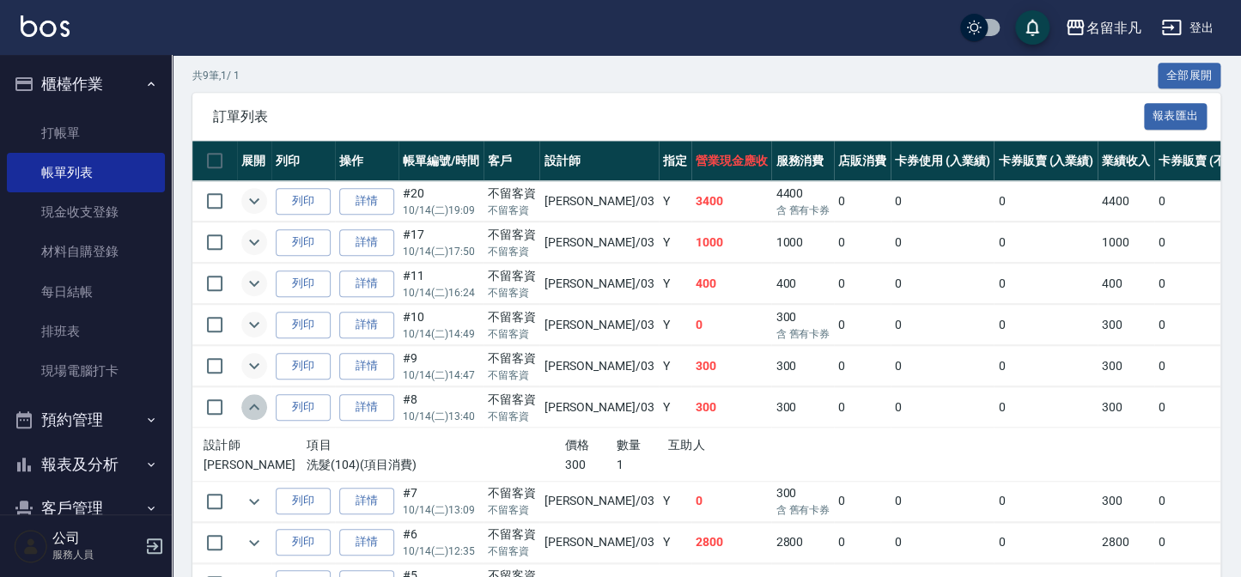
click at [257, 415] on icon "expand row" at bounding box center [254, 407] width 21 height 21
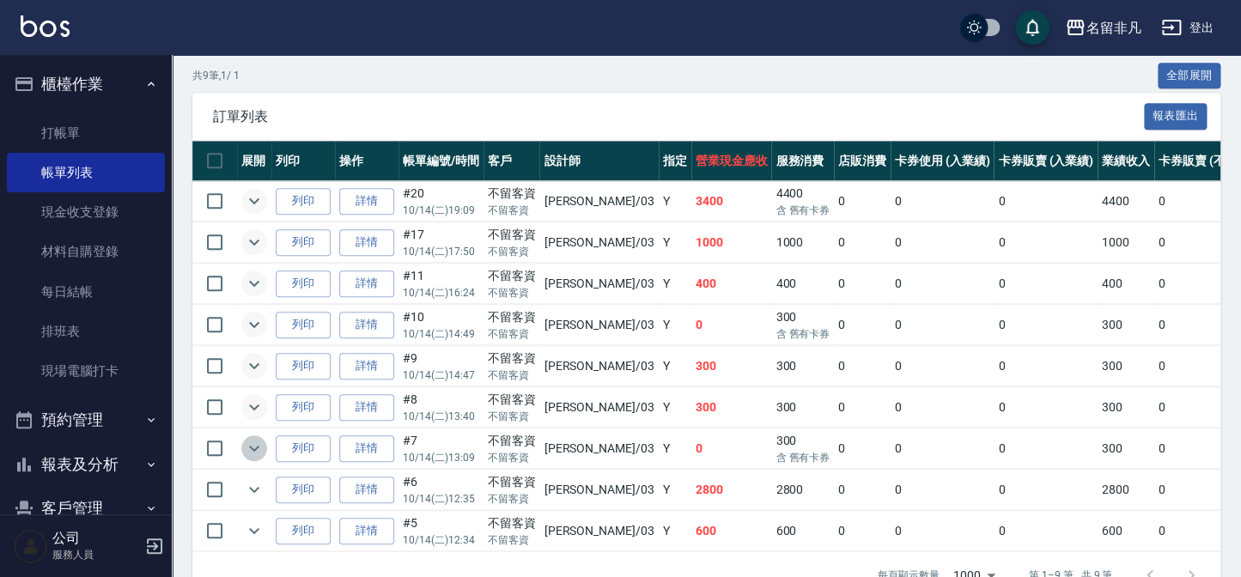
click at [264, 447] on icon "expand row" at bounding box center [254, 448] width 21 height 21
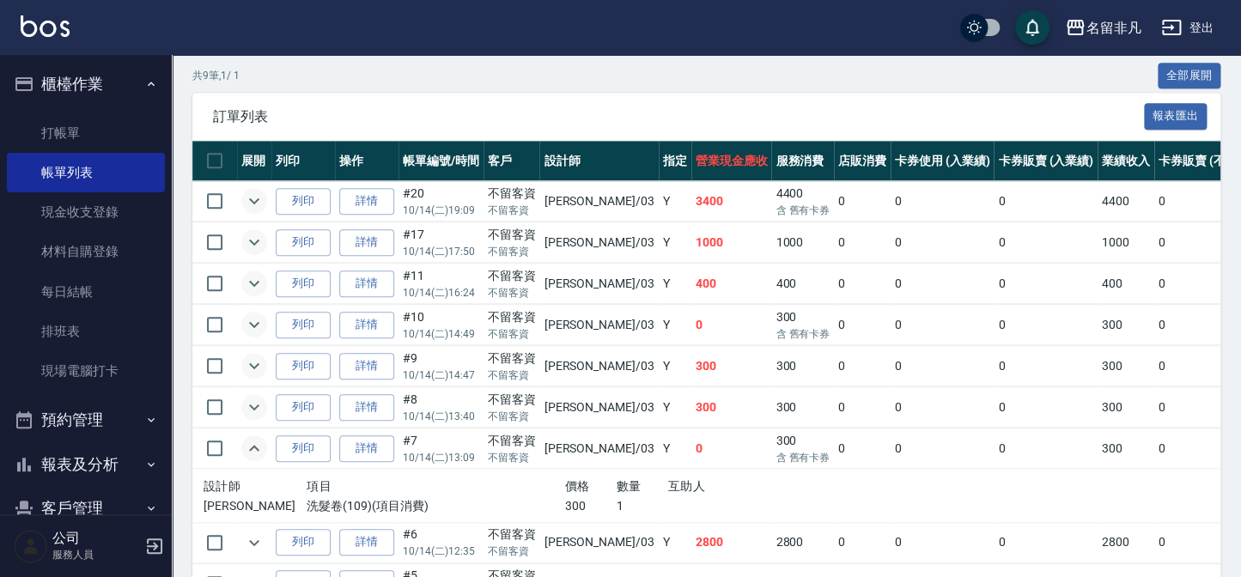
click at [263, 447] on icon "expand row" at bounding box center [254, 448] width 21 height 21
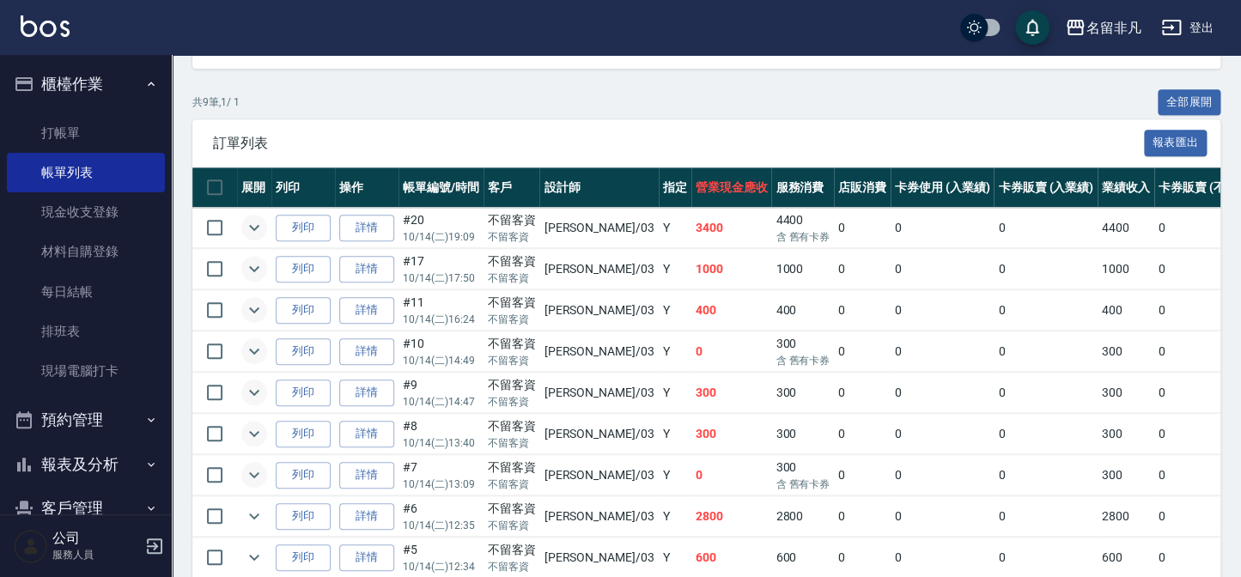
scroll to position [441, 0]
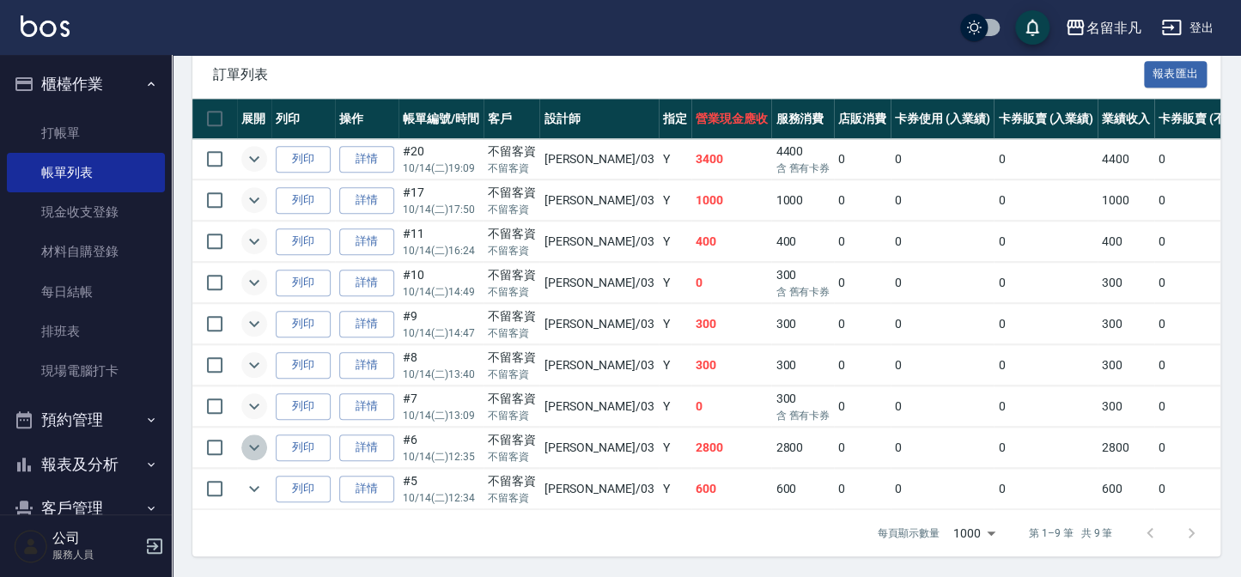
click at [250, 439] on icon "expand row" at bounding box center [254, 447] width 21 height 21
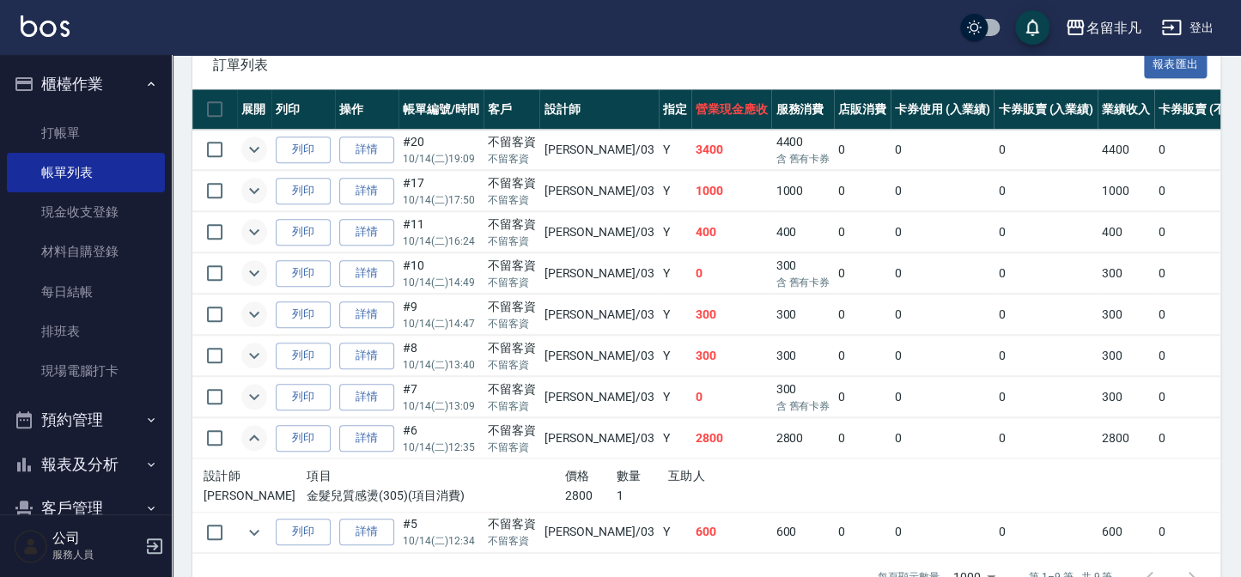
click at [250, 439] on icon "expand row" at bounding box center [254, 438] width 21 height 21
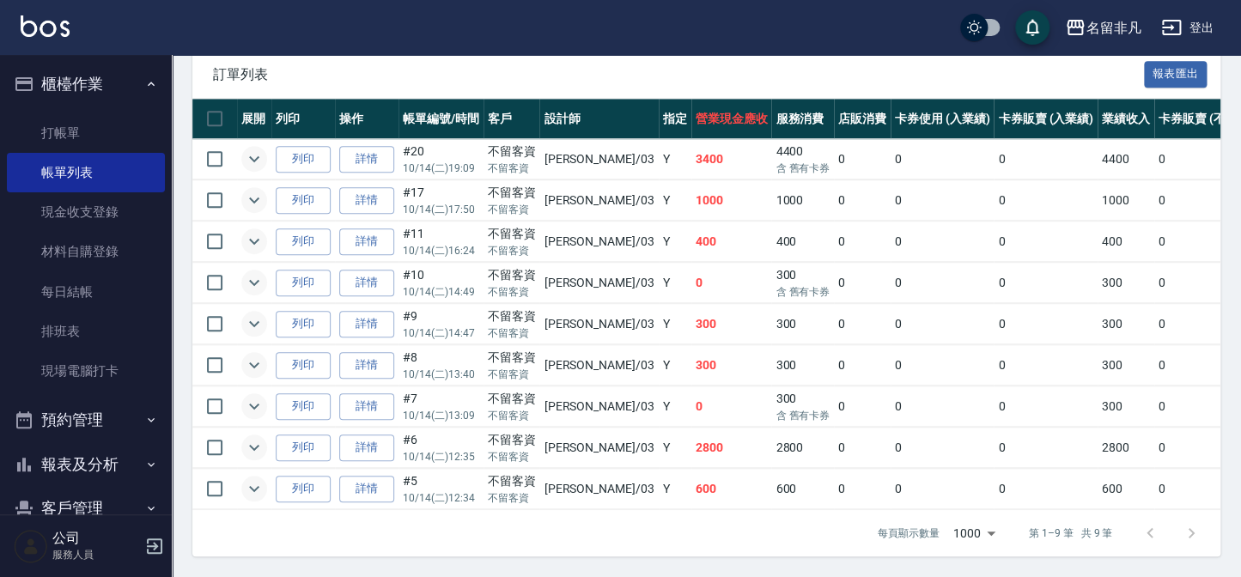
click at [265, 483] on button "expand row" at bounding box center [254, 489] width 26 height 26
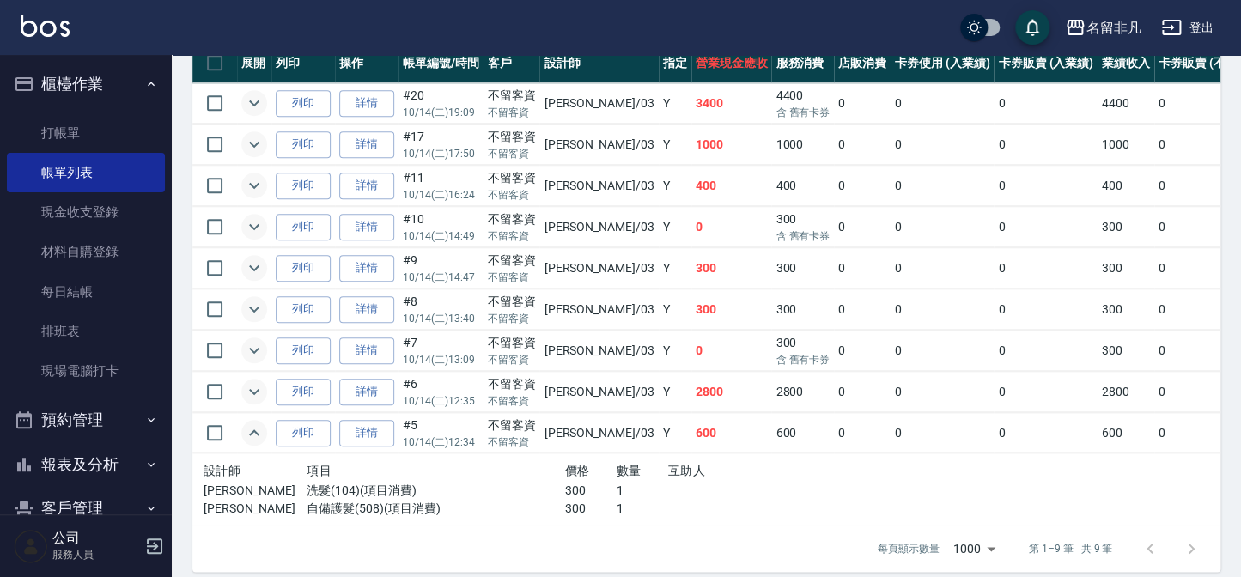
scroll to position [513, 0]
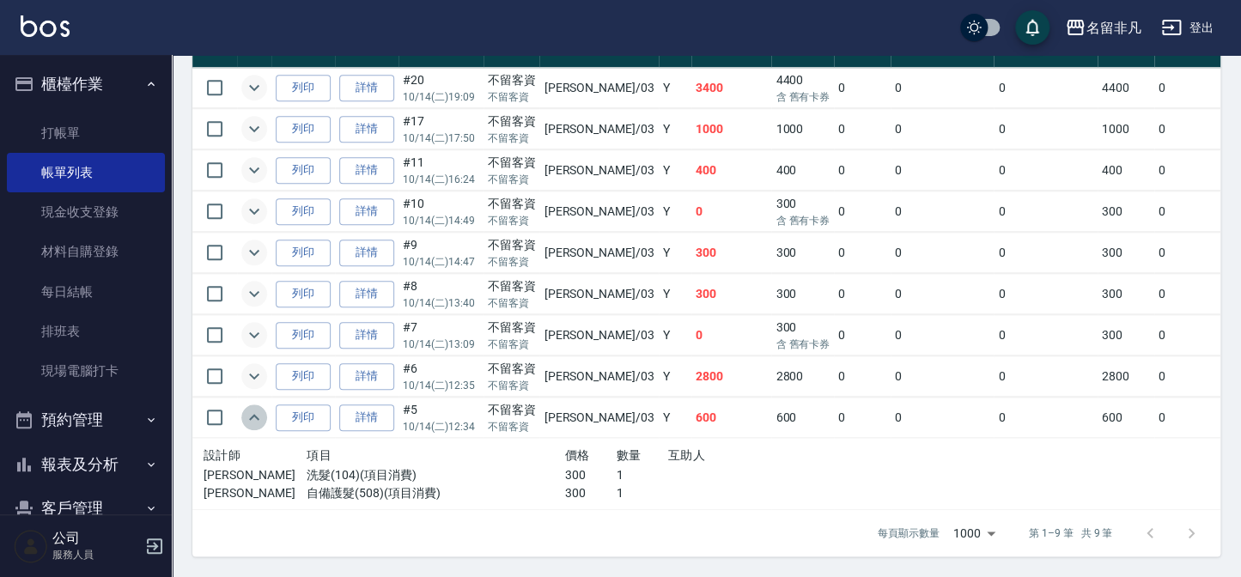
click at [258, 407] on icon "expand row" at bounding box center [254, 417] width 21 height 21
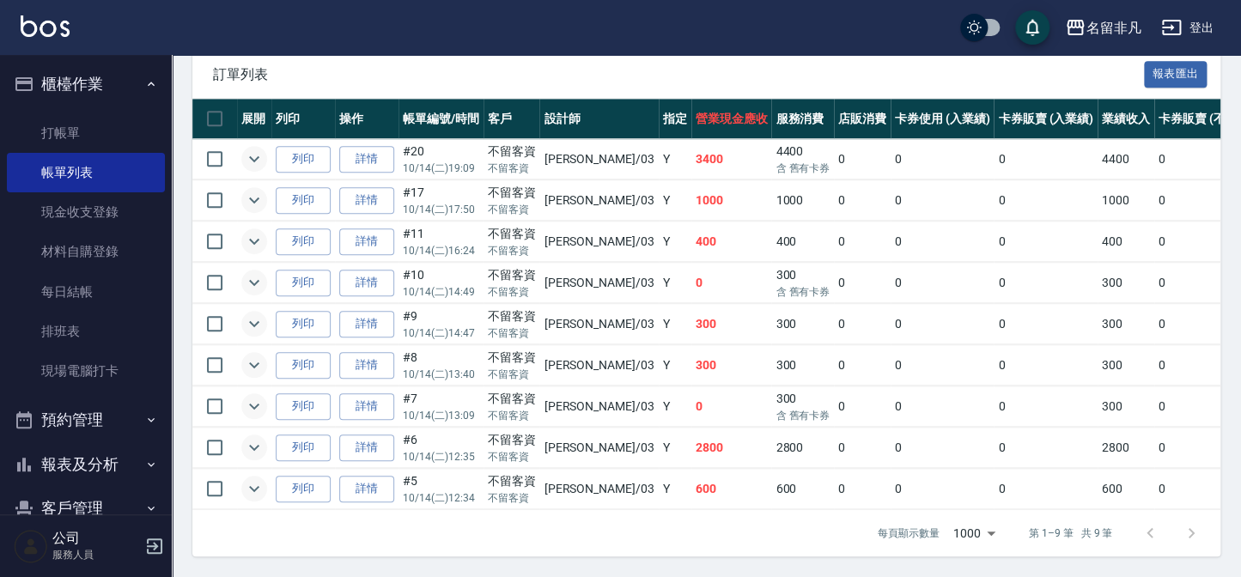
scroll to position [441, 0]
drag, startPoint x: 430, startPoint y: 448, endPoint x: 492, endPoint y: 435, distance: 63.2
click at [492, 435] on tr "列印 詳情 #6 10/14 (二) 12:35 不留客資 不留客資 [PERSON_NAME] /03 Y 2800 2800 0 0 0 2800 0 0…" at bounding box center [933, 448] width 1482 height 40
click at [493, 431] on div "不留客資" at bounding box center [512, 440] width 48 height 18
drag, startPoint x: 411, startPoint y: 406, endPoint x: 472, endPoint y: 399, distance: 61.4
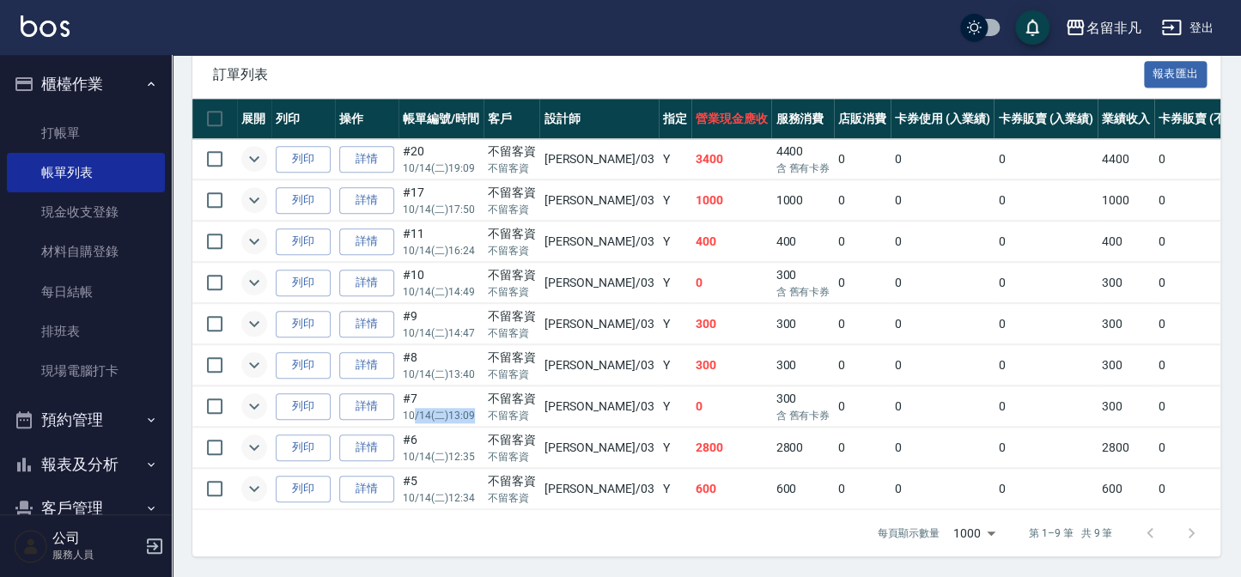
click at [472, 408] on p "10/14 (二) 13:09" at bounding box center [441, 415] width 76 height 15
click at [474, 390] on td "#7 10/14 (二) 13:09" at bounding box center [441, 407] width 85 height 40
click at [255, 156] on icon "expand row" at bounding box center [254, 159] width 10 height 6
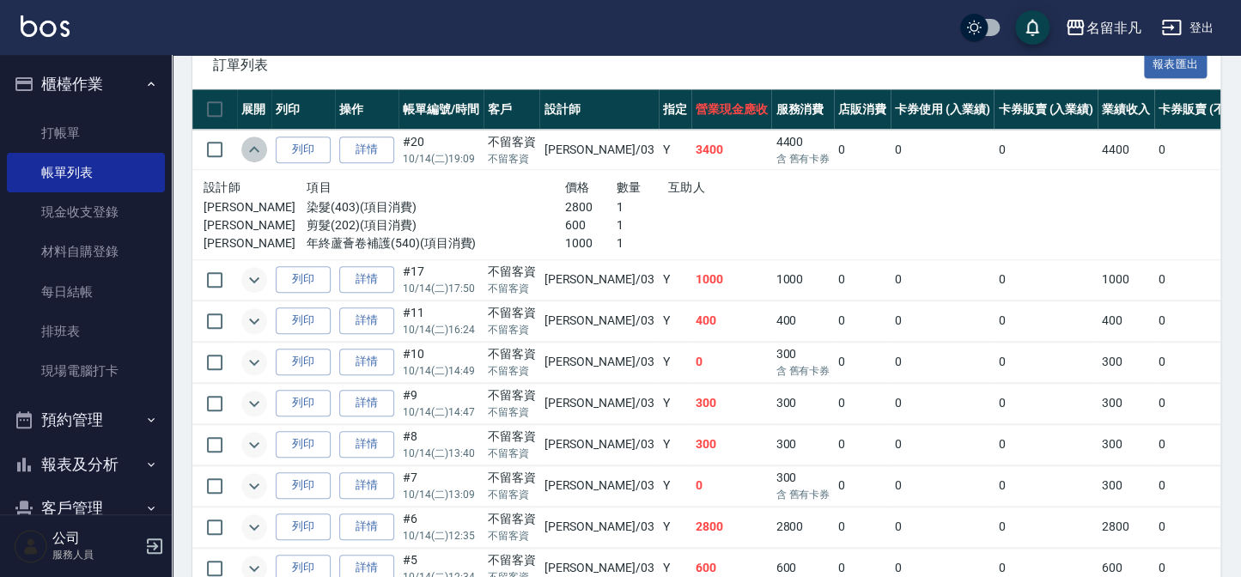
click at [255, 149] on icon "expand row" at bounding box center [254, 149] width 21 height 21
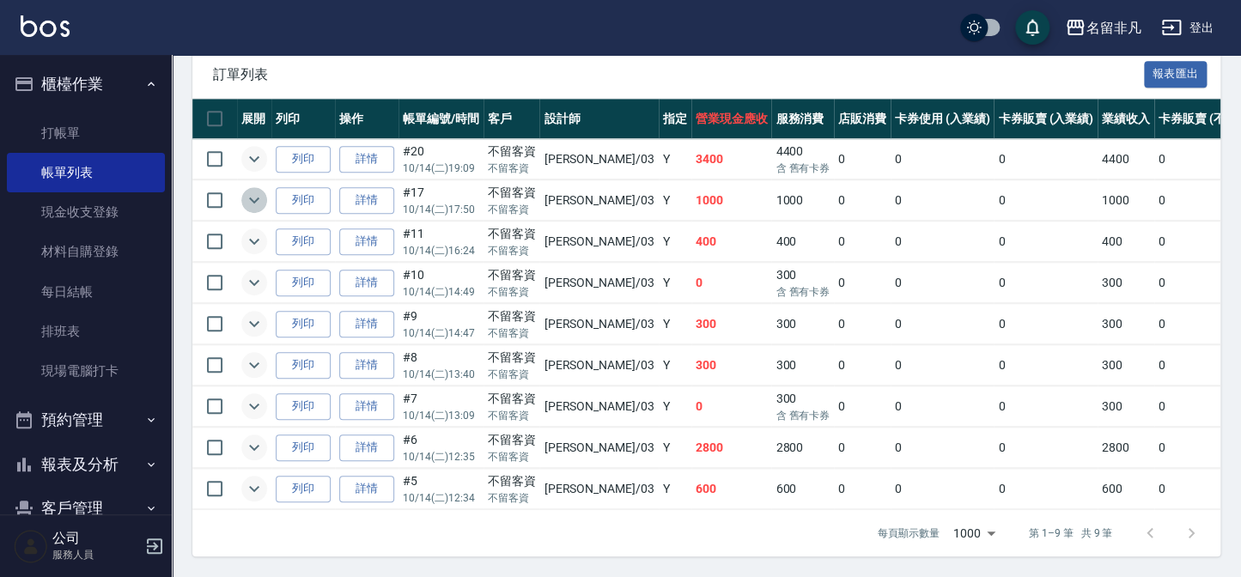
click at [253, 190] on icon "expand row" at bounding box center [254, 200] width 21 height 21
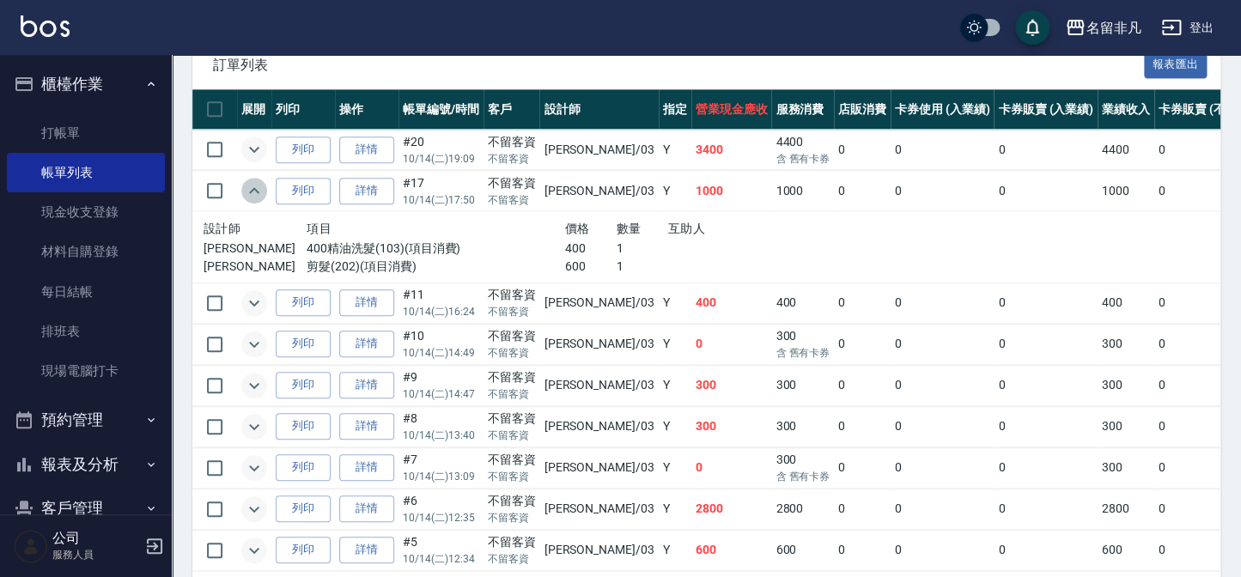
click at [253, 188] on icon "expand row" at bounding box center [254, 190] width 10 height 6
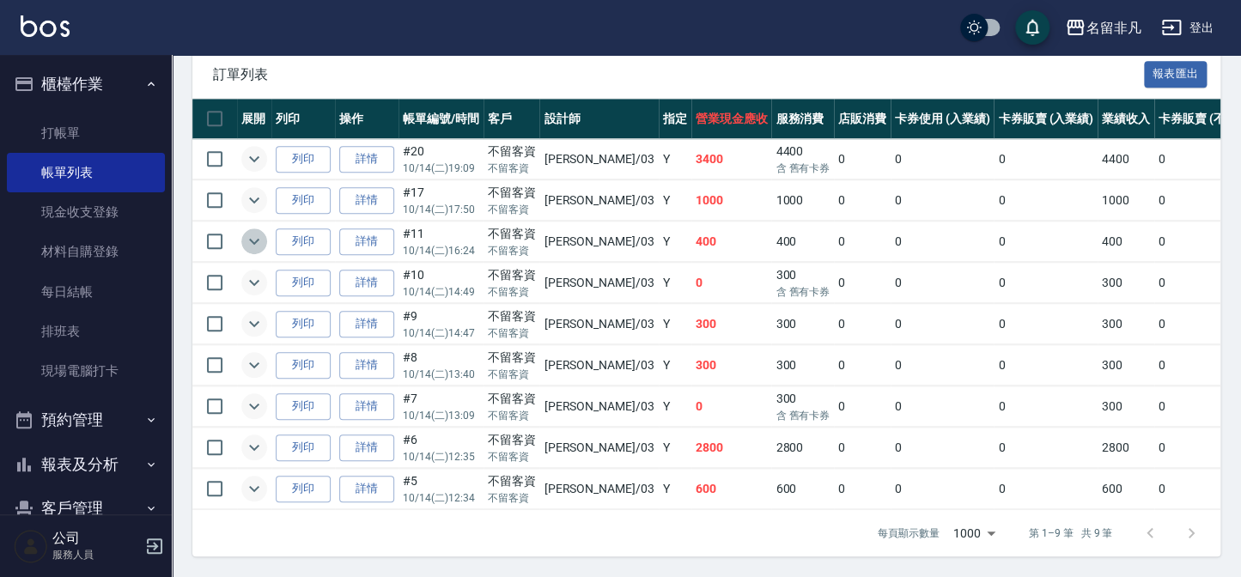
click at [247, 231] on icon "expand row" at bounding box center [254, 241] width 21 height 21
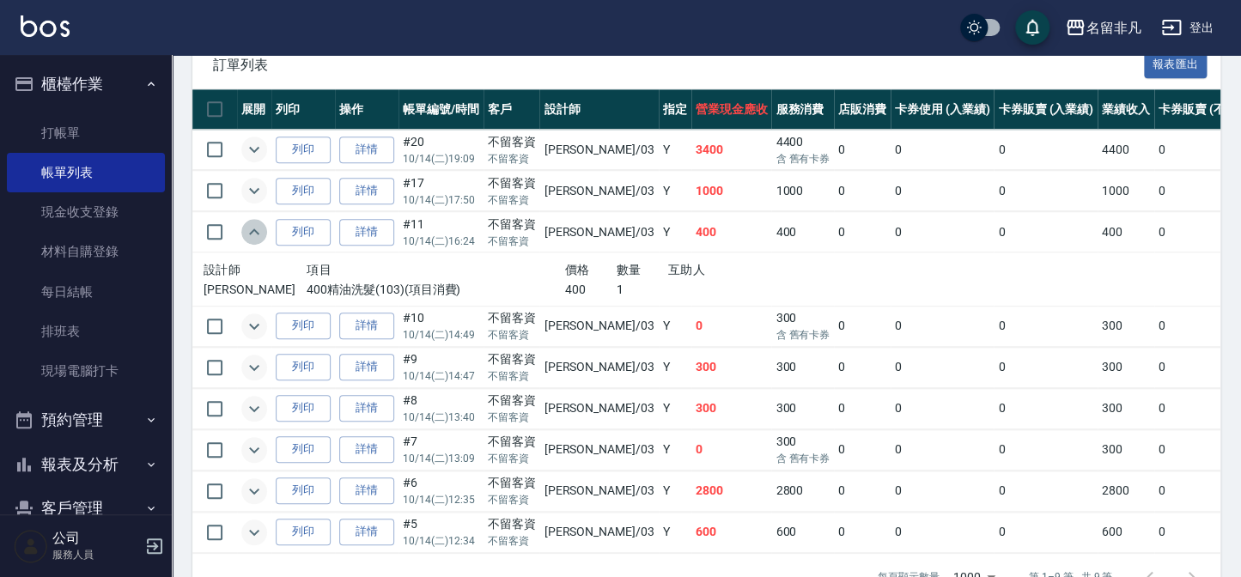
click at [247, 230] on icon "expand row" at bounding box center [254, 232] width 21 height 21
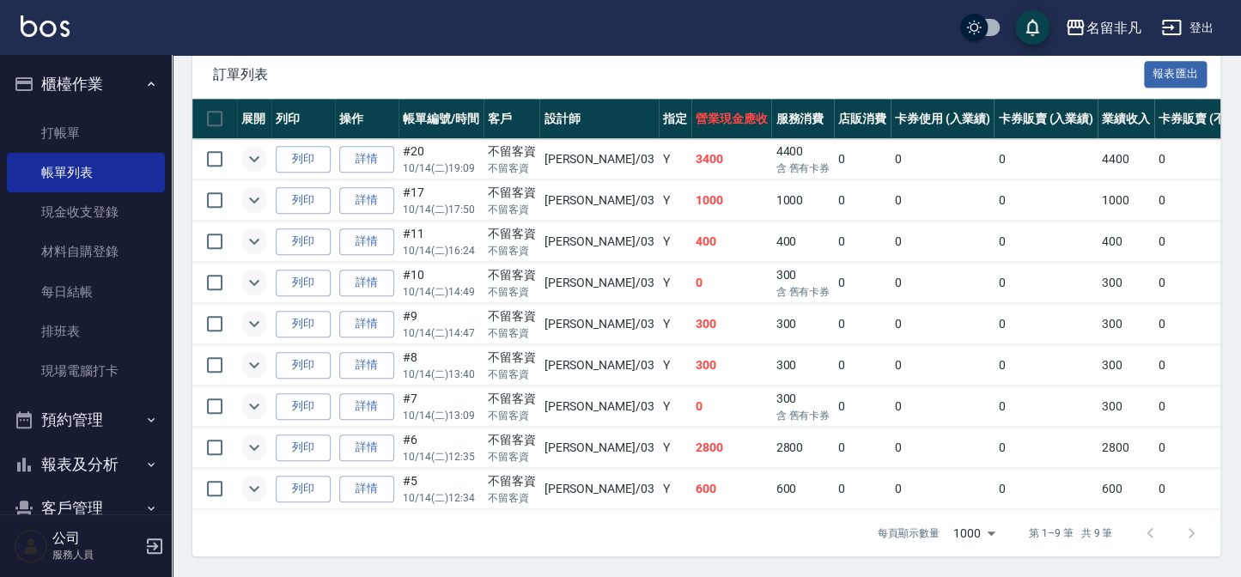
click at [258, 272] on icon "expand row" at bounding box center [254, 282] width 21 height 21
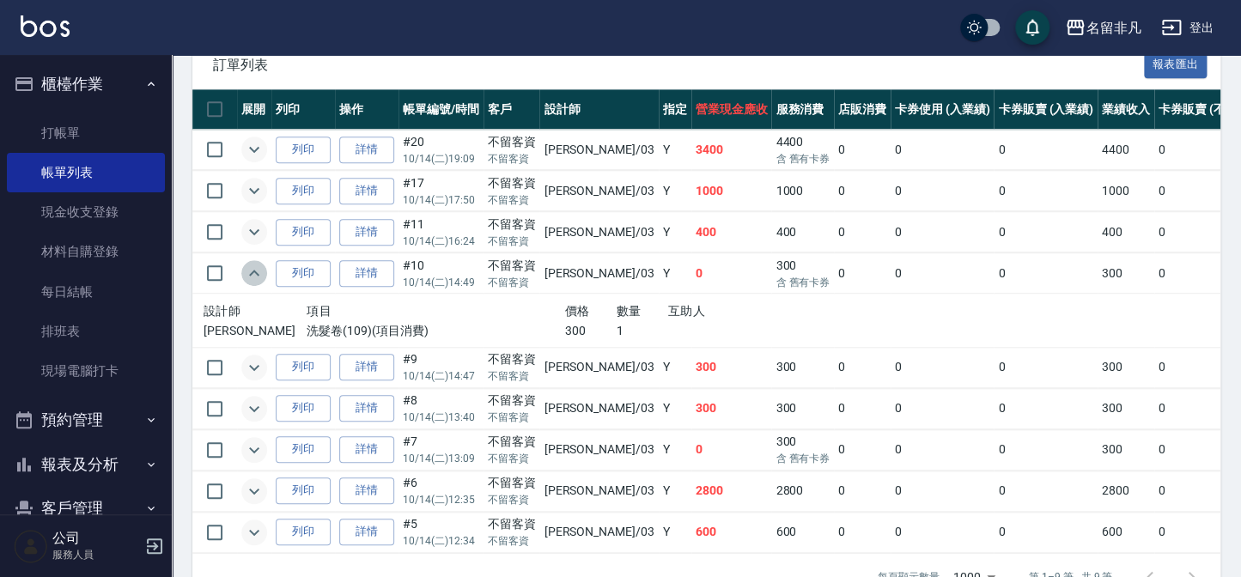
click at [258, 272] on icon "expand row" at bounding box center [254, 273] width 10 height 6
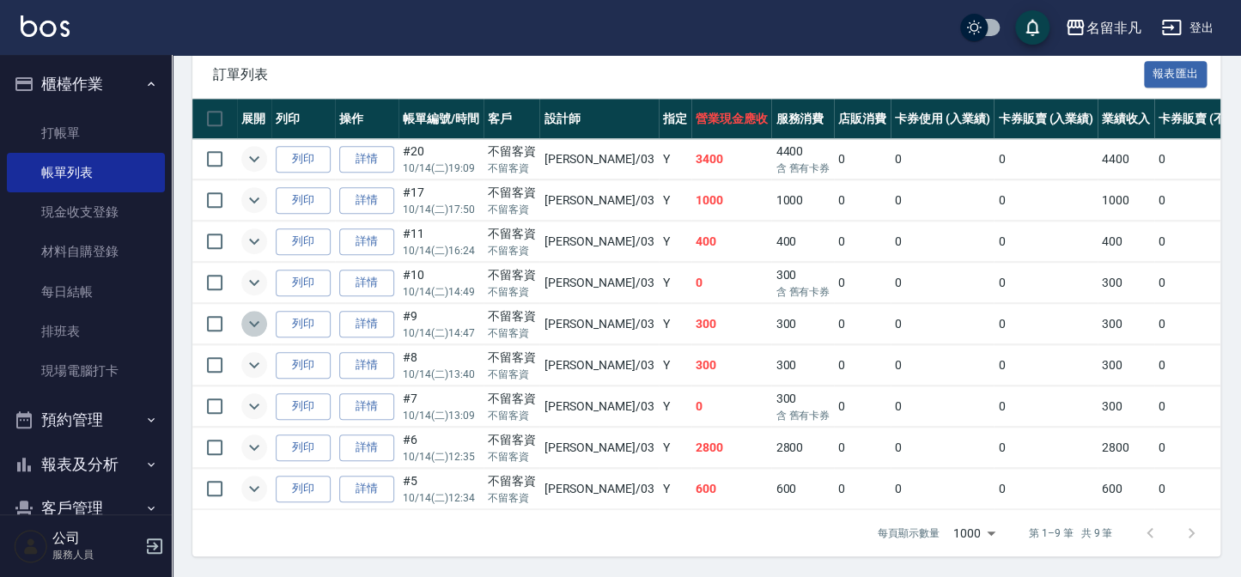
click at [245, 313] on icon "expand row" at bounding box center [254, 323] width 21 height 21
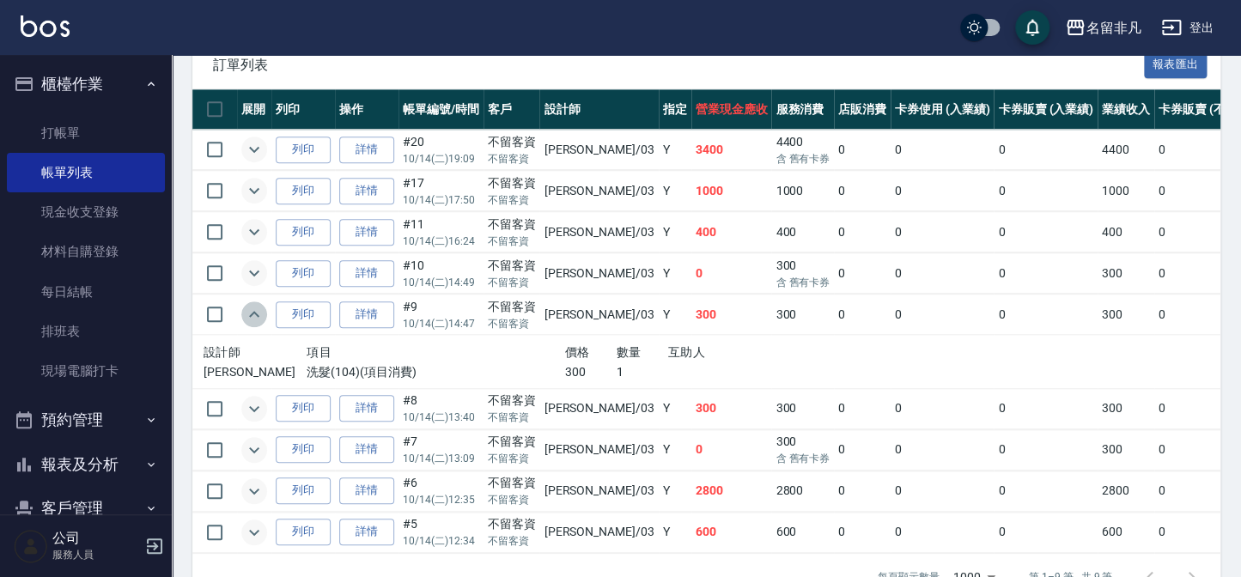
click at [245, 313] on icon "expand row" at bounding box center [254, 314] width 21 height 21
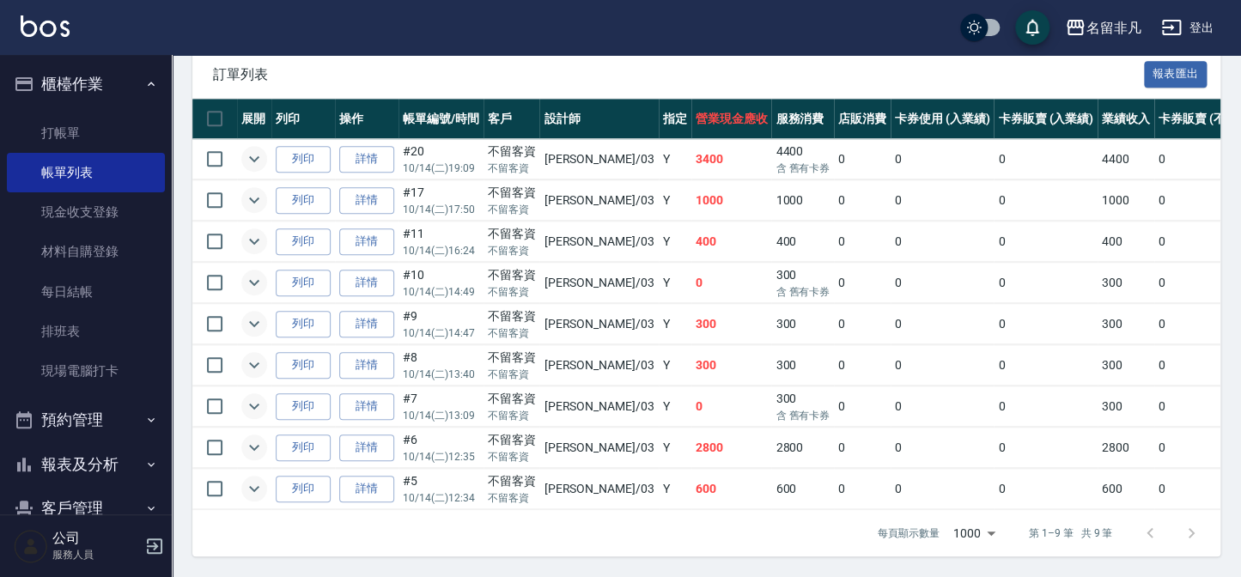
click at [253, 355] on icon "expand row" at bounding box center [254, 365] width 21 height 21
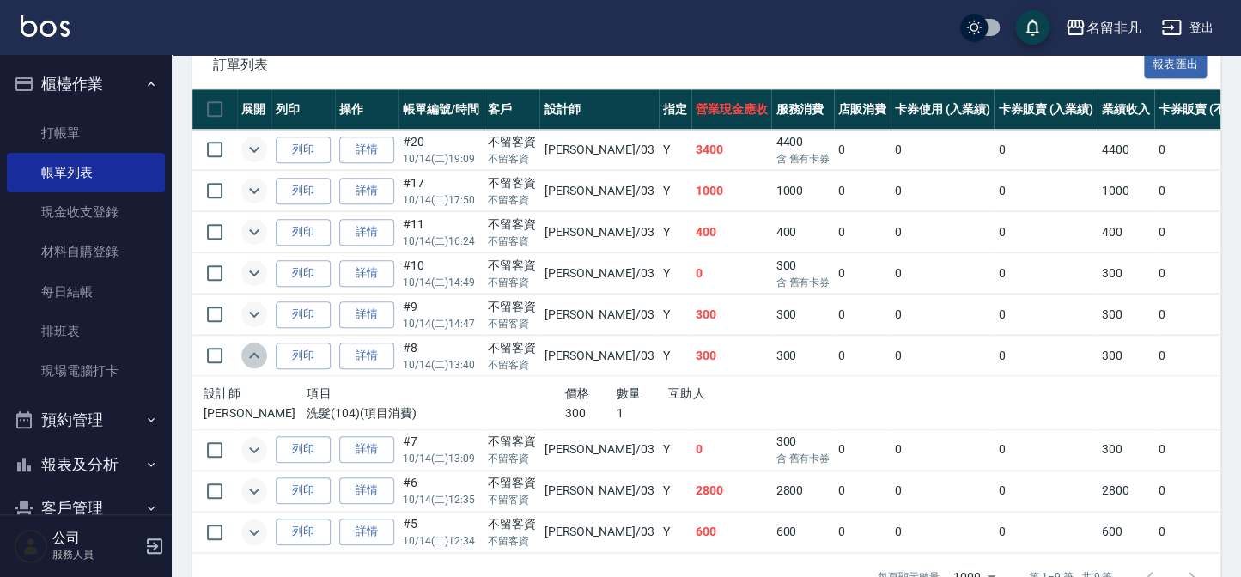
click at [253, 352] on icon "expand row" at bounding box center [254, 355] width 10 height 6
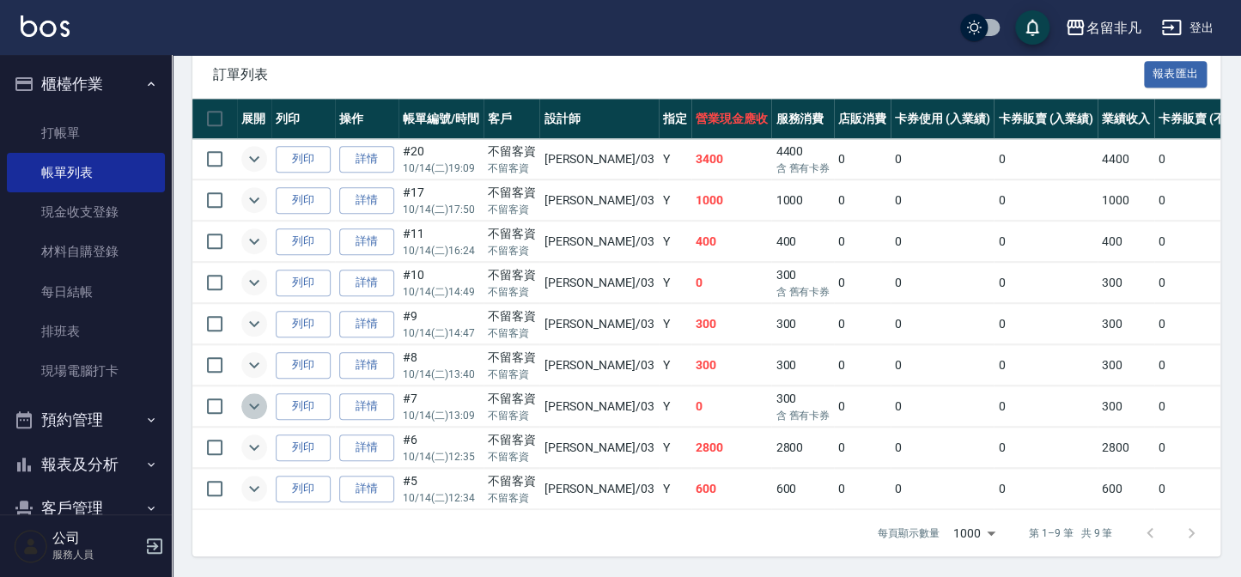
click at [252, 404] on icon "expand row" at bounding box center [254, 407] width 10 height 6
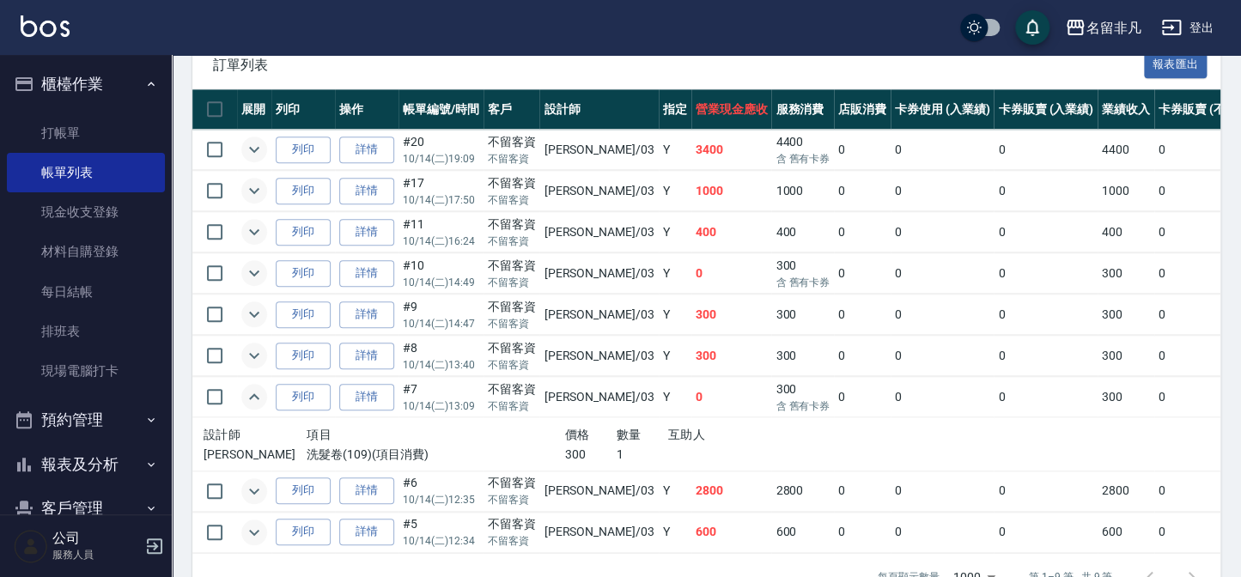
click at [252, 394] on icon "expand row" at bounding box center [254, 396] width 10 height 6
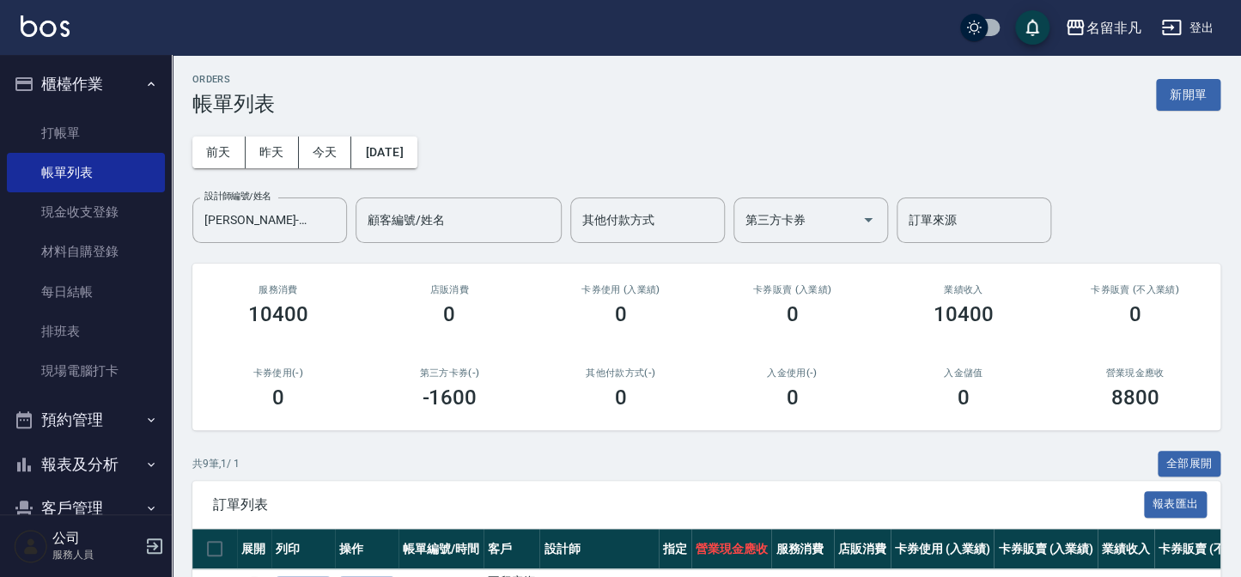
scroll to position [0, 0]
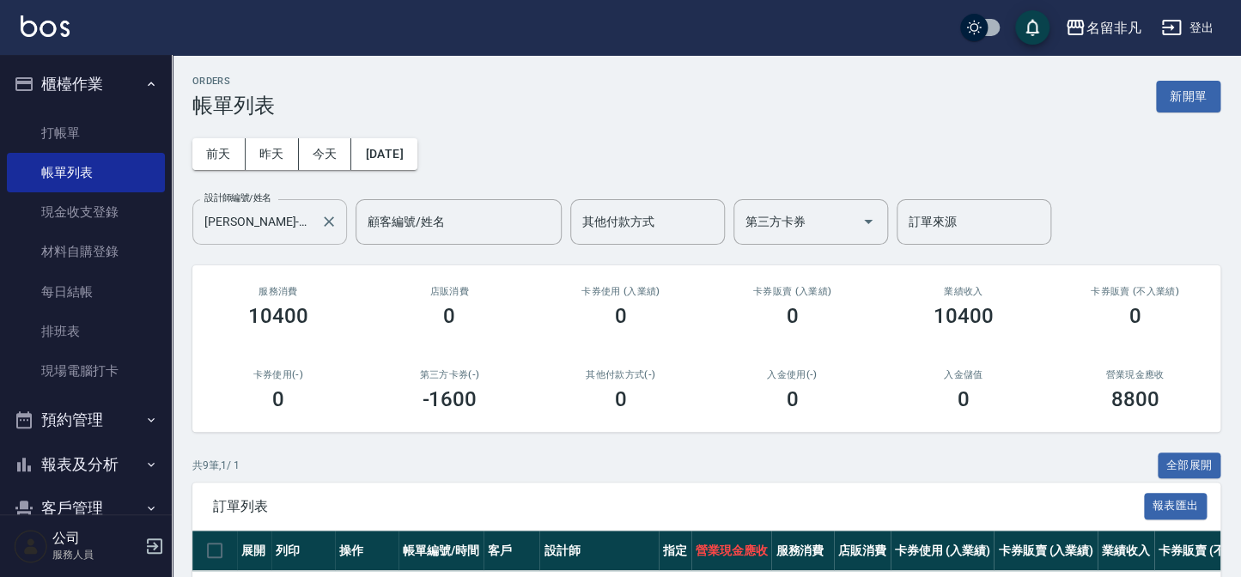
click at [254, 216] on input "[PERSON_NAME]-03" at bounding box center [256, 222] width 113 height 30
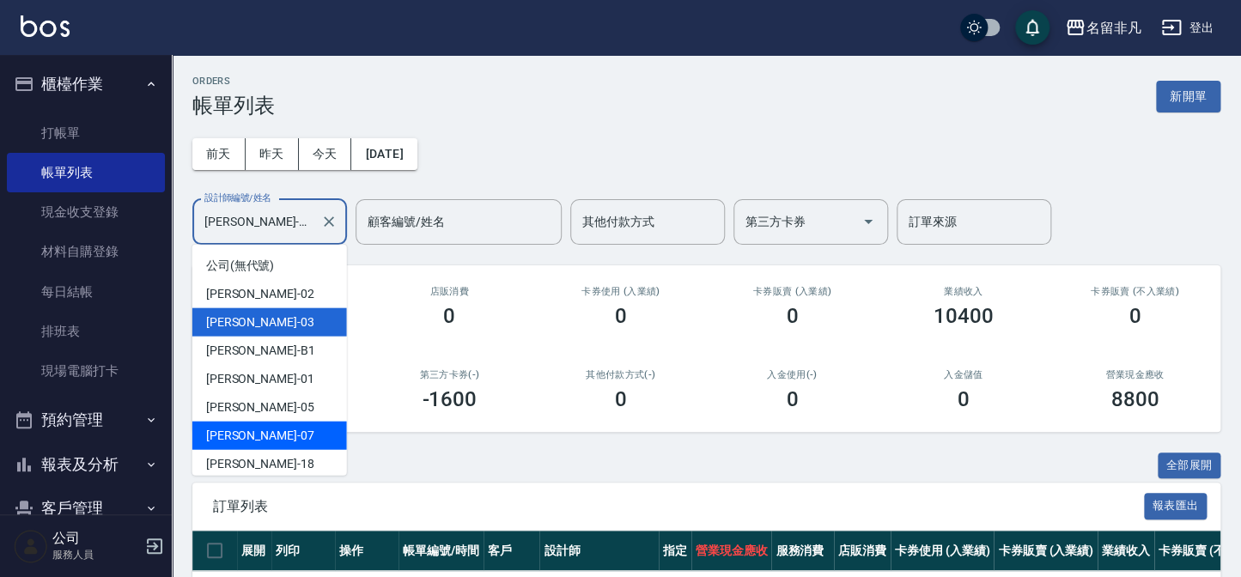
click at [259, 426] on div "[PERSON_NAME]-07" at bounding box center [269, 436] width 155 height 28
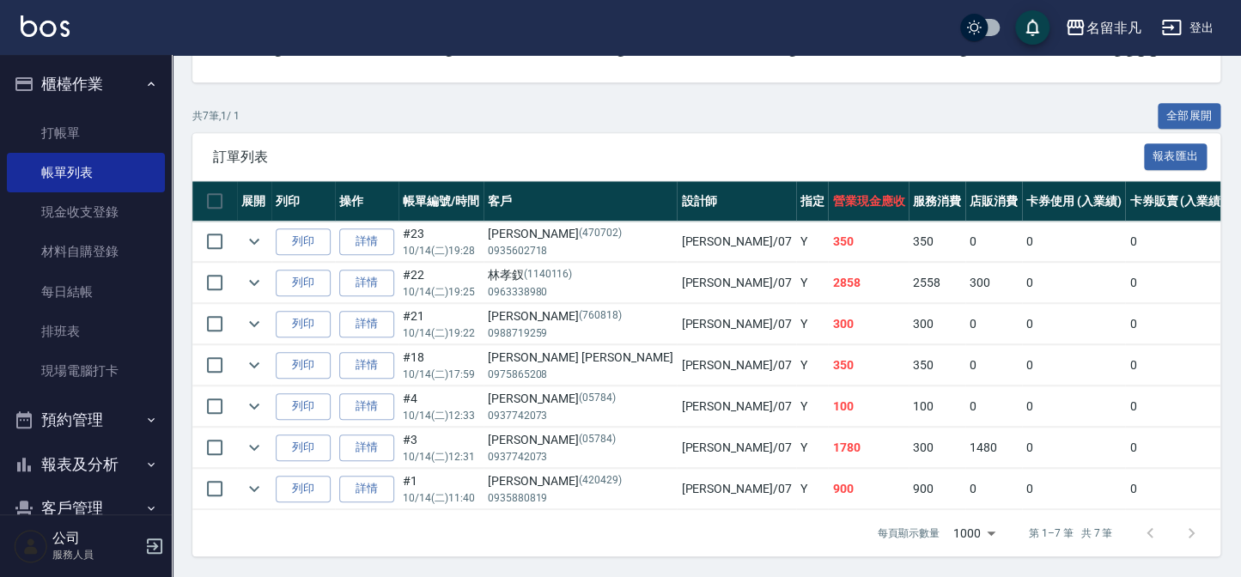
scroll to position [360, 0]
click at [246, 231] on icon "expand row" at bounding box center [254, 241] width 21 height 21
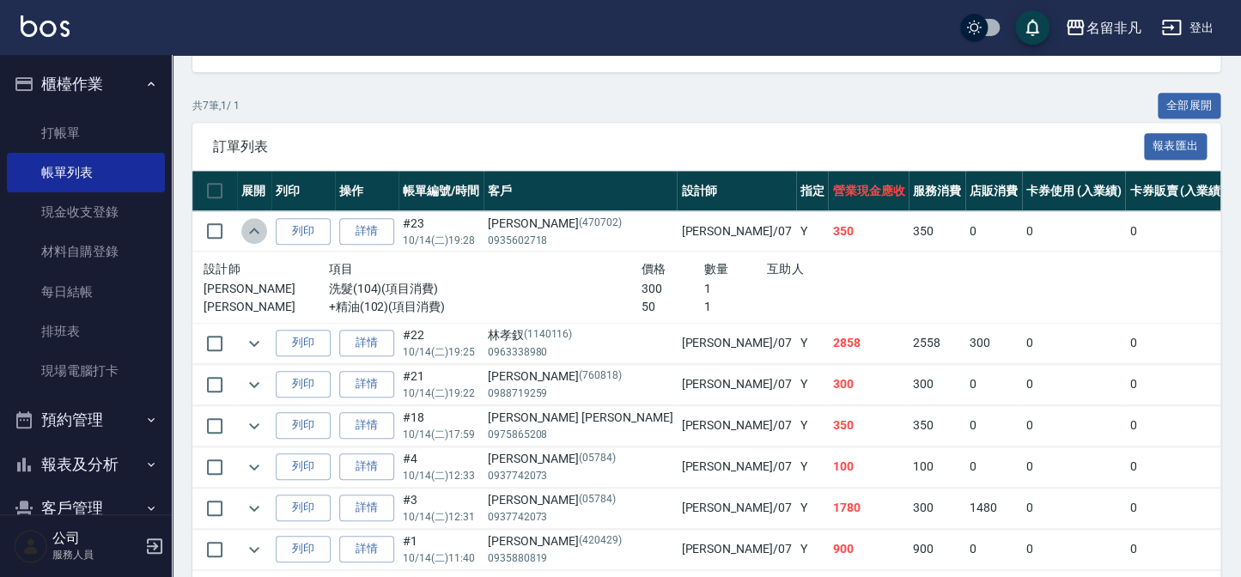
click at [246, 230] on icon "expand row" at bounding box center [254, 231] width 21 height 21
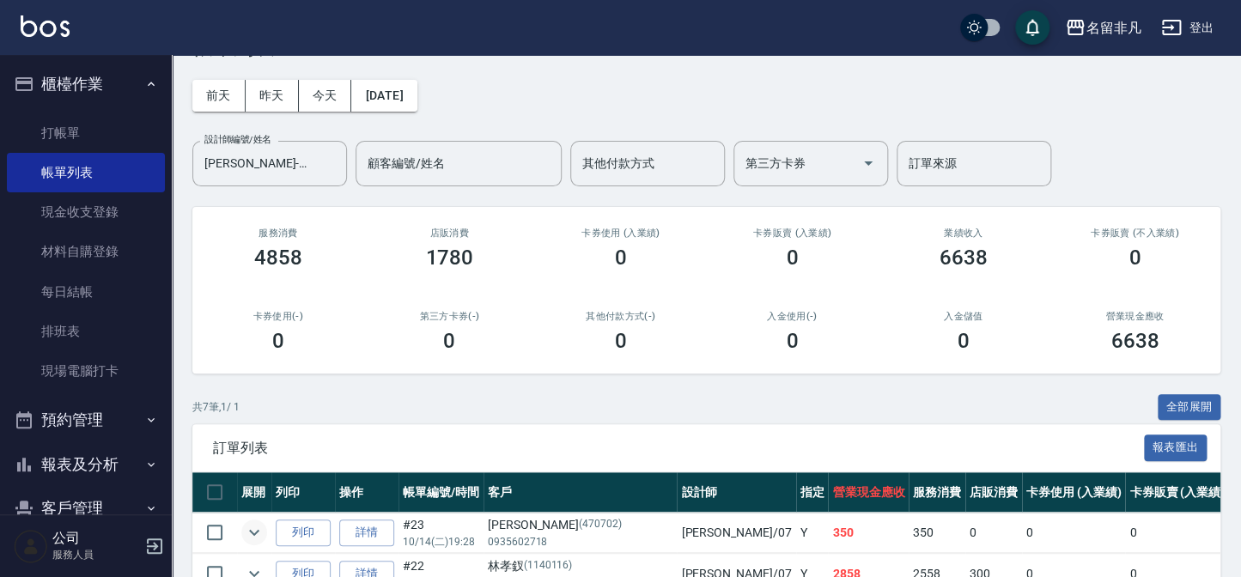
scroll to position [47, 0]
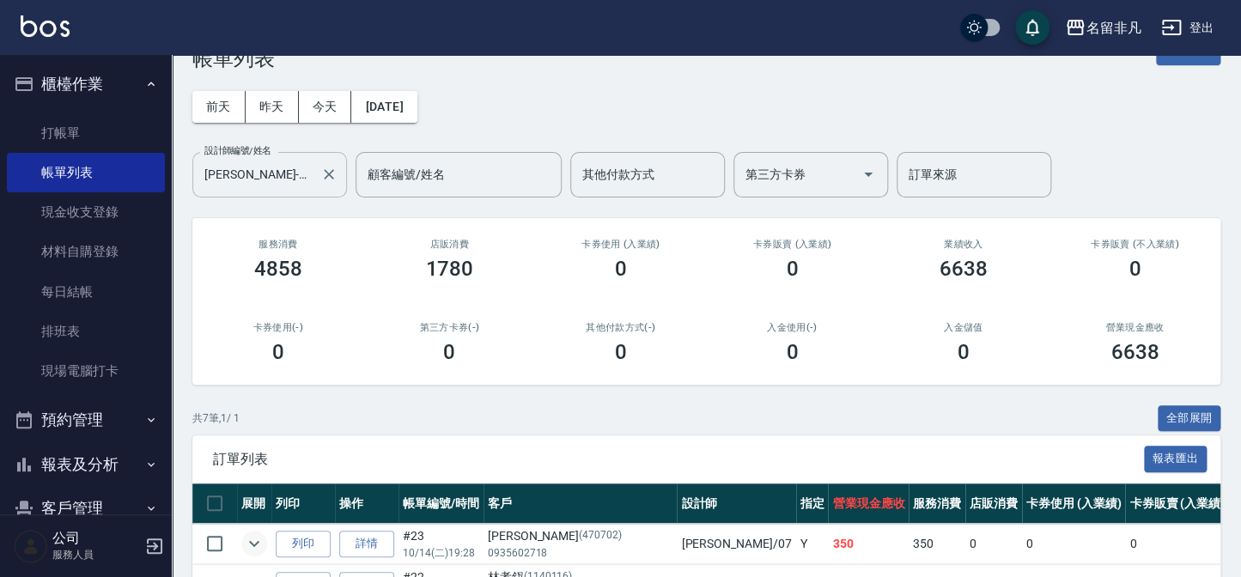
click at [283, 190] on div "[PERSON_NAME]-07 設計師編號/姓名" at bounding box center [269, 175] width 155 height 46
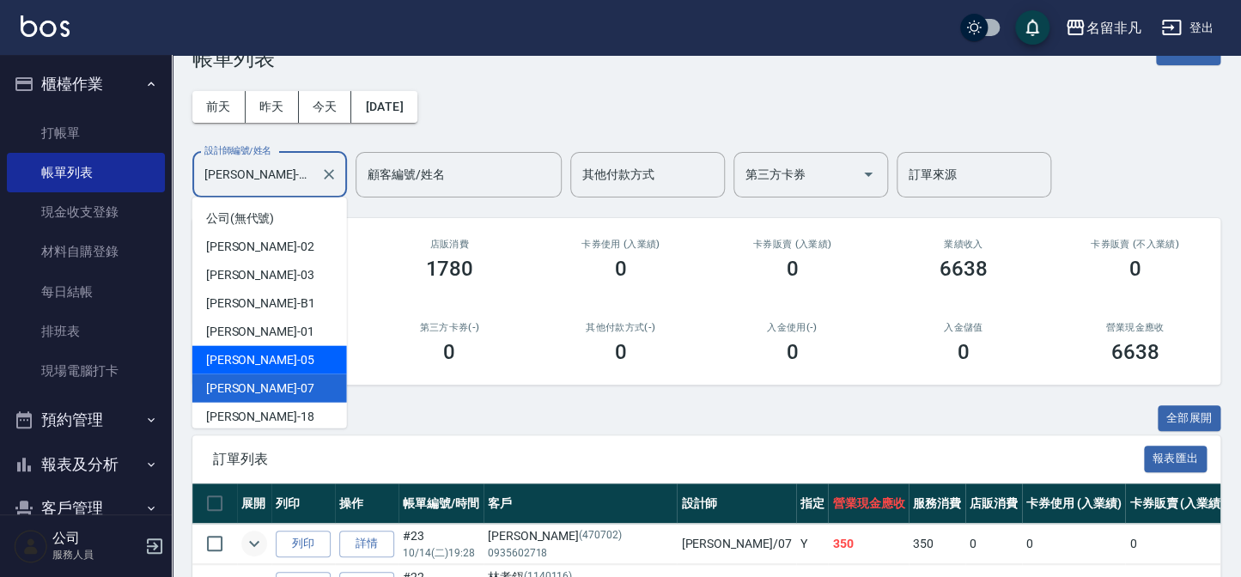
click at [300, 349] on div "[PERSON_NAME] -05" at bounding box center [269, 360] width 155 height 28
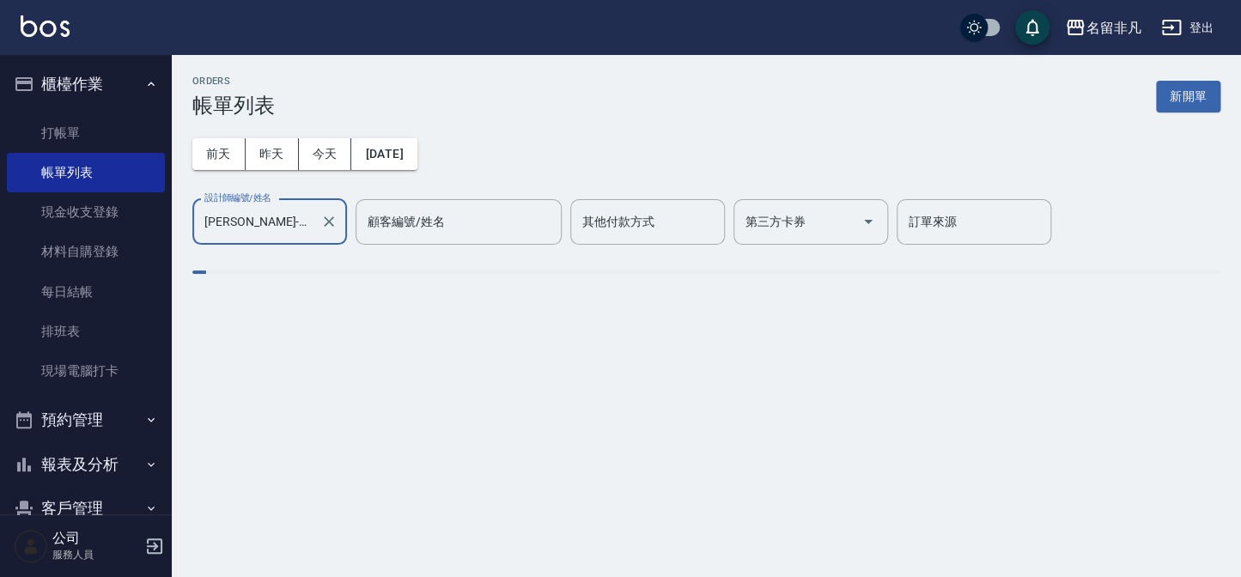
scroll to position [0, 0]
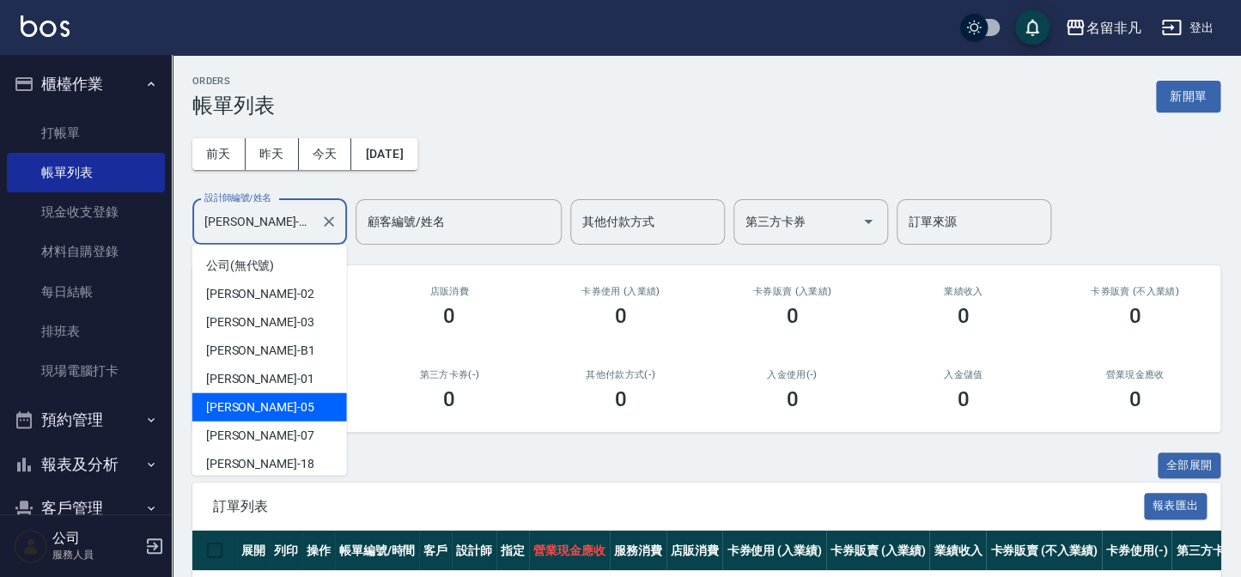
click at [253, 227] on input "[PERSON_NAME]-05" at bounding box center [256, 222] width 113 height 30
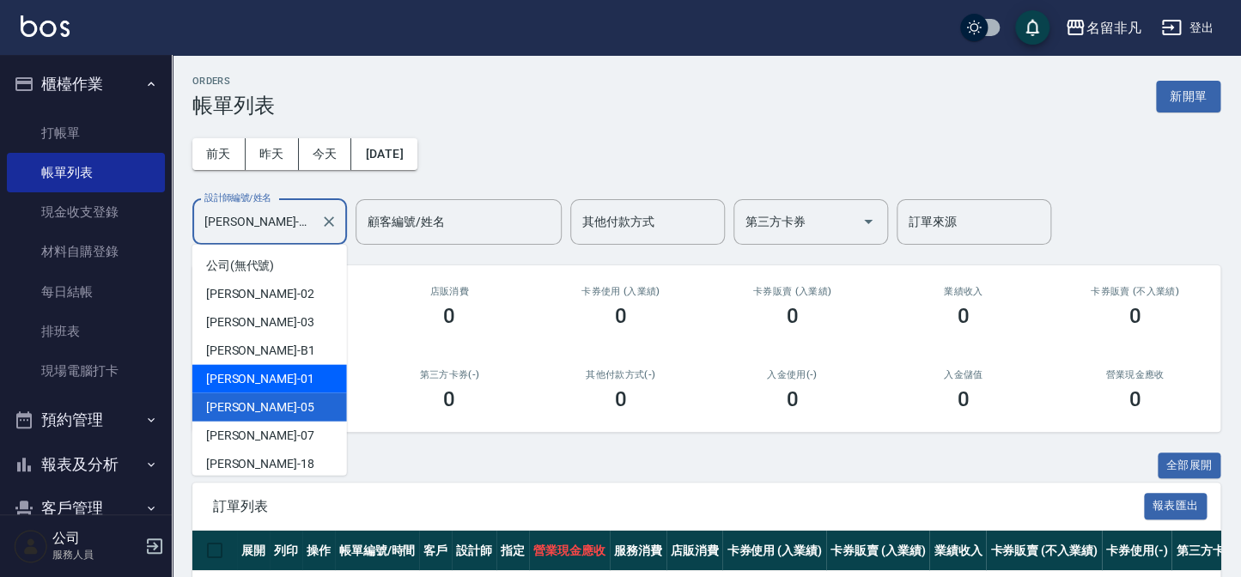
click at [274, 378] on div "[PERSON_NAME] -01" at bounding box center [269, 379] width 155 height 28
type input "[PERSON_NAME]-01"
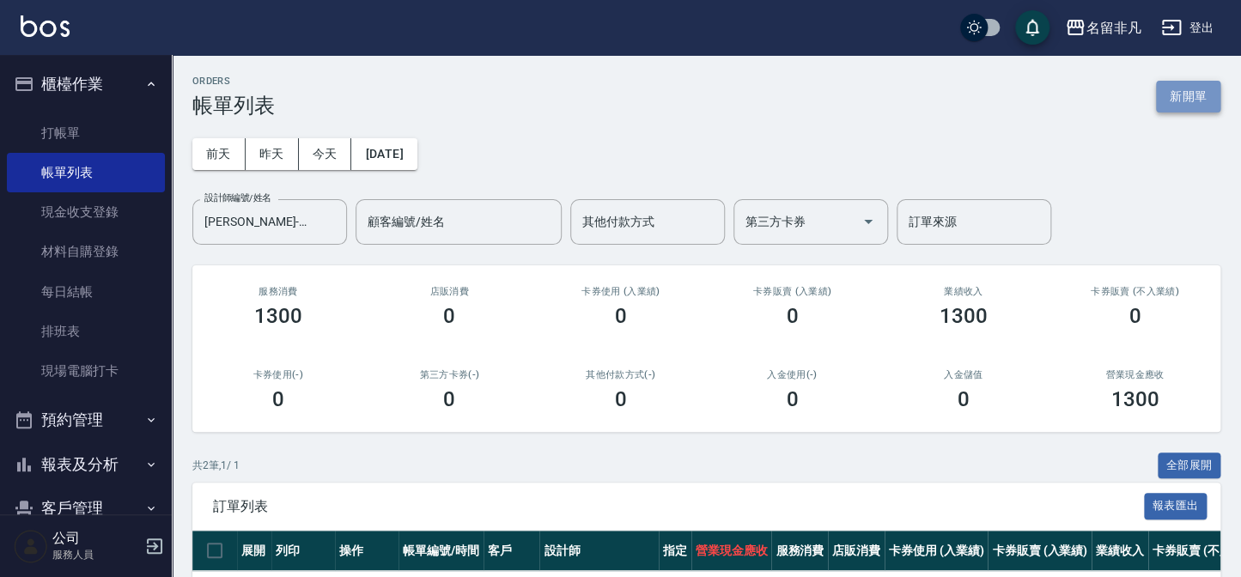
click at [1183, 92] on button "新開單" at bounding box center [1188, 97] width 64 height 32
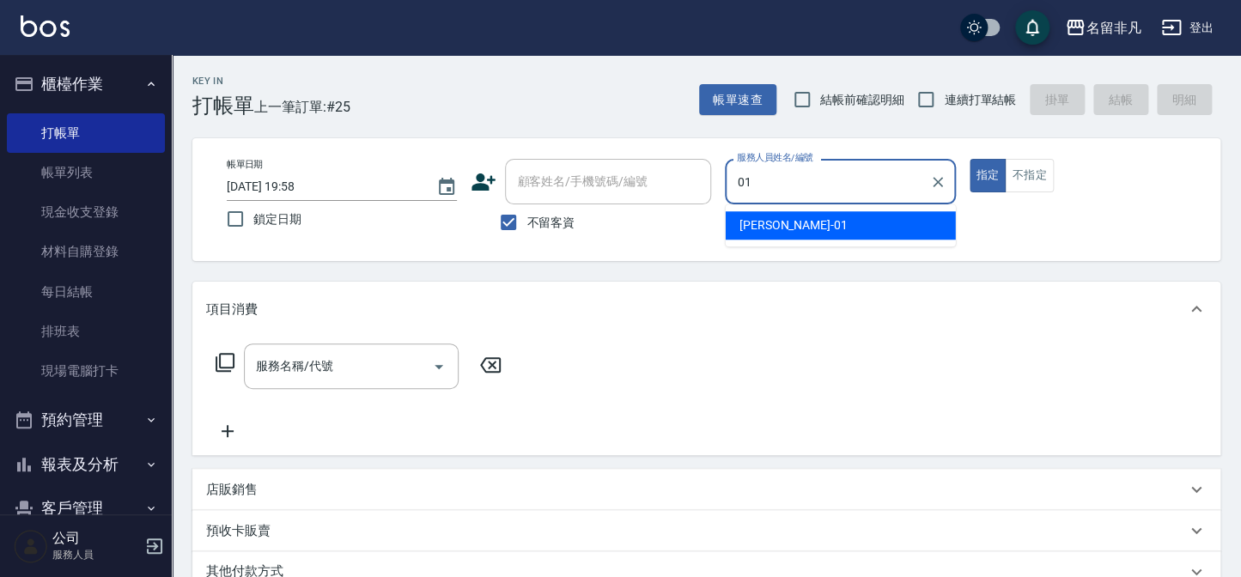
type input "[PERSON_NAME]-01"
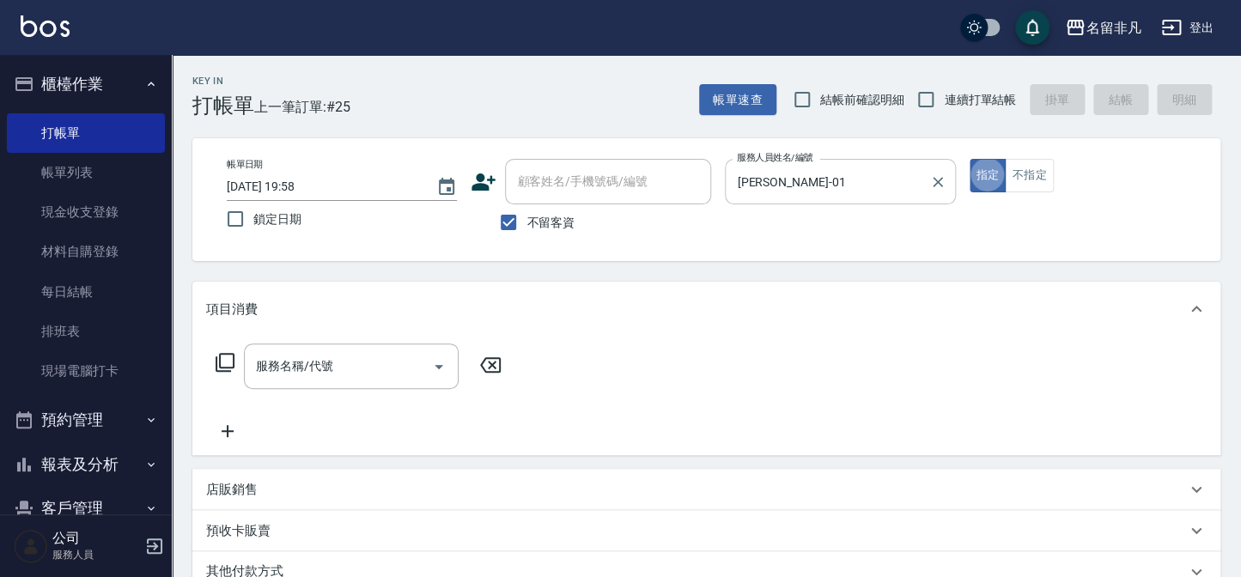
type button "true"
click at [1019, 175] on button "不指定" at bounding box center [1029, 175] width 48 height 33
click at [385, 338] on div "服務名稱/代號 服務名稱/代號" at bounding box center [706, 396] width 1028 height 119
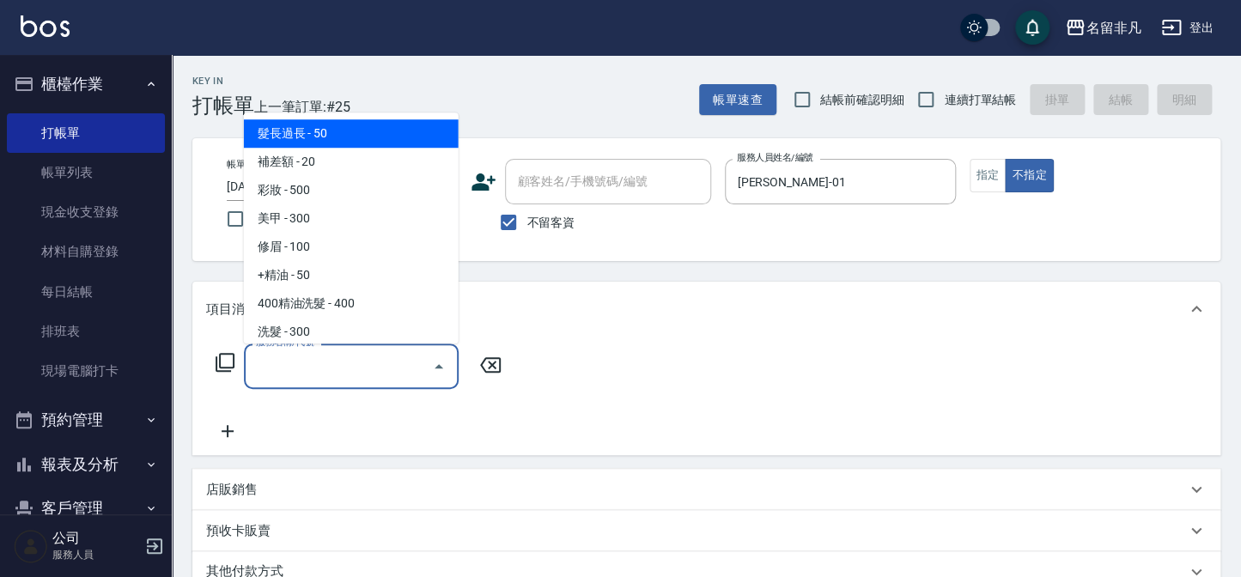
click at [389, 362] on input "服務名稱/代號" at bounding box center [338, 366] width 173 height 30
type input "2"
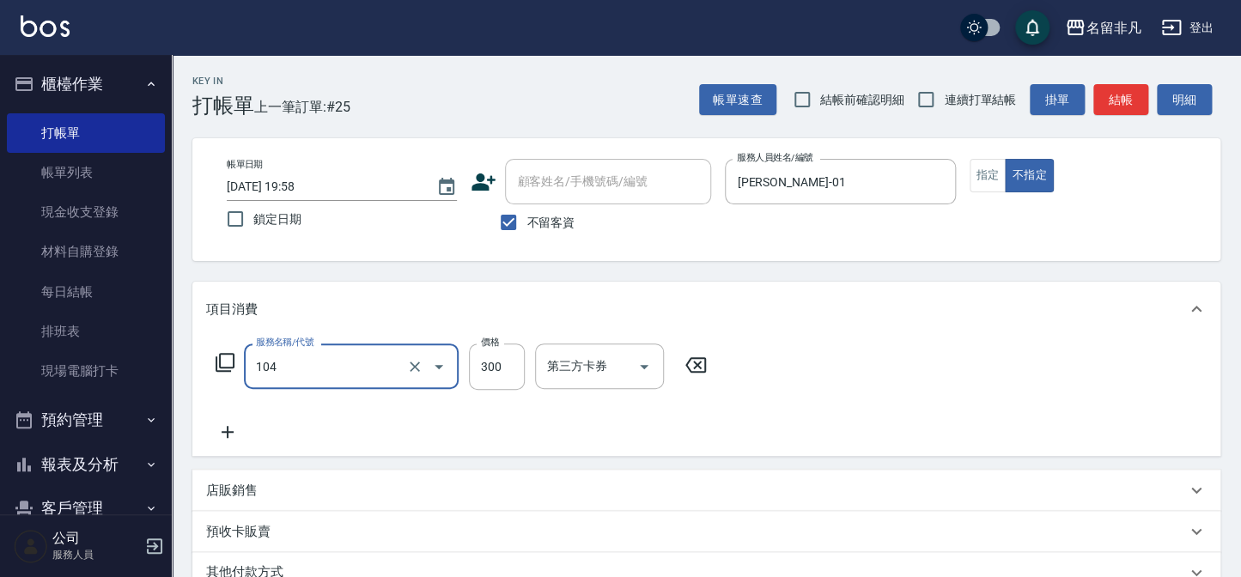
type input "洗髮(104)"
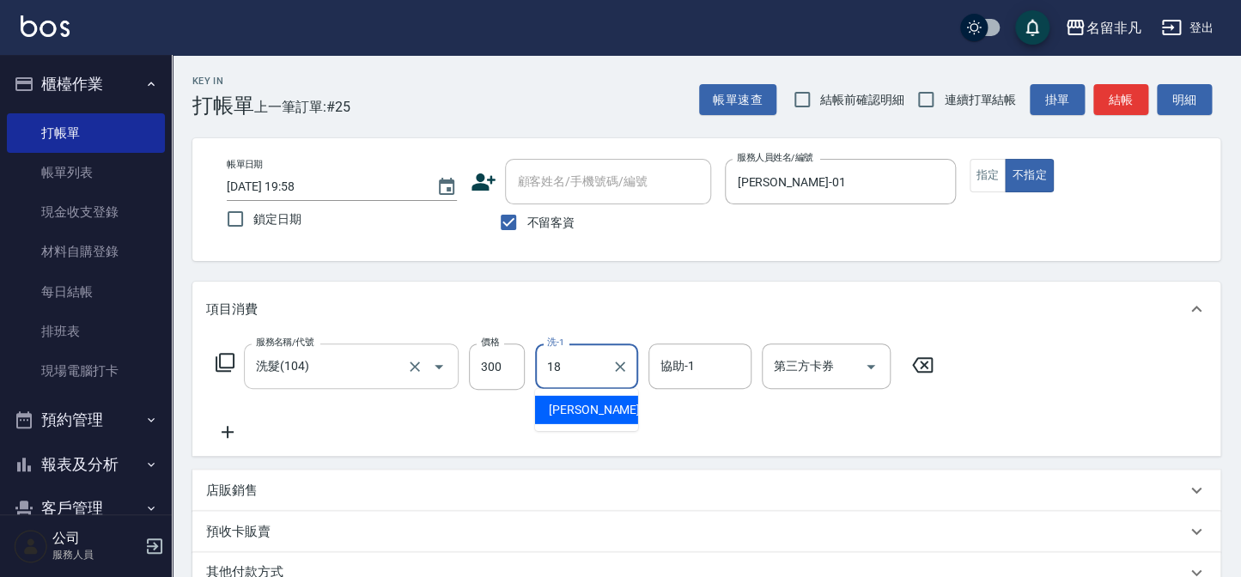
type input "[PERSON_NAME]-18"
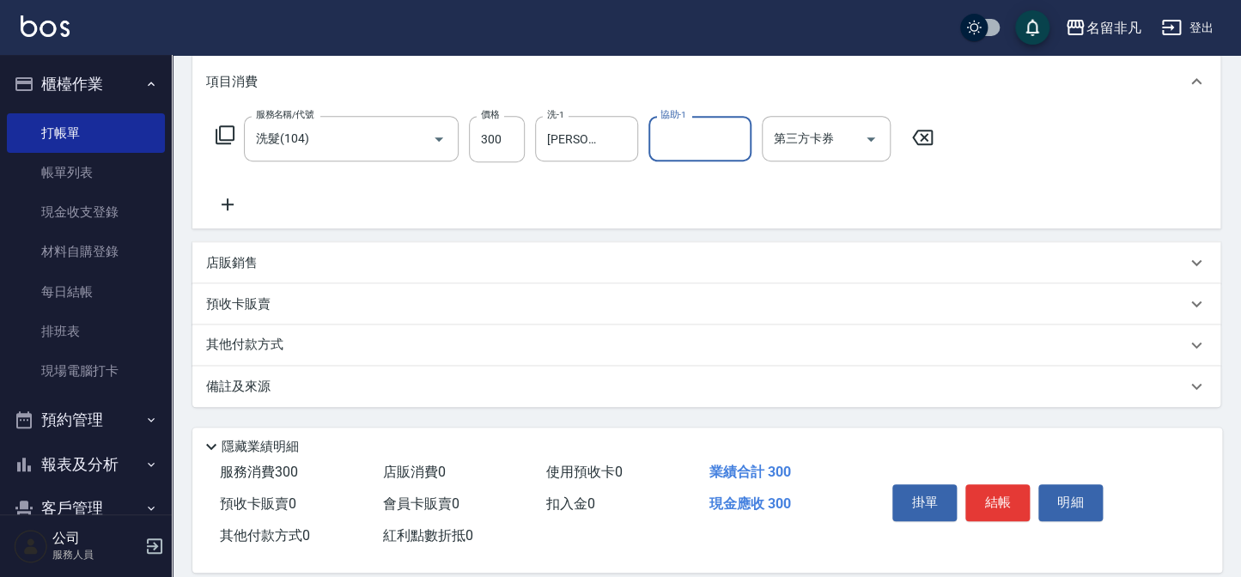
scroll to position [248, 0]
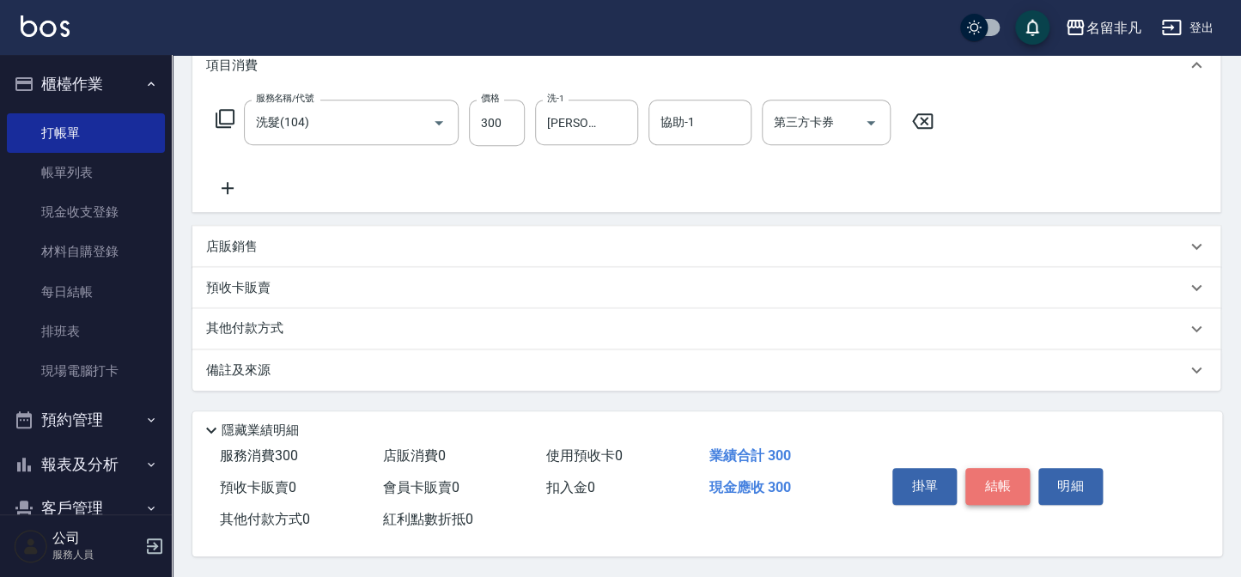
click at [997, 477] on button "結帳" at bounding box center [997, 486] width 64 height 36
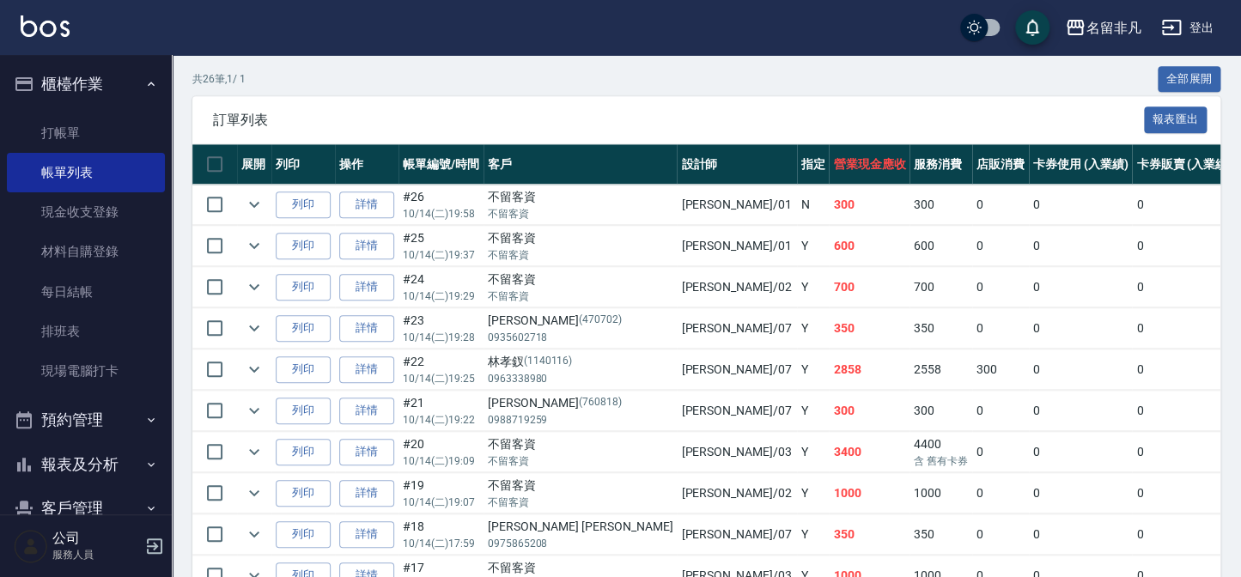
scroll to position [390, 0]
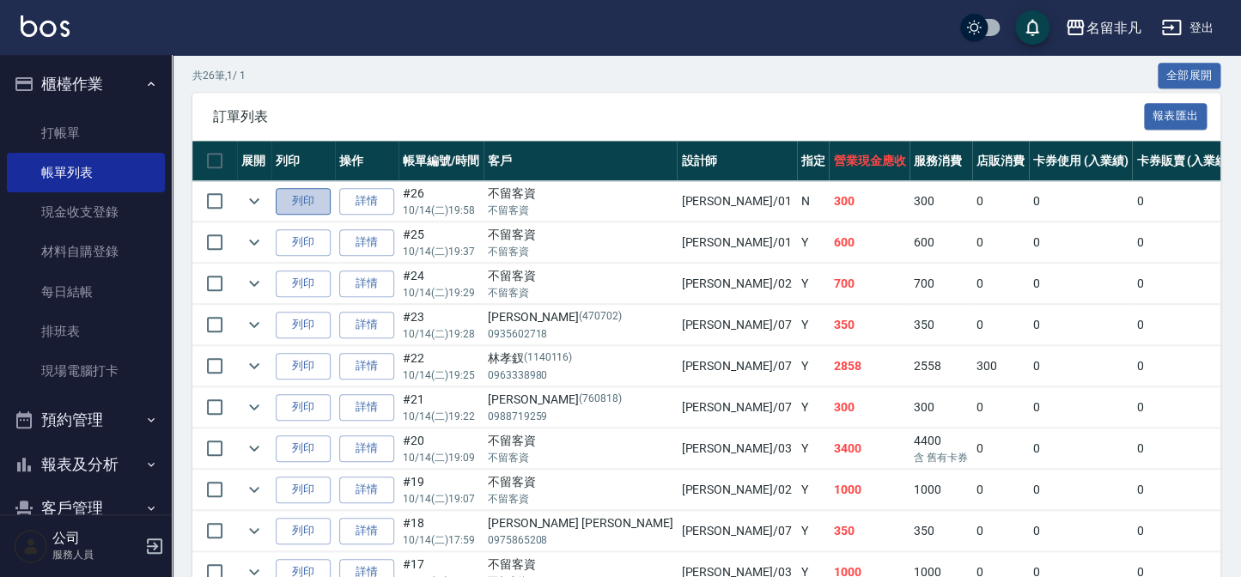
click at [310, 204] on button "列印" at bounding box center [303, 201] width 55 height 27
click at [85, 102] on button "櫃檯作業" at bounding box center [86, 84] width 158 height 45
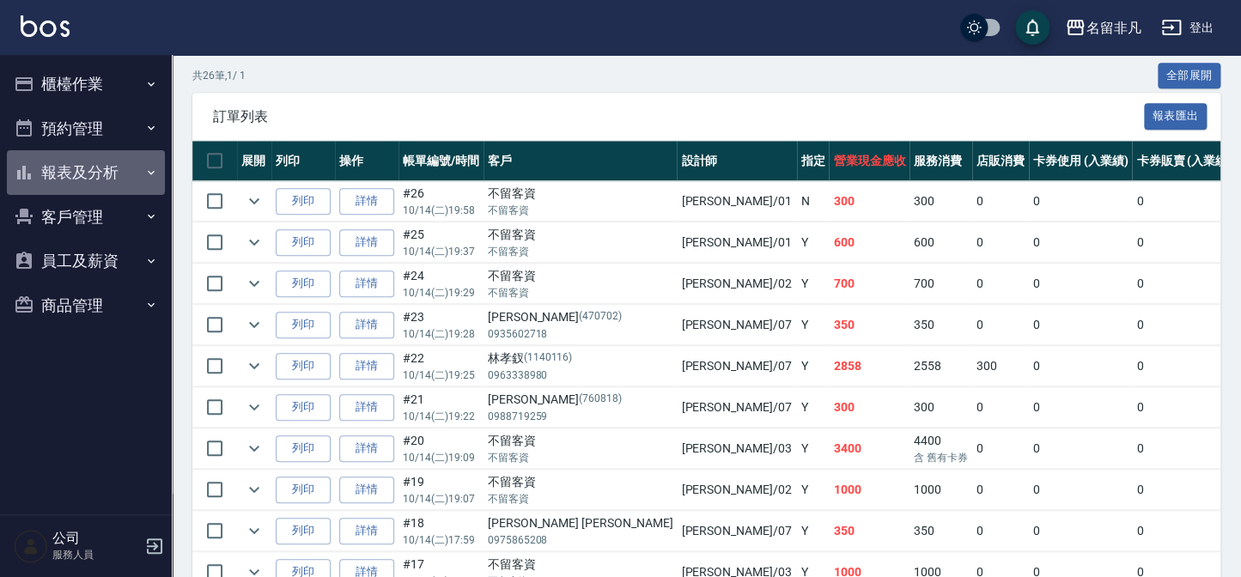
click at [131, 169] on button "報表及分析" at bounding box center [86, 172] width 158 height 45
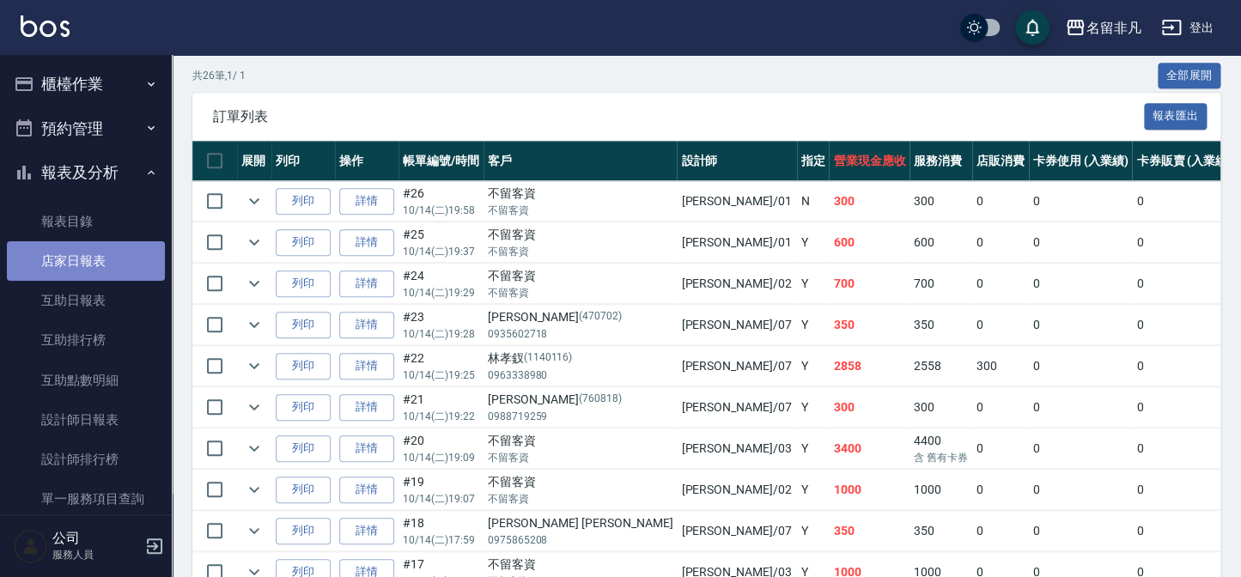
click at [136, 276] on link "店家日報表" at bounding box center [86, 261] width 158 height 40
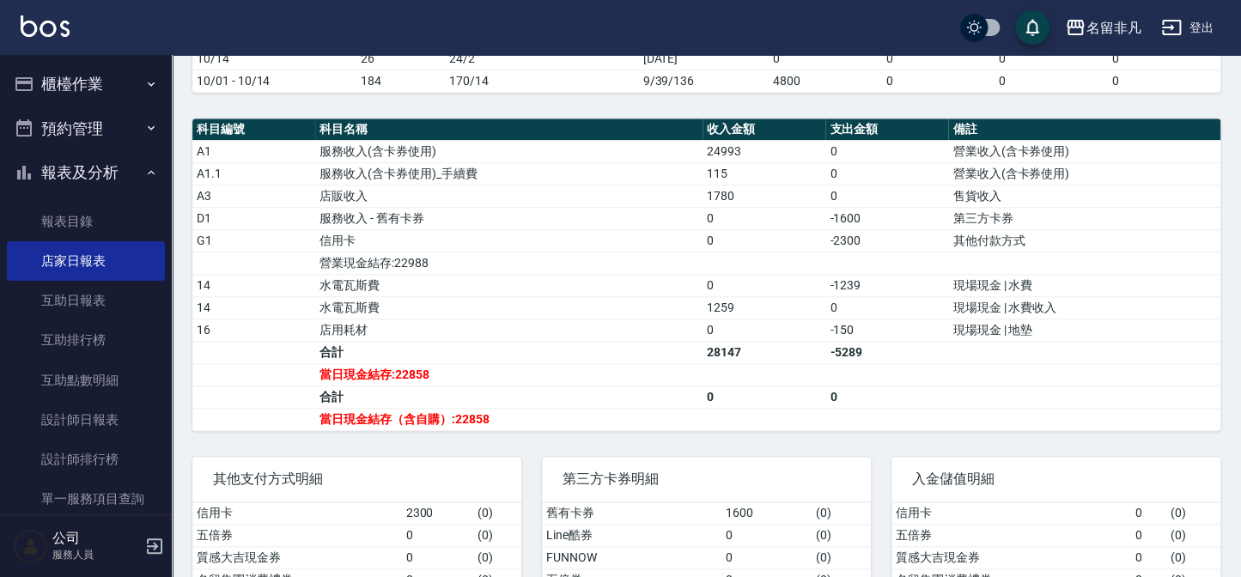
scroll to position [546, 0]
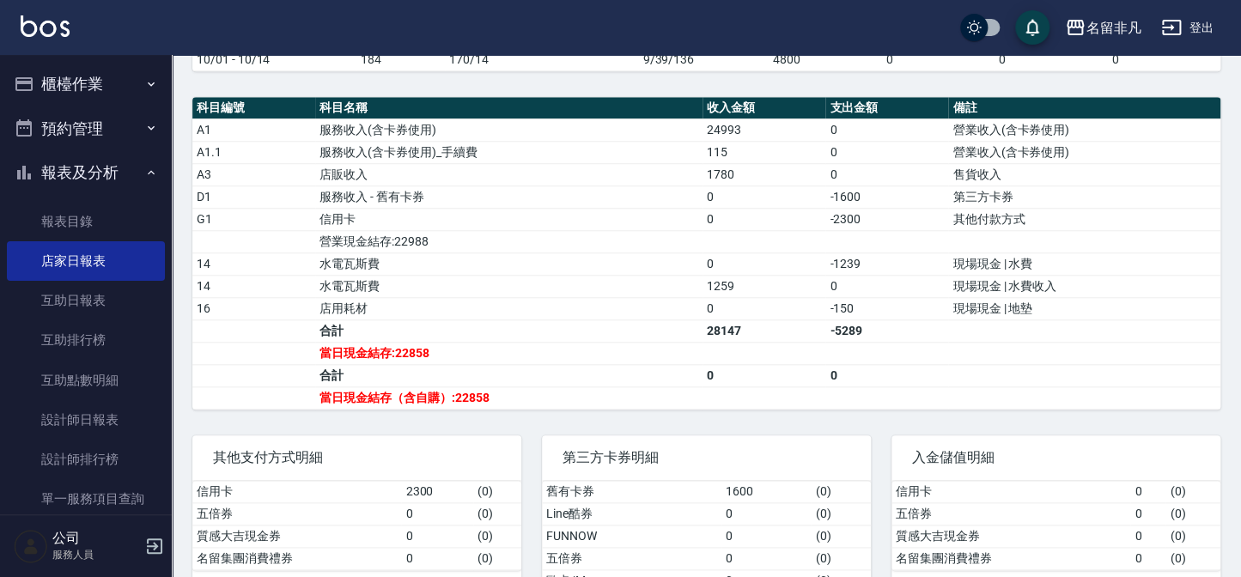
click at [64, 154] on button "報表及分析" at bounding box center [86, 172] width 158 height 45
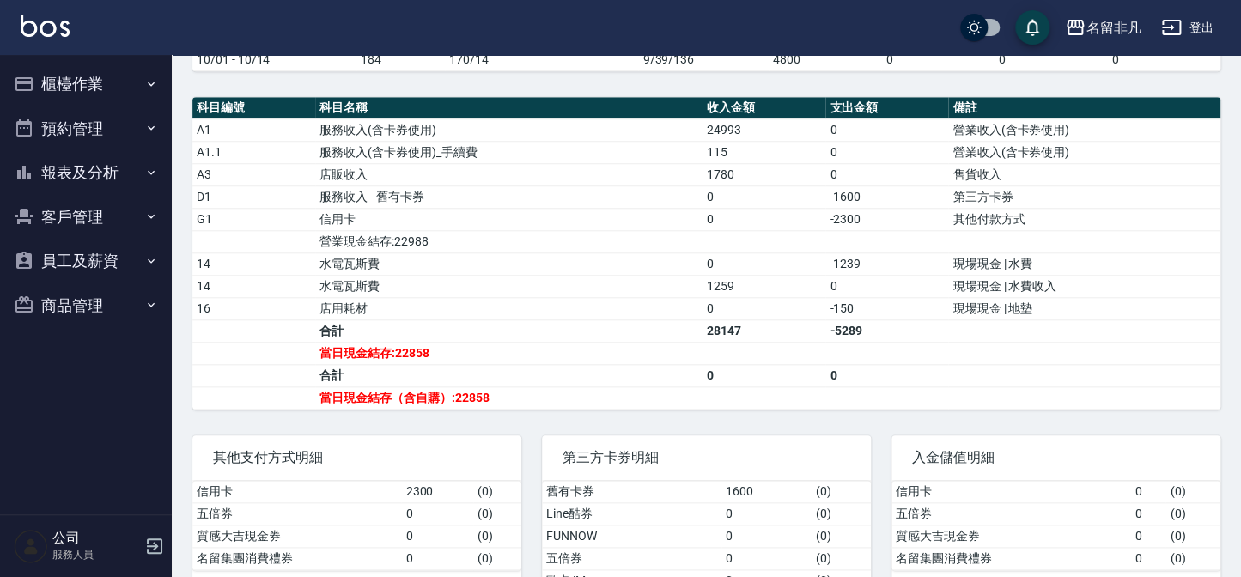
click at [111, 77] on button "櫃檯作業" at bounding box center [86, 84] width 158 height 45
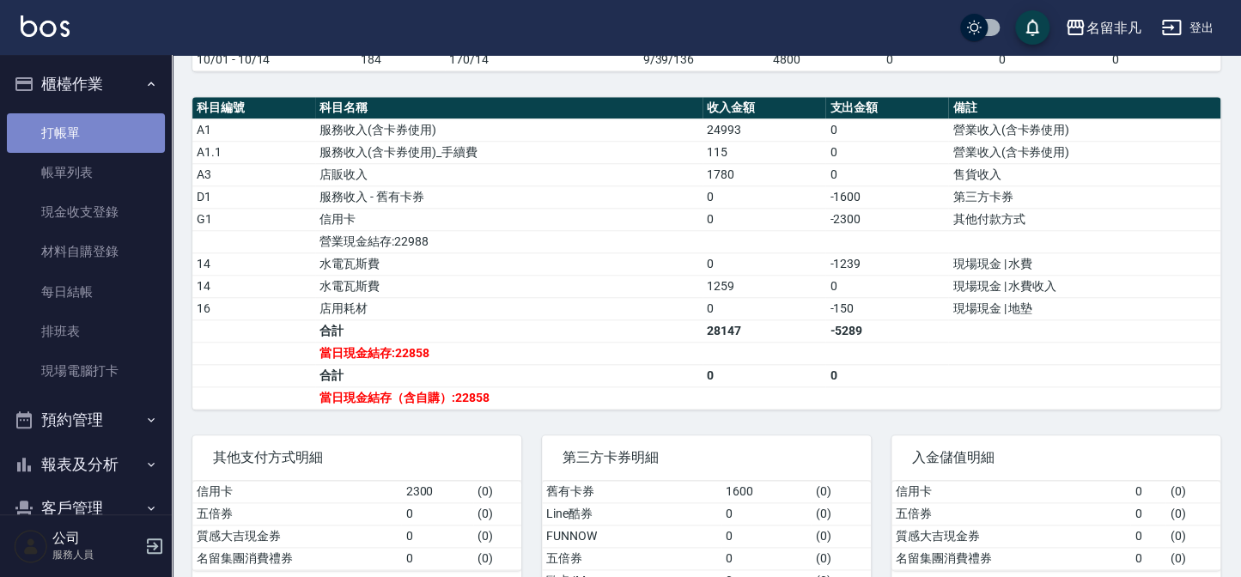
click at [115, 123] on link "打帳單" at bounding box center [86, 133] width 158 height 40
